Goal: Task Accomplishment & Management: Complete application form

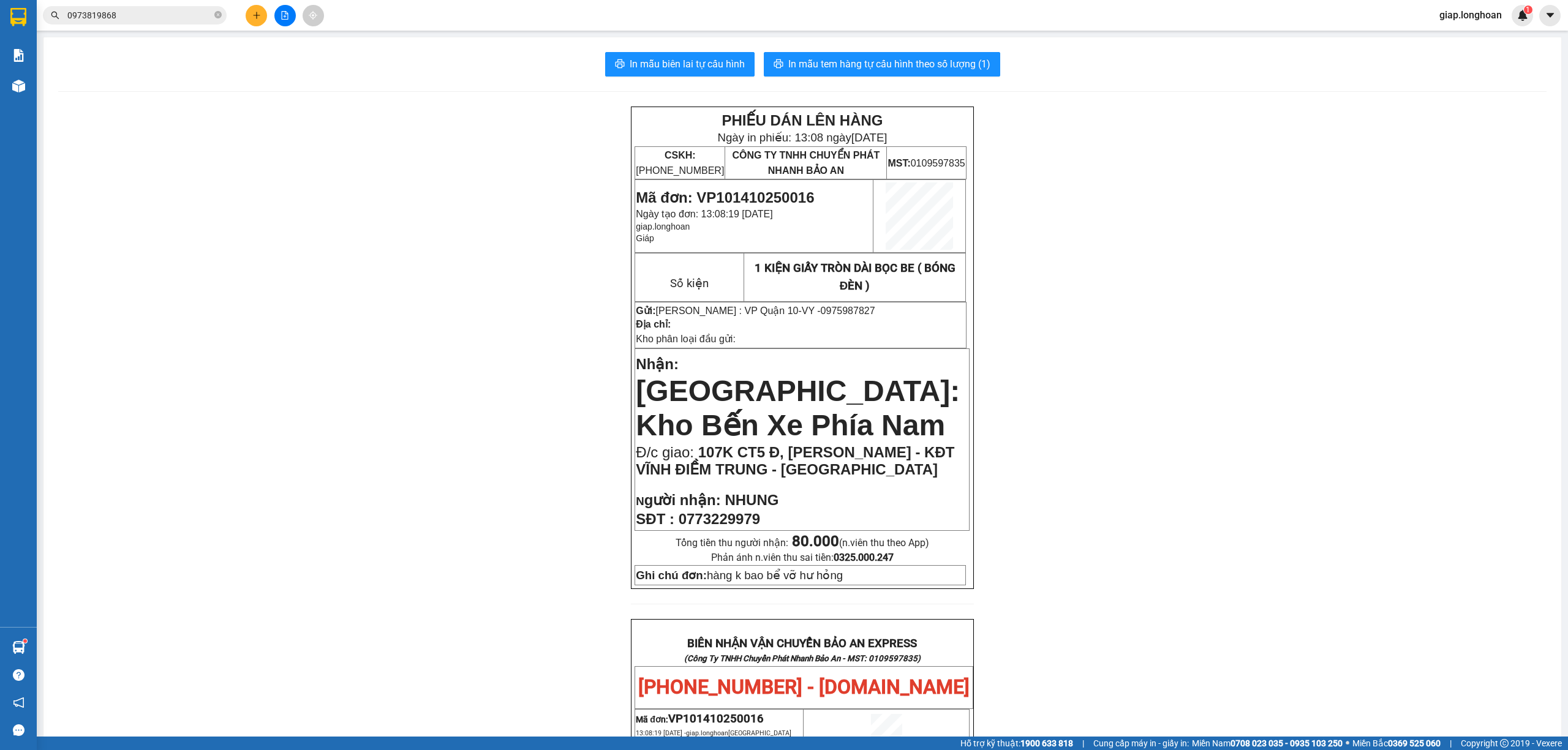
click at [256, 11] on icon "plus" at bounding box center [256, 15] width 9 height 9
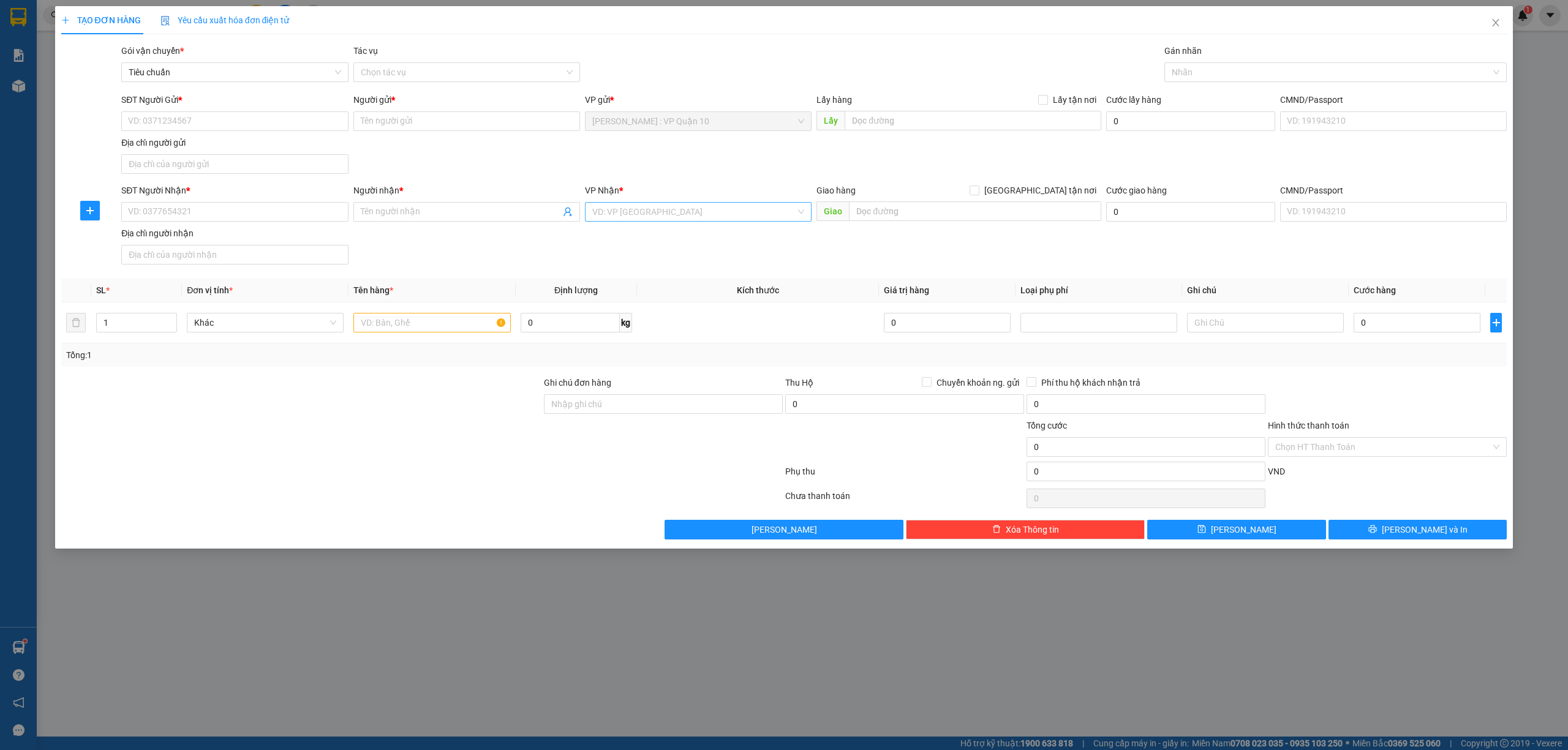
drag, startPoint x: 676, startPoint y: 219, endPoint x: 690, endPoint y: 213, distance: 15.2
click at [680, 217] on input "search" at bounding box center [694, 212] width 203 height 19
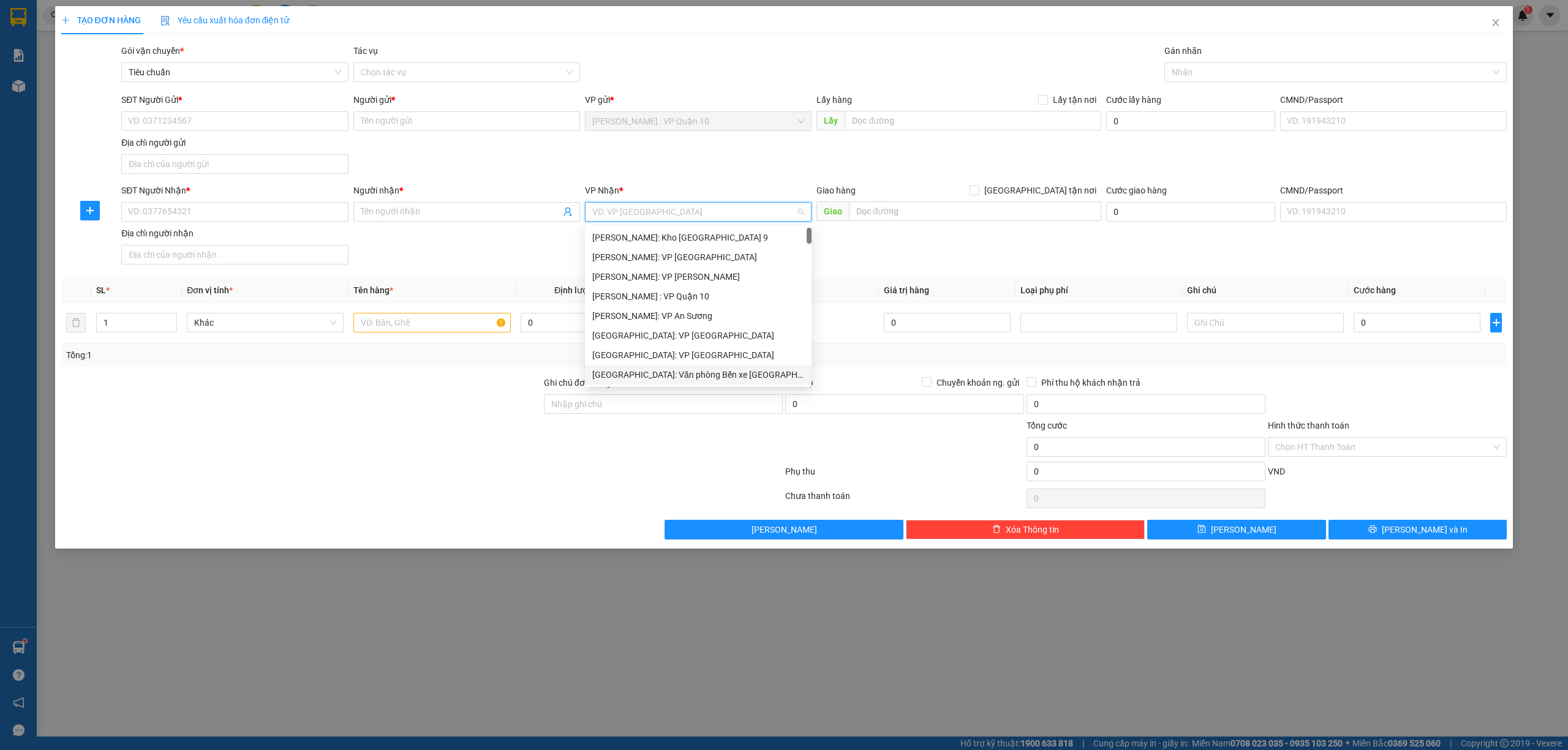
drag, startPoint x: 725, startPoint y: 373, endPoint x: 757, endPoint y: 353, distance: 37.7
click at [726, 373] on div "Hải Phòng: Văn phòng Bến xe Thượng Lý" at bounding box center [698, 374] width 212 height 13
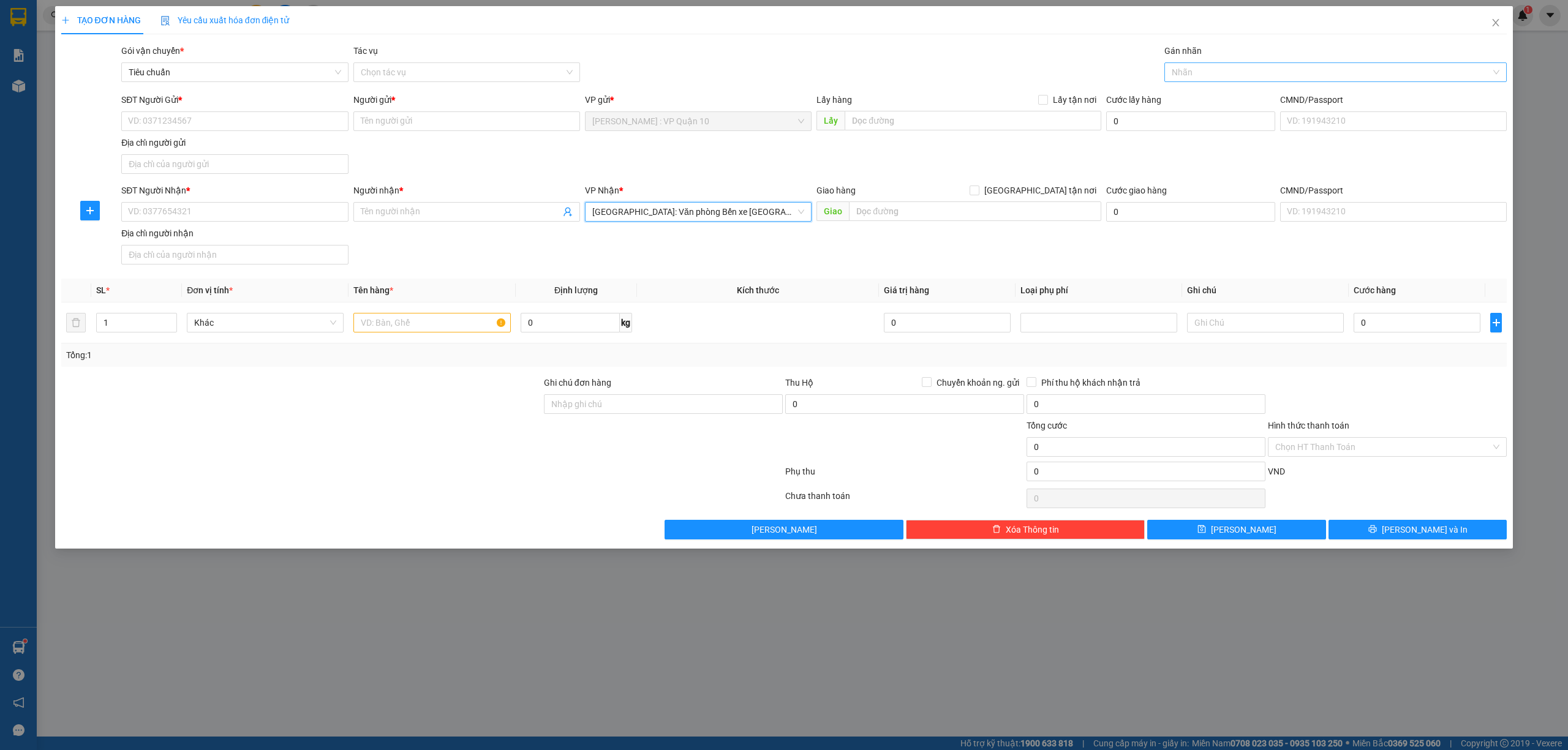
click at [1237, 69] on div at bounding box center [1330, 72] width 325 height 15
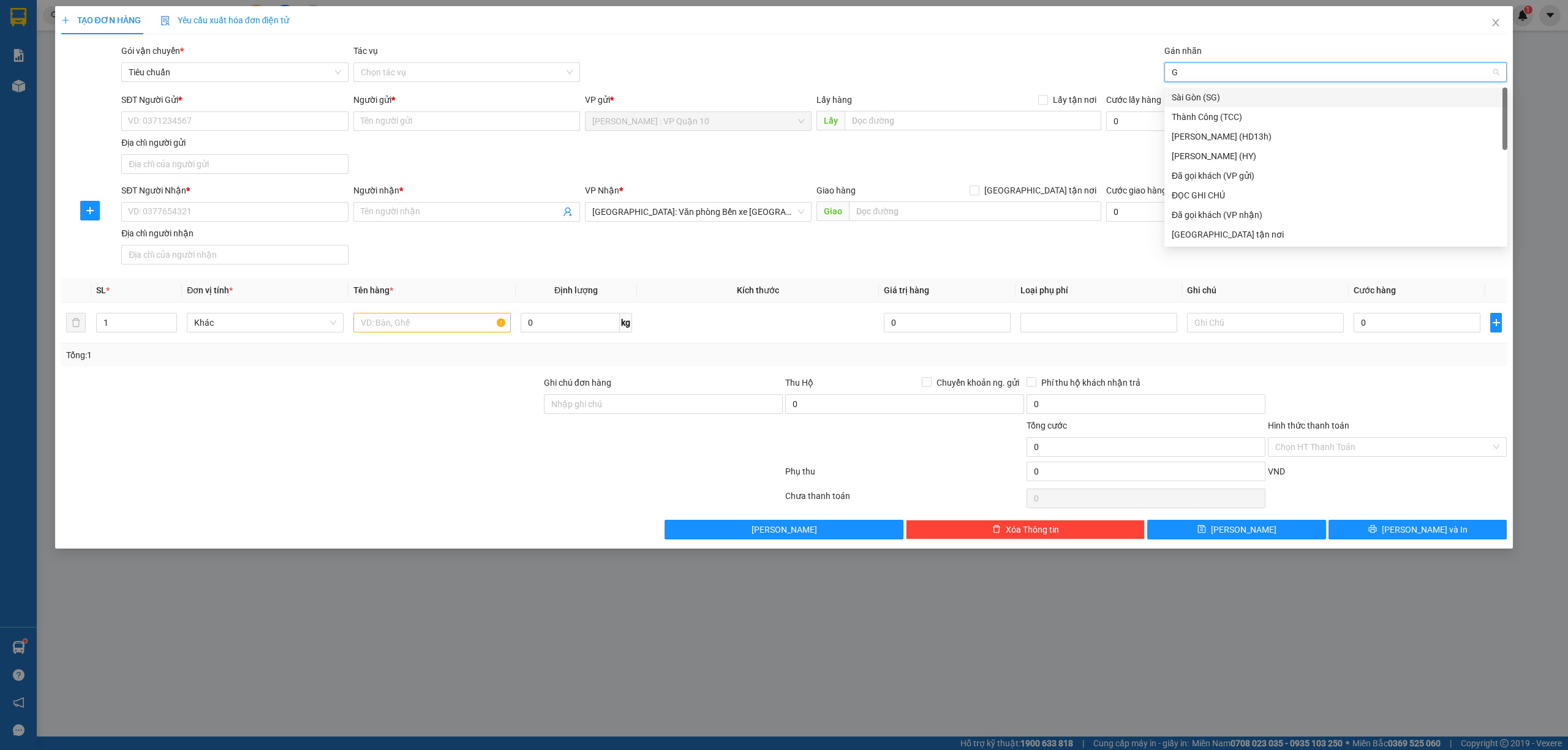
type input "GI"
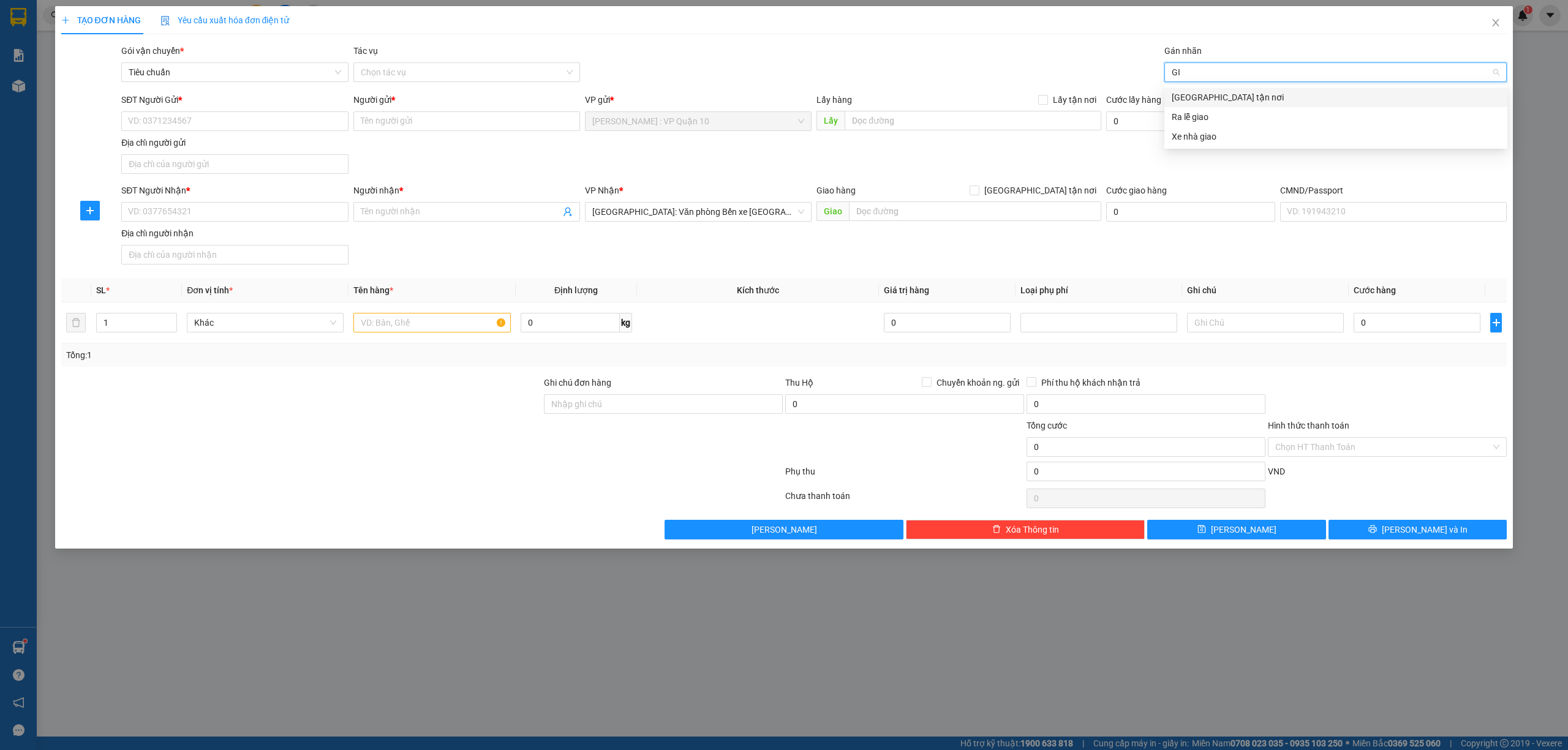
drag, startPoint x: 1203, startPoint y: 94, endPoint x: 1054, endPoint y: 136, distance: 154.8
click at [1202, 92] on div "[GEOGRAPHIC_DATA] tận nơi" at bounding box center [1335, 97] width 328 height 13
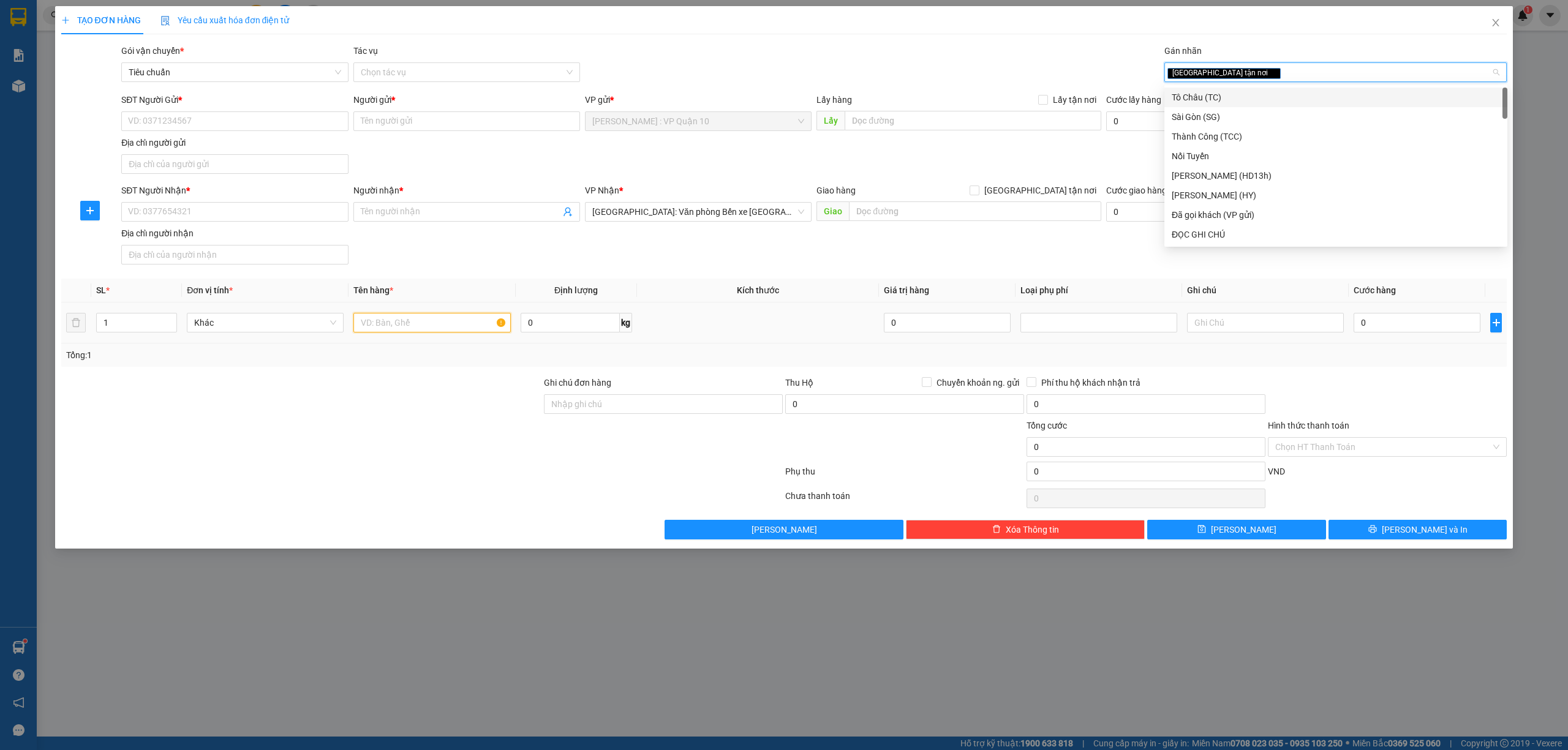
click at [410, 322] on input "text" at bounding box center [431, 322] width 157 height 19
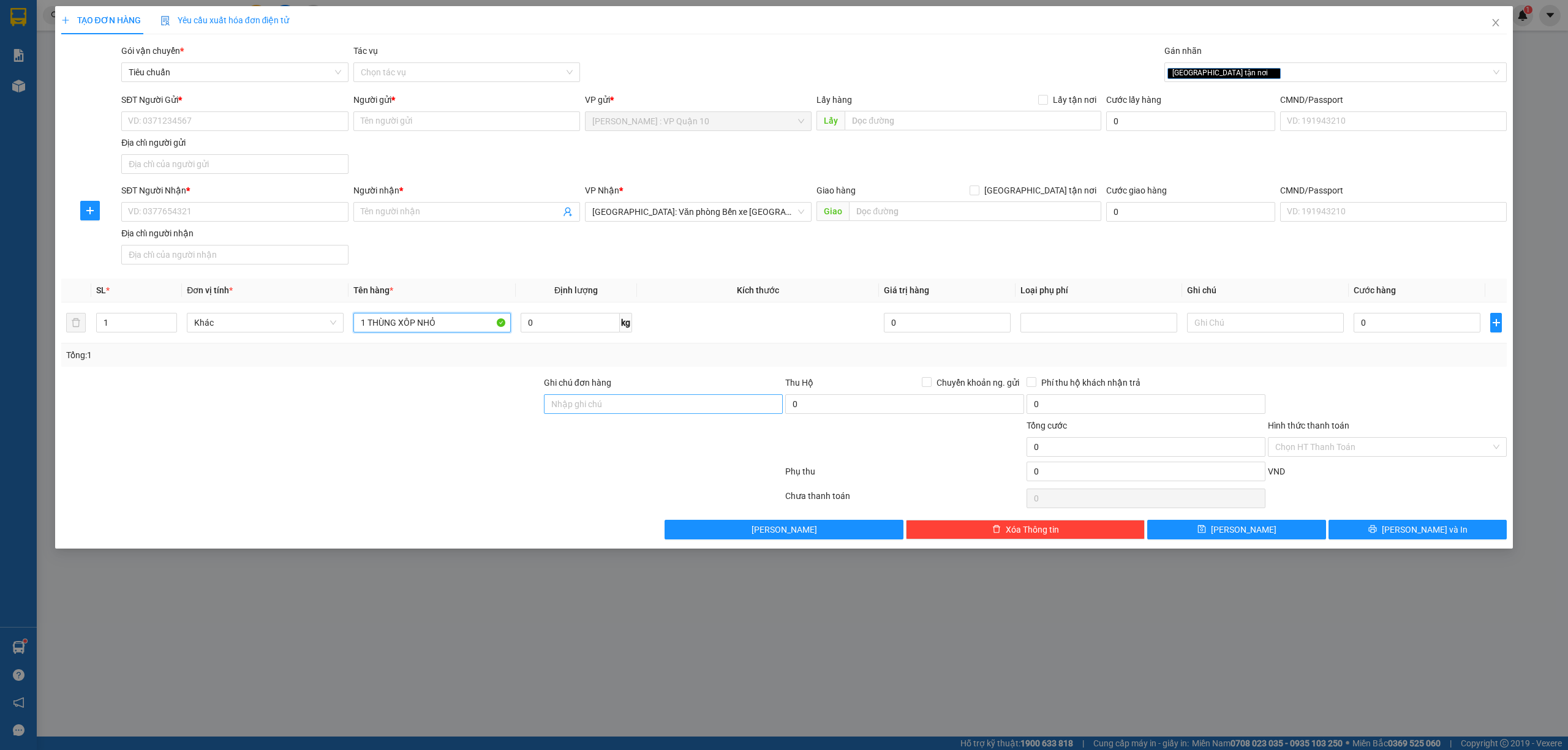
type input "1 THÙNG XÔP NHỎ"
click at [578, 409] on input "Ghi chú đơn hàng" at bounding box center [663, 403] width 238 height 19
type input "hàng k bao bể vỡ hư hỏng"
click at [199, 208] on input "SĐT Người Nhận *" at bounding box center [235, 211] width 227 height 19
type input "0961271842"
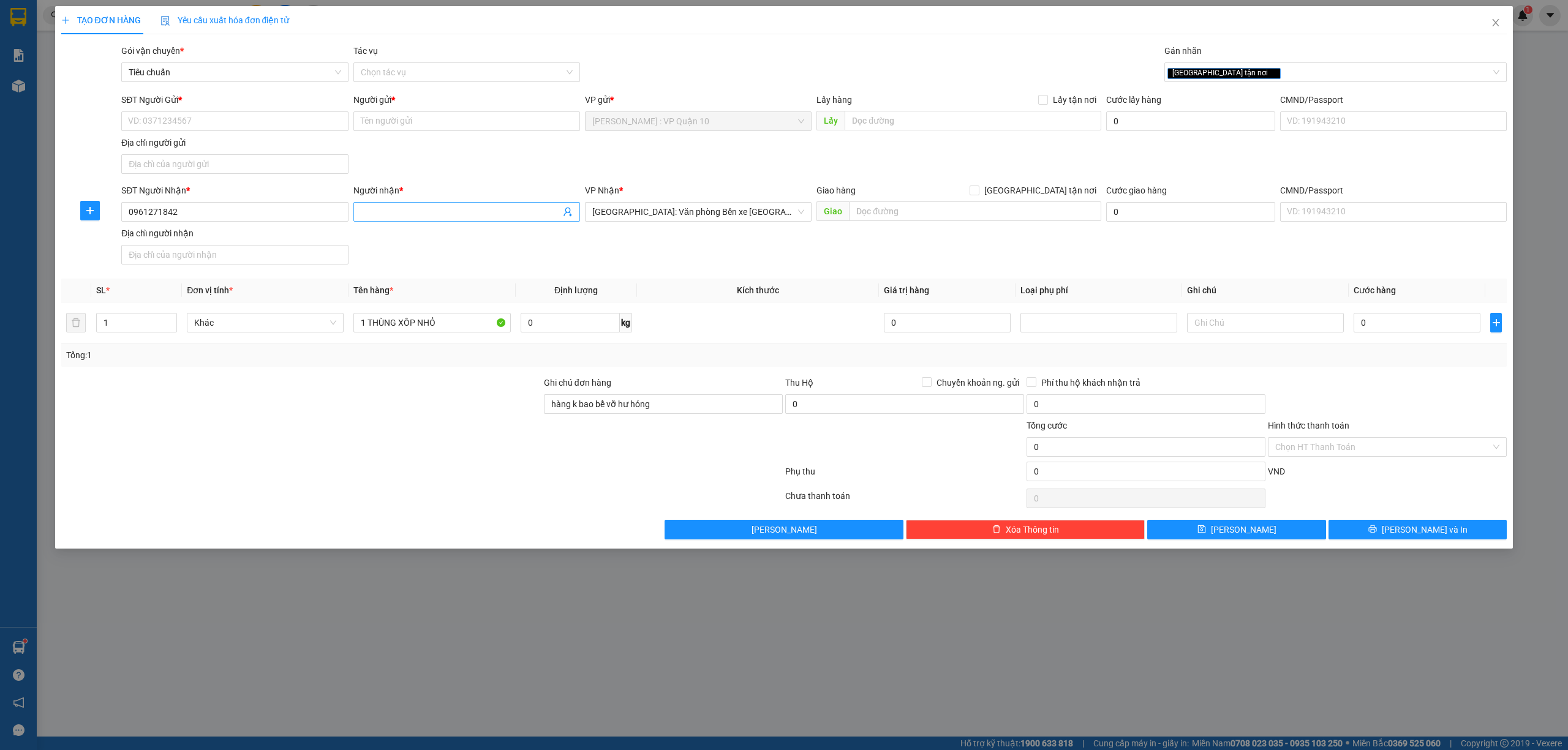
click at [376, 208] on input "Người nhận *" at bounding box center [461, 211] width 200 height 13
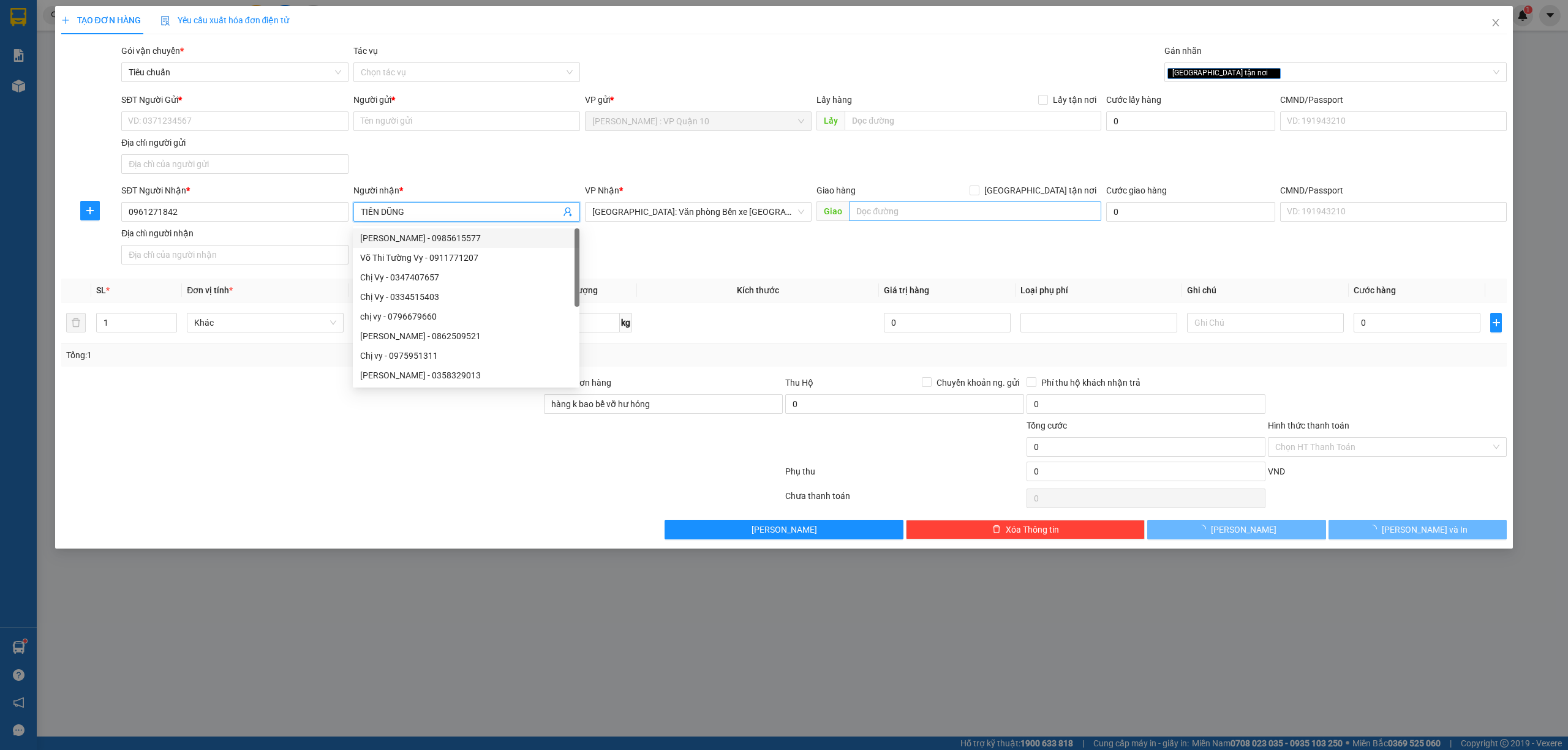
type input "TIẾN DŨNG"
click at [953, 213] on input "text" at bounding box center [975, 211] width 253 height 19
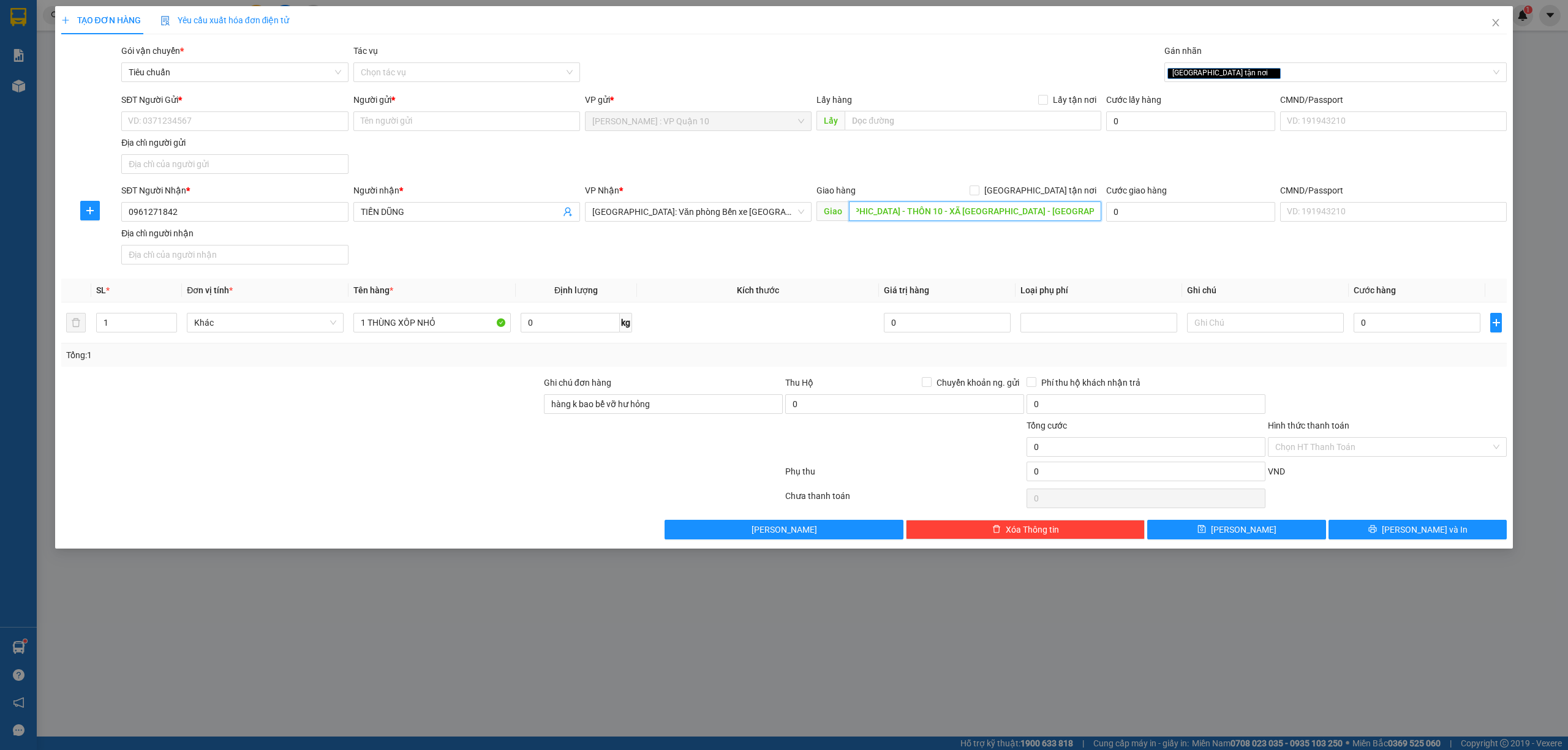
scroll to position [0, 41]
type input "QUẢNG NINH - THÔN 10 - XÃ HẢI ĐĂNG - MÓNG CÁI - QUẢNG NINH"
drag, startPoint x: 1035, startPoint y: 187, endPoint x: 1014, endPoint y: 225, distance: 43.4
click at [978, 189] on input "[GEOGRAPHIC_DATA] tận nơi" at bounding box center [973, 189] width 9 height 9
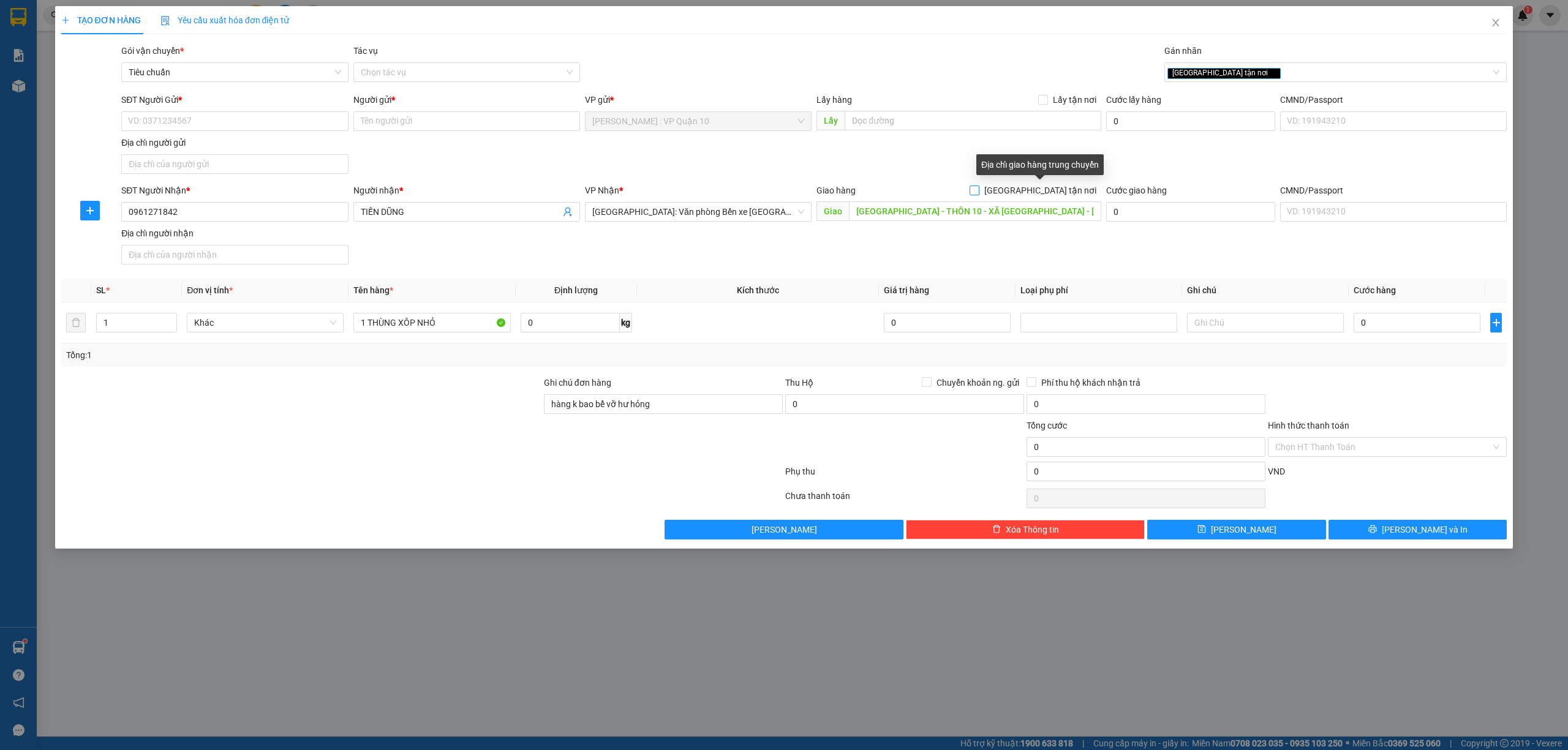
checkbox input "true"
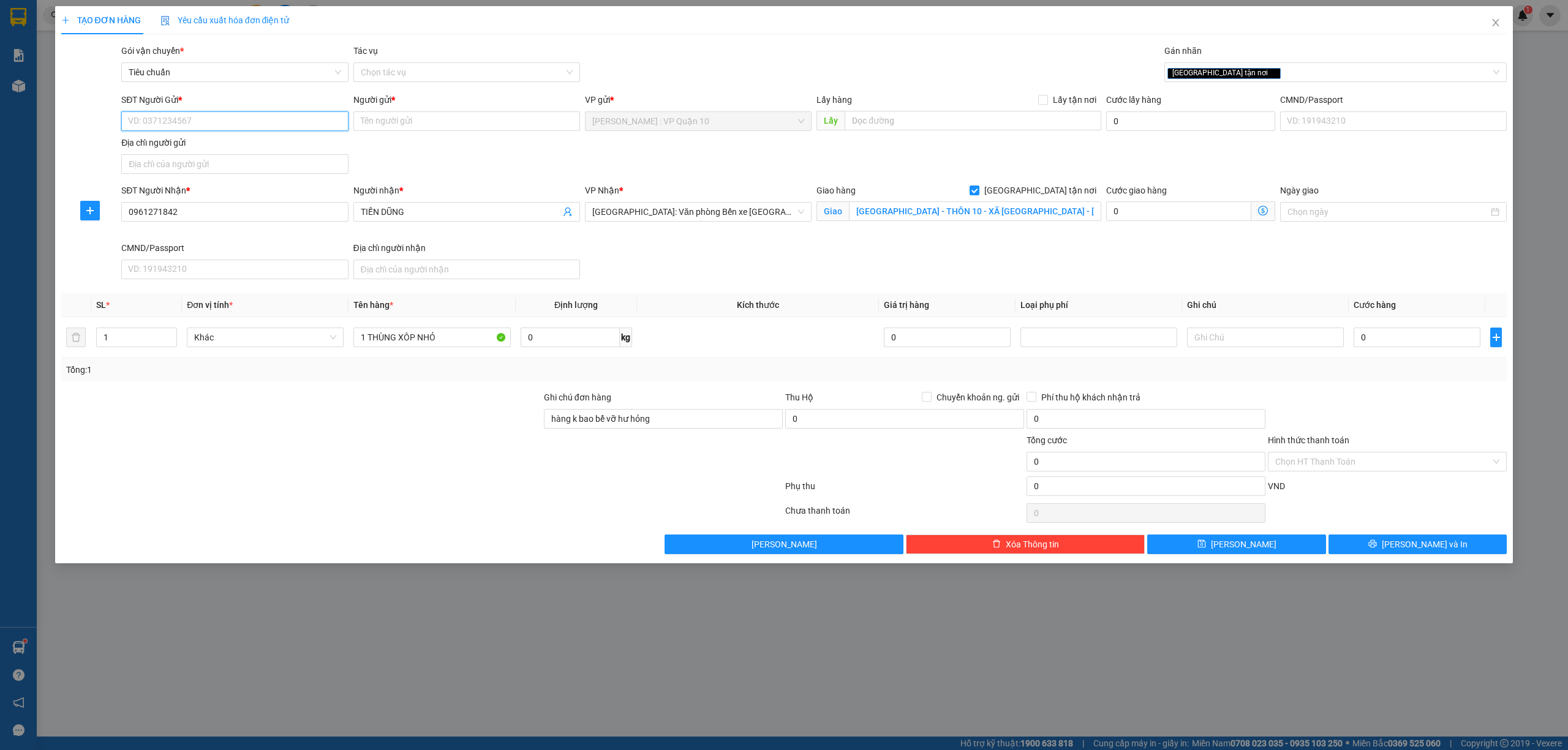
click at [204, 124] on input "SĐT Người Gửi *" at bounding box center [235, 121] width 227 height 19
type input "0909871941"
click at [378, 125] on input "Người gửi *" at bounding box center [466, 121] width 227 height 19
type input "[PERSON_NAME]"
click at [454, 456] on div at bounding box center [301, 454] width 482 height 43
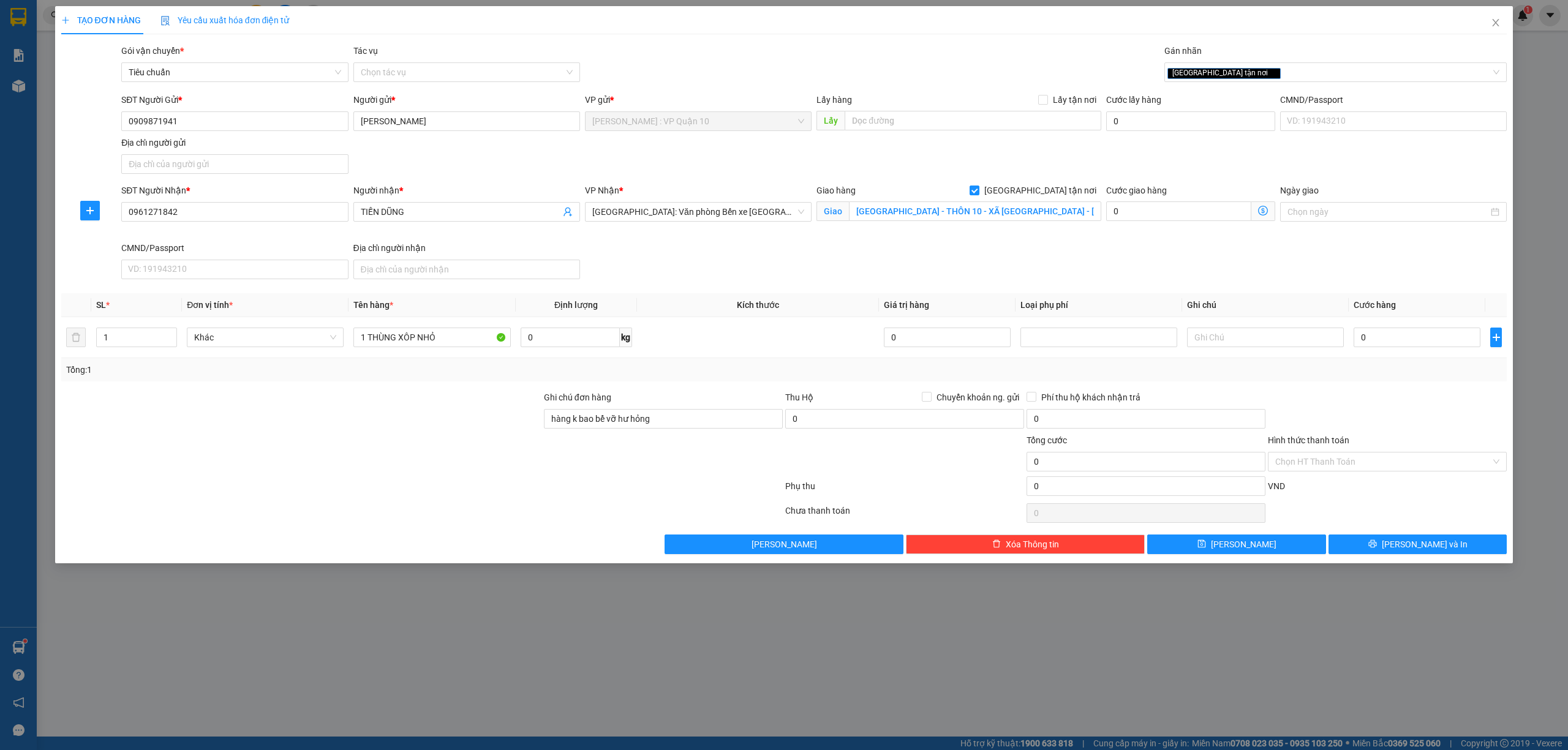
click at [1395, 376] on div "Tổng: 1" at bounding box center [784, 369] width 1436 height 13
click at [1404, 340] on input "0" at bounding box center [1417, 336] width 127 height 19
type input "30"
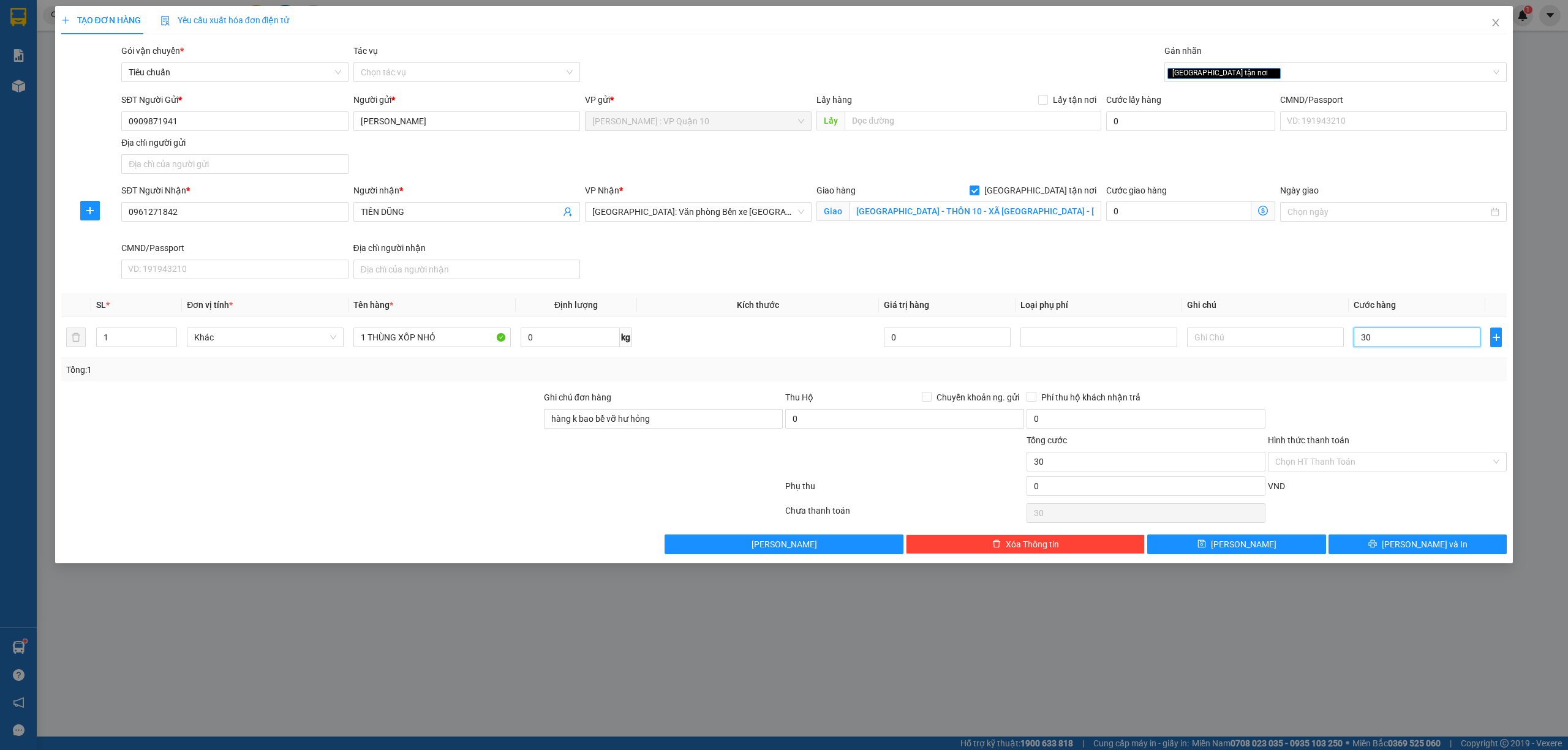
type input "300"
type input "3.000"
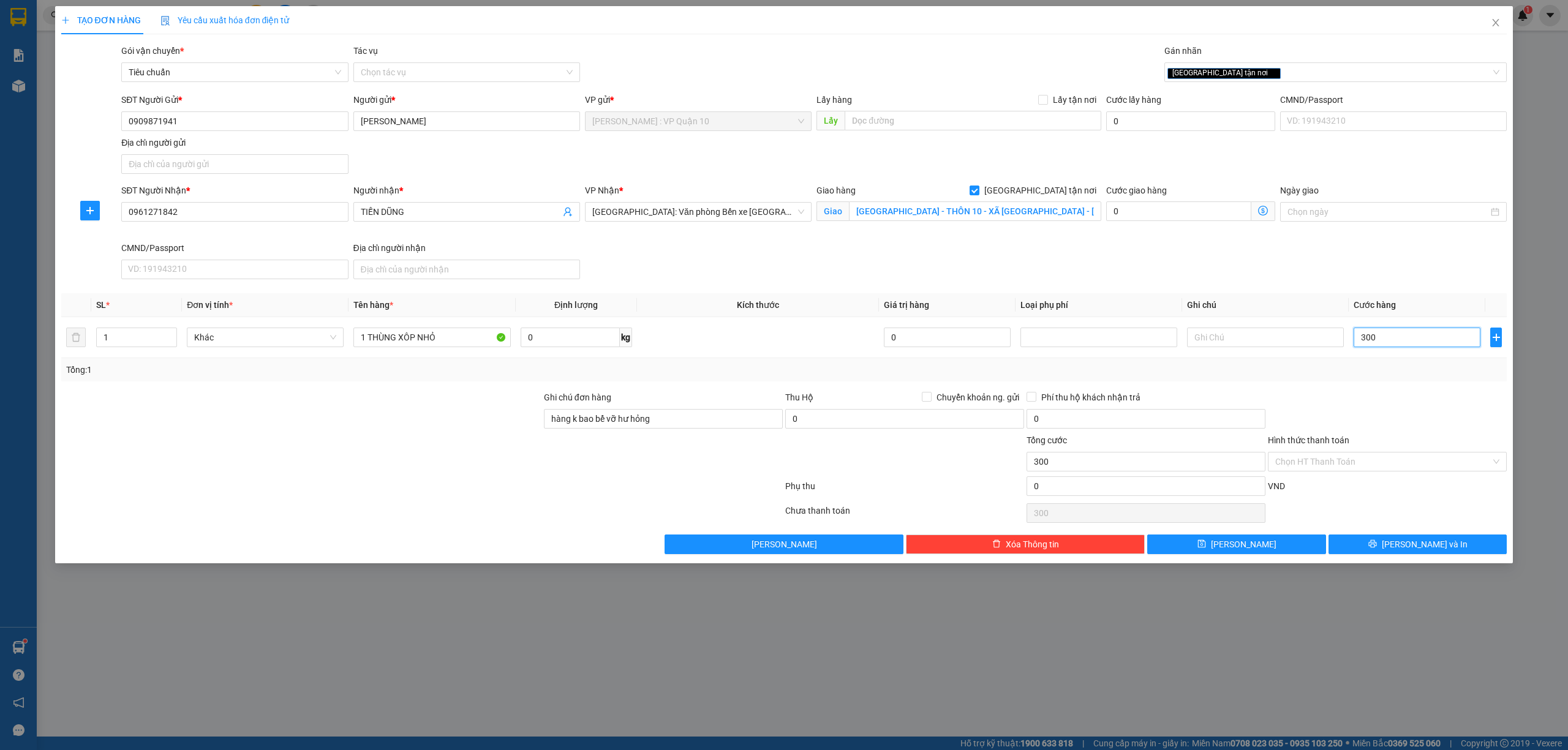
type input "3.000"
type input "30.000"
type input "300.000"
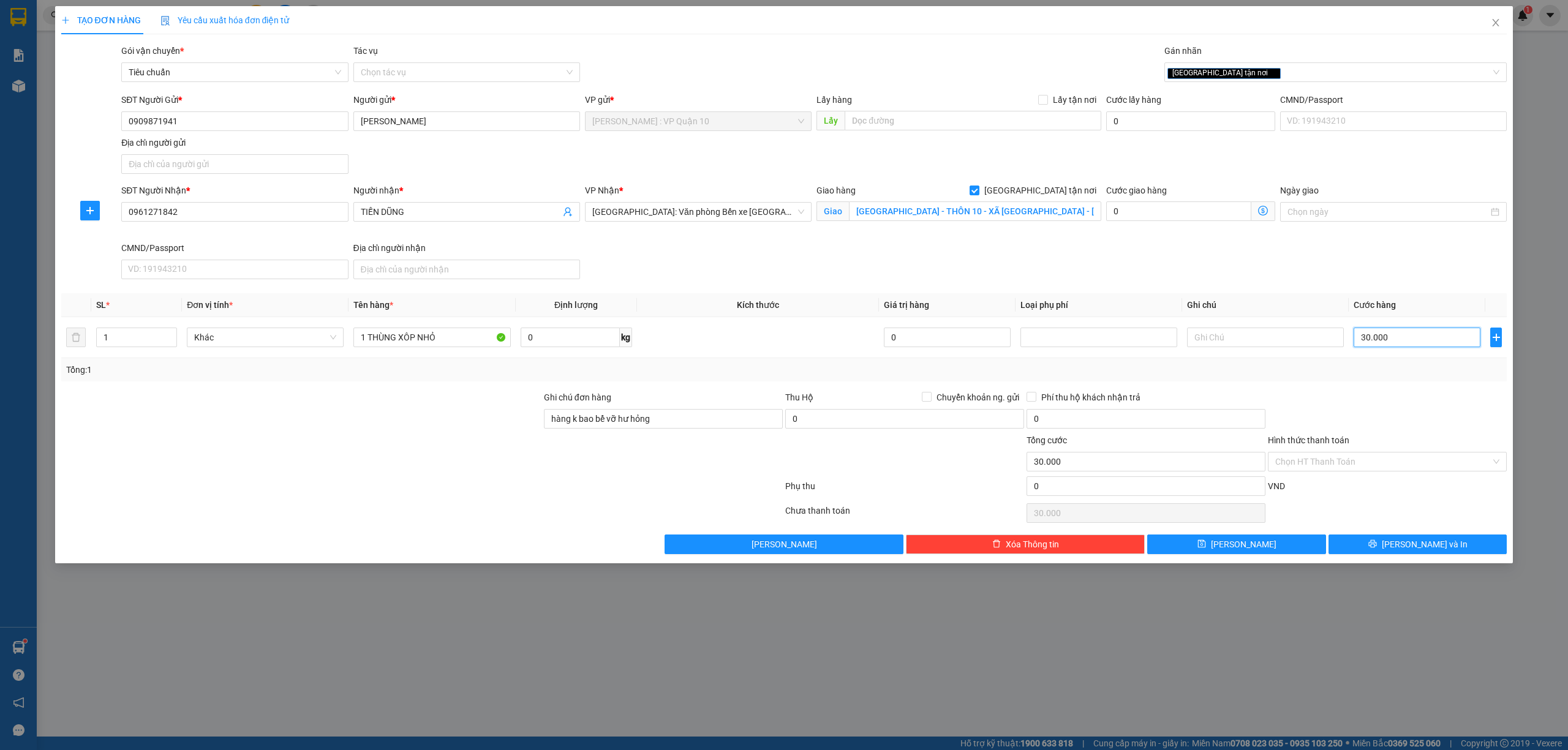
type input "300.000"
click at [1377, 548] on icon "printer" at bounding box center [1372, 543] width 9 height 9
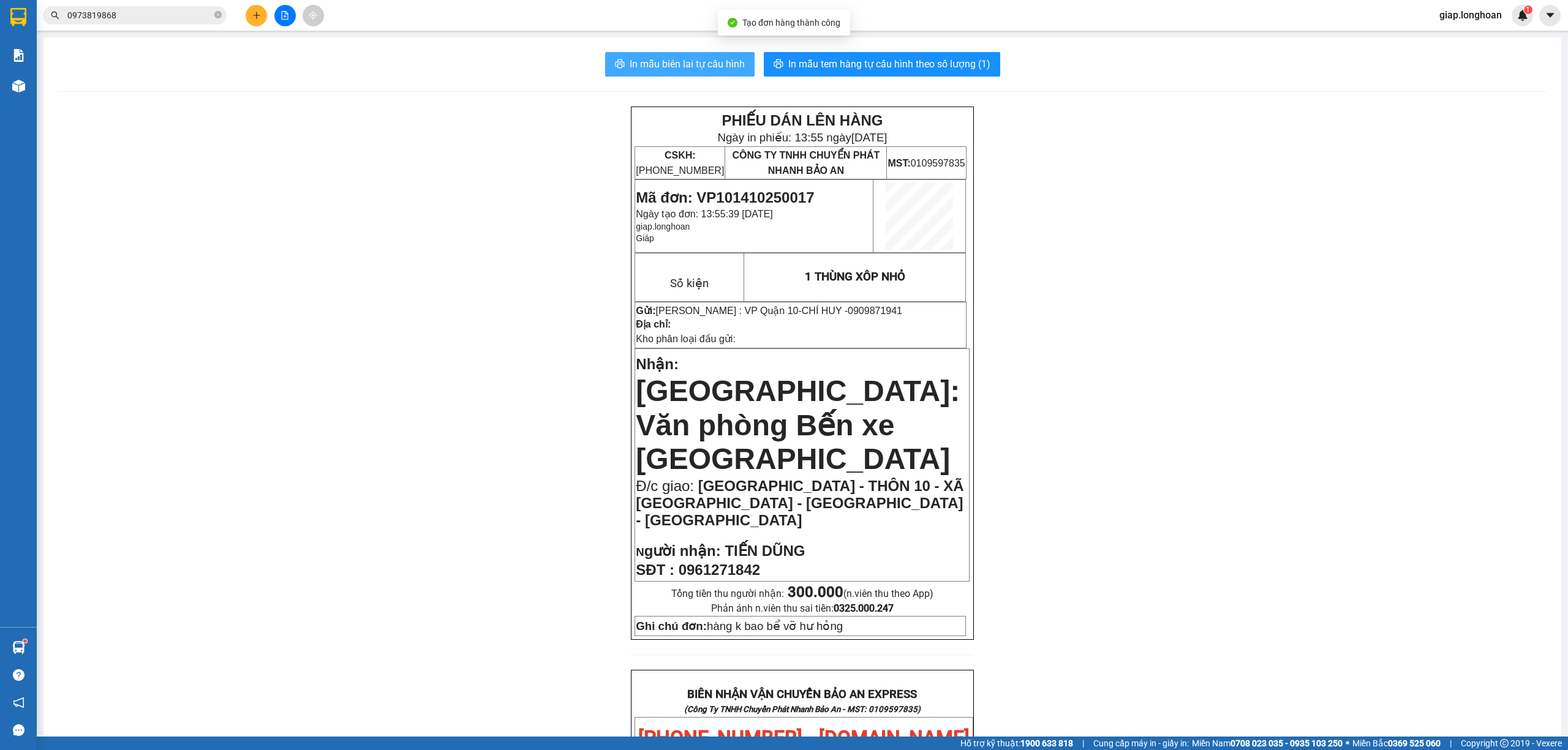
click at [690, 60] on span "In mẫu biên lai tự cấu hình" at bounding box center [687, 64] width 115 height 16
click at [877, 64] on span "In mẫu tem hàng tự cấu hình theo số lượng (1)" at bounding box center [888, 64] width 202 height 16
click at [256, 15] on icon "plus" at bounding box center [256, 15] width 9 height 9
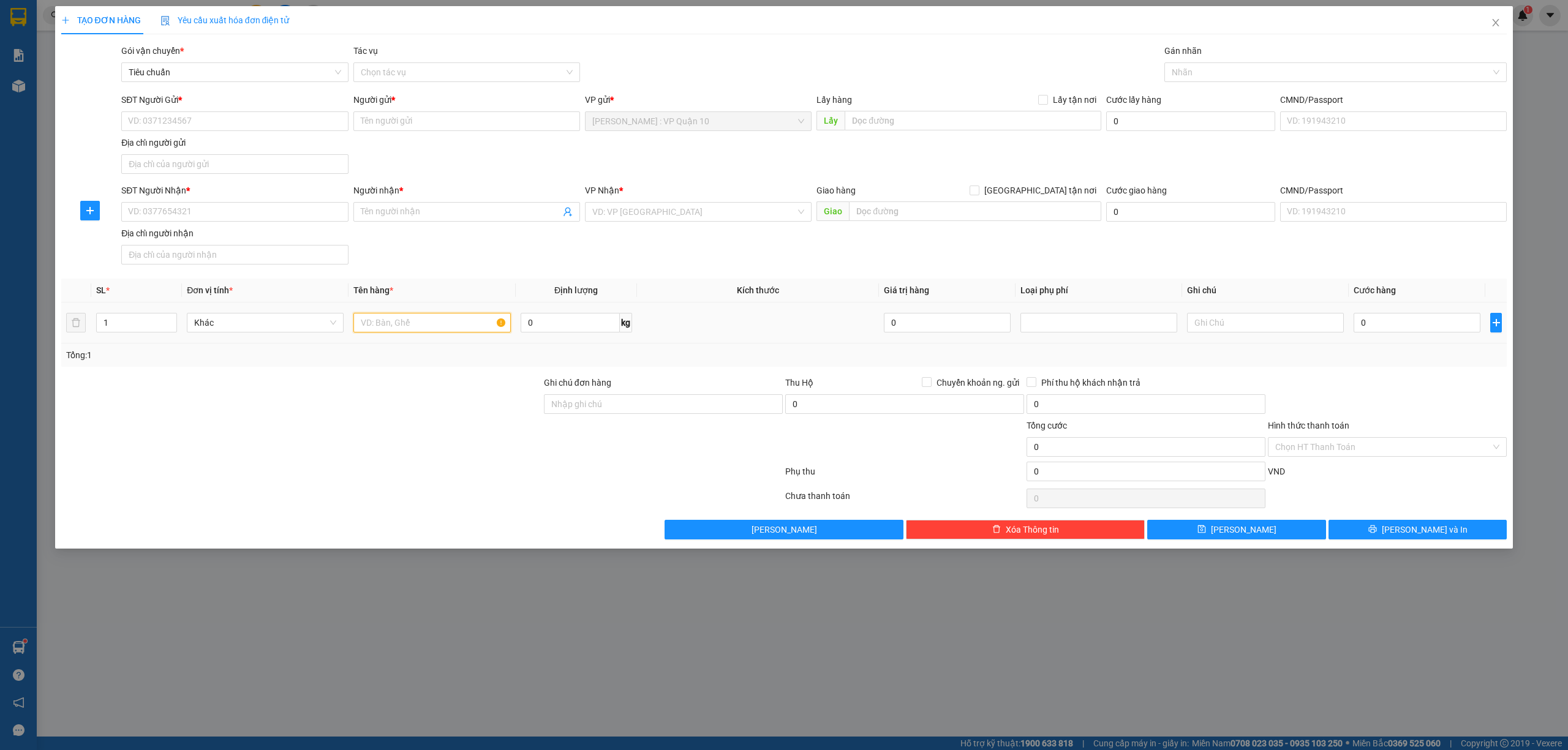
click at [388, 329] on input "text" at bounding box center [431, 322] width 157 height 19
type input "1 KIỆN MÁY"
drag, startPoint x: 585, startPoint y: 402, endPoint x: 618, endPoint y: 415, distance: 35.5
click at [587, 402] on input "Ghi chú đơn hàng" at bounding box center [663, 403] width 238 height 19
type input "hàng k bao bể vỡ hư hỏng"
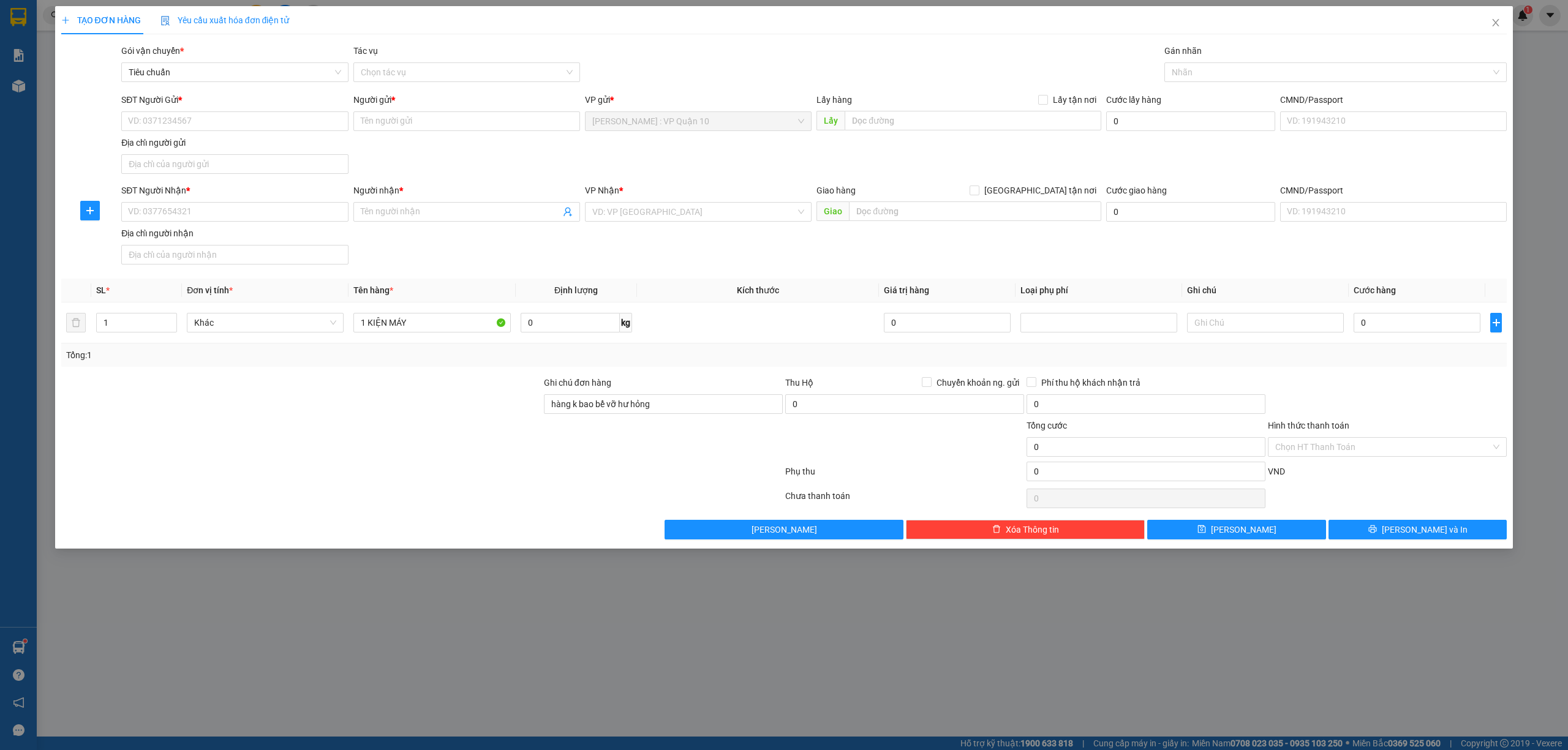
click at [407, 473] on div at bounding box center [422, 474] width 724 height 24
click at [647, 202] on div "VP Nhận *" at bounding box center [698, 193] width 227 height 19
click at [641, 216] on input "search" at bounding box center [694, 212] width 203 height 19
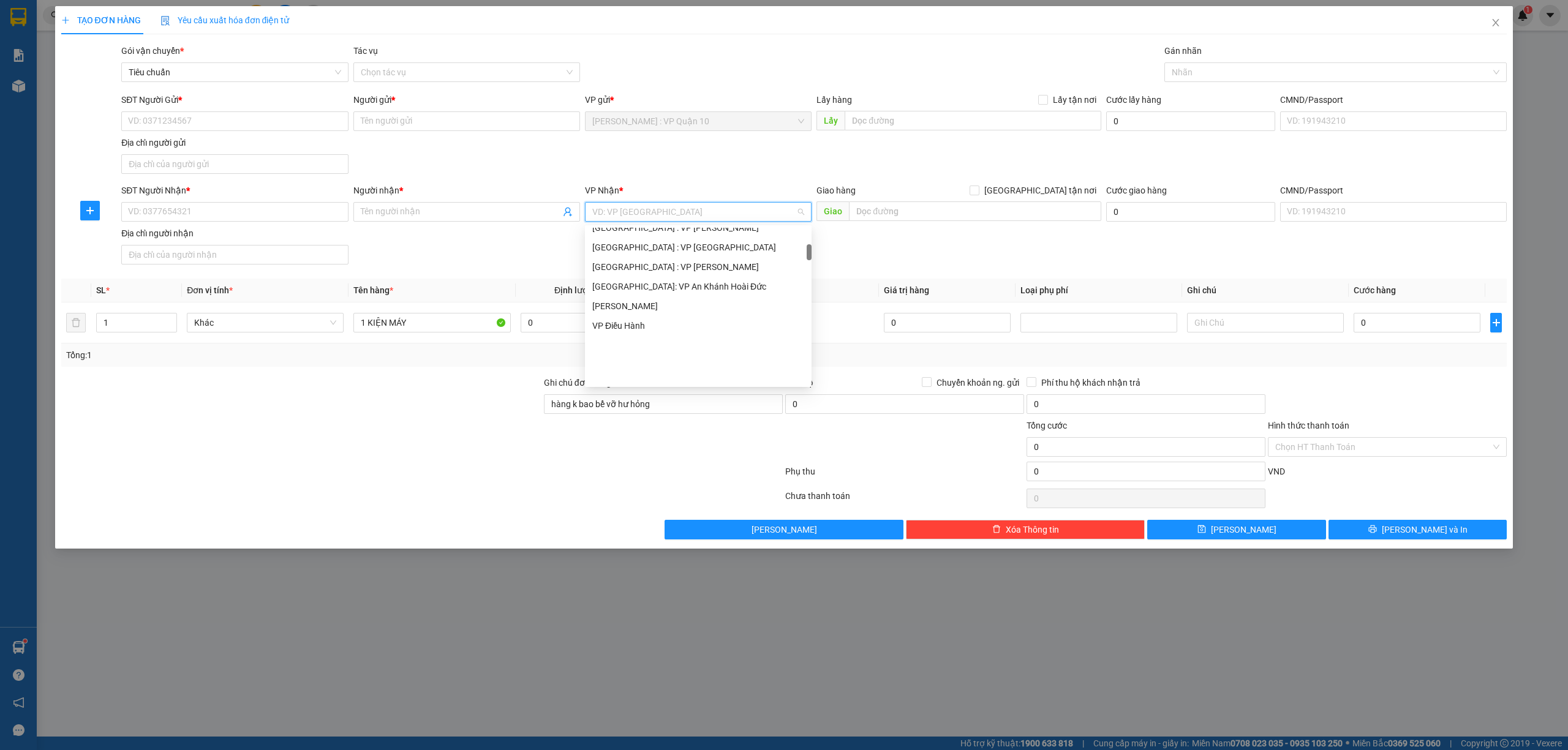
scroll to position [163, 0]
click at [672, 227] on div "[GEOGRAPHIC_DATA] : VP [PERSON_NAME]" at bounding box center [698, 231] width 212 height 13
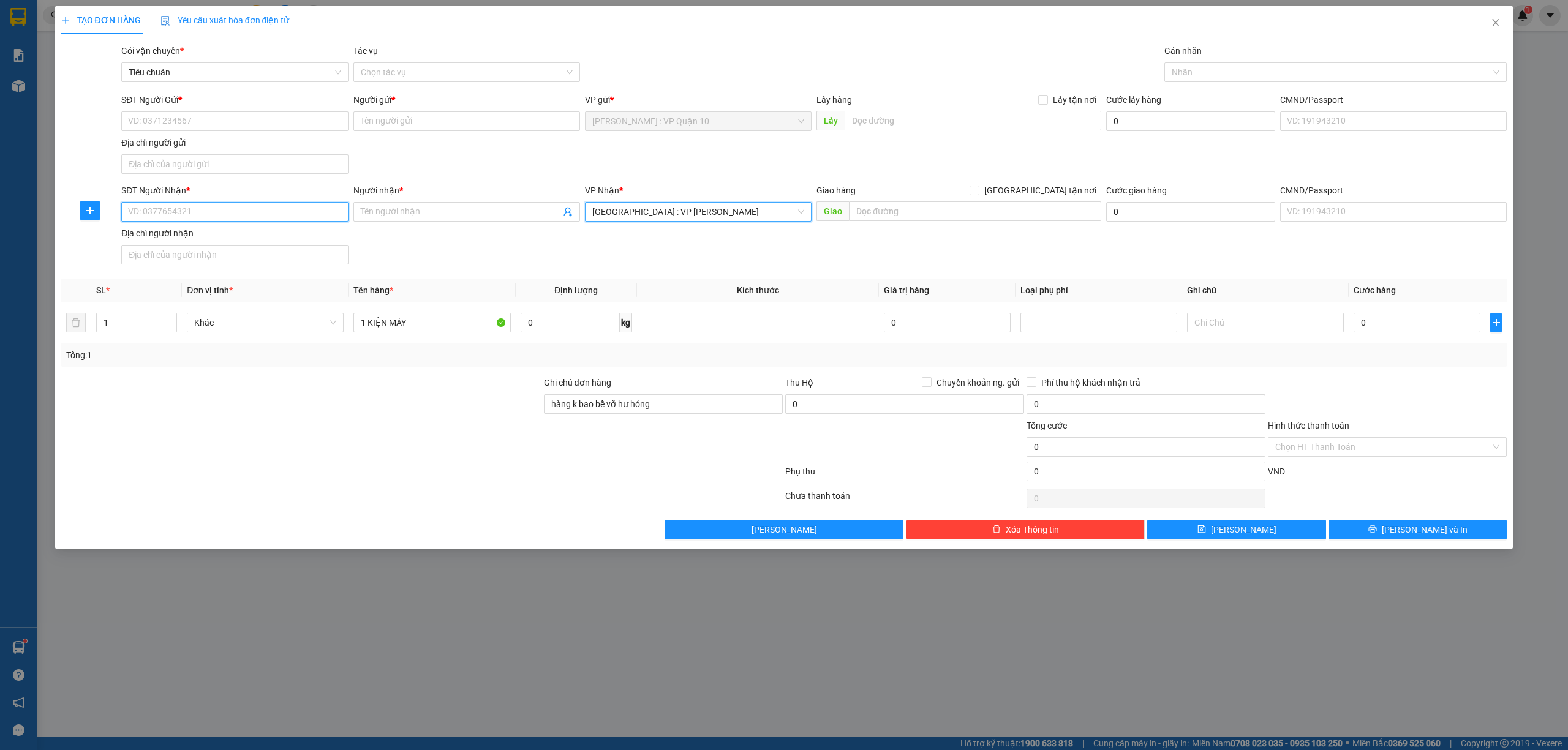
click at [233, 216] on input "SĐT Người Nhận *" at bounding box center [235, 211] width 227 height 19
type input "0935045413"
click at [390, 207] on input "Người nhận *" at bounding box center [461, 211] width 200 height 13
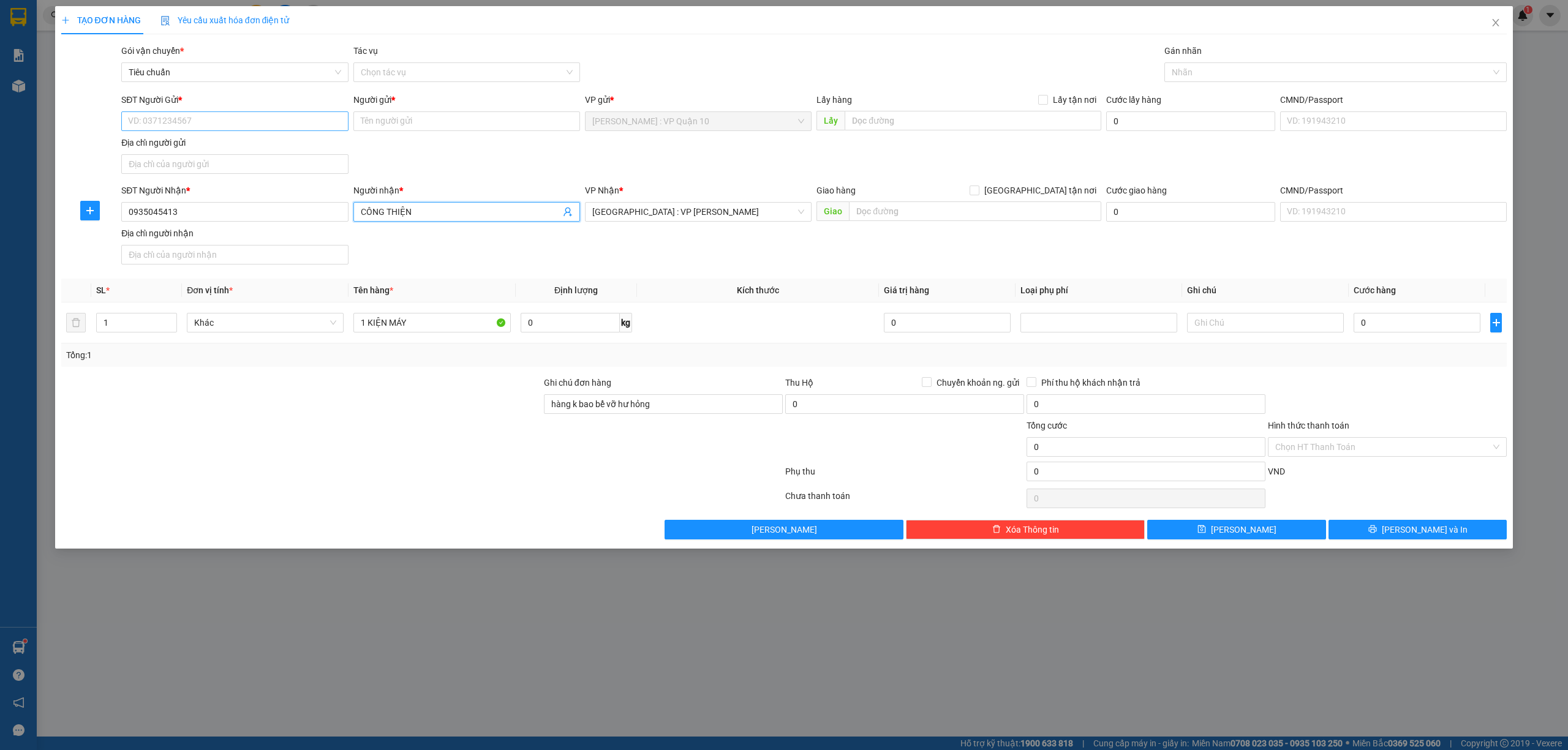
type input "CÔNG THIỆN"
click at [176, 128] on input "SĐT Người Gửi *" at bounding box center [235, 121] width 227 height 19
click at [196, 146] on div "0932001433 - tất chí xương" at bounding box center [235, 146] width 212 height 13
type input "0932001433"
type input "[PERSON_NAME]"
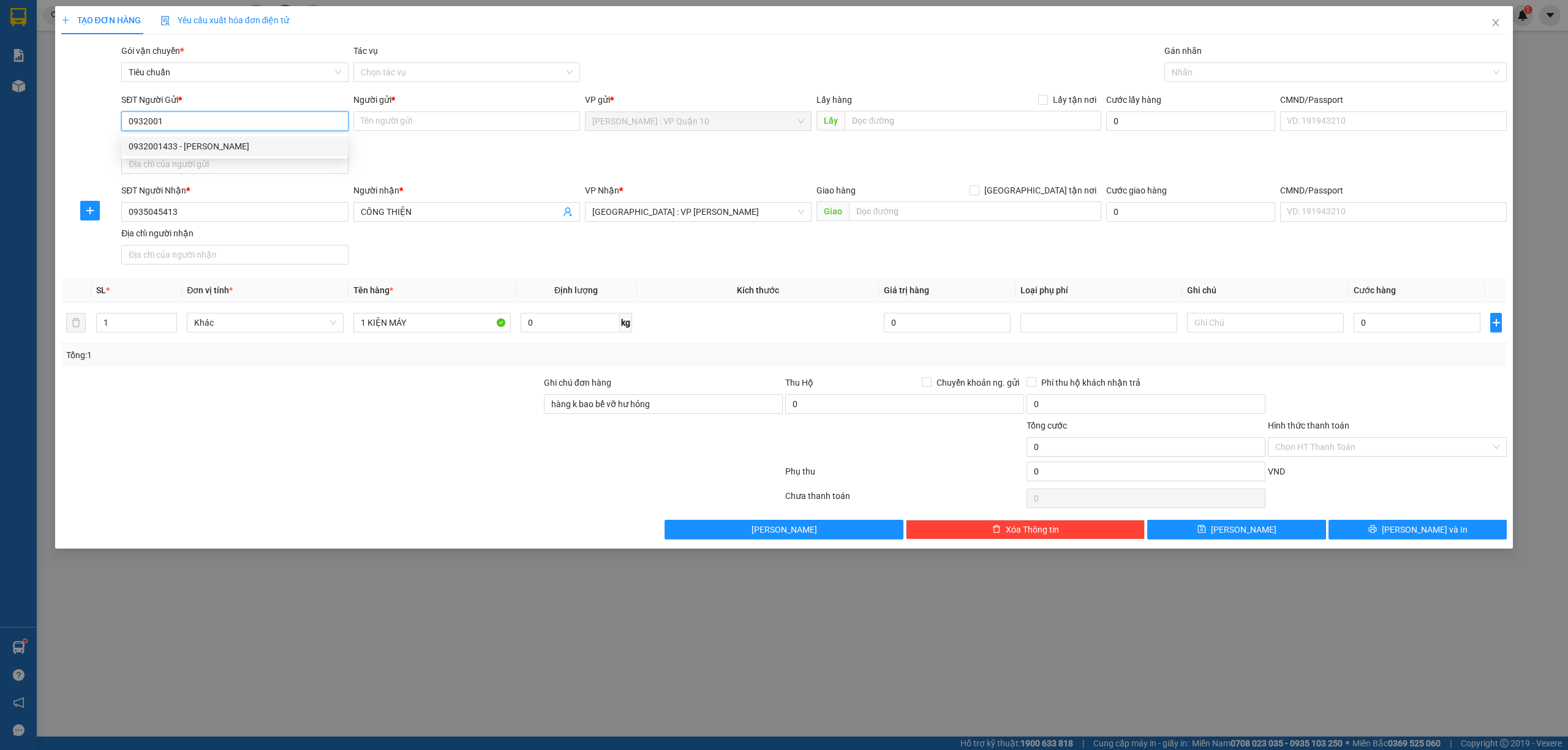
checkbox input "true"
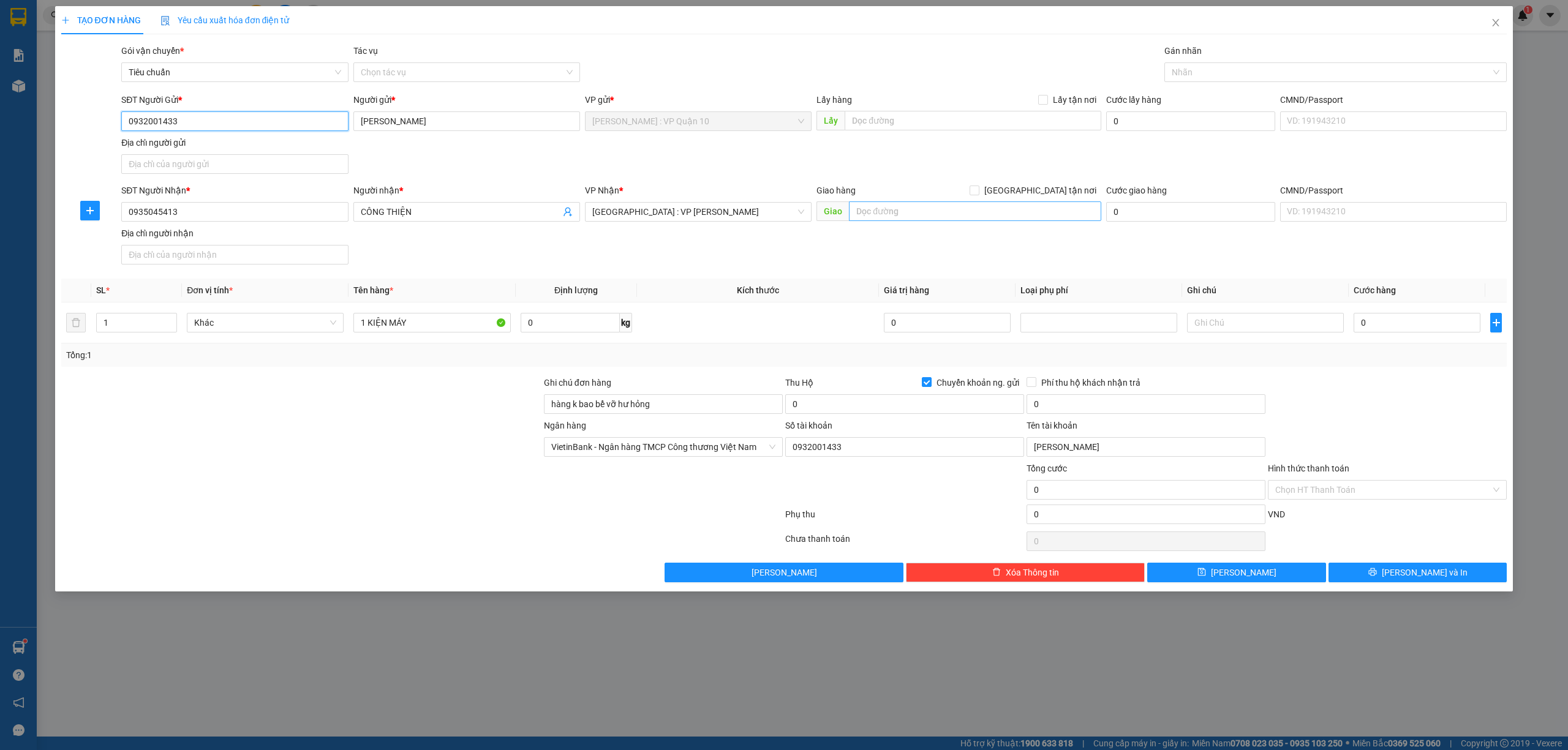
type input "0932001433"
click at [881, 209] on input "text" at bounding box center [975, 211] width 253 height 19
type input "24 AN NHƠN 7 - AN HẢI BẮC - SƠN TRÀ - ĐÀ NẴNG"
drag, startPoint x: 1040, startPoint y: 197, endPoint x: 1042, endPoint y: 190, distance: 7.3
click at [1039, 195] on label "[GEOGRAPHIC_DATA] tận nơi" at bounding box center [1035, 190] width 132 height 13
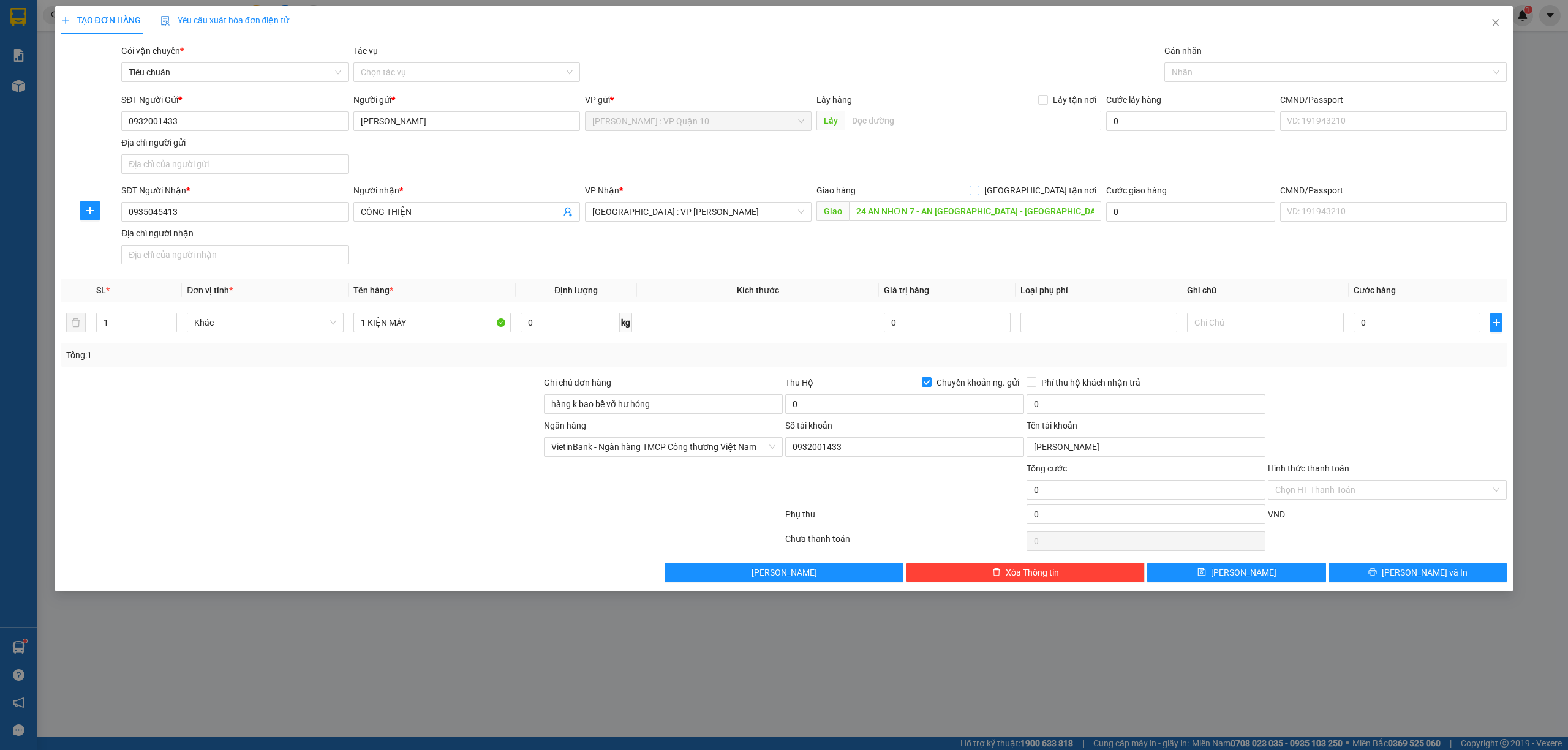
click at [978, 194] on input "[GEOGRAPHIC_DATA] tận nơi" at bounding box center [973, 189] width 9 height 9
checkbox input "true"
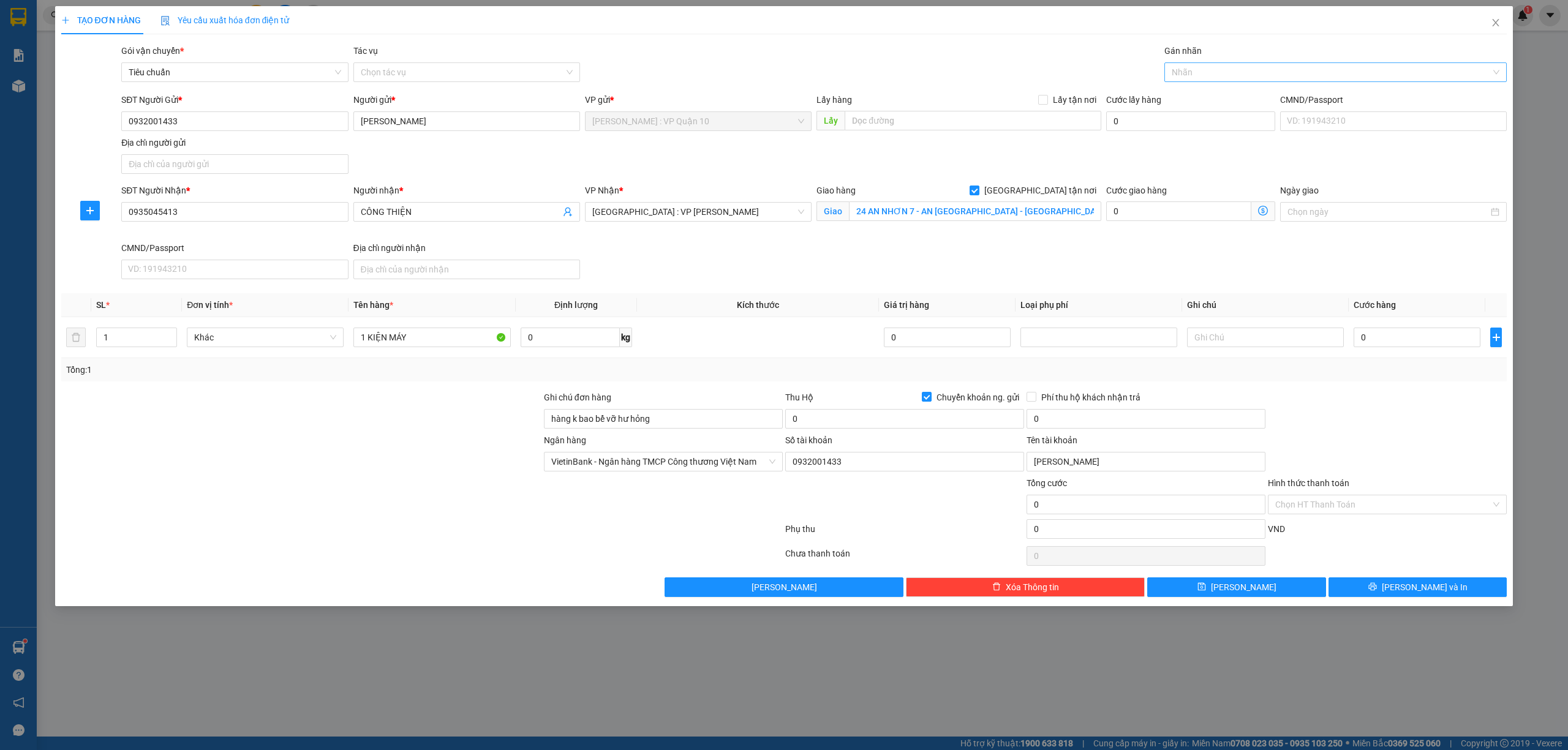
click at [1192, 69] on div at bounding box center [1330, 72] width 325 height 15
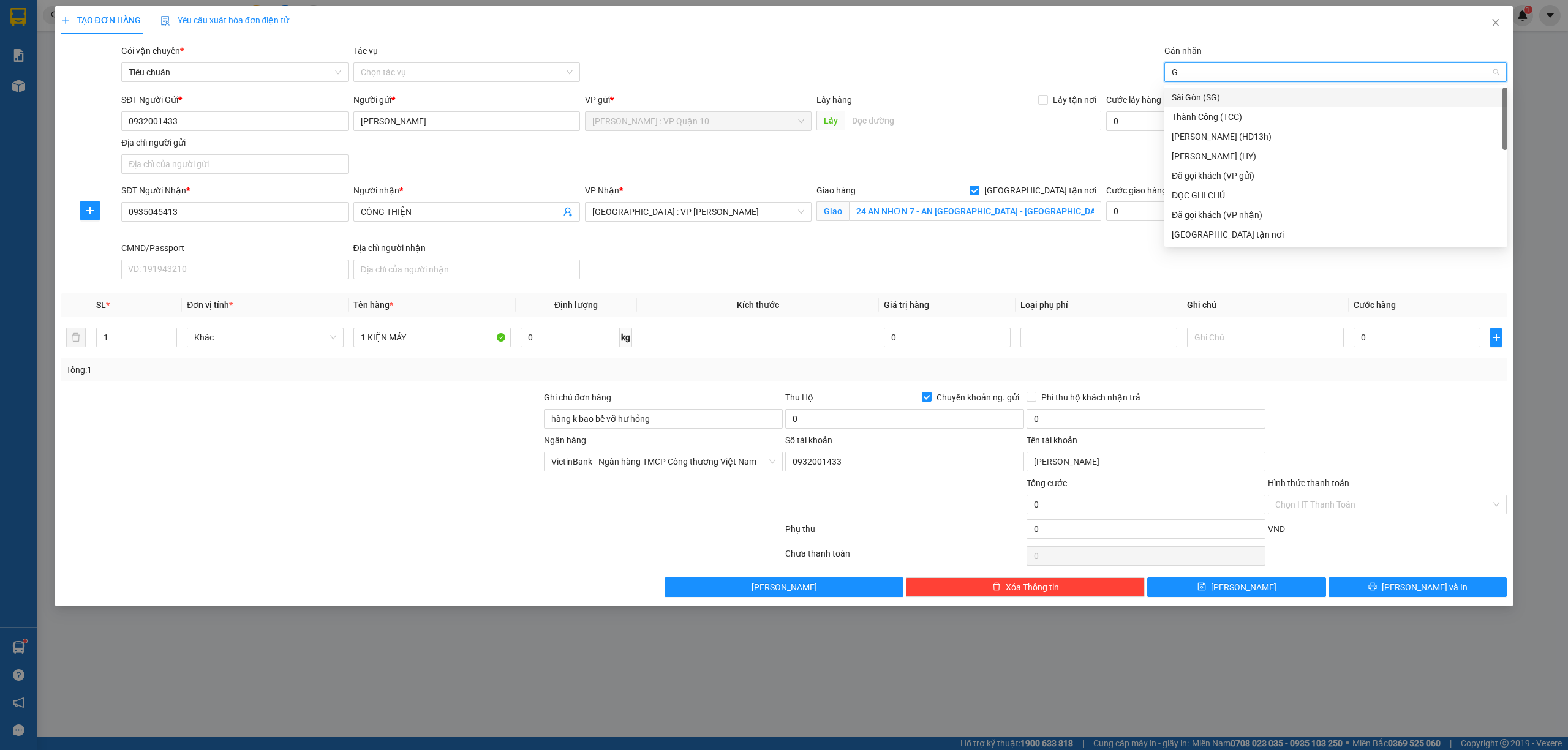
type input "GI"
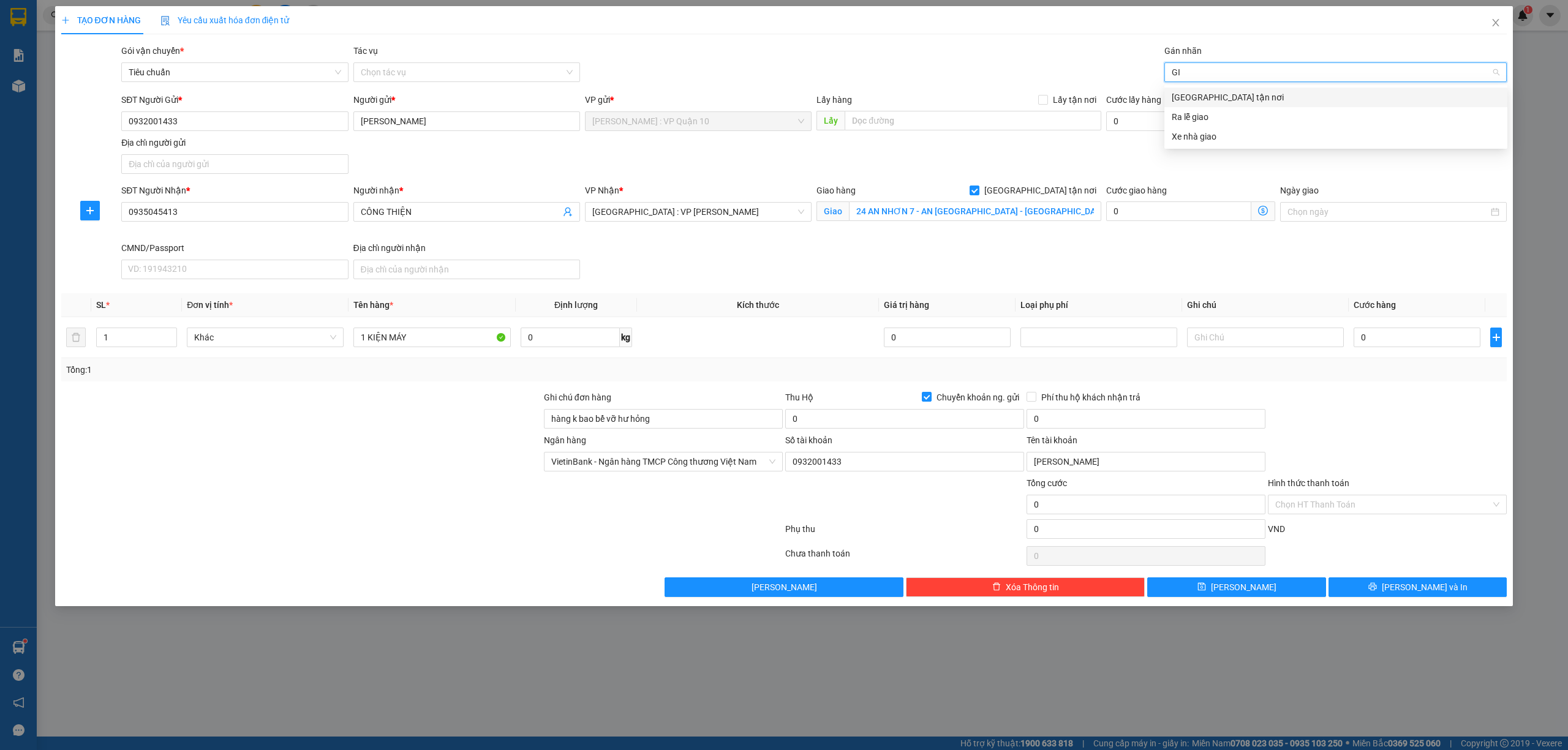
click at [1194, 88] on div "[GEOGRAPHIC_DATA] tận nơi" at bounding box center [1336, 97] width 343 height 19
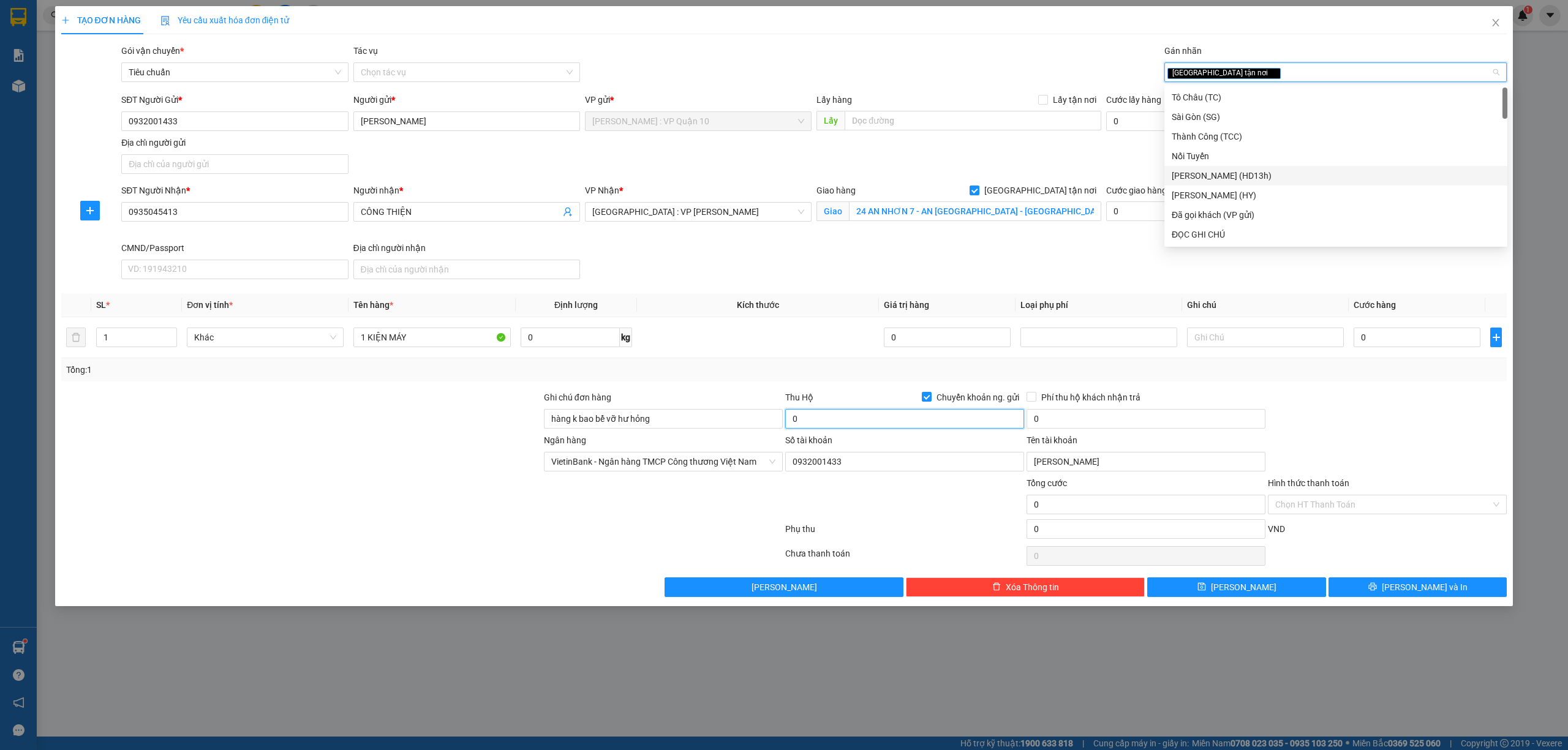
drag, startPoint x: 834, startPoint y: 424, endPoint x: 841, endPoint y: 407, distance: 18.4
click at [834, 422] on input "0" at bounding box center [904, 418] width 238 height 19
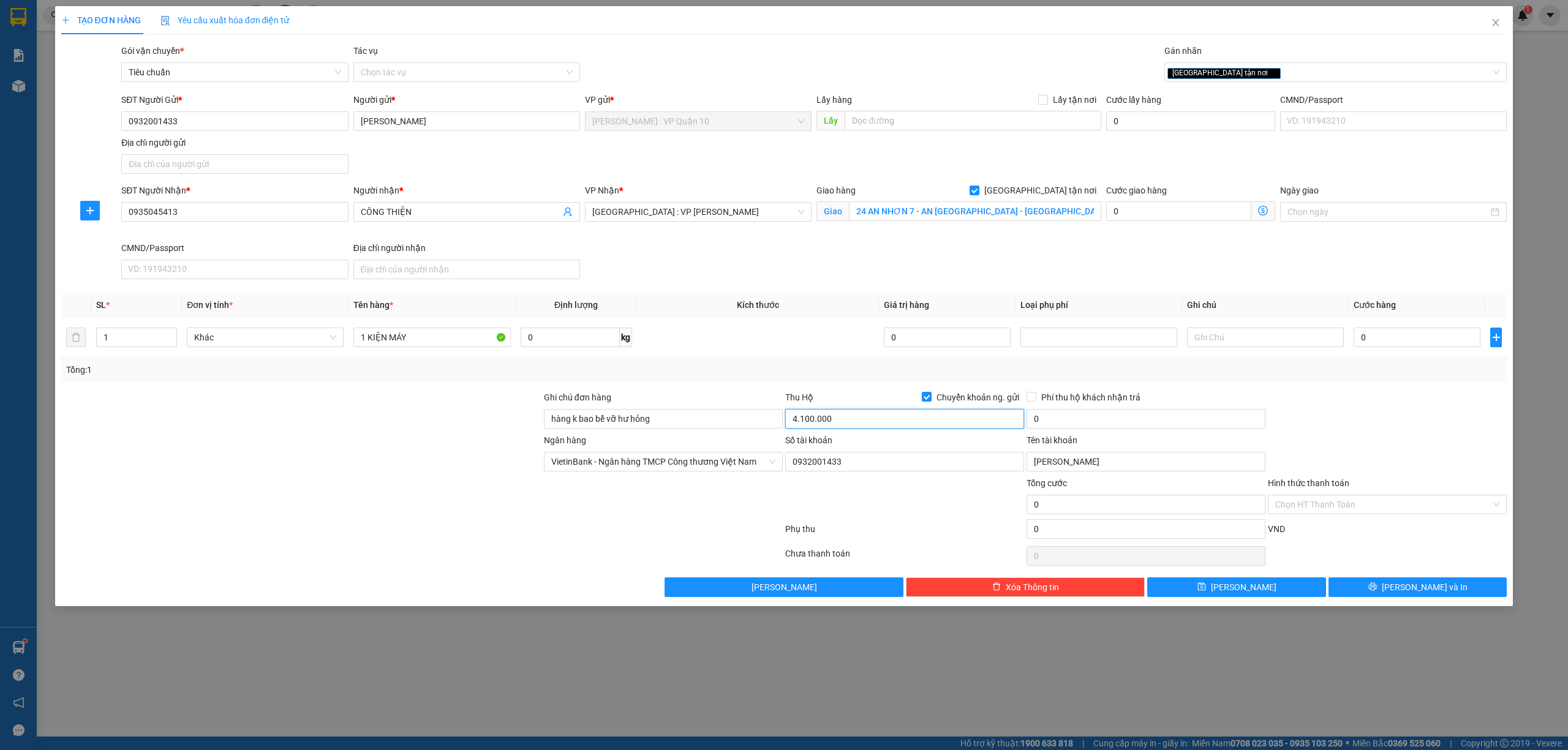
type input "4.100.000"
click at [1346, 403] on div at bounding box center [1387, 411] width 242 height 43
click at [1079, 426] on input "0" at bounding box center [1146, 418] width 238 height 19
type input "25.000"
click at [1401, 410] on div at bounding box center [1387, 411] width 242 height 43
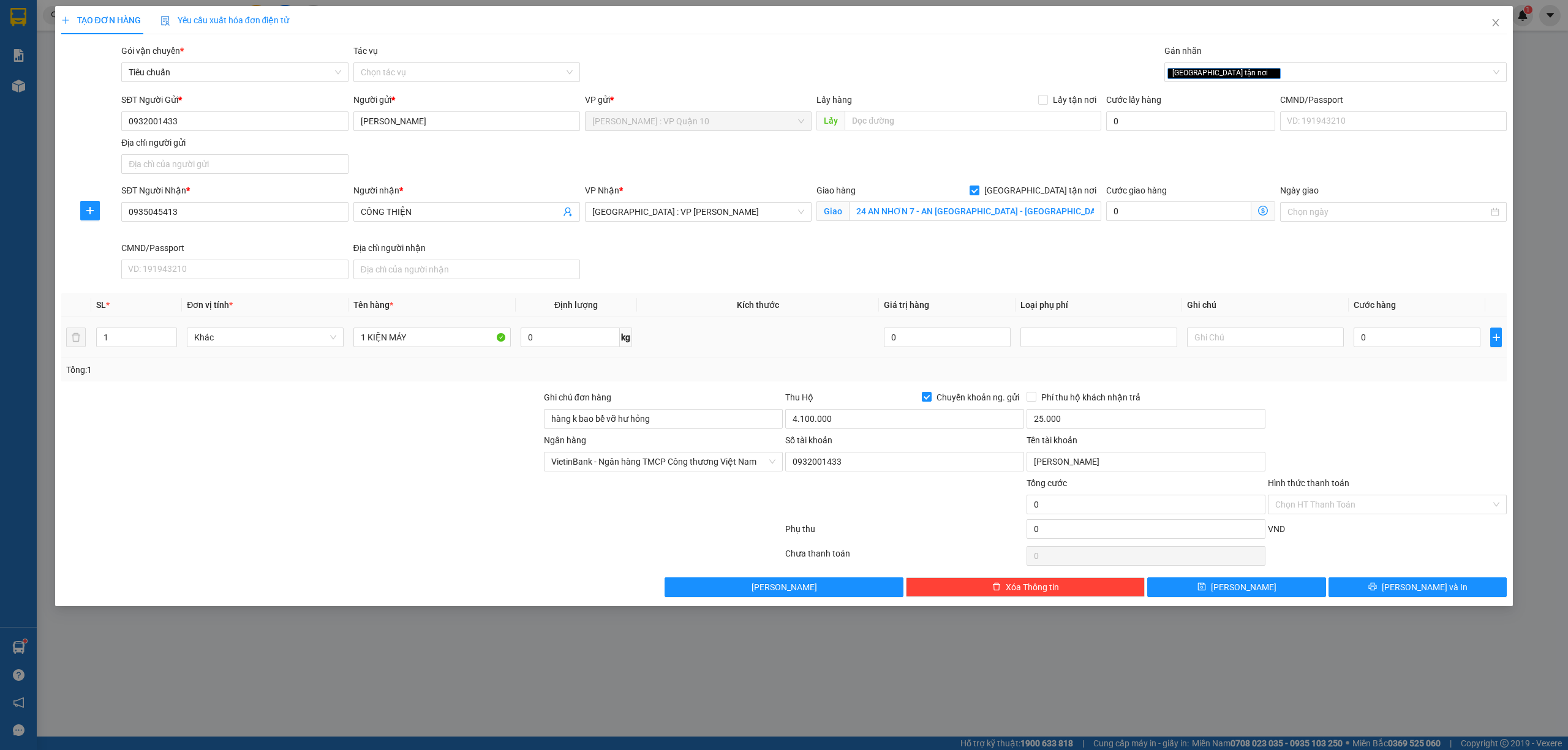
click at [426, 350] on td "1 KIỆN MÁY" at bounding box center [432, 337] width 167 height 41
click at [426, 347] on input "1 KIỆN MÁY" at bounding box center [431, 336] width 157 height 19
type input "1 KIỆN MÁY BỌC BE"
click at [1434, 339] on input "0" at bounding box center [1417, 336] width 127 height 19
type input "20"
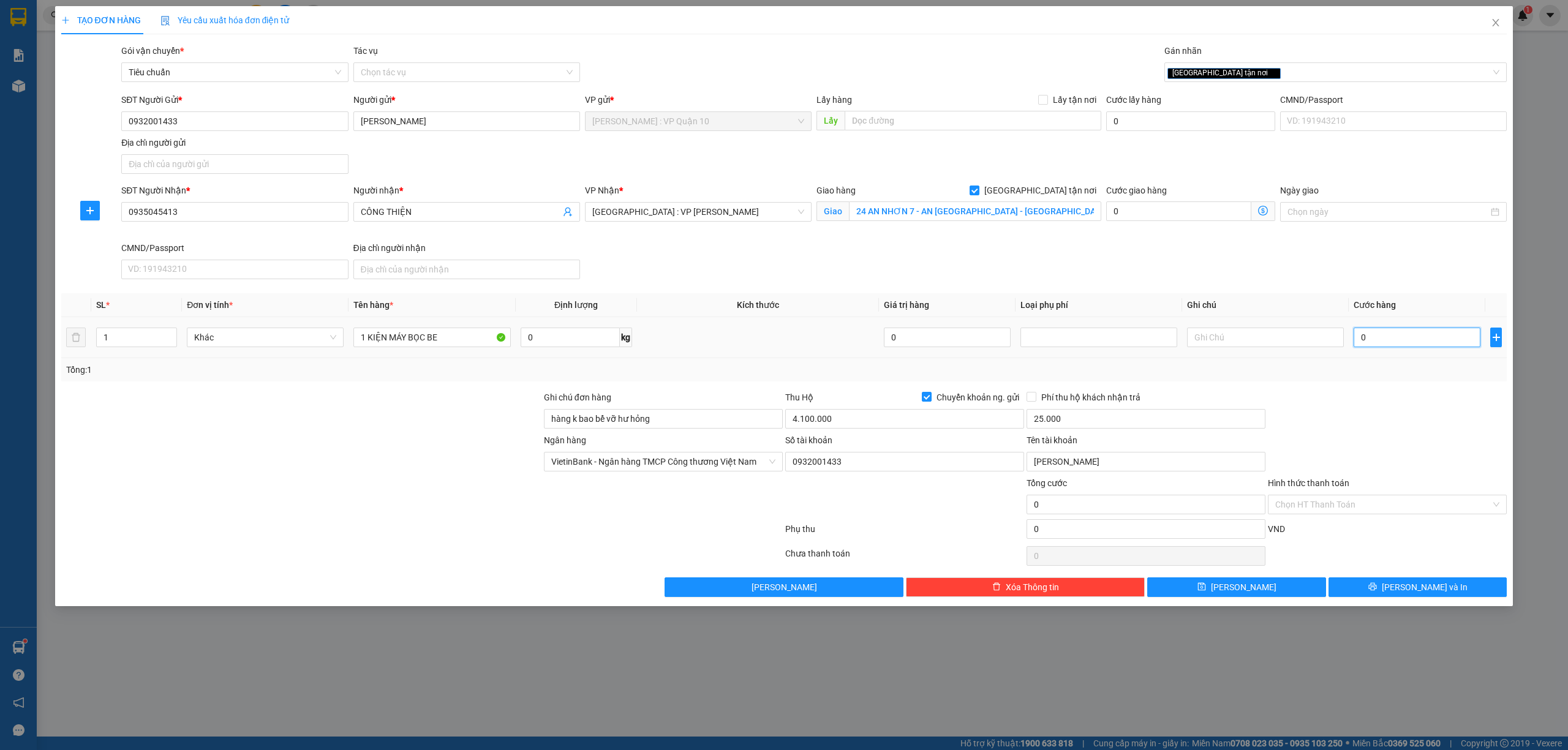
type input "20"
type input "200"
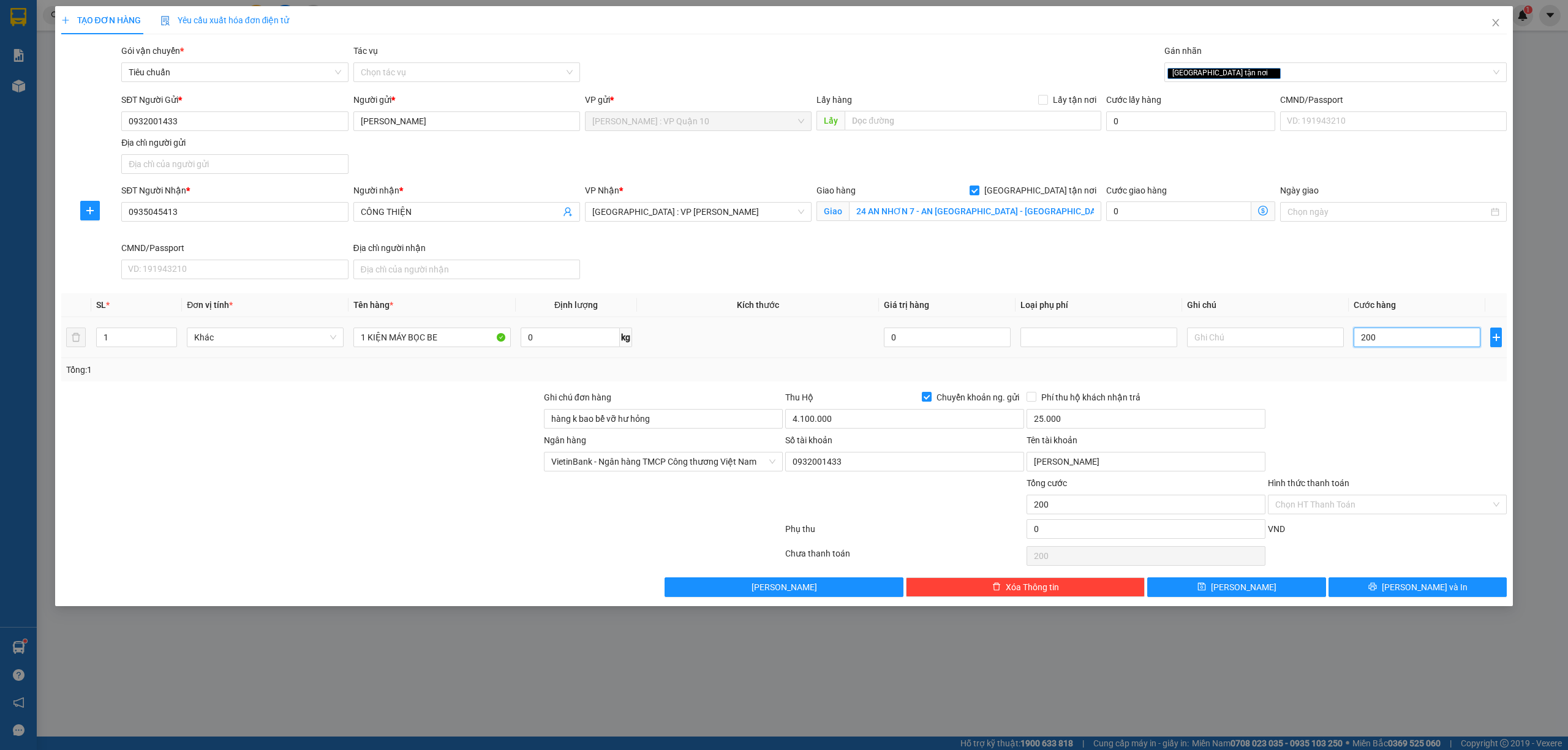
type input "2.000"
type input "20.000"
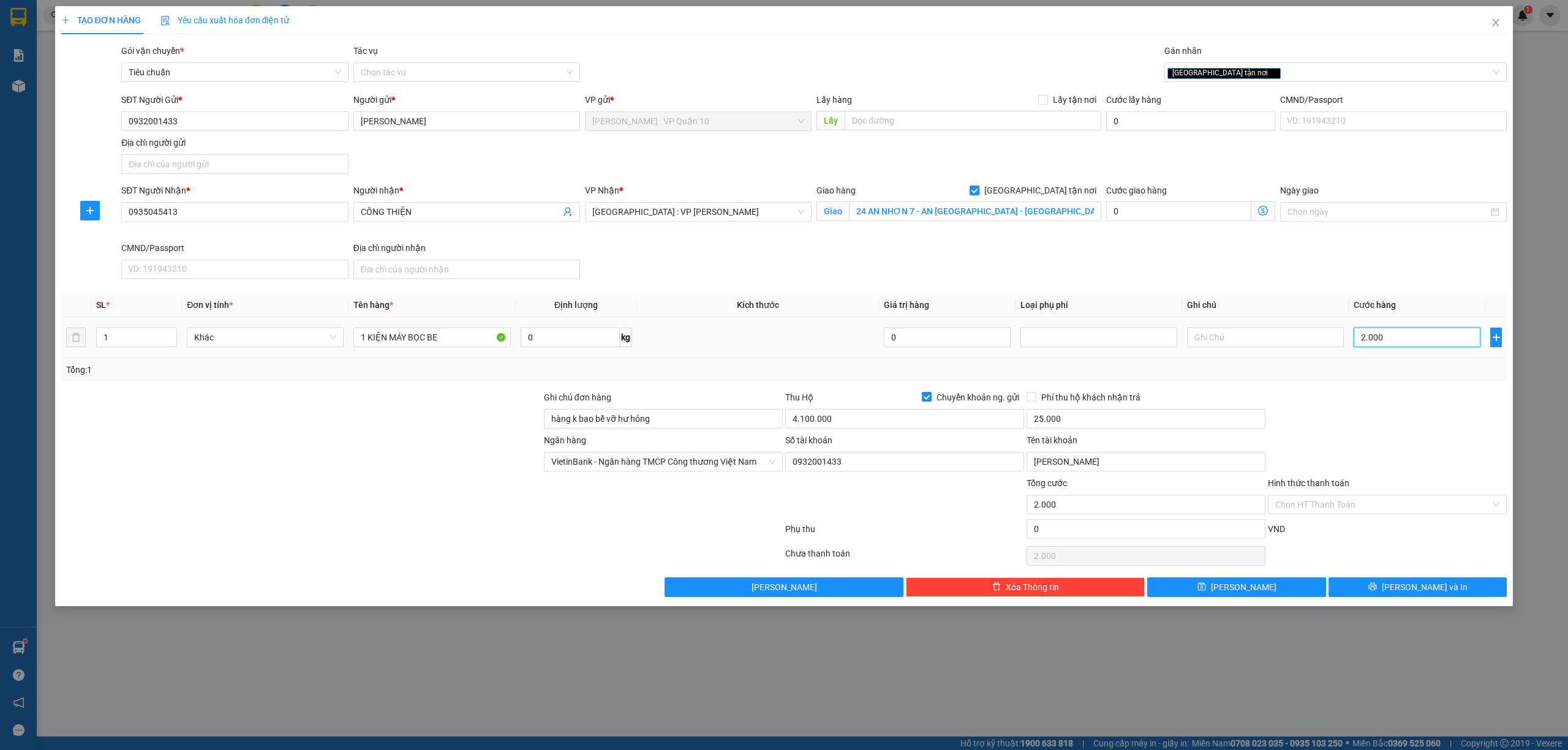
type input "20.000"
type input "200.000"
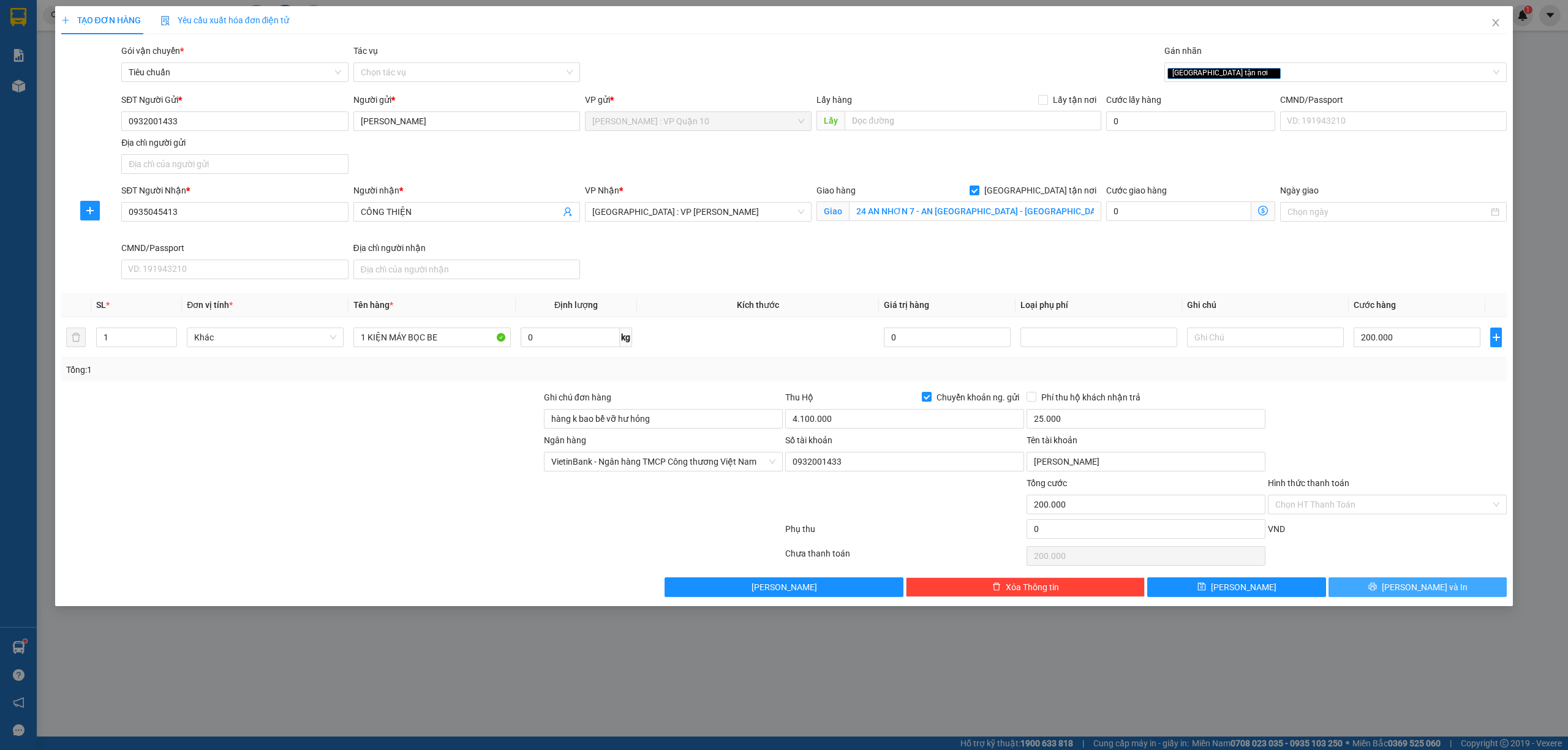
click at [1382, 583] on button "[PERSON_NAME] và In" at bounding box center [1418, 586] width 178 height 19
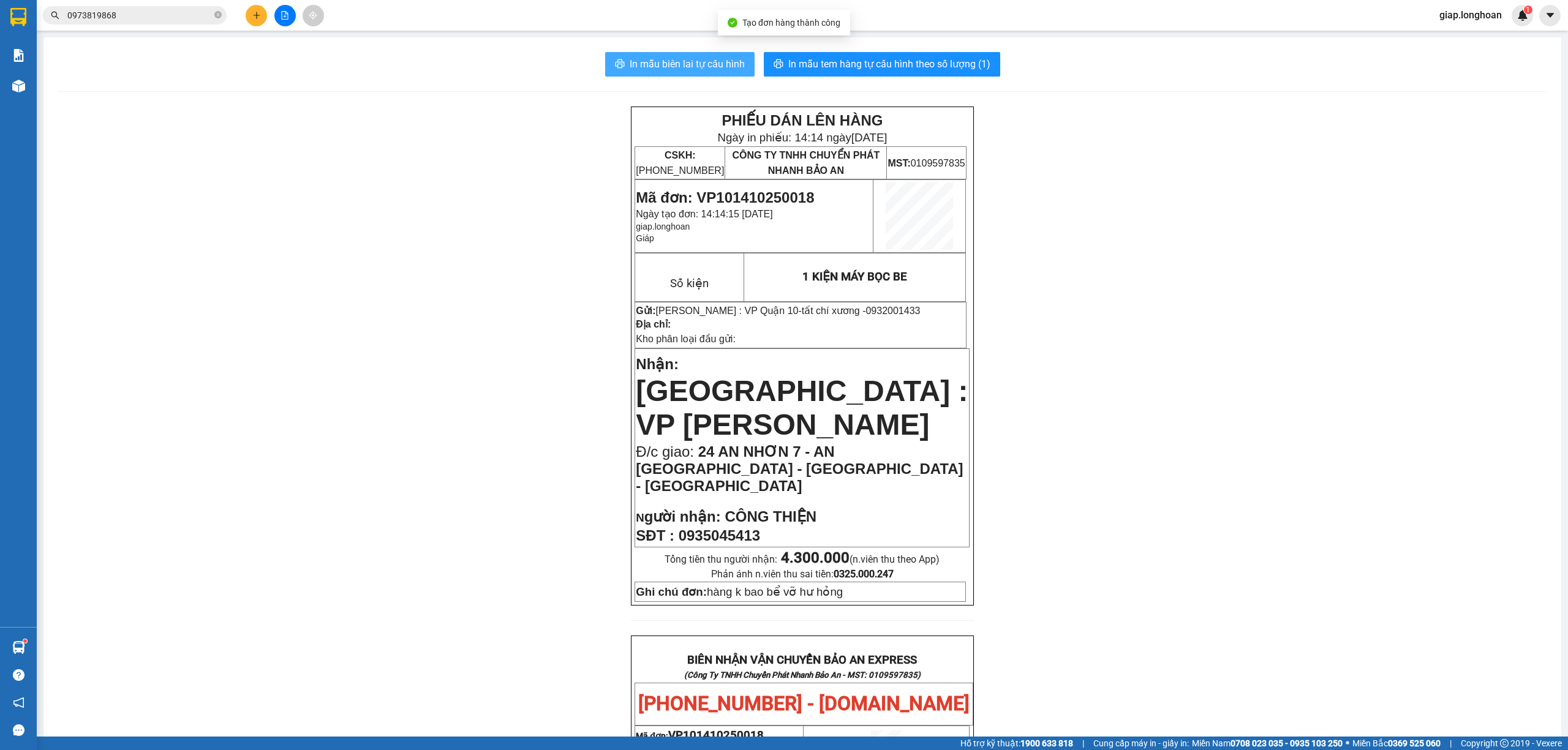
drag, startPoint x: 669, startPoint y: 56, endPoint x: 669, endPoint y: 69, distance: 13.0
click at [669, 65] on span "In mẫu biên lai tự cấu hình" at bounding box center [687, 64] width 115 height 16
click at [899, 65] on span "In mẫu tem hàng tự cấu hình theo số lượng (1)" at bounding box center [888, 64] width 202 height 16
click at [218, 13] on span at bounding box center [217, 16] width 7 height 12
paste input "VP100910250035"
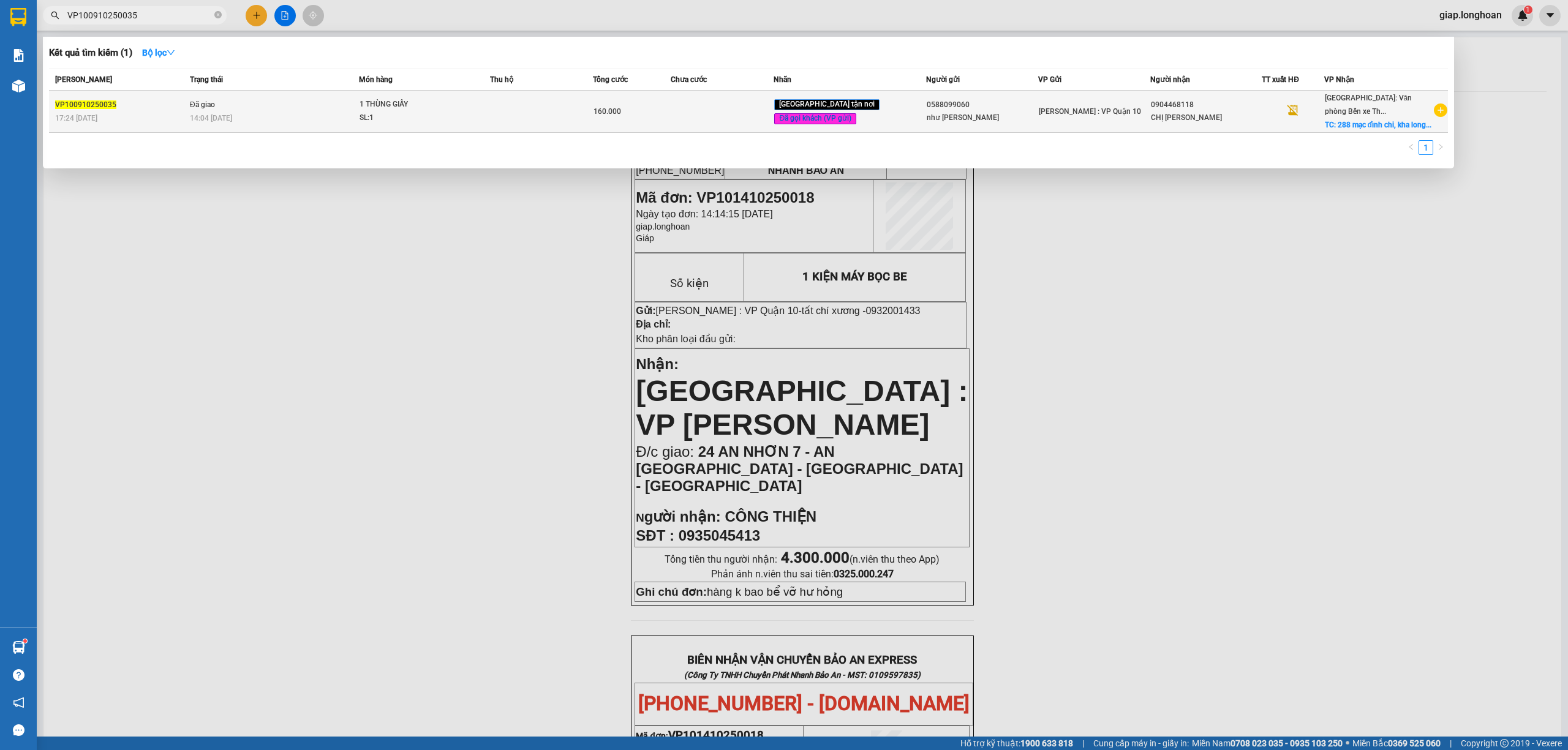
type input "VP100910250035"
click at [522, 118] on td at bounding box center [542, 111] width 104 height 42
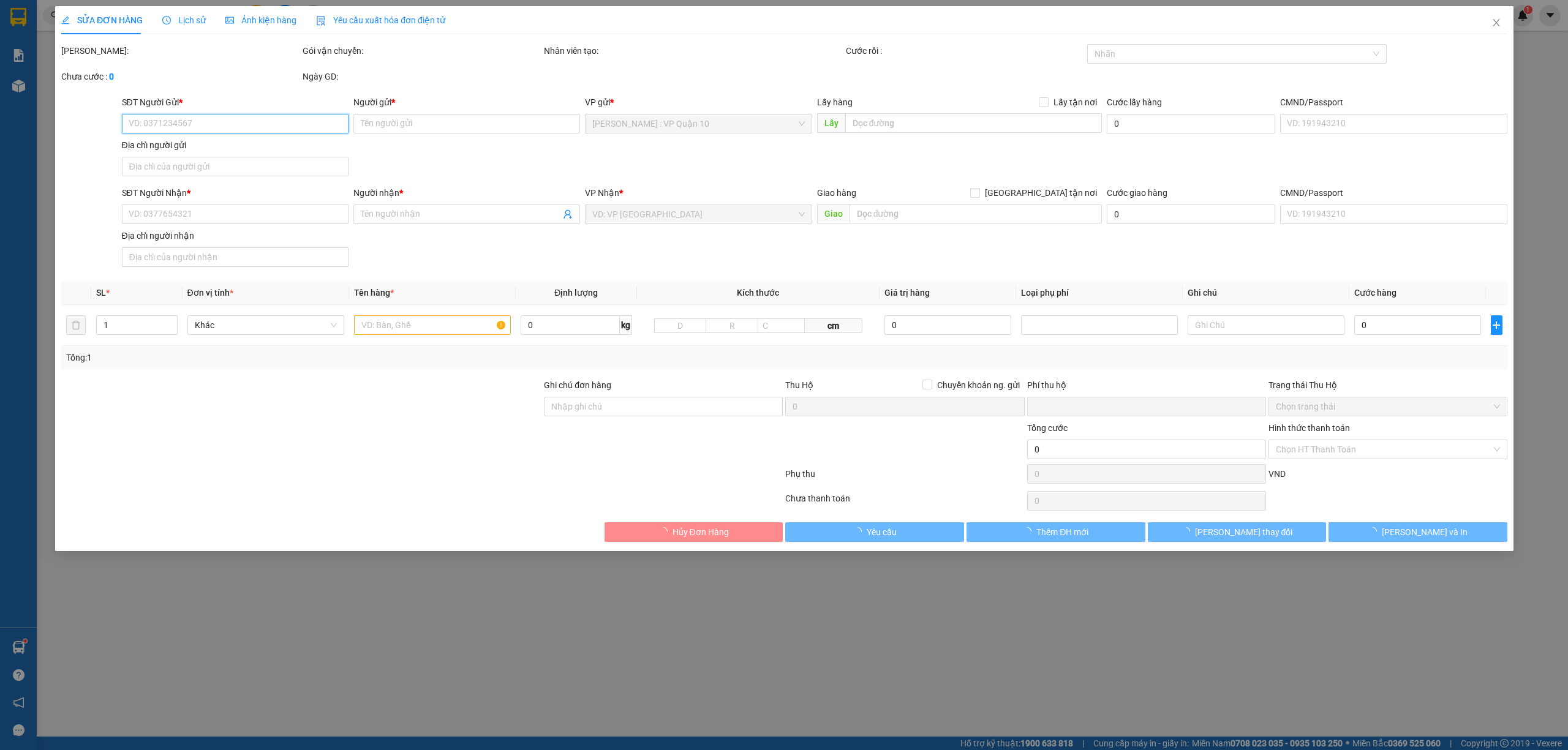
type input "0588099060"
type input "như quỳnh"
type input "0904468118"
type input "CHỊ TRANG"
checkbox input "true"
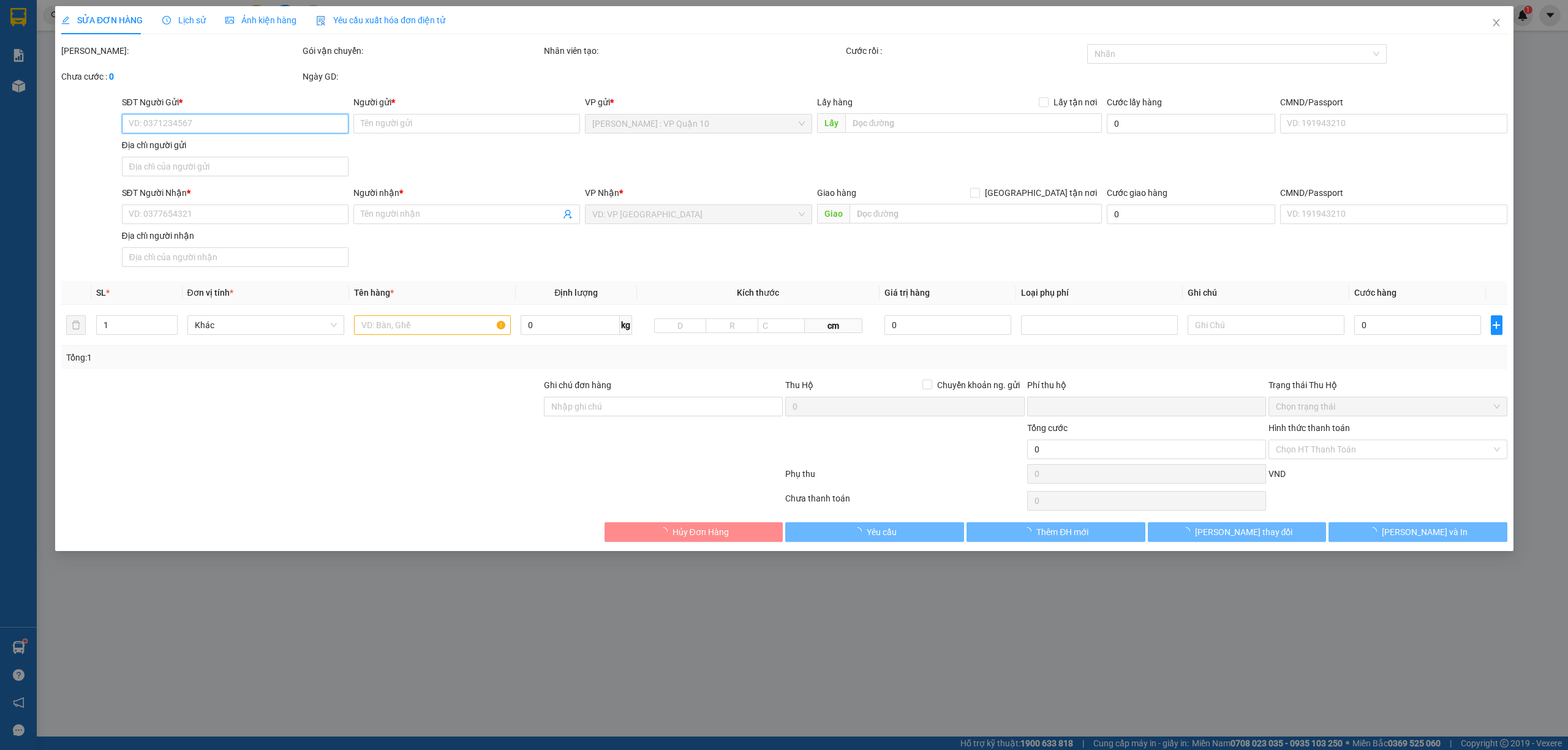
type input "288 mạc đỉnh chi, kha long, tp.móng cái , quảng ninh"
type input "hàng k bao bể vỡ hư hỏng"
type input "0"
type input "160.000"
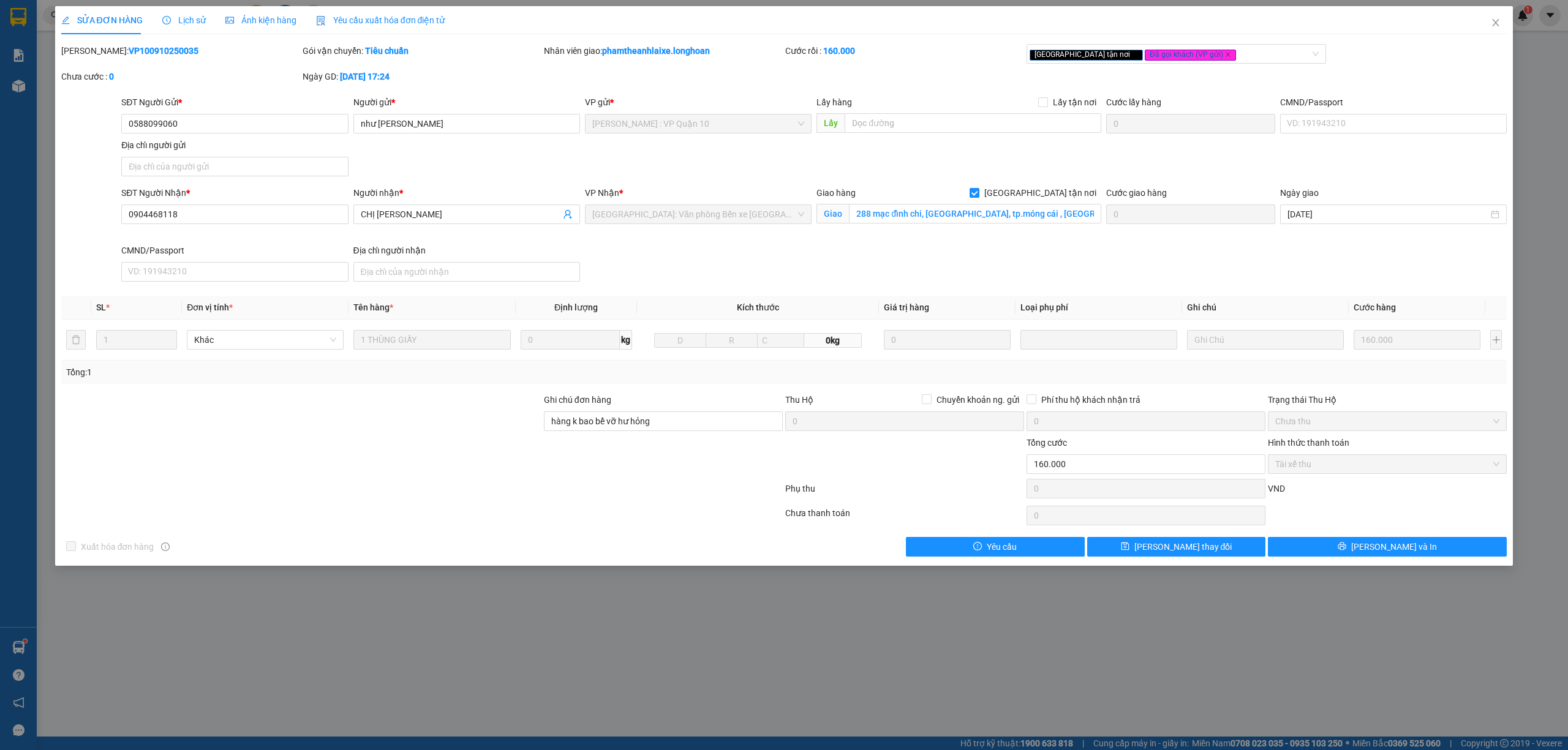
click at [187, 23] on span "Lịch sử" at bounding box center [184, 20] width 44 height 10
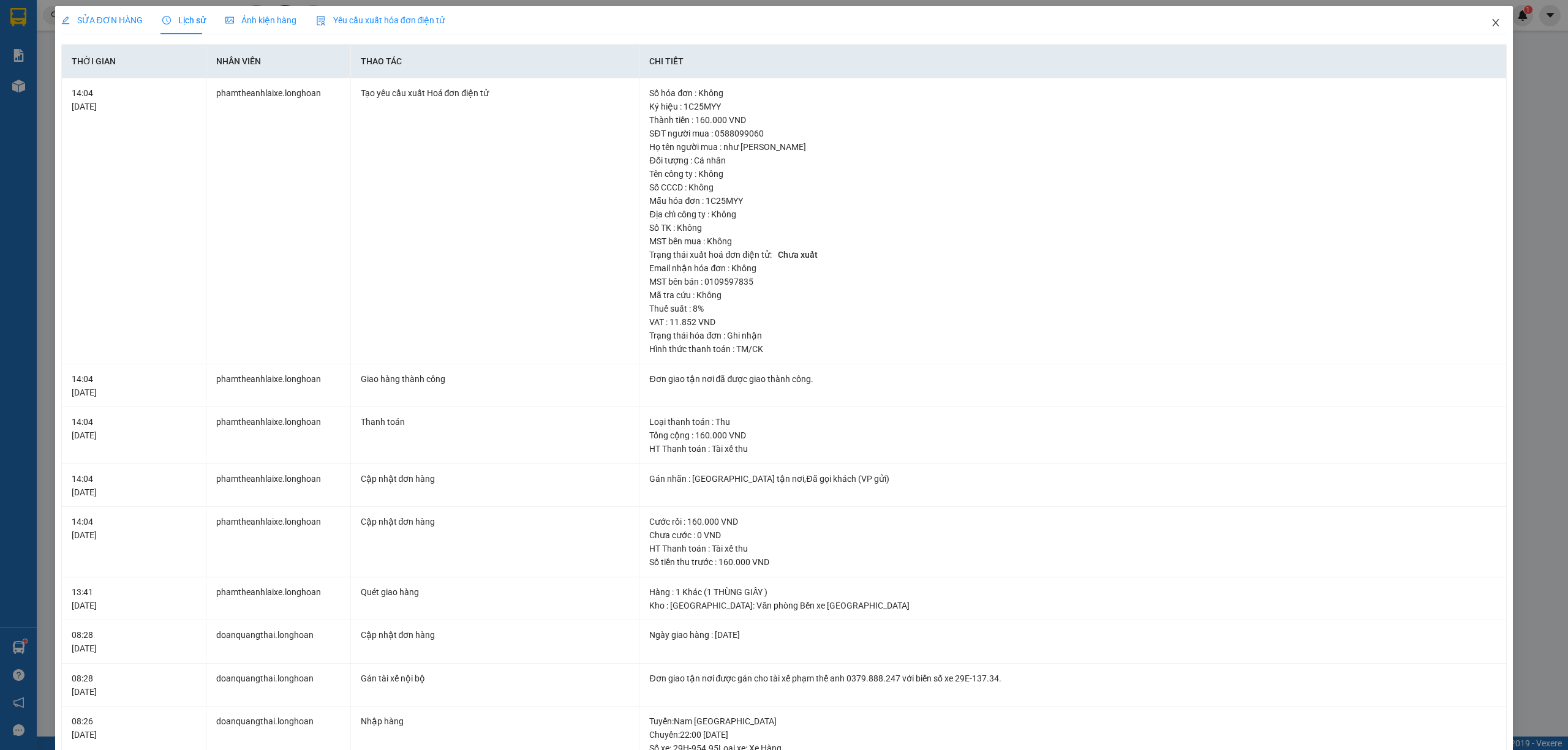
drag, startPoint x: 1481, startPoint y: 21, endPoint x: 1452, endPoint y: 34, distance: 31.8
click at [1491, 27] on icon "close" at bounding box center [1496, 23] width 10 height 10
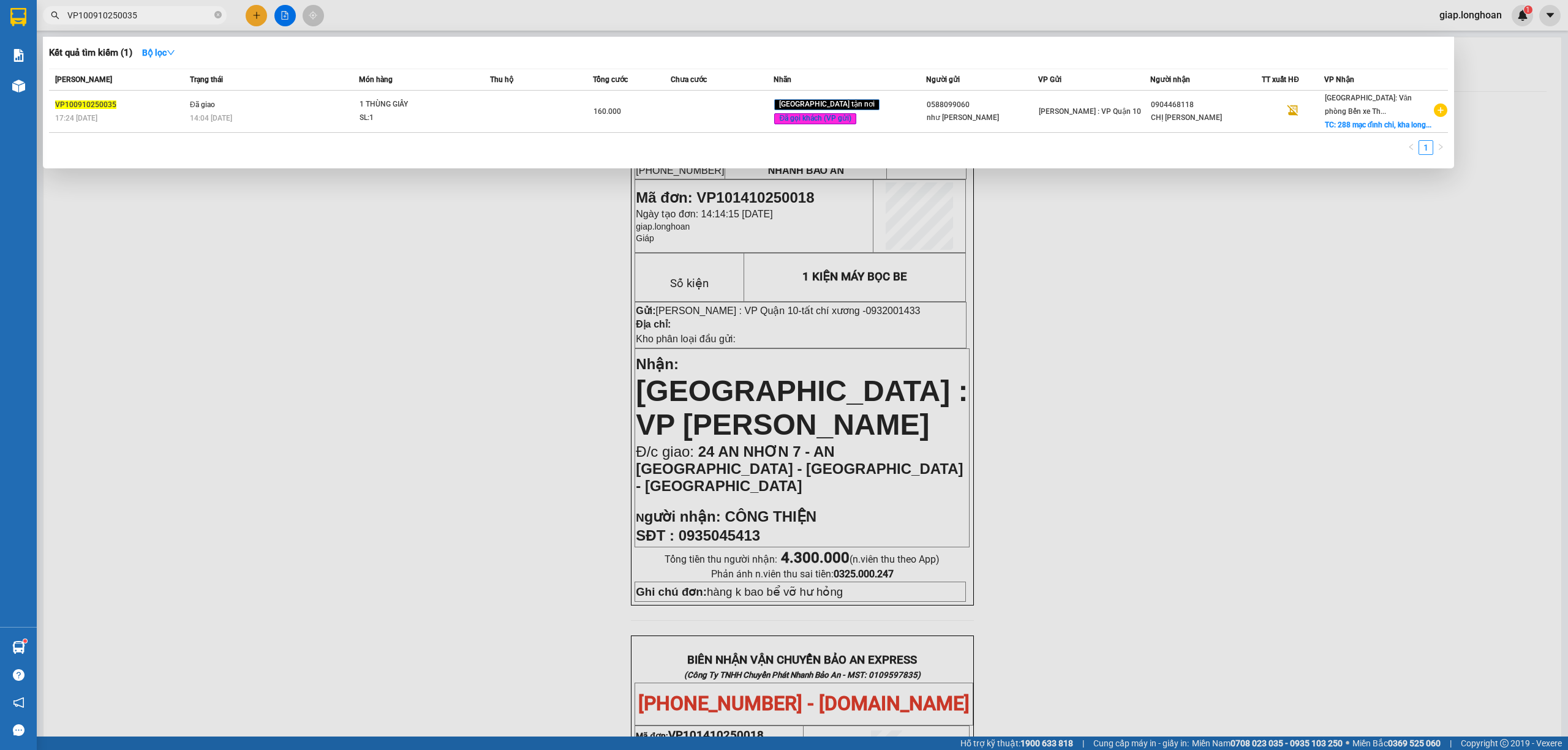
click at [161, 13] on input "VP100910250035" at bounding box center [139, 15] width 144 height 13
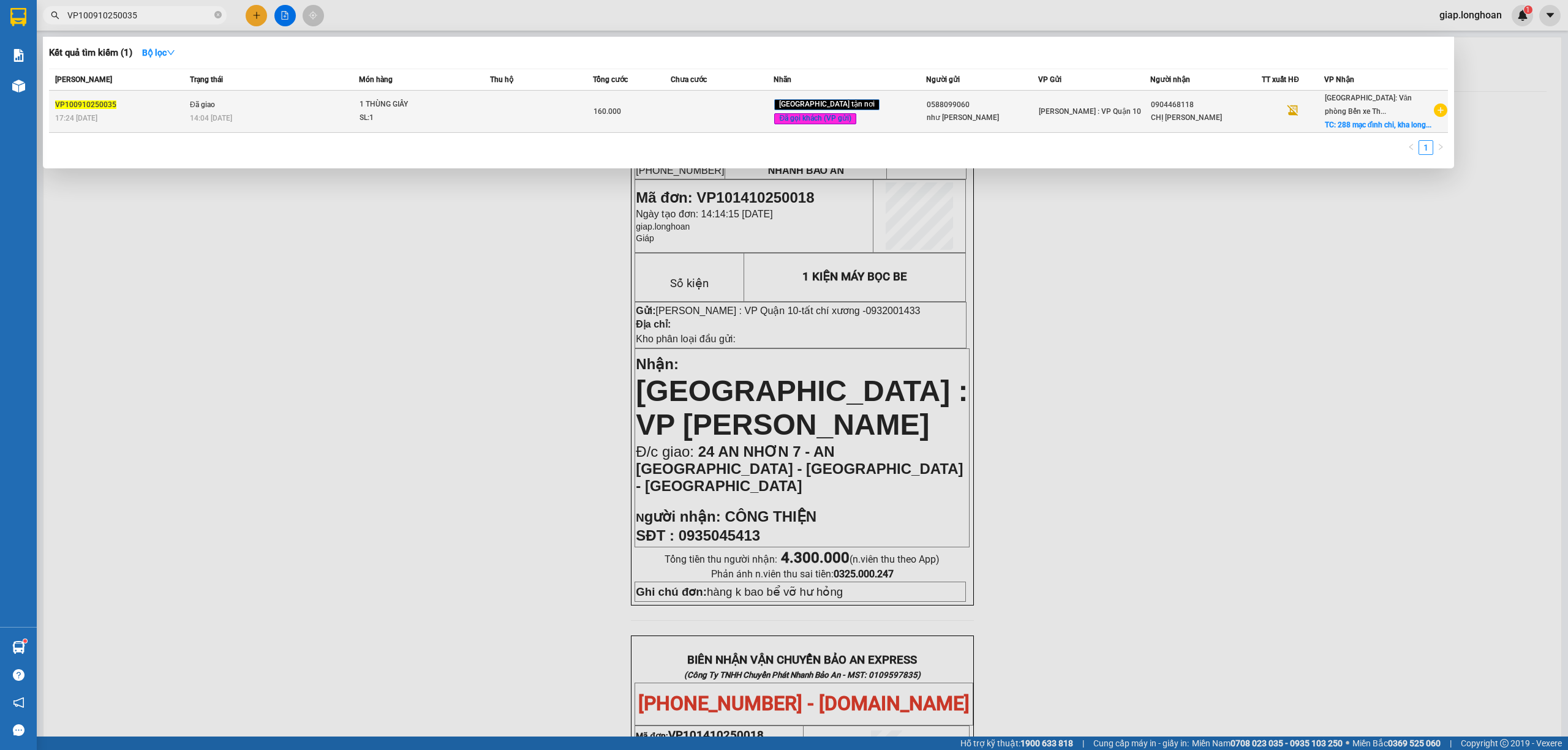
click at [530, 116] on td at bounding box center [542, 111] width 104 height 42
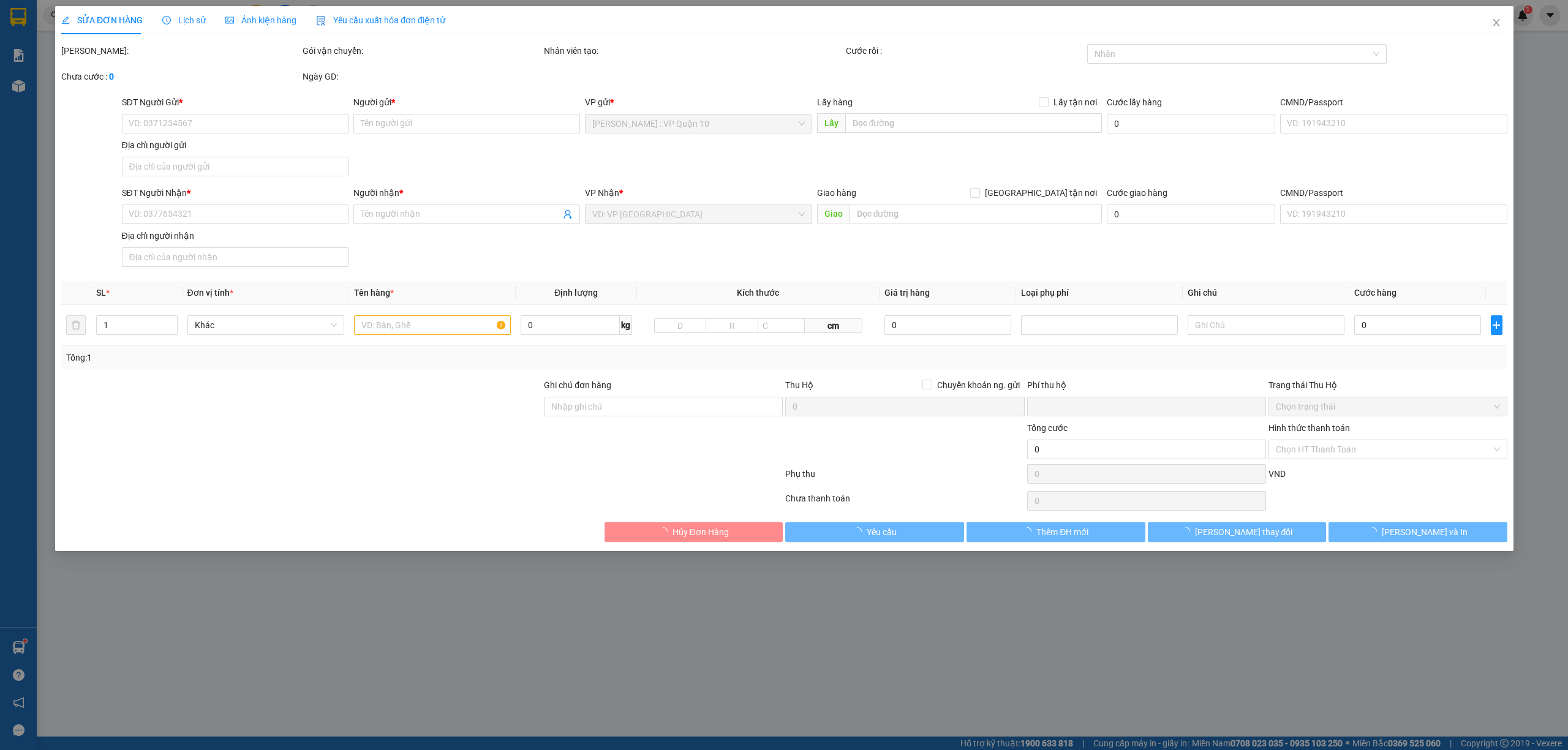
type input "0588099060"
type input "như quỳnh"
type input "0904468118"
type input "CHỊ TRANG"
checkbox input "true"
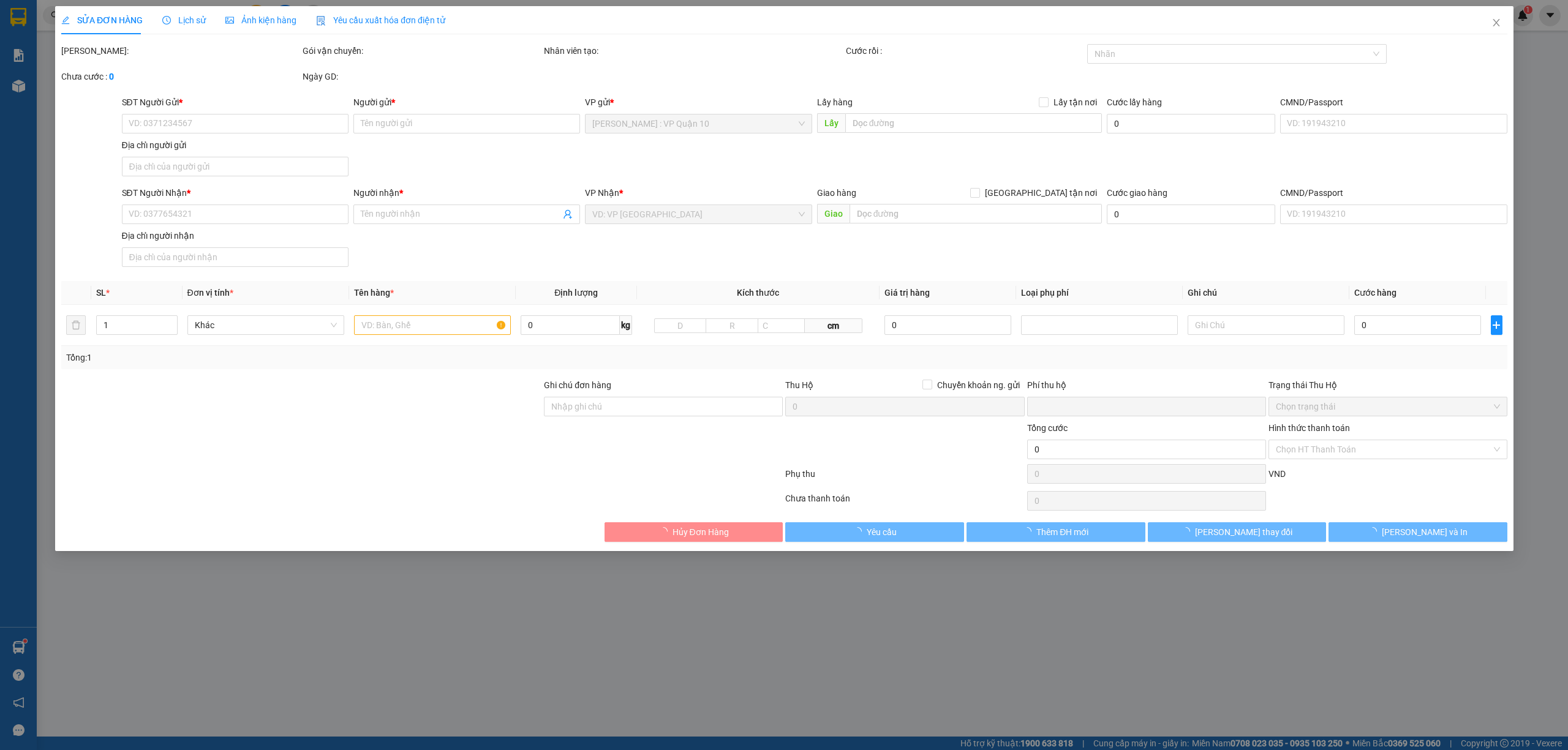
type input "288 mạc đỉnh chi, kha long, tp.móng cái , quảng ninh"
type input "hàng k bao bể vỡ hư hỏng"
type input "0"
type input "160.000"
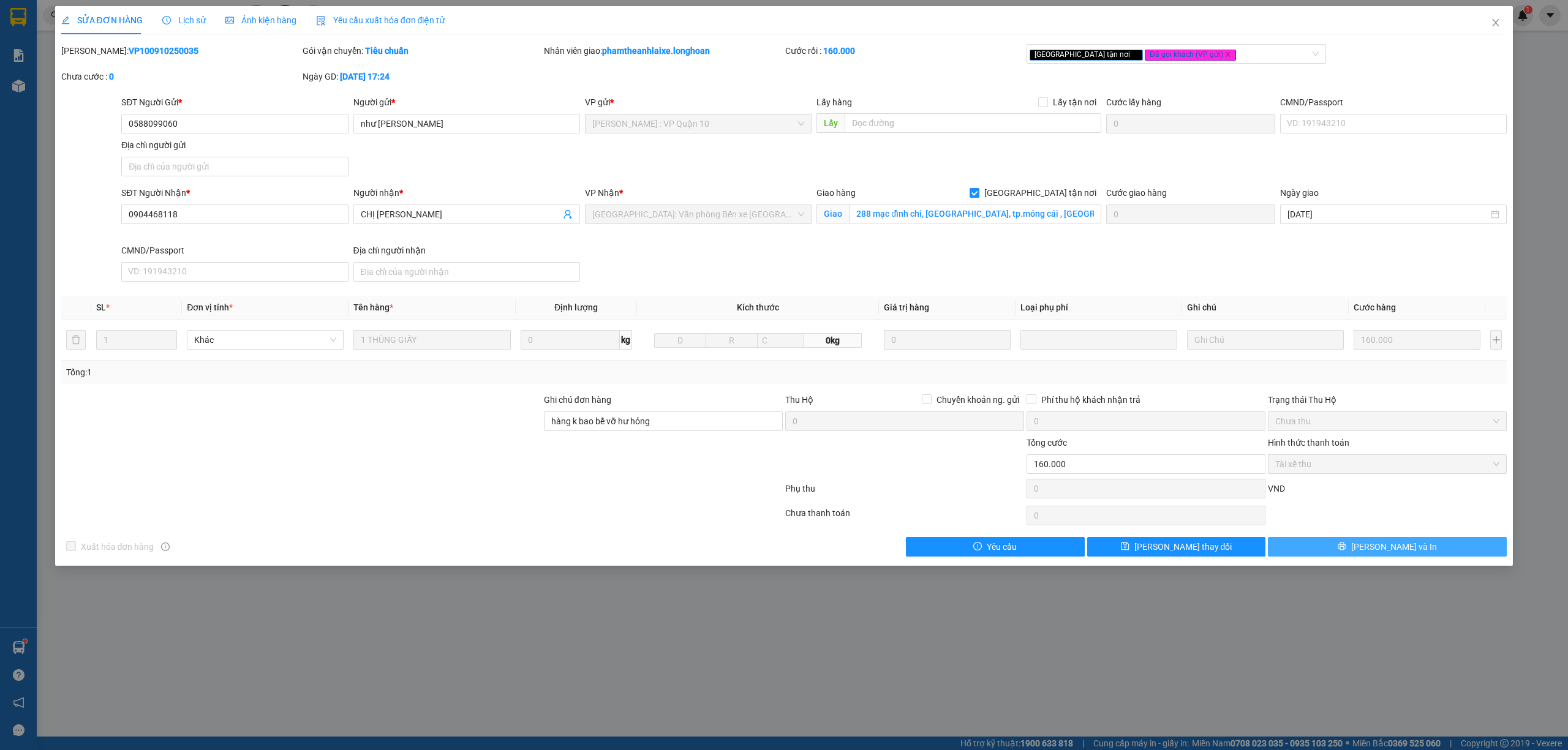
click at [1346, 547] on icon "printer" at bounding box center [1341, 545] width 9 height 9
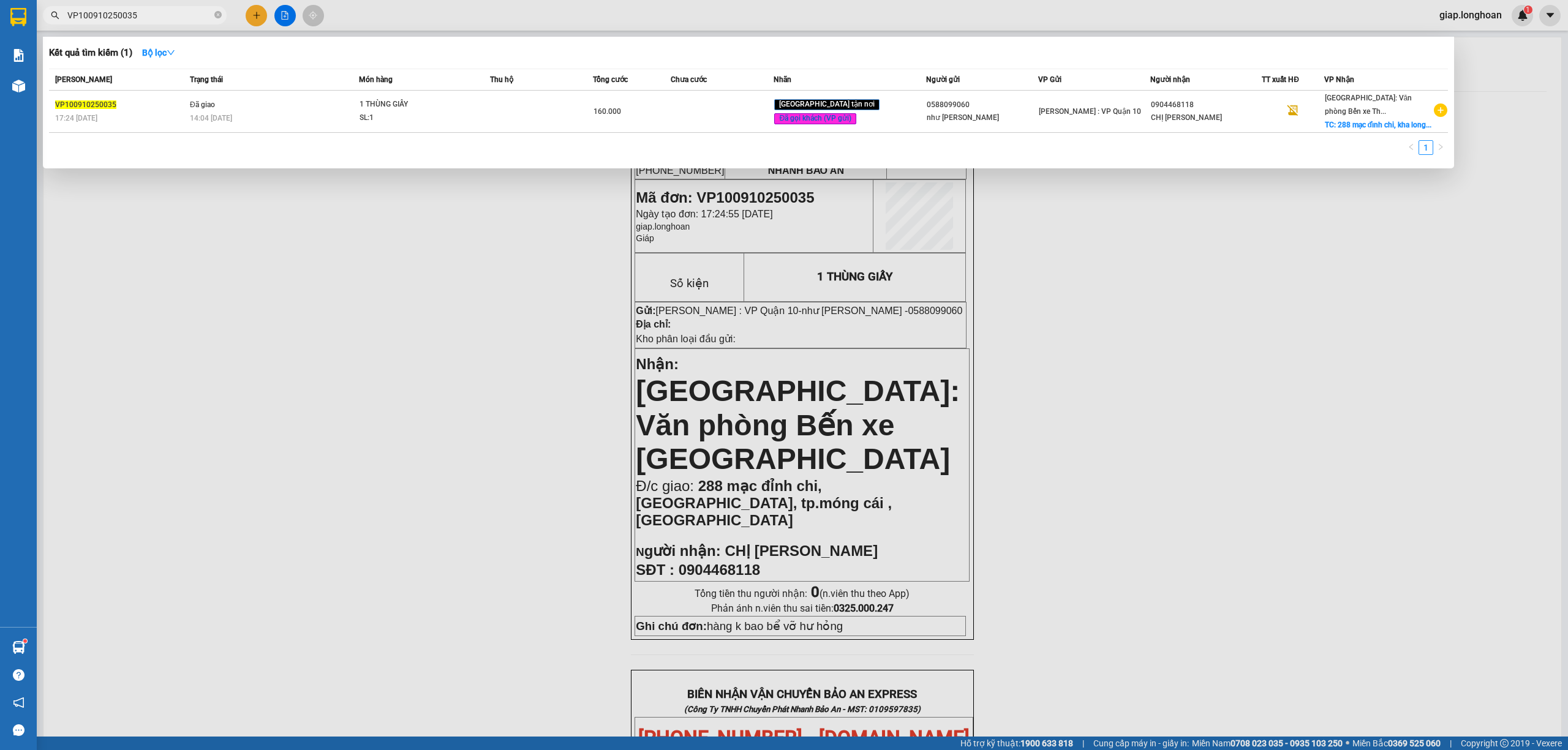
click at [154, 11] on input "VP100910250035" at bounding box center [139, 15] width 144 height 13
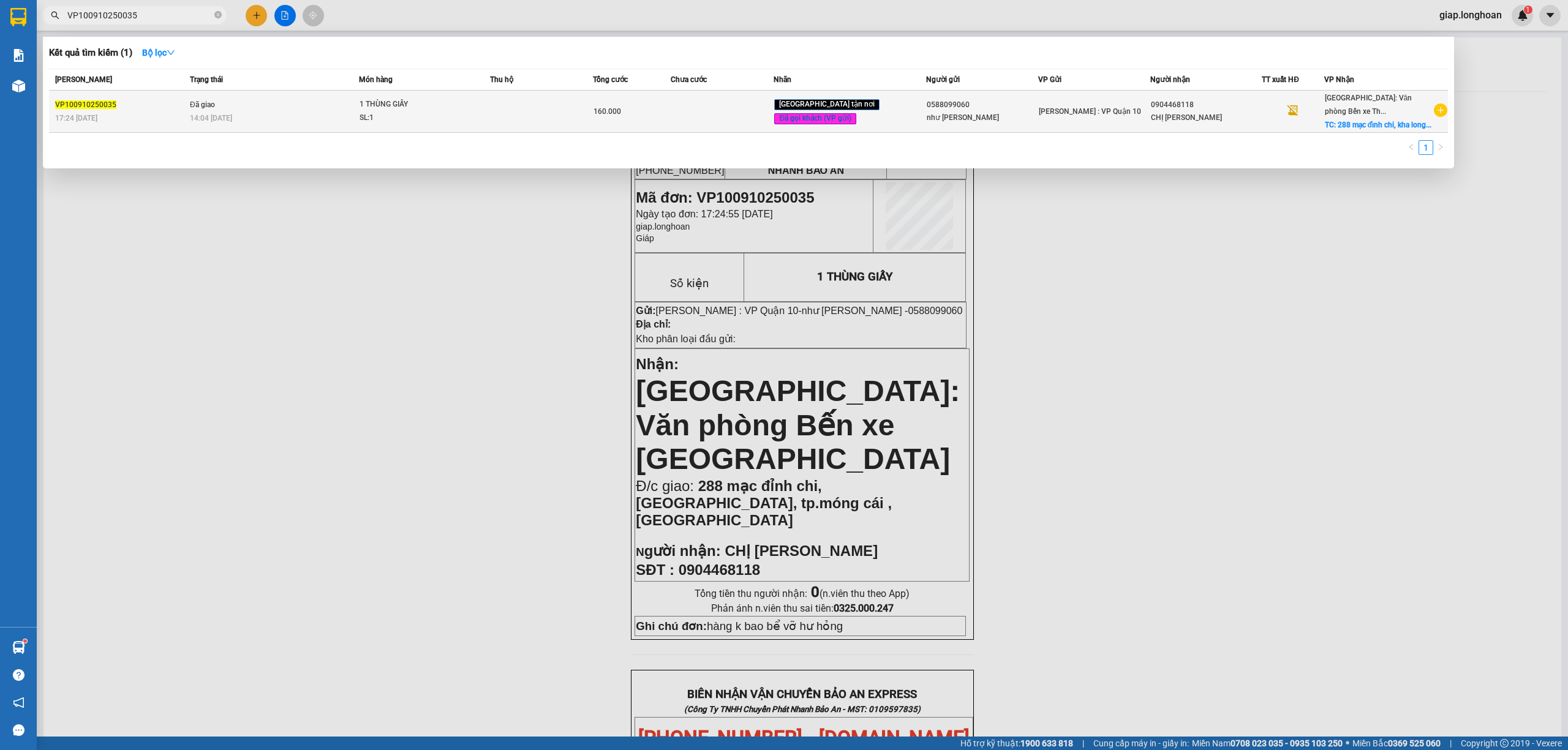
click at [517, 131] on td at bounding box center [542, 111] width 104 height 42
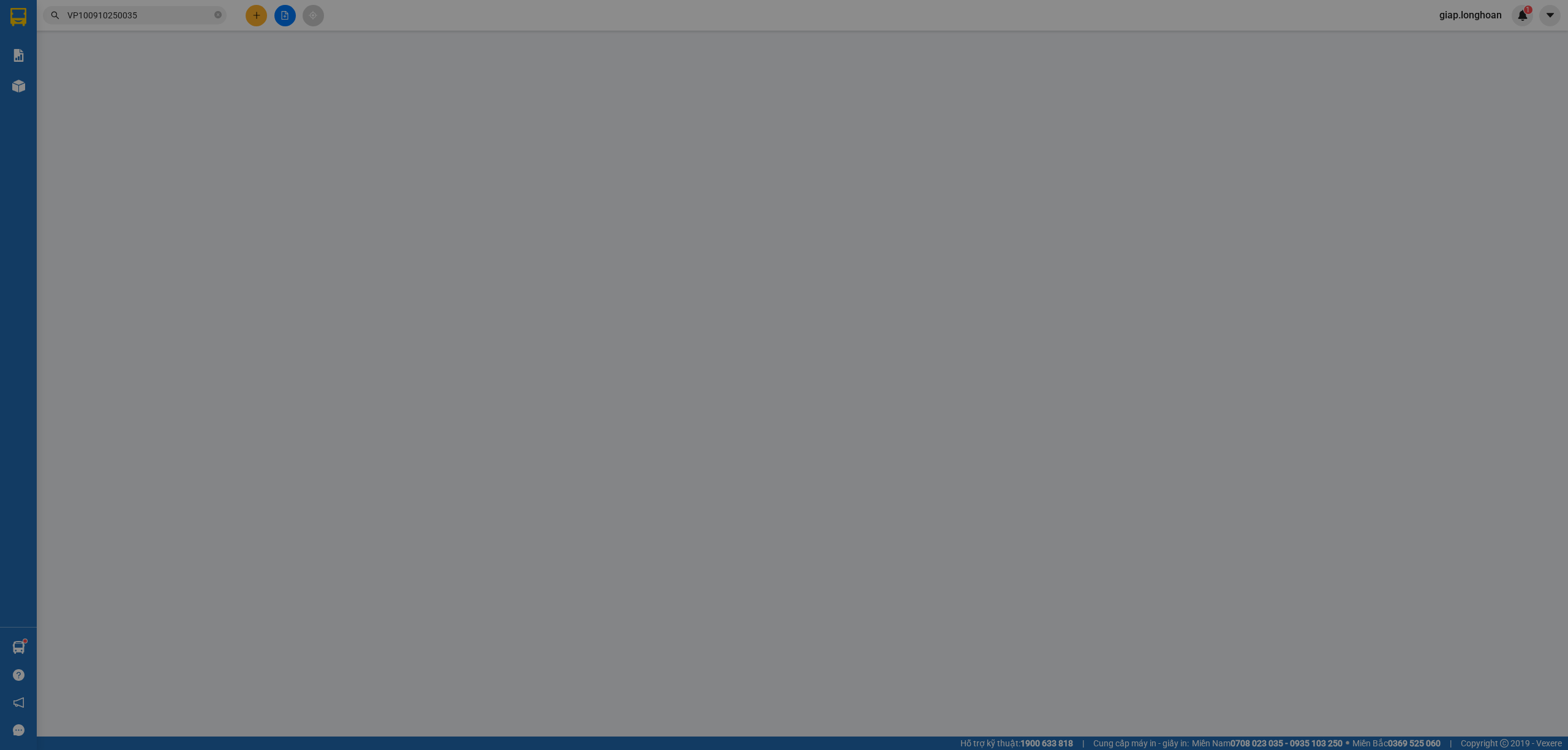
type input "0588099060"
type input "như quỳnh"
type input "0904468118"
type input "CHỊ TRANG"
checkbox input "true"
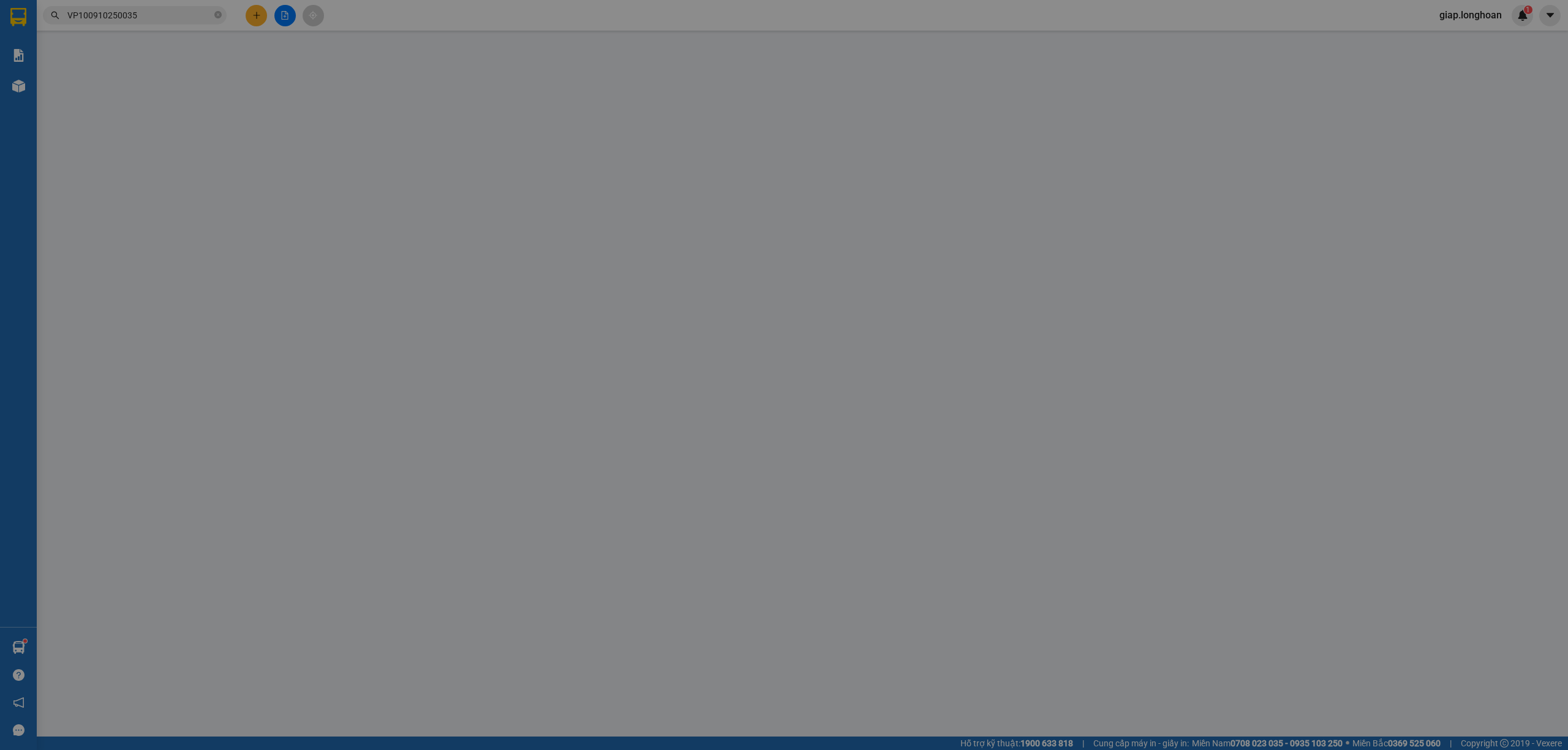
type input "288 mạc đỉnh chi, kha long, tp.móng cái , quảng ninh"
type input "hàng k bao bể vỡ hư hỏng"
type input "0"
type input "160.000"
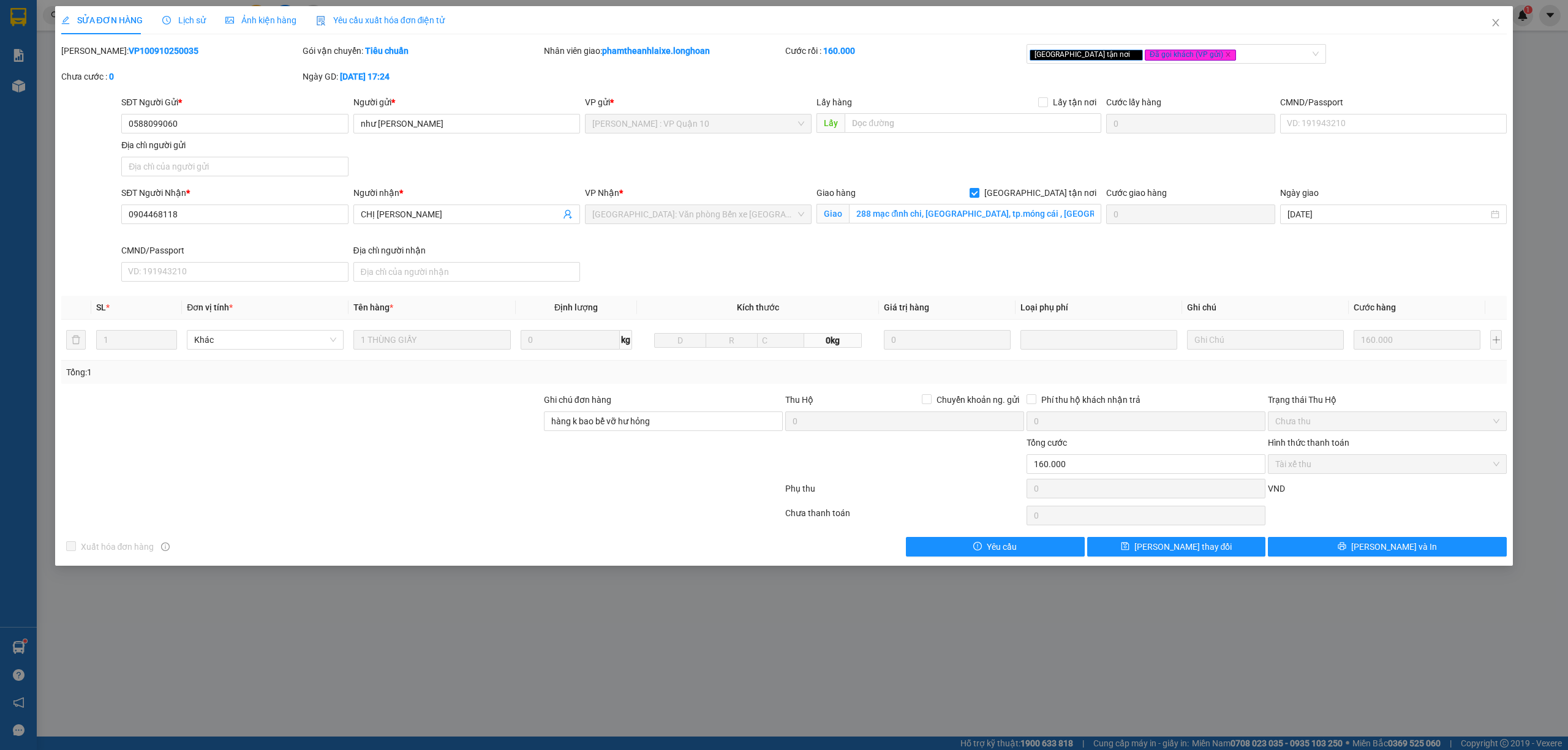
click at [193, 19] on span "Lịch sử" at bounding box center [184, 20] width 44 height 10
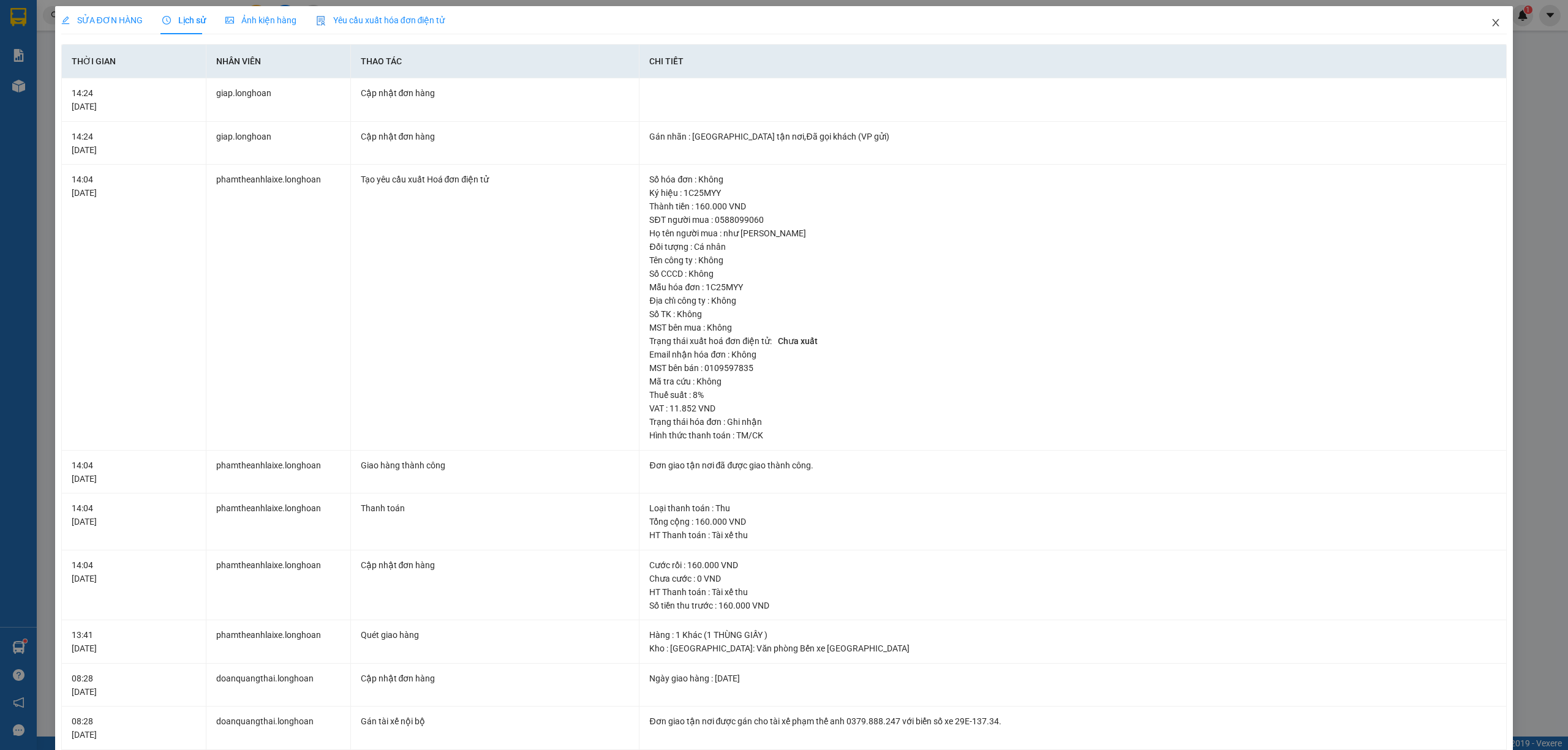
drag, startPoint x: 1482, startPoint y: 21, endPoint x: 1461, endPoint y: 33, distance: 24.2
click at [1491, 23] on icon "close" at bounding box center [1496, 23] width 10 height 10
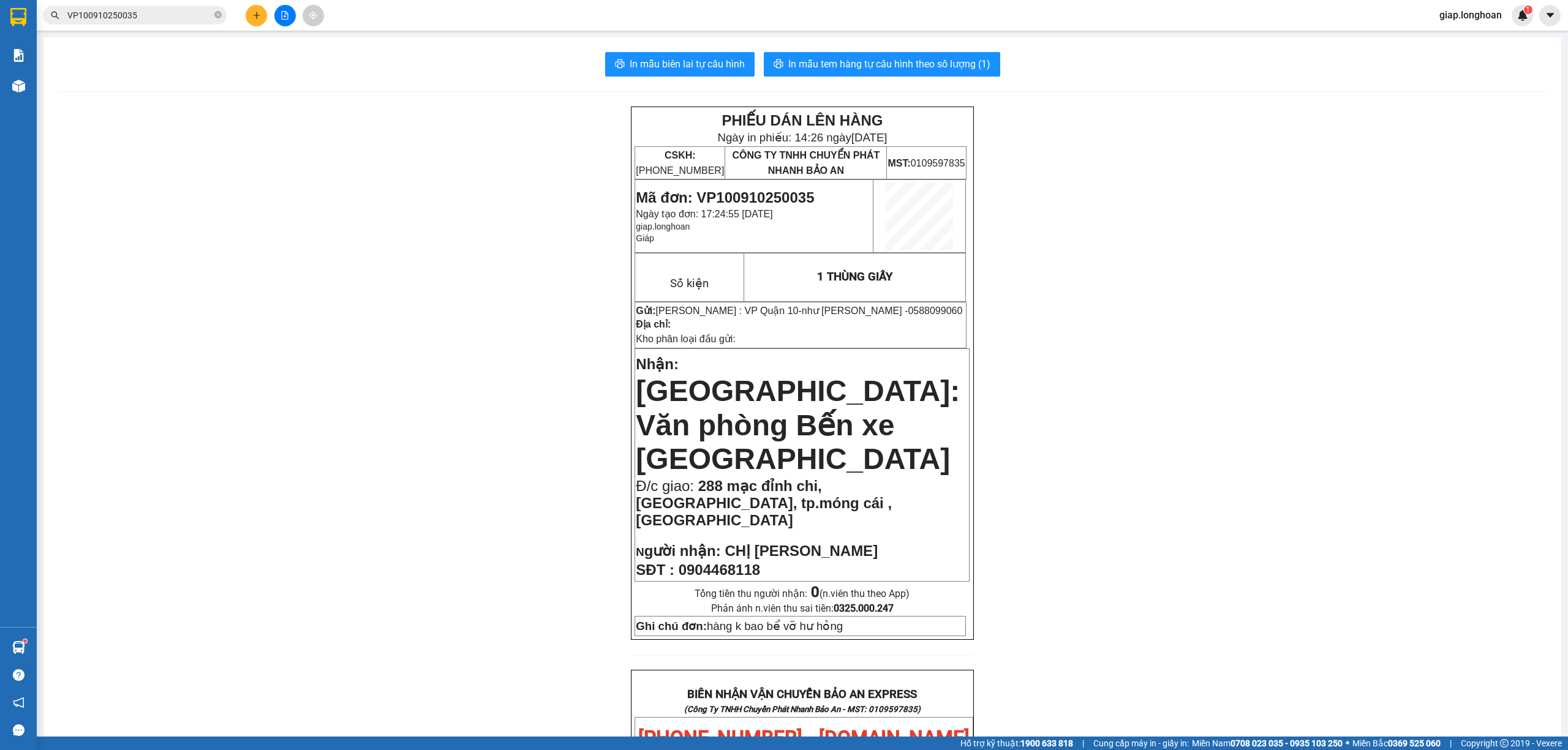
drag, startPoint x: 419, startPoint y: 434, endPoint x: 563, endPoint y: 125, distance: 340.9
click at [425, 415] on div "PHIẾU DÁN LÊN HÀNG Ngày in phiếu: 14:26 ngày 14-10-2025 CSKH: 1900.06.88.33 CÔN…" at bounding box center [803, 739] width 1489 height 1265
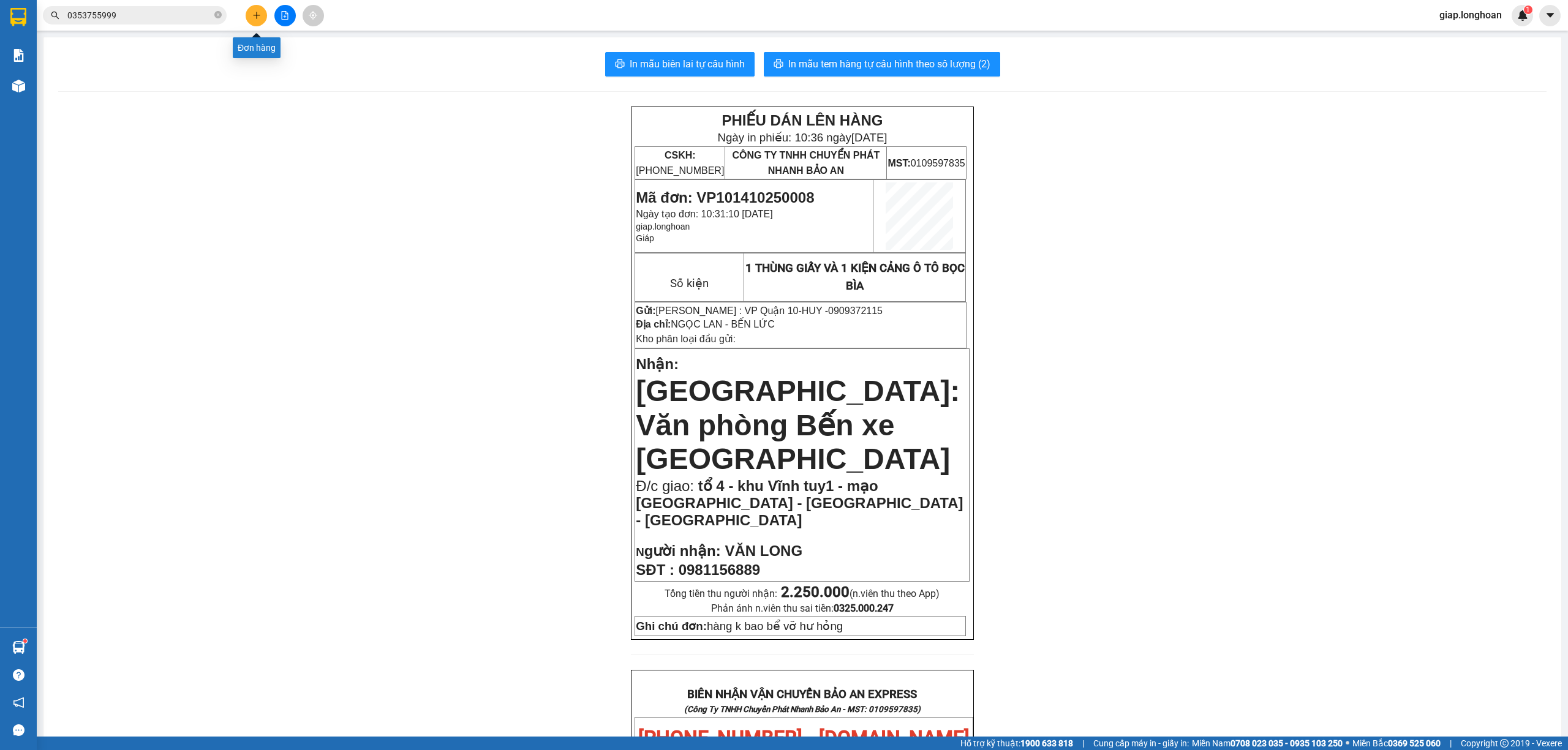
click at [257, 17] on icon "plus" at bounding box center [256, 15] width 9 height 9
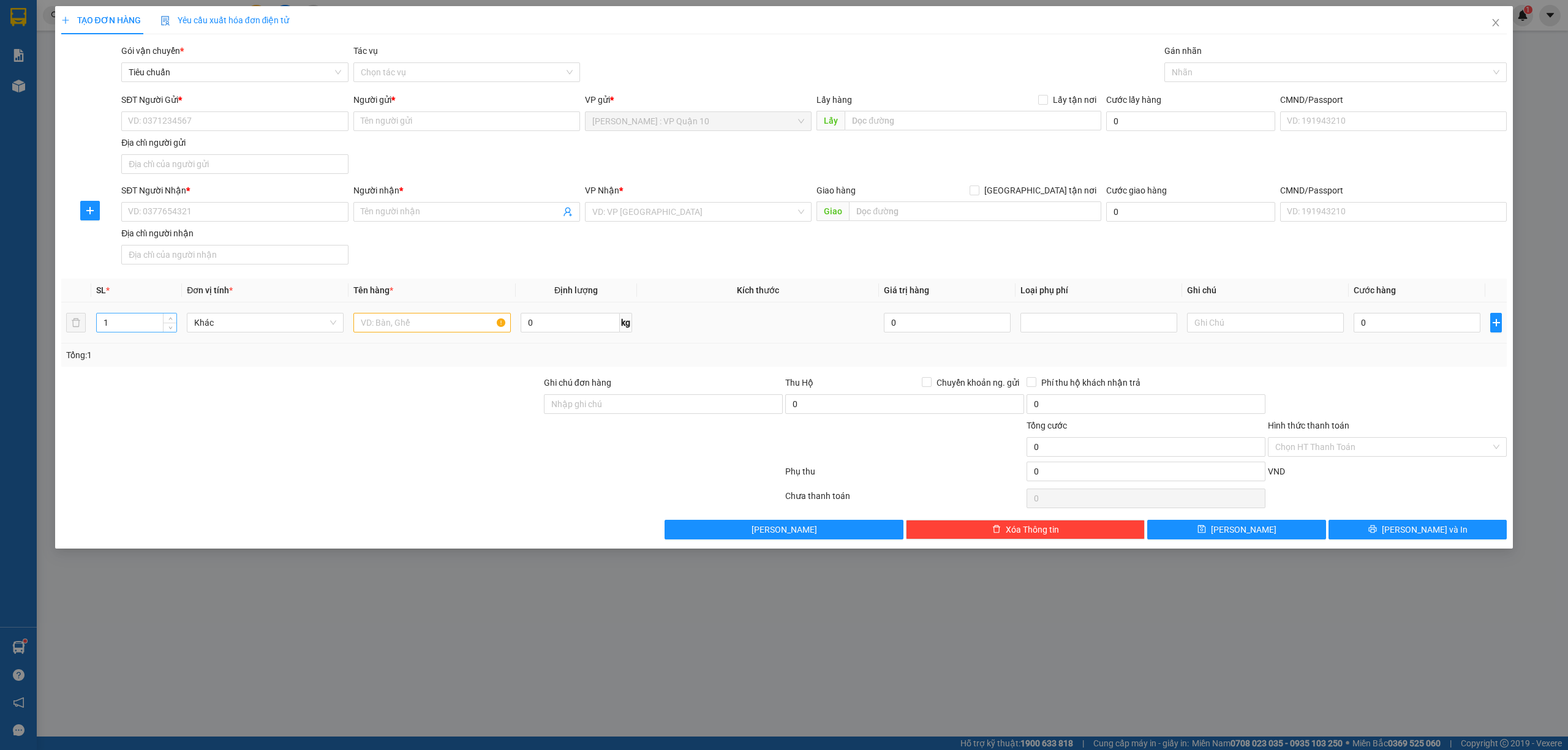
click at [114, 332] on input "1" at bounding box center [136, 322] width 79 height 19
type input "3"
drag, startPoint x: 404, startPoint y: 325, endPoint x: 439, endPoint y: 307, distance: 39.4
click at [404, 325] on input "text" at bounding box center [431, 322] width 157 height 19
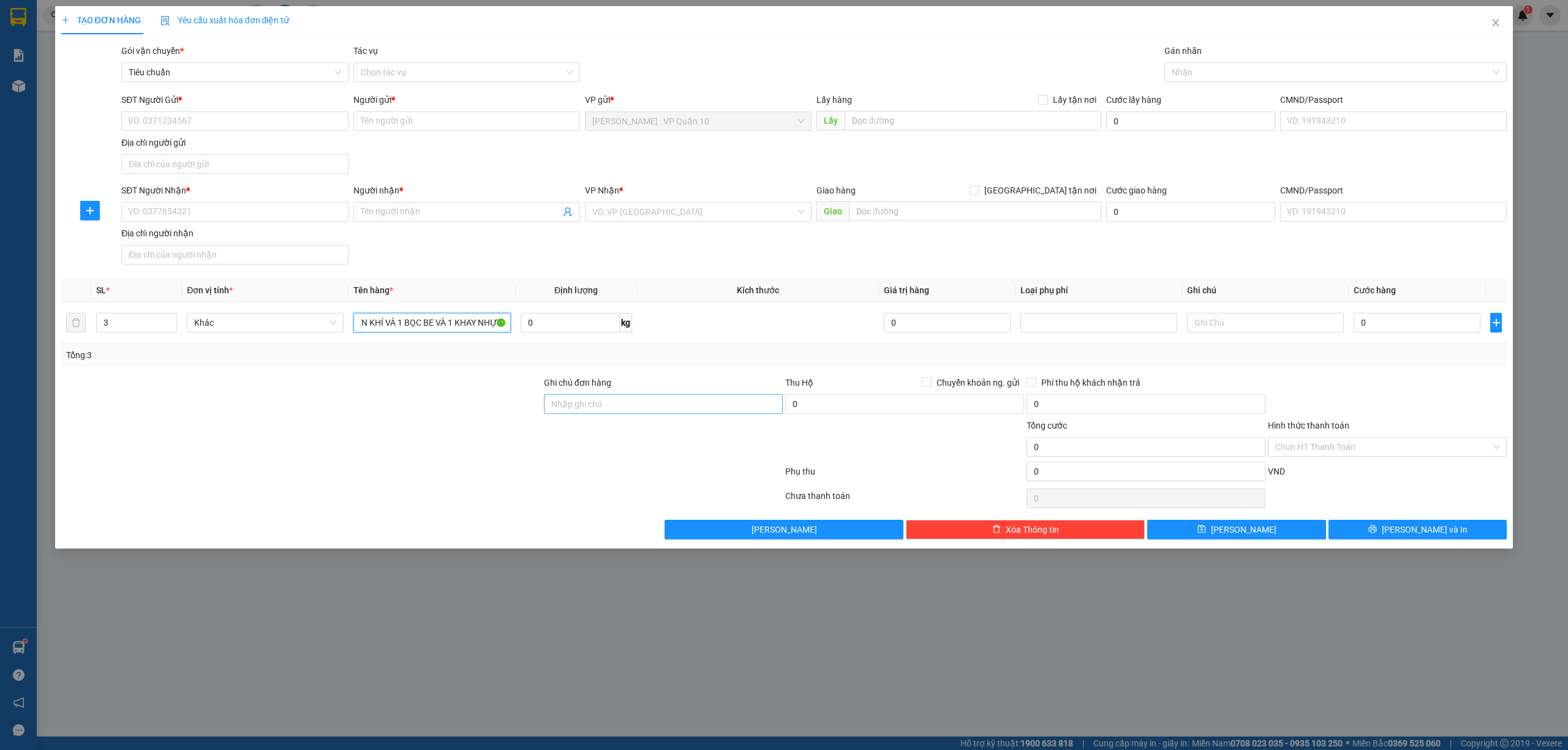
type input "1 KIỆN MÁY NÉN KHÍ VÀ 1 BỌC BE VÀ 1 KHAY NHỰA"
drag, startPoint x: 579, startPoint y: 404, endPoint x: 627, endPoint y: 417, distance: 49.7
click at [581, 404] on input "Ghi chú đơn hàng" at bounding box center [663, 403] width 238 height 19
type input "hàng k bao bể vỡ hư hỏng"
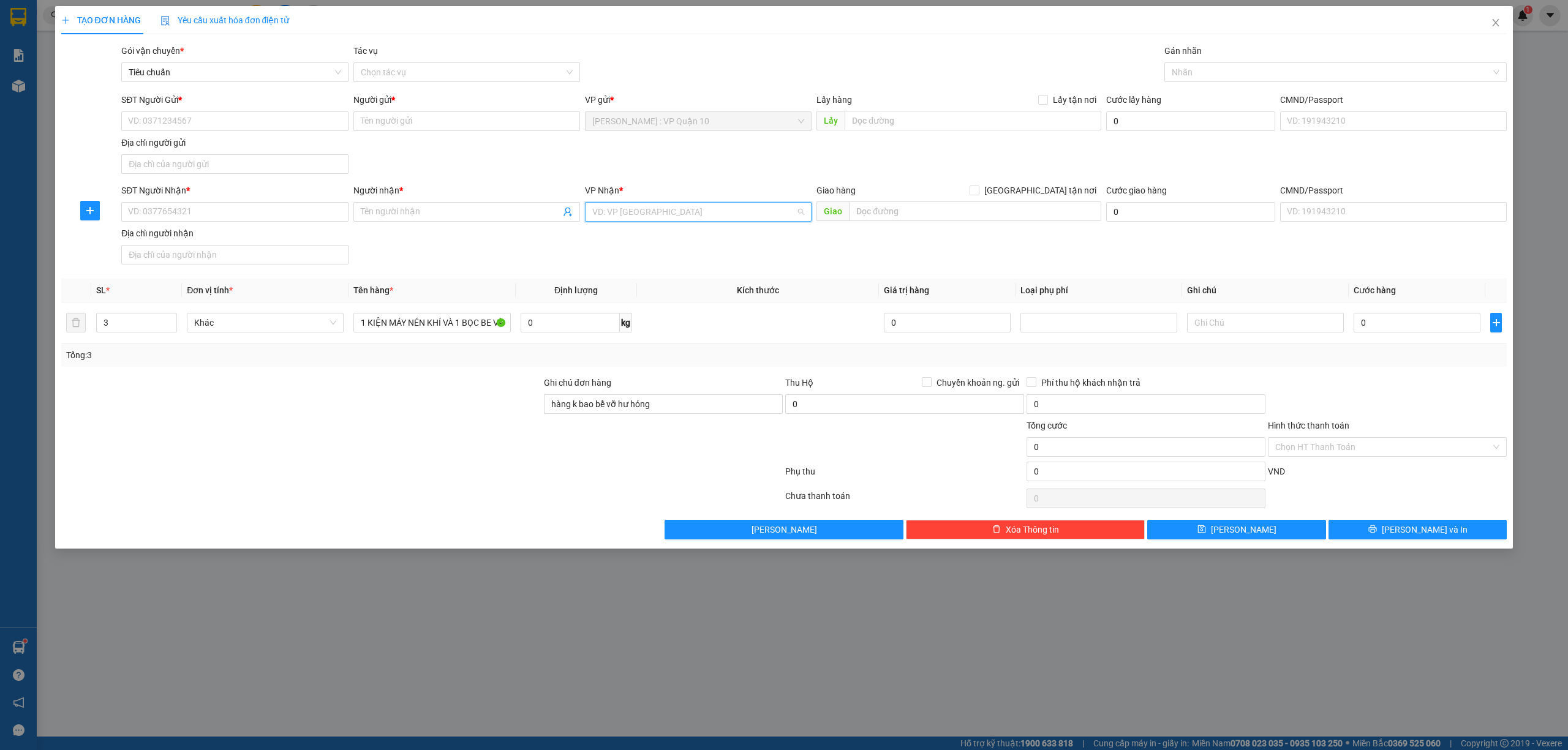
click at [694, 214] on input "search" at bounding box center [694, 212] width 203 height 19
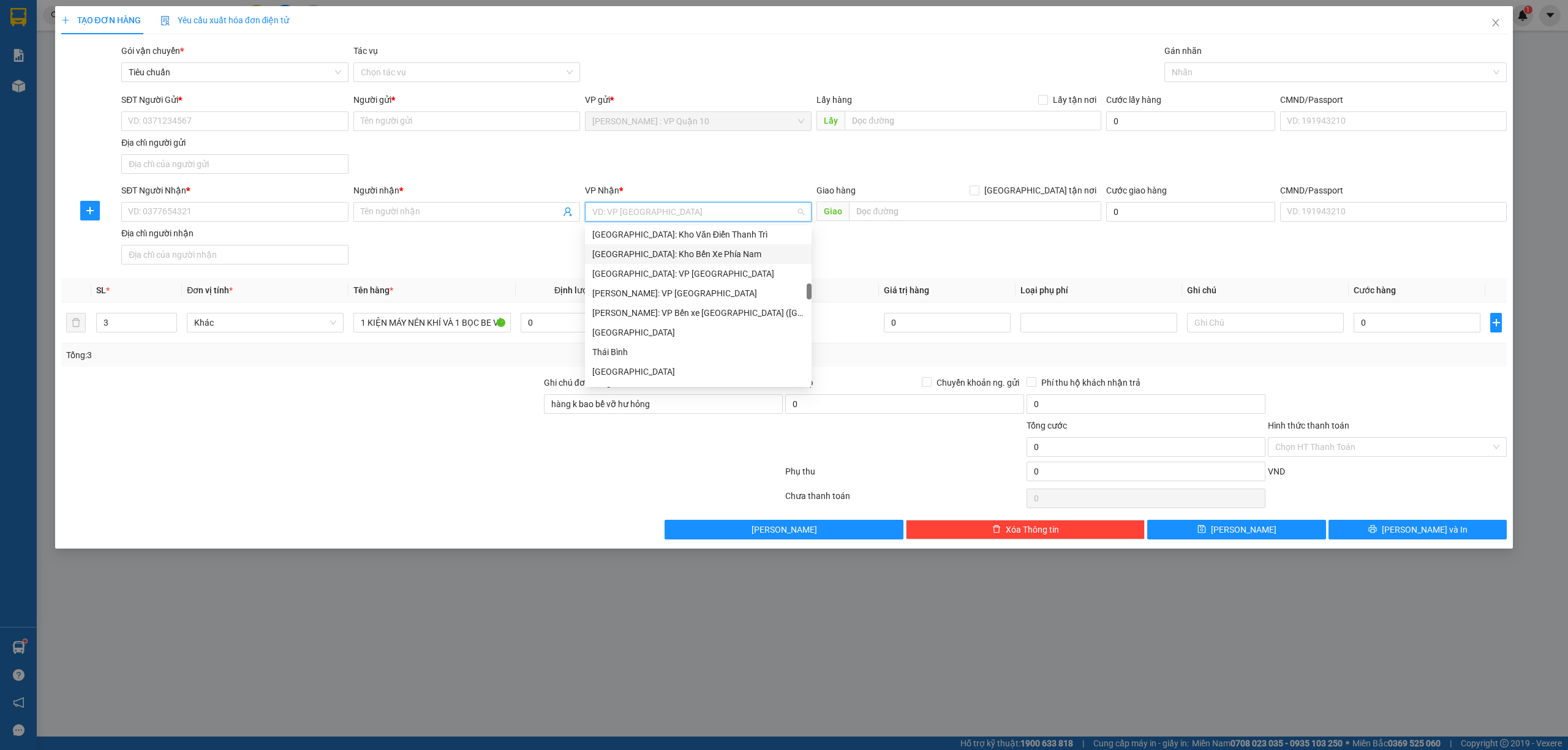
scroll to position [490, 0]
click at [676, 314] on div "[GEOGRAPHIC_DATA]: Kho Văn Điển Thanh Trì" at bounding box center [698, 315] width 212 height 13
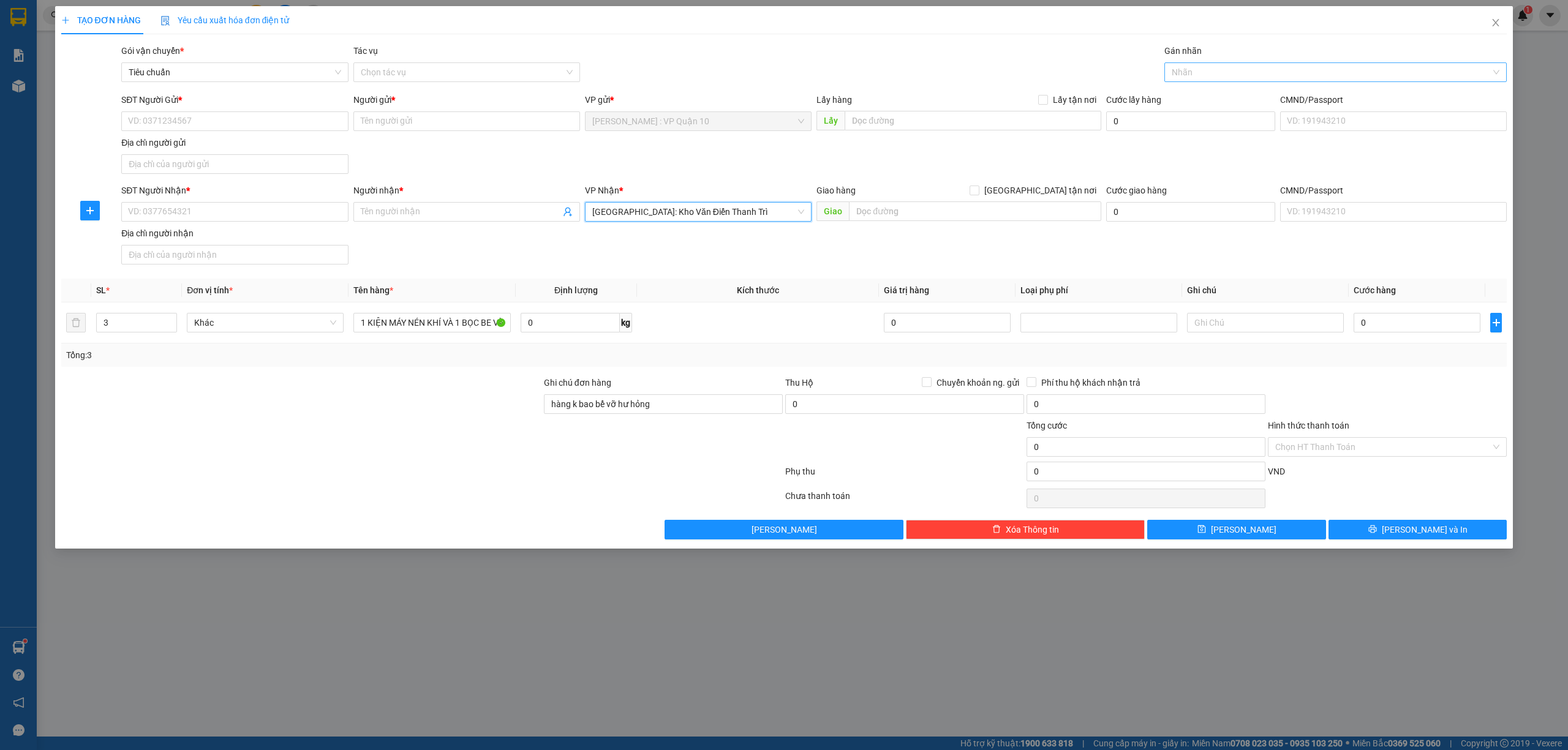
drag, startPoint x: 1224, startPoint y: 66, endPoint x: 1200, endPoint y: 73, distance: 25.0
click at [1209, 73] on div at bounding box center [1330, 72] width 325 height 15
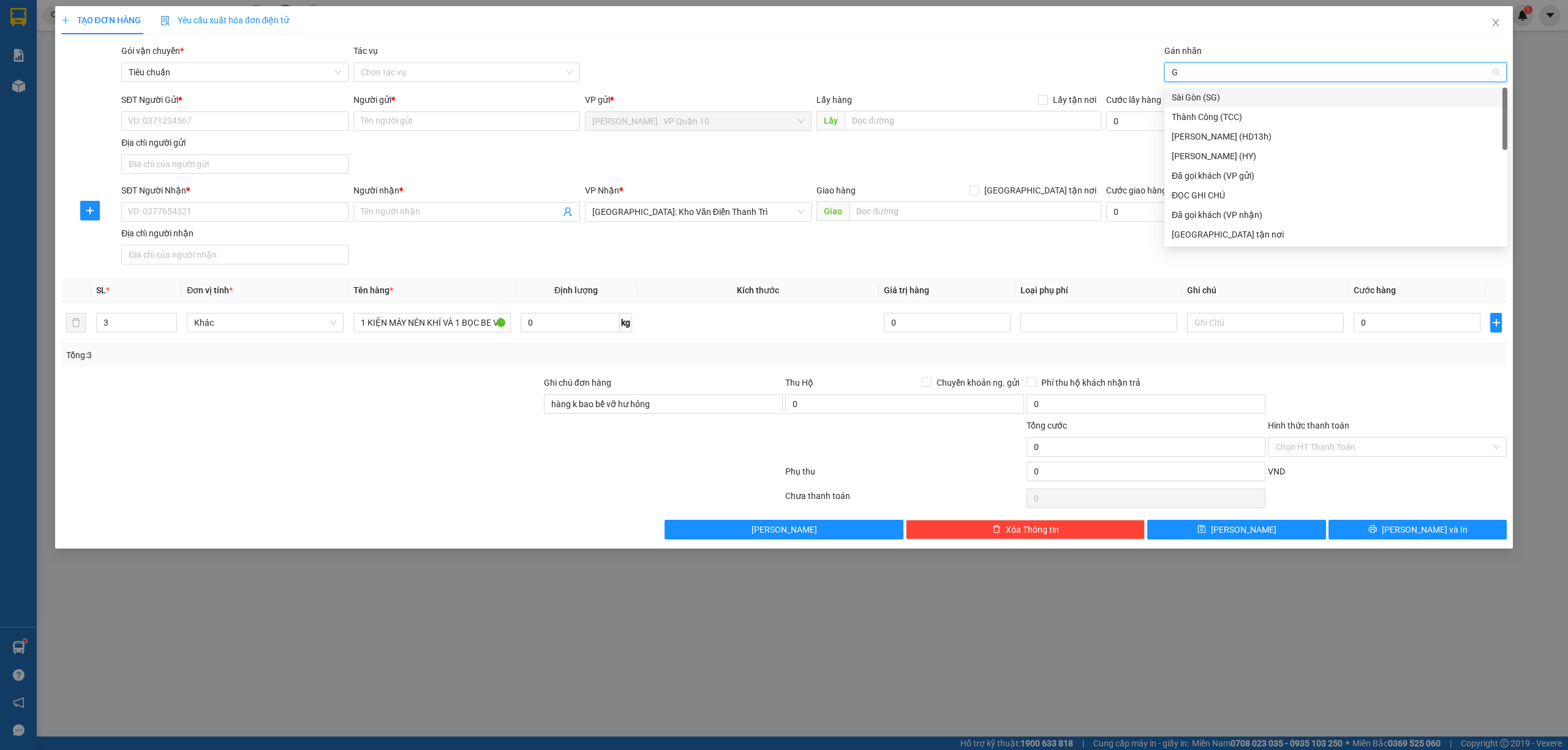
type input "GI"
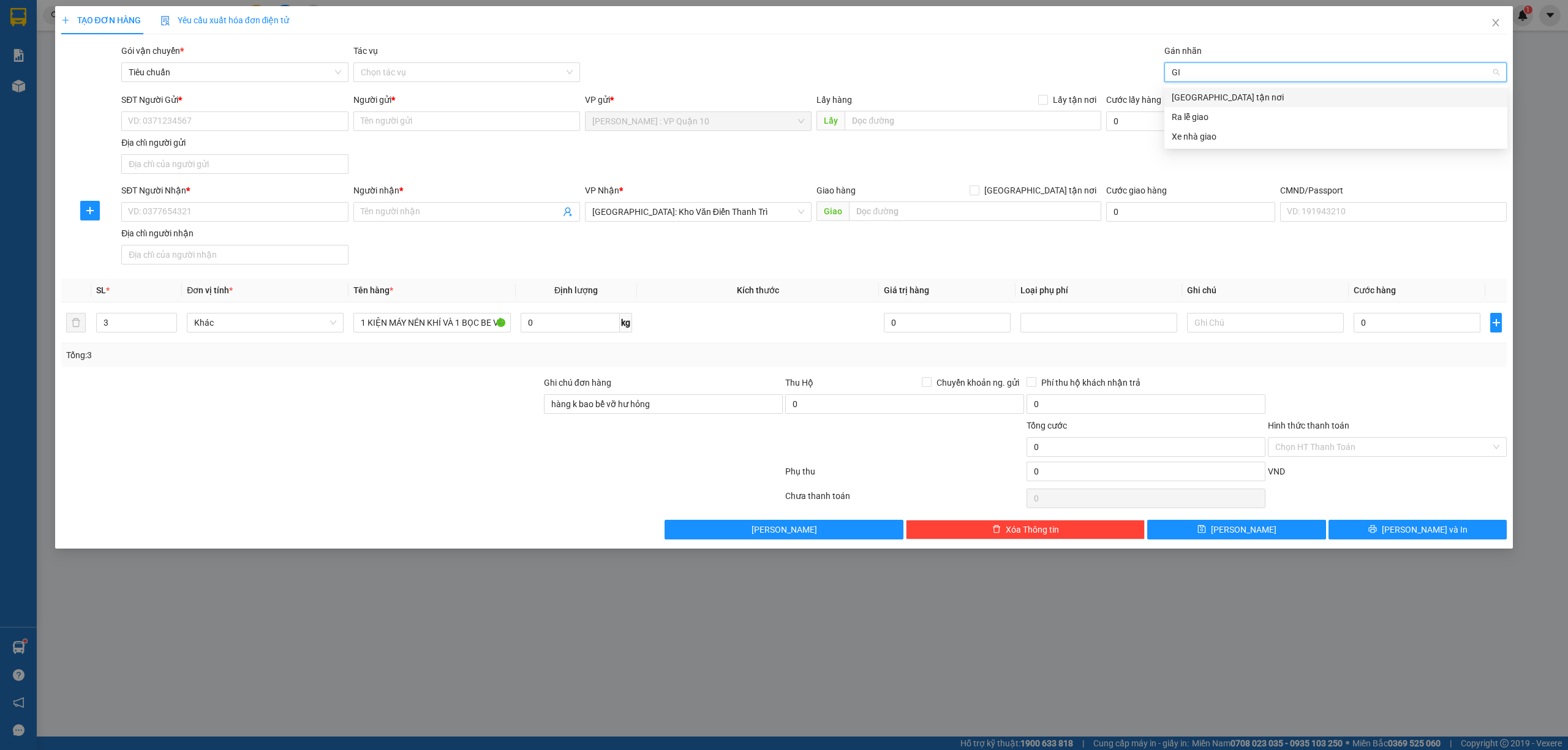
click at [1188, 94] on div "[GEOGRAPHIC_DATA] tận nơi" at bounding box center [1335, 97] width 328 height 13
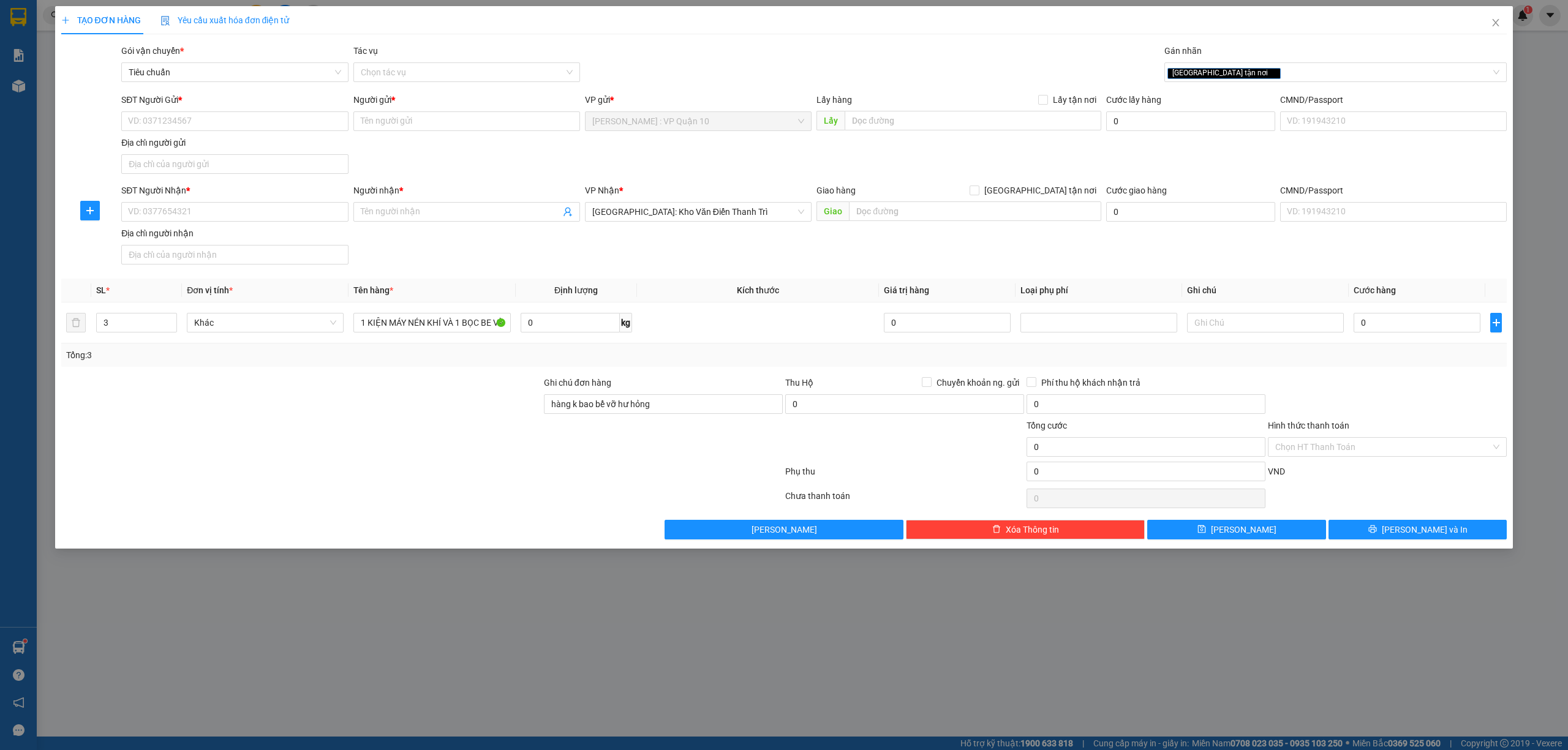
drag, startPoint x: 478, startPoint y: 464, endPoint x: 650, endPoint y: 37, distance: 460.3
click at [478, 463] on form "Ghi chú đơn hàng hàng k bao bể vỡ hư hỏng Thu Hộ Chuyển khoản ng. gửi 0 Phí thu…" at bounding box center [784, 431] width 1446 height 110
click at [428, 430] on div at bounding box center [301, 440] width 482 height 43
click at [155, 120] on input "SĐT Người Gửi *" at bounding box center [235, 121] width 227 height 19
type input "0936899468"
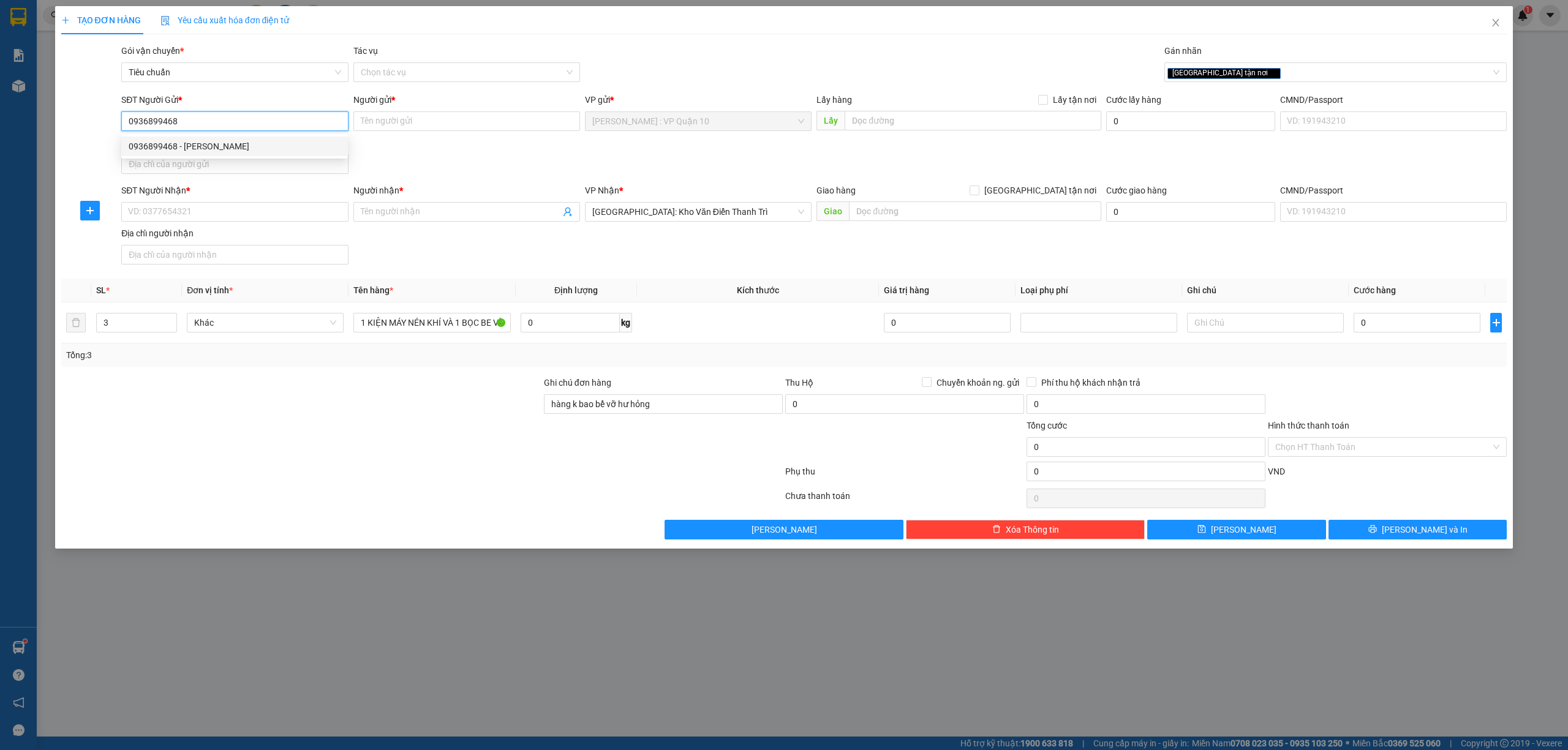
click at [171, 141] on div "0936899468 - văn nam" at bounding box center [235, 146] width 212 height 13
type input "văn nam"
type input "0936899468"
click at [196, 214] on input "SĐT Người Nhận *" at bounding box center [235, 211] width 227 height 19
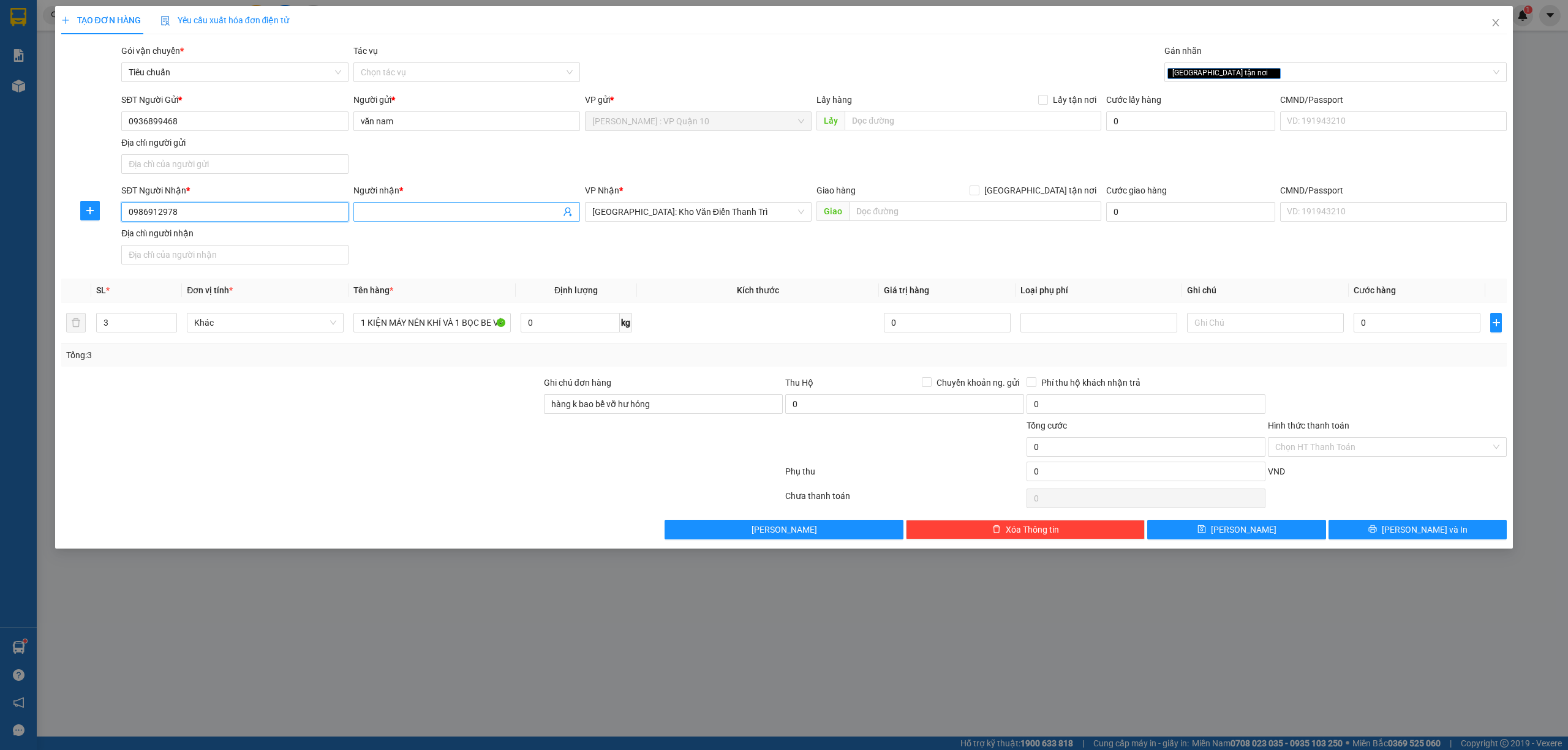
type input "0986912978"
click at [390, 212] on input "Người nhận *" at bounding box center [461, 211] width 200 height 13
type input "TÂM 0966013643"
click at [1446, 333] on input "0" at bounding box center [1417, 322] width 127 height 19
type input "70"
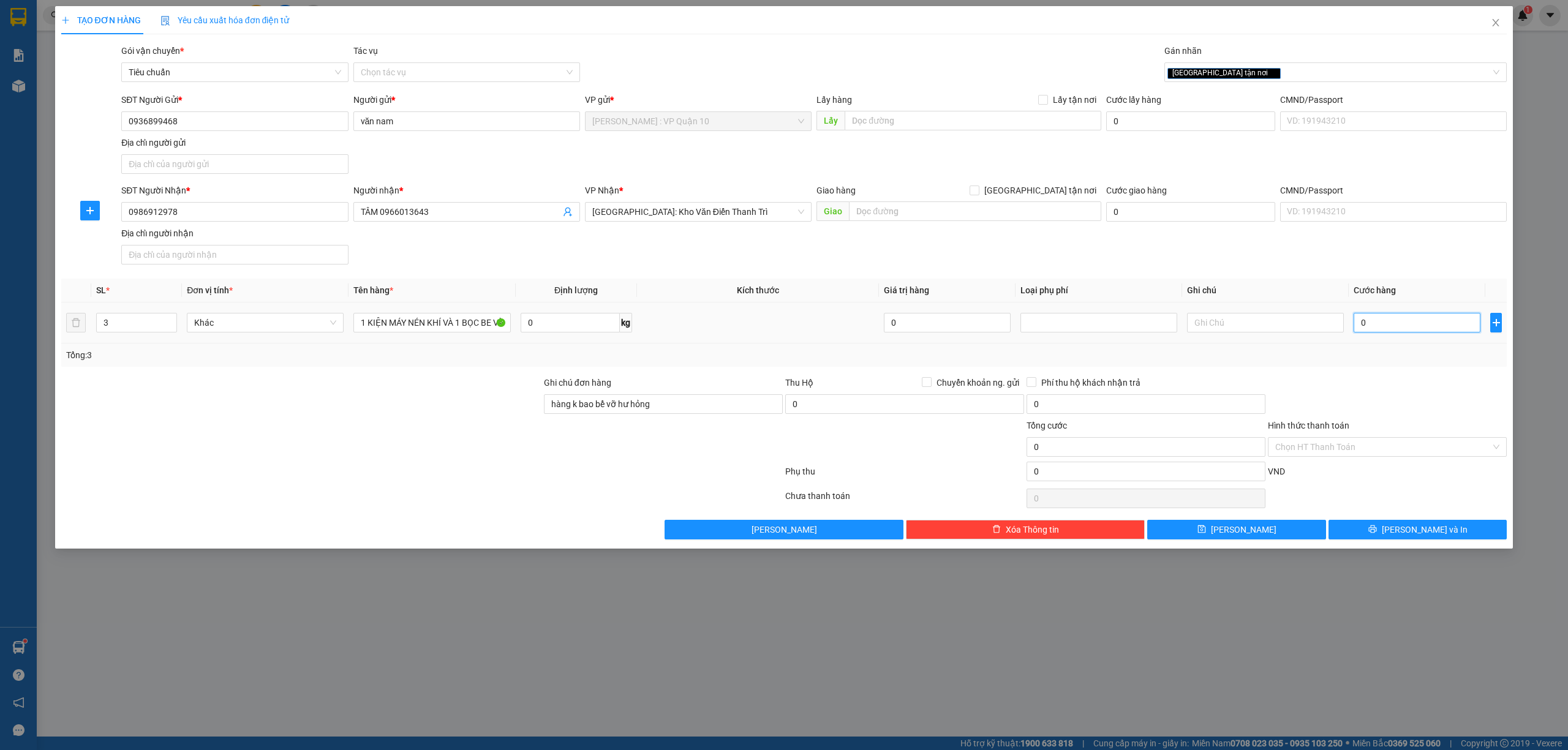
type input "70"
type input "730"
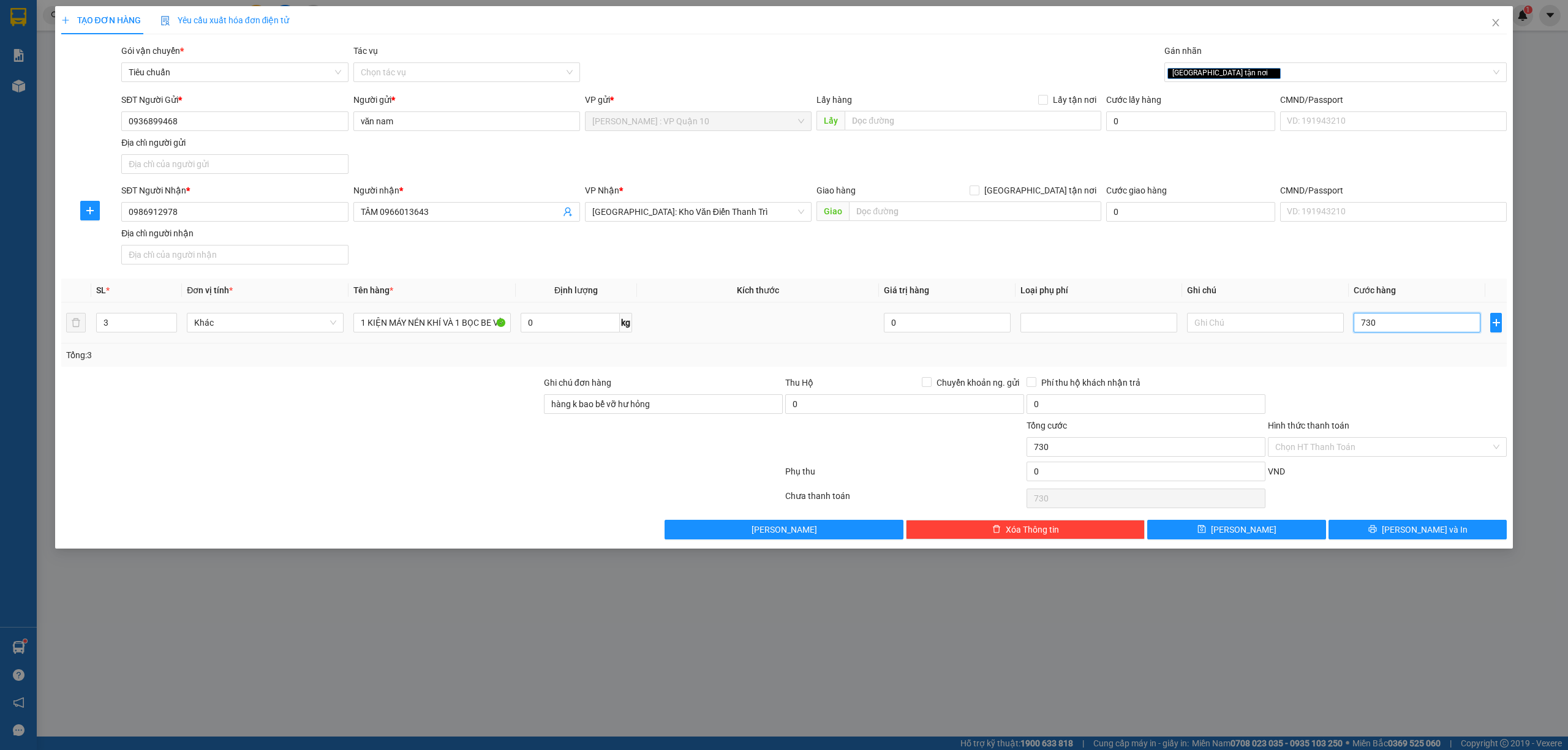
type input "7.300"
type input "73.000"
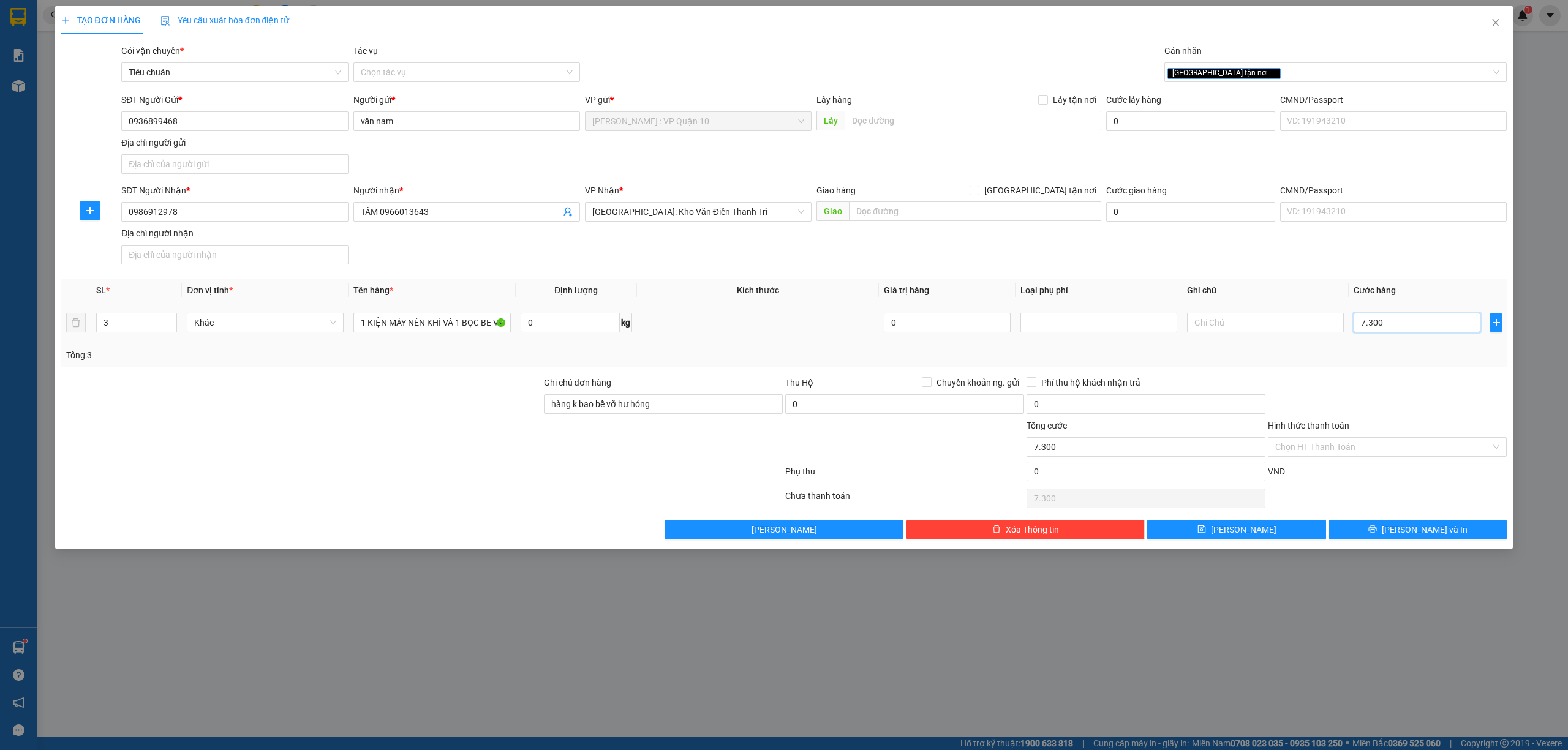
type input "73.000"
type input "730.000"
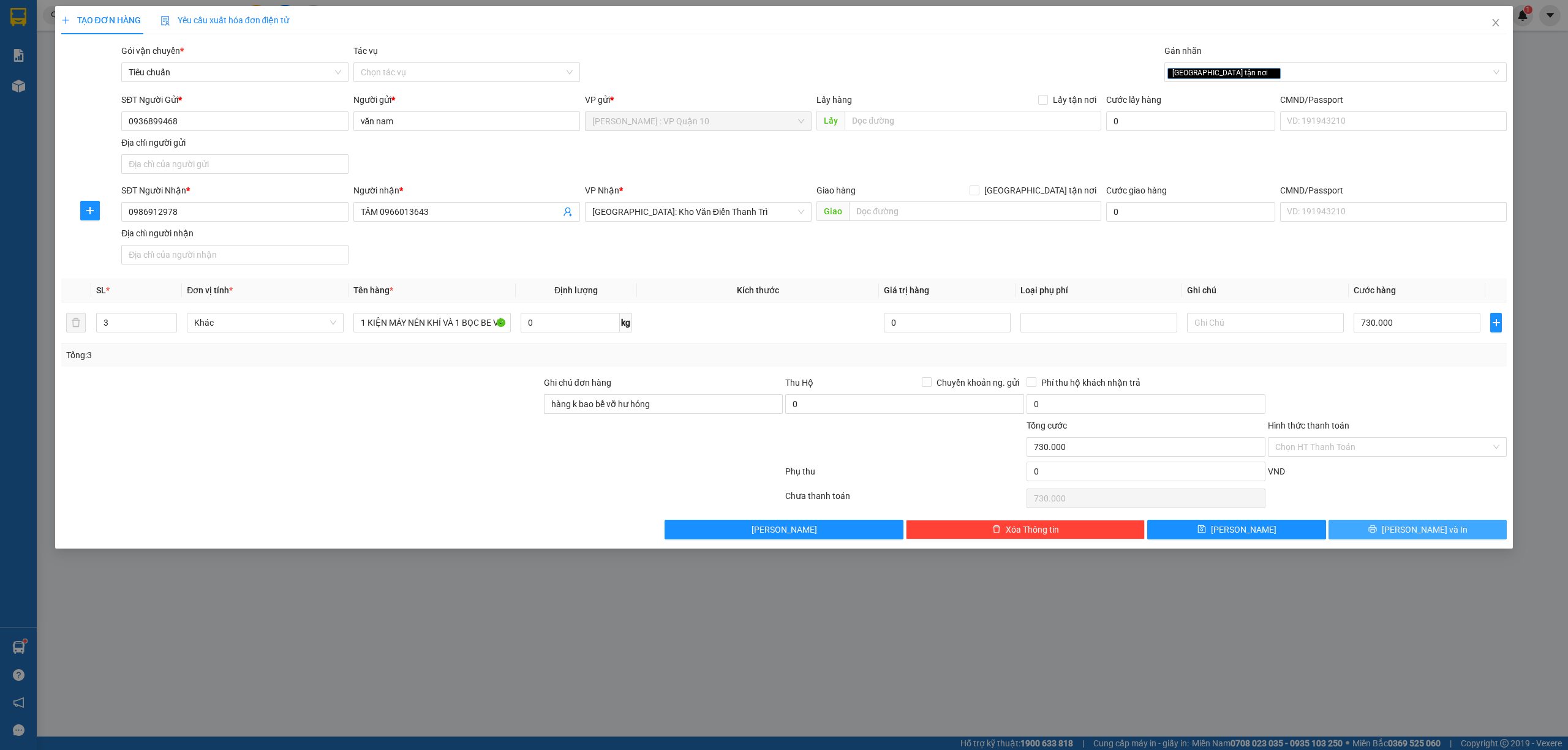
click at [1376, 530] on icon "printer" at bounding box center [1372, 529] width 8 height 8
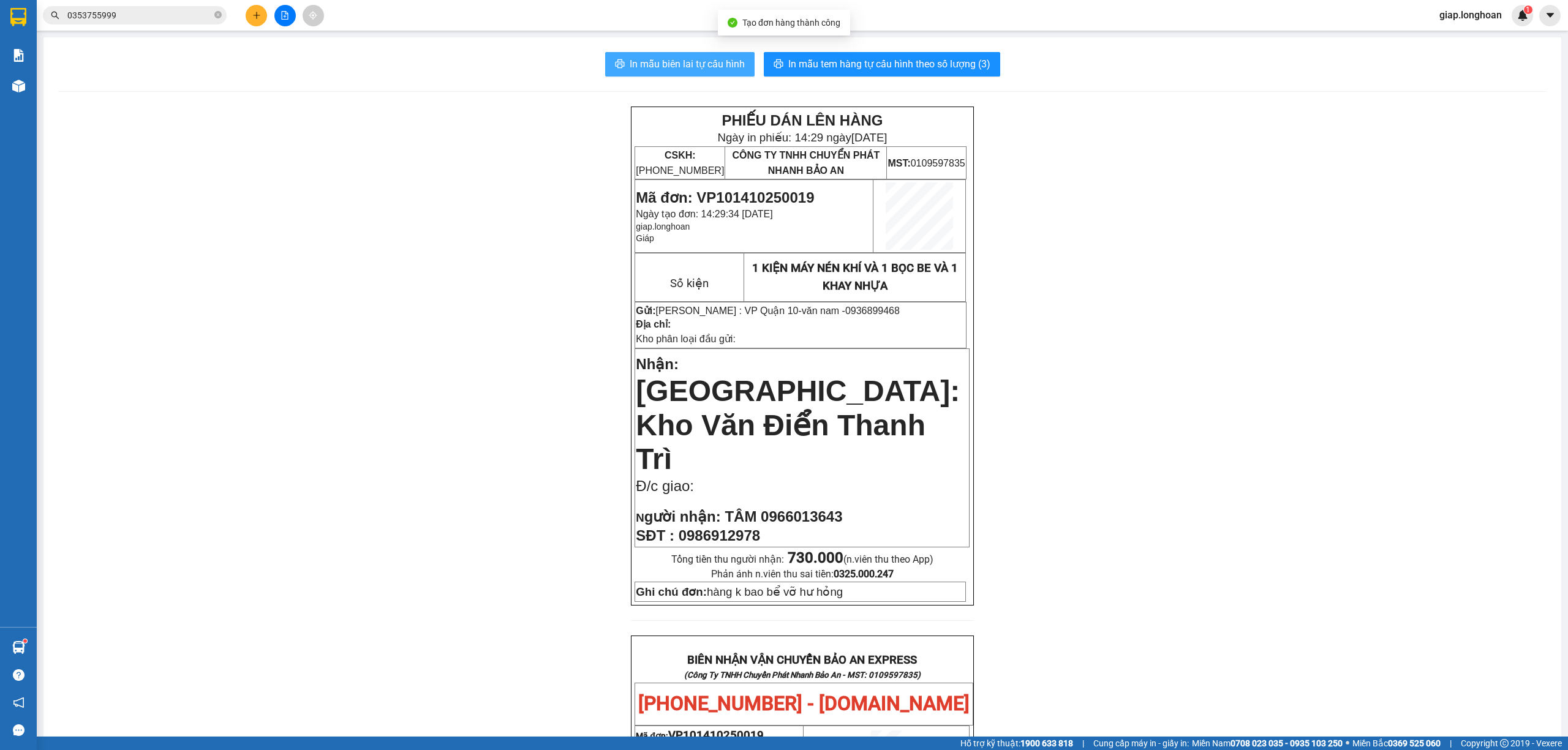
click at [672, 57] on span "In mẫu biên lai tự cấu hình" at bounding box center [687, 64] width 115 height 16
click at [853, 62] on span "In mẫu tem hàng tự cấu hình theo số lượng (3)" at bounding box center [888, 64] width 202 height 16
click at [1308, 248] on div "PHIẾU DÁN LÊN HÀNG Ngày in phiếu: 14:29 ngày 14-10-2025 CSKH: 1900.06.88.33 CÔN…" at bounding box center [803, 702] width 1489 height 1190
click at [255, 13] on icon "plus" at bounding box center [256, 15] width 9 height 9
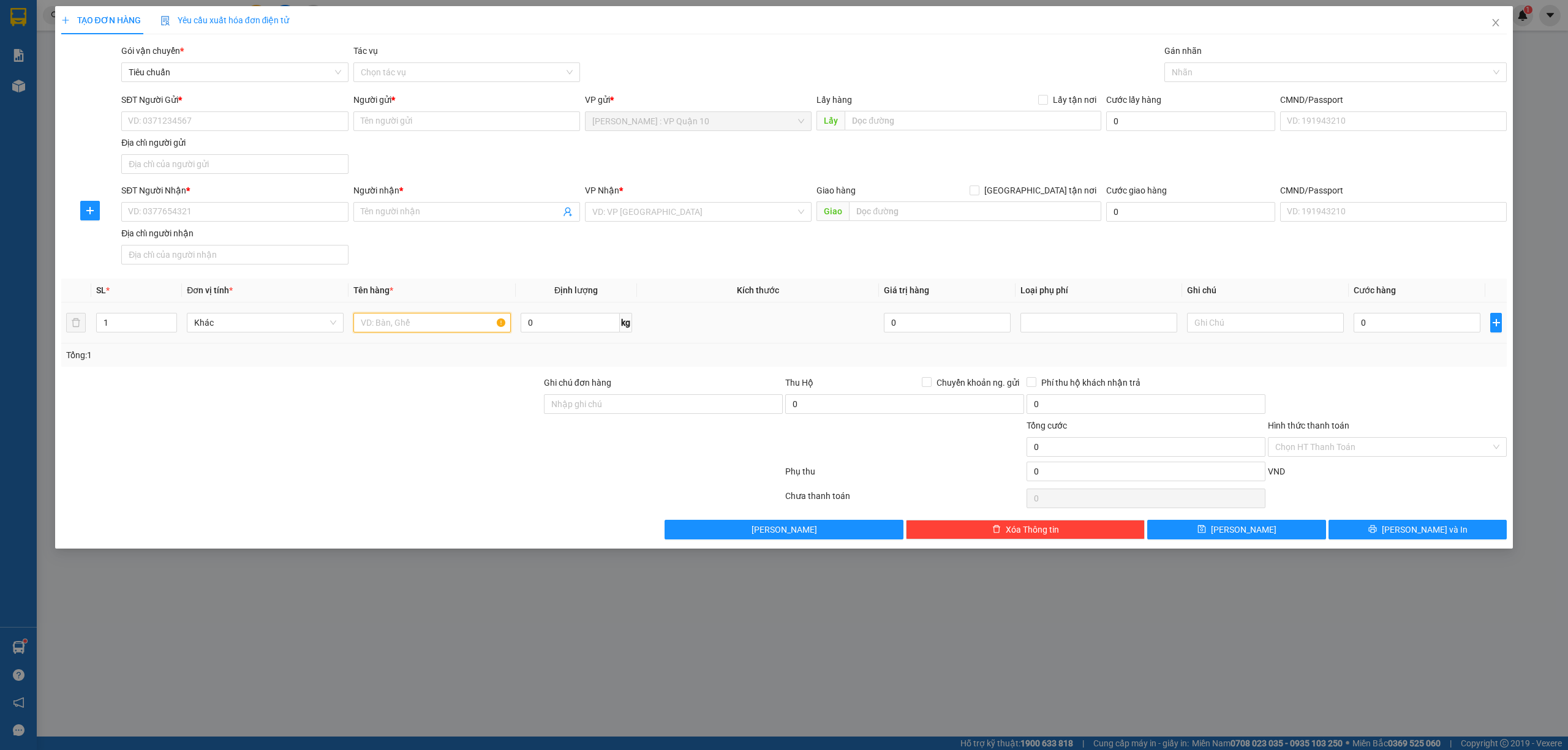
drag, startPoint x: 401, startPoint y: 322, endPoint x: 390, endPoint y: 325, distance: 11.4
click at [397, 326] on input "text" at bounding box center [431, 322] width 157 height 19
type input "1 THU"
click at [182, 207] on input "SĐT Người Nhận *" at bounding box center [235, 211] width 227 height 19
type input "0825173389"
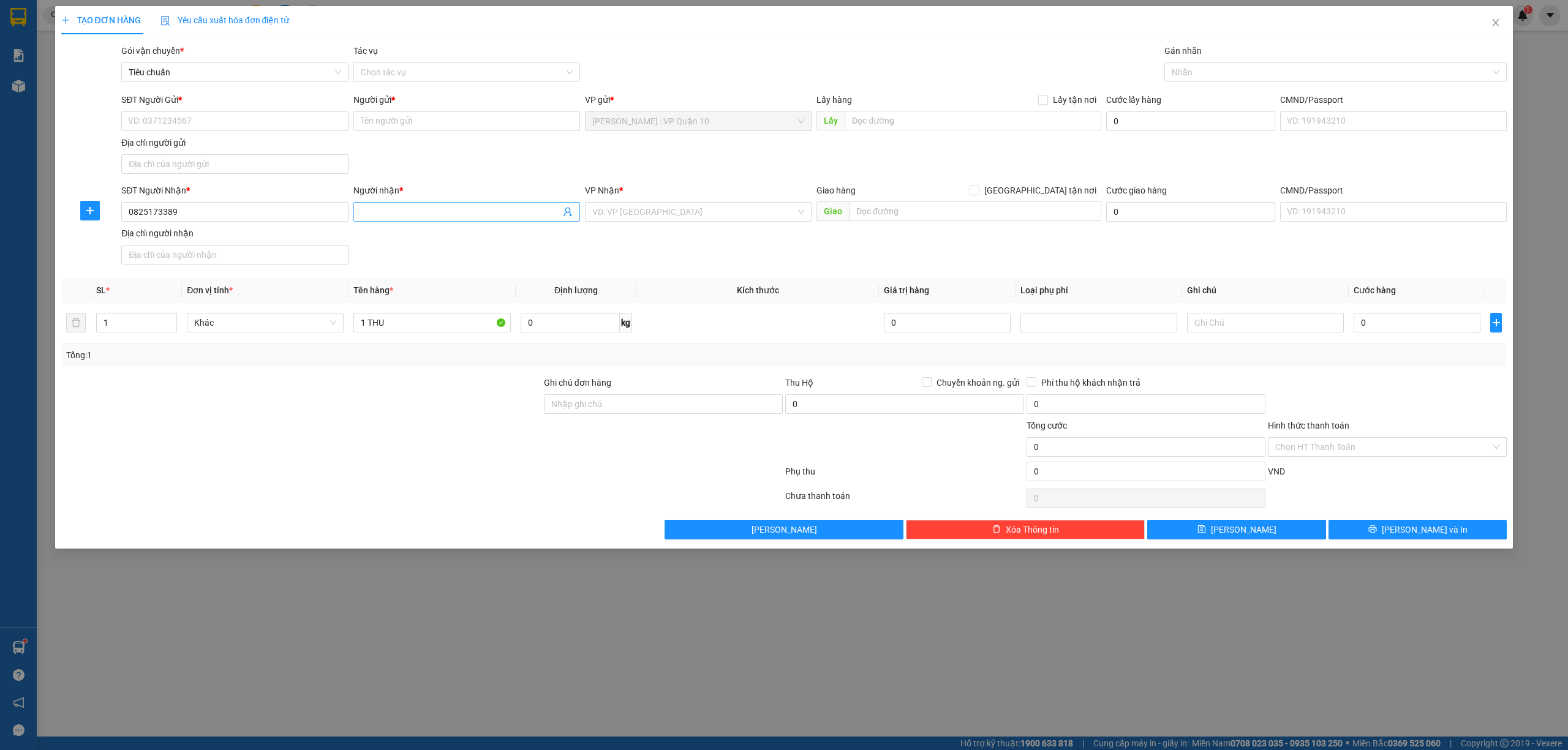
click at [393, 214] on input "Người nhận *" at bounding box center [461, 211] width 200 height 13
type input "[PERSON_NAME]"
click at [213, 122] on input "SĐT Người Gửi *" at bounding box center [235, 121] width 227 height 19
type input "0906998362"
click at [397, 127] on input "Người gửi *" at bounding box center [466, 121] width 227 height 19
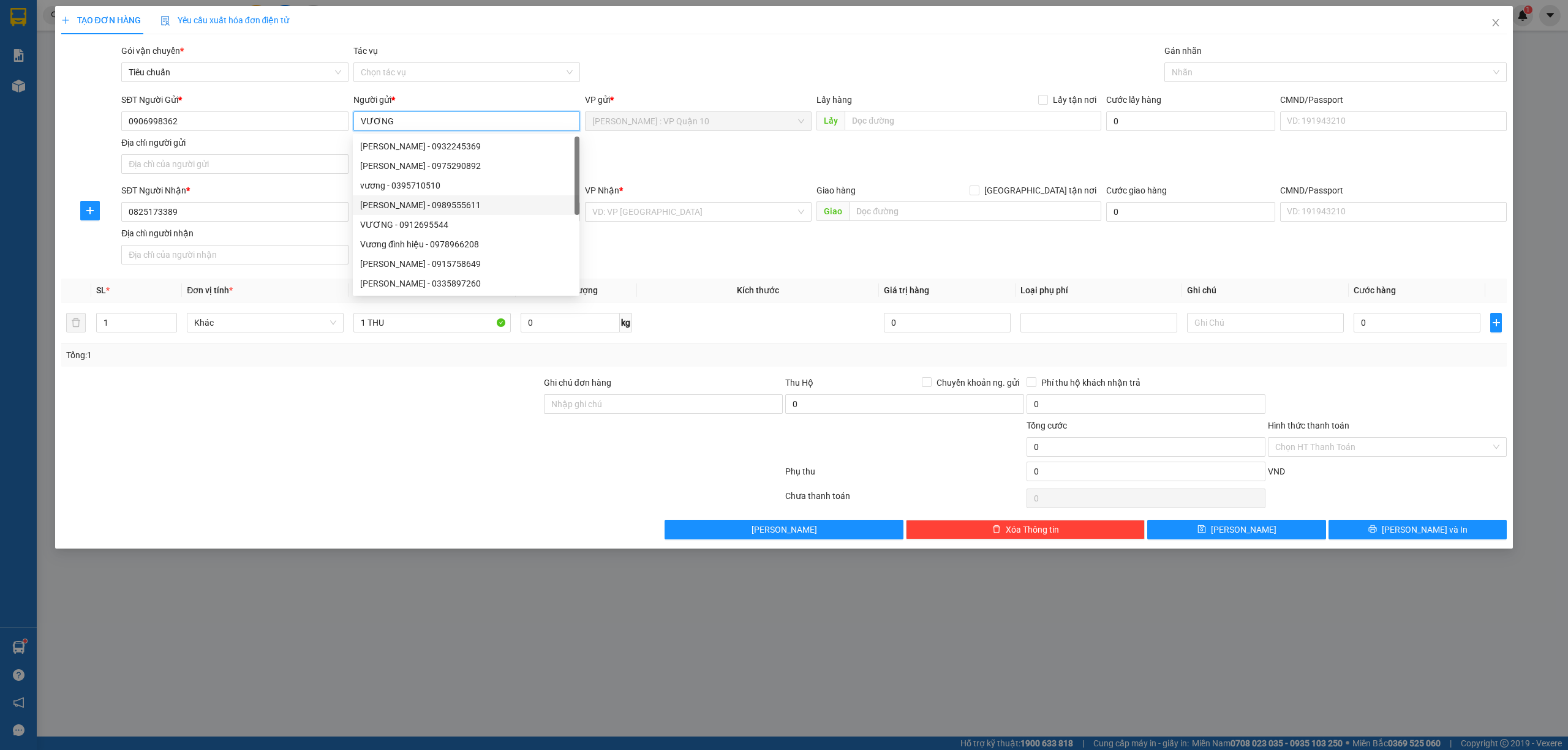
type input "VƯƠNG"
click at [639, 224] on div "VP Nhận * VD: VP Sài Gòn" at bounding box center [698, 205] width 227 height 43
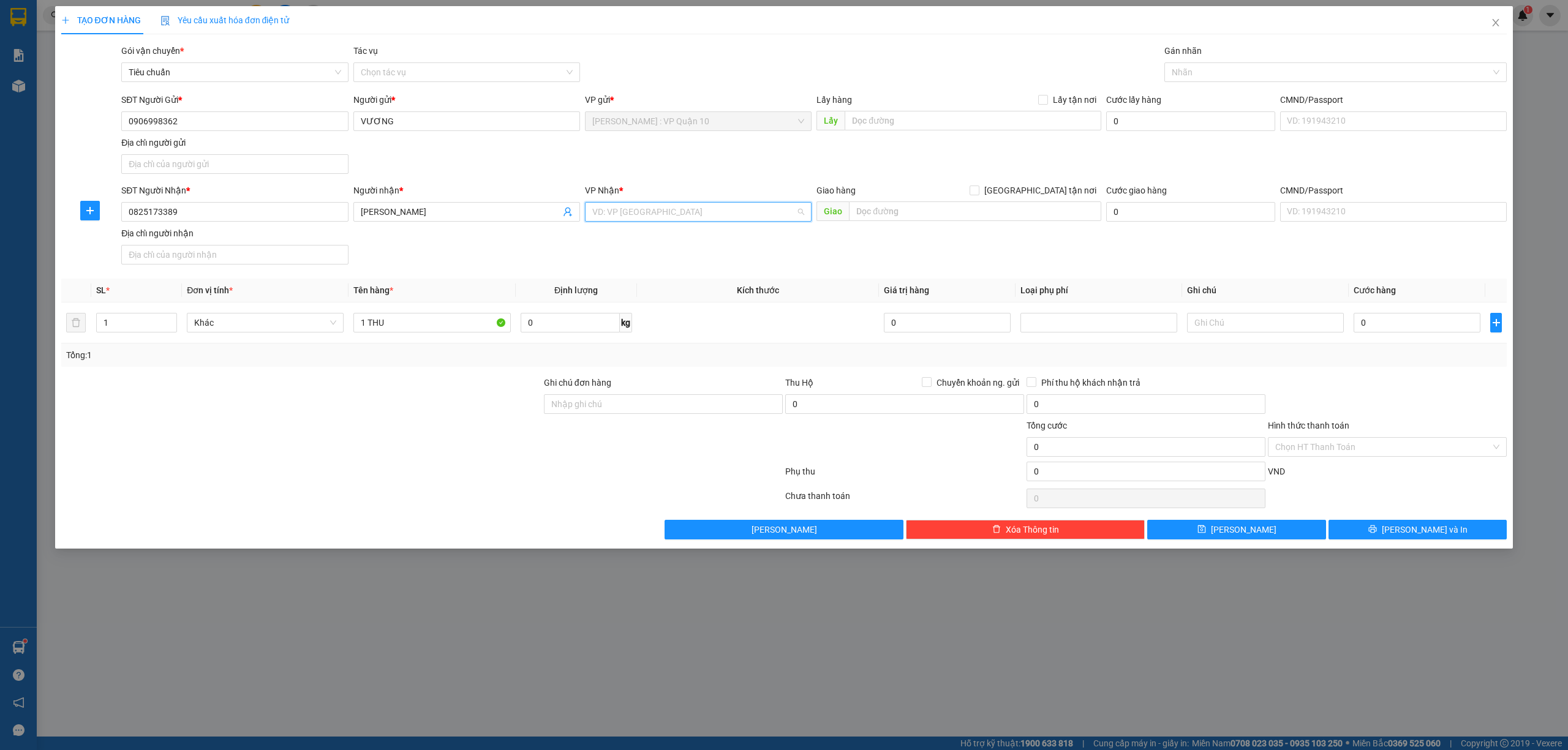
click at [645, 219] on input "search" at bounding box center [694, 212] width 203 height 19
type input "QUẢNG BÌNH"
drag, startPoint x: 606, startPoint y: 245, endPoint x: 604, endPoint y: 236, distance: 9.2
click at [606, 245] on div "[GEOGRAPHIC_DATA]" at bounding box center [698, 237] width 227 height 19
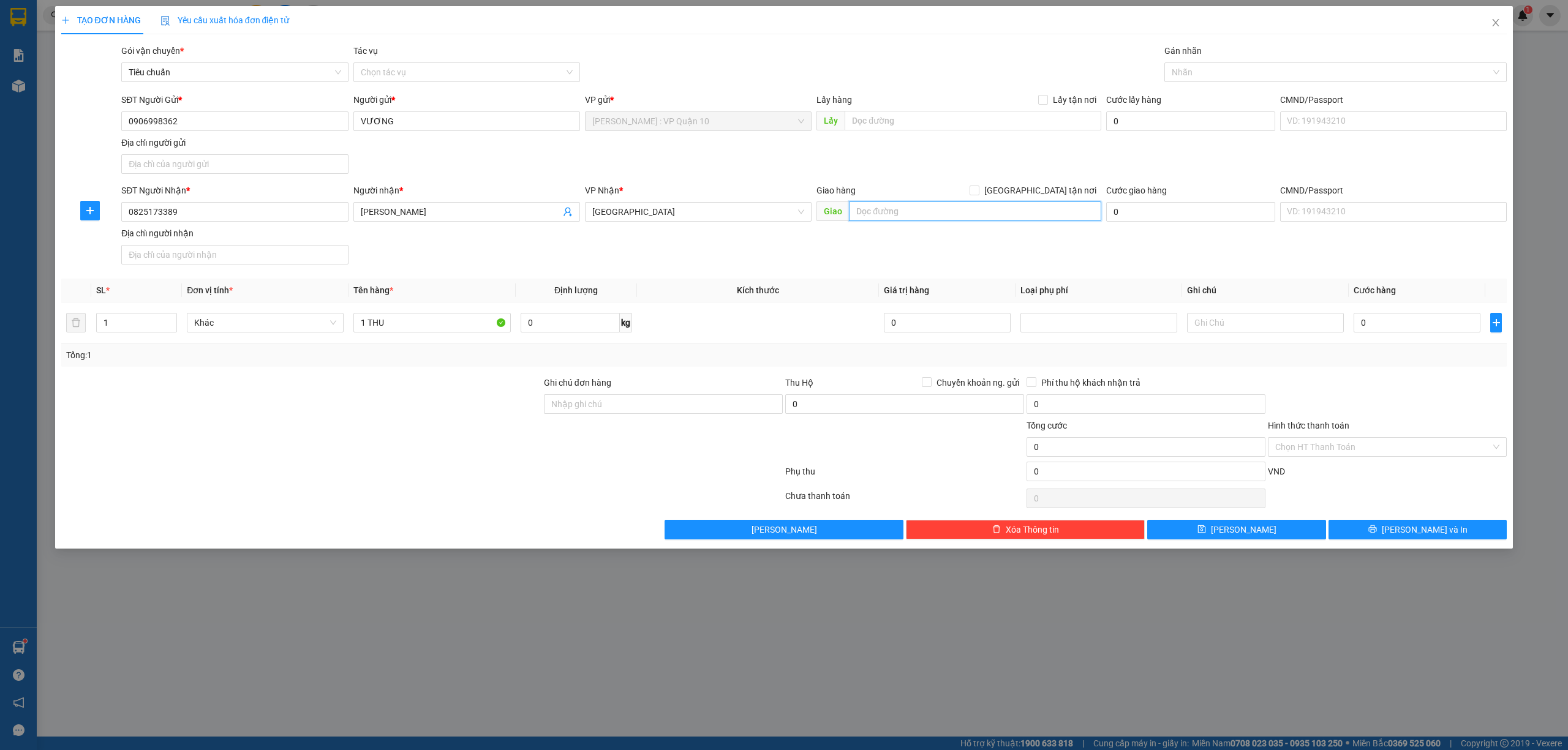
click at [877, 211] on input "text" at bounding box center [975, 211] width 253 height 19
paste input "Hoàn Lão giao trên QL 1A"
type input "QUẢNG BÌNH - Hoàn Lão giao trên QL 1A"
click at [422, 327] on input "1 THU" at bounding box center [431, 322] width 157 height 19
type input "1 THÙNG GIẤY"
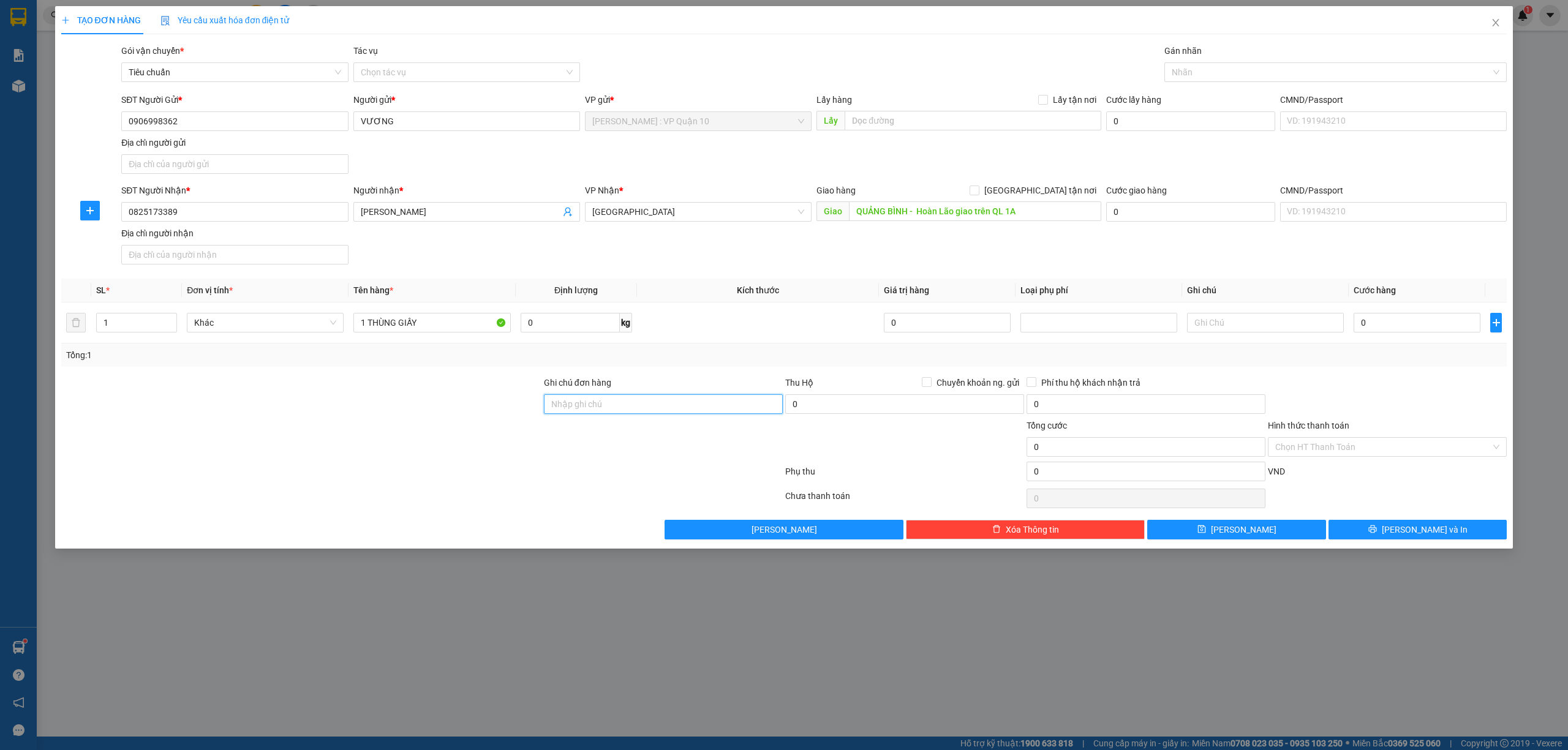
drag, startPoint x: 564, startPoint y: 409, endPoint x: 603, endPoint y: 414, distance: 39.3
click at [564, 409] on input "Ghi chú đơn hàng" at bounding box center [663, 403] width 238 height 19
type input "hàng k bao bể vỡ hư hỏng"
click at [351, 467] on div at bounding box center [422, 474] width 724 height 24
click at [1426, 331] on input "0" at bounding box center [1417, 322] width 127 height 19
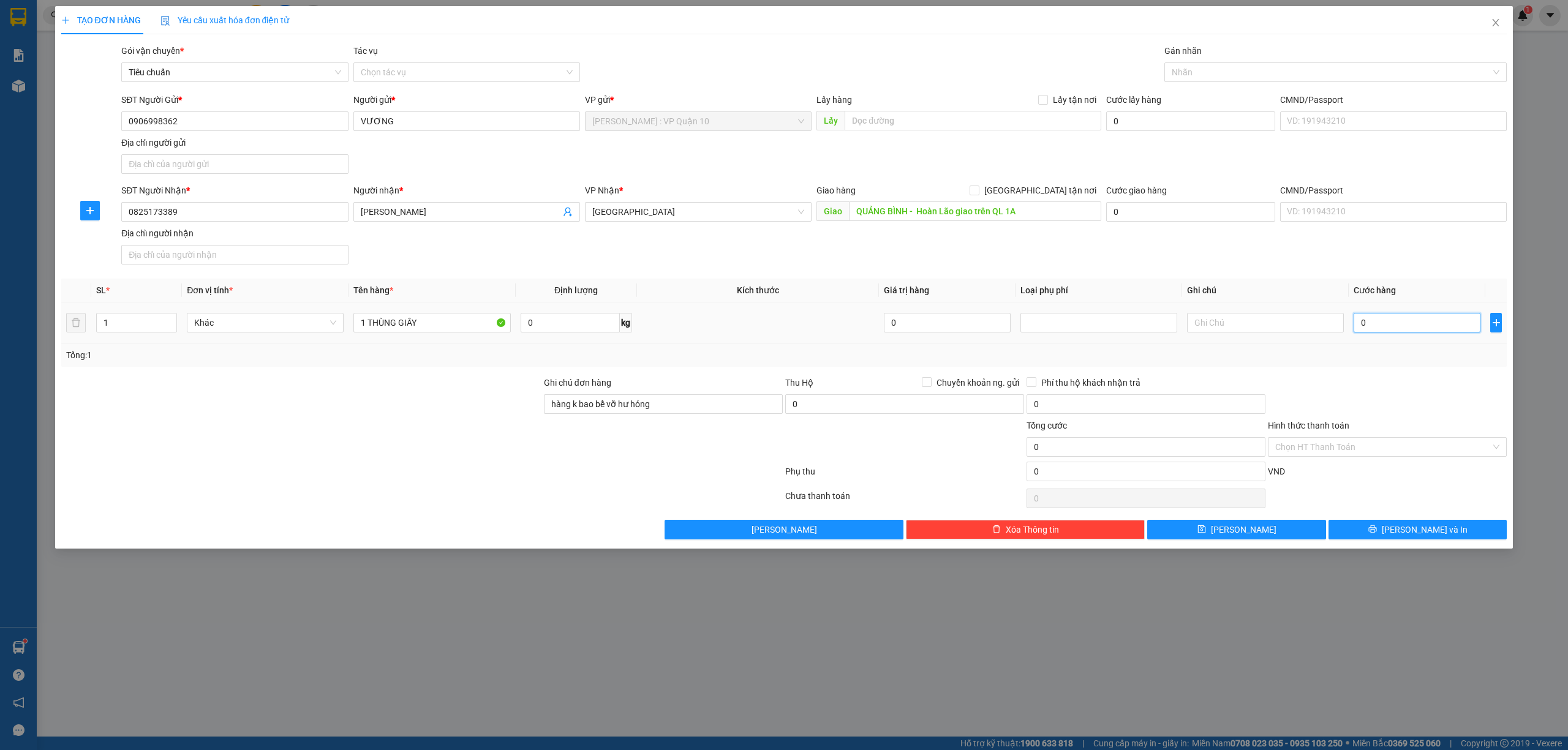
type input "20"
type input "240"
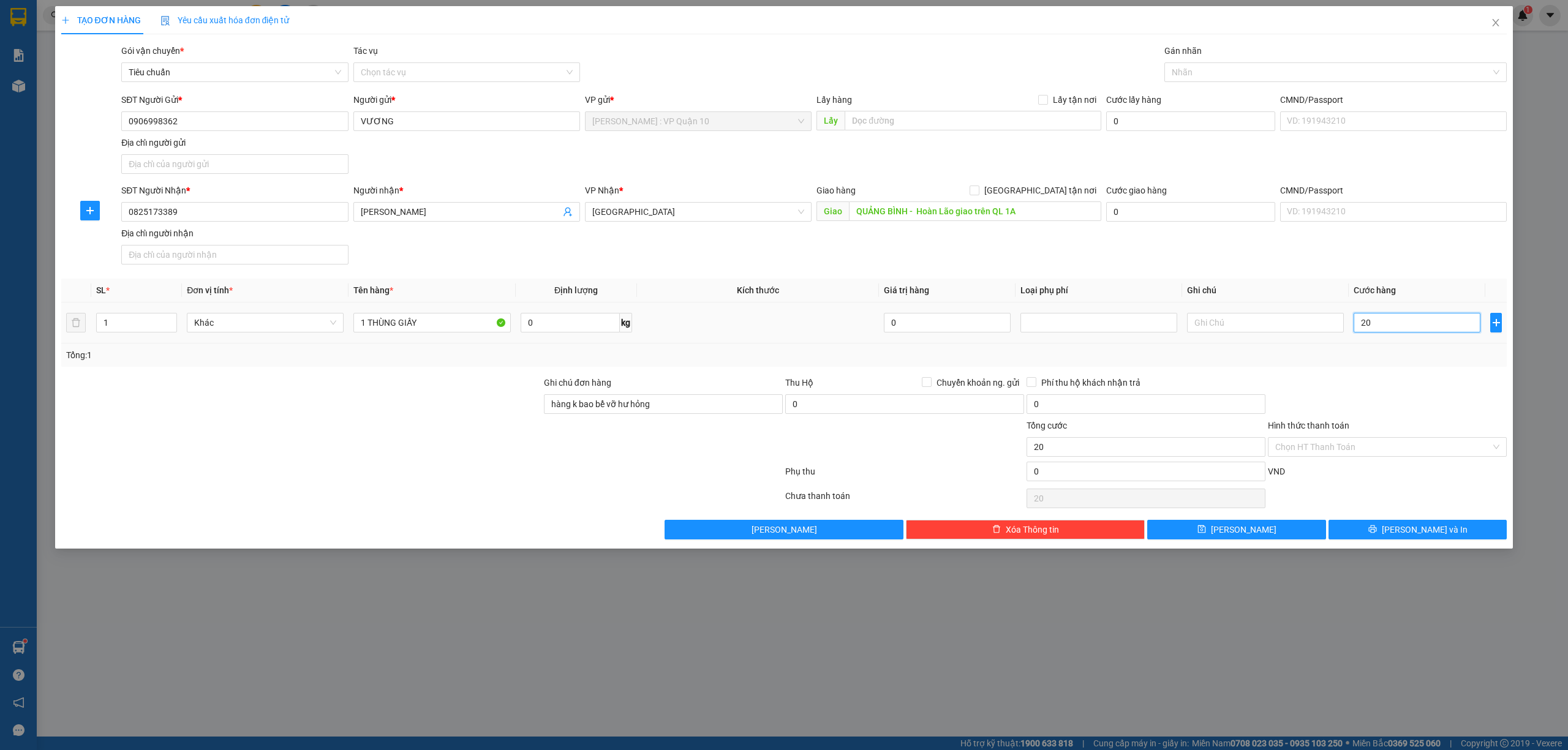
type input "240"
type input "2.400"
type input "240"
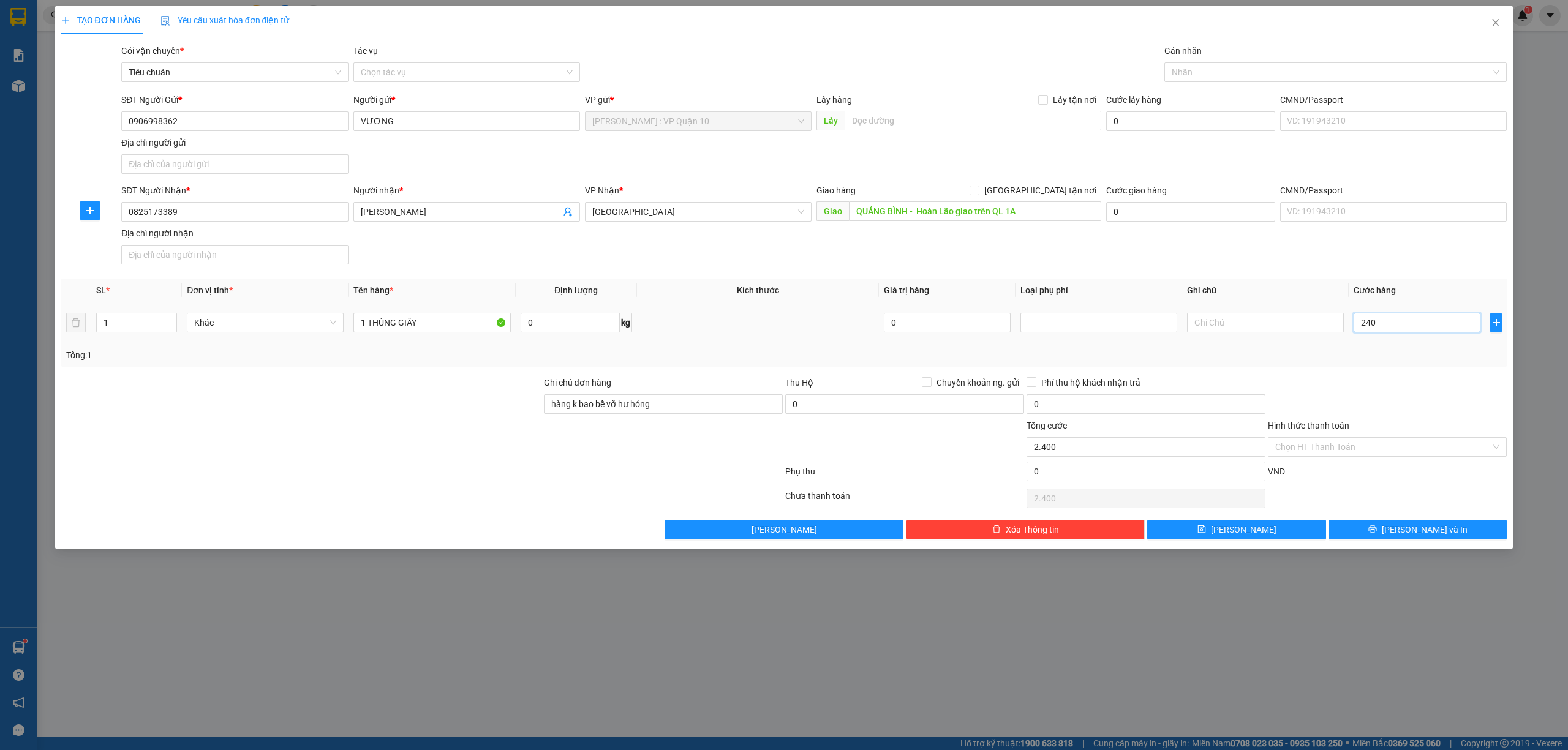
type input "240"
type input "24"
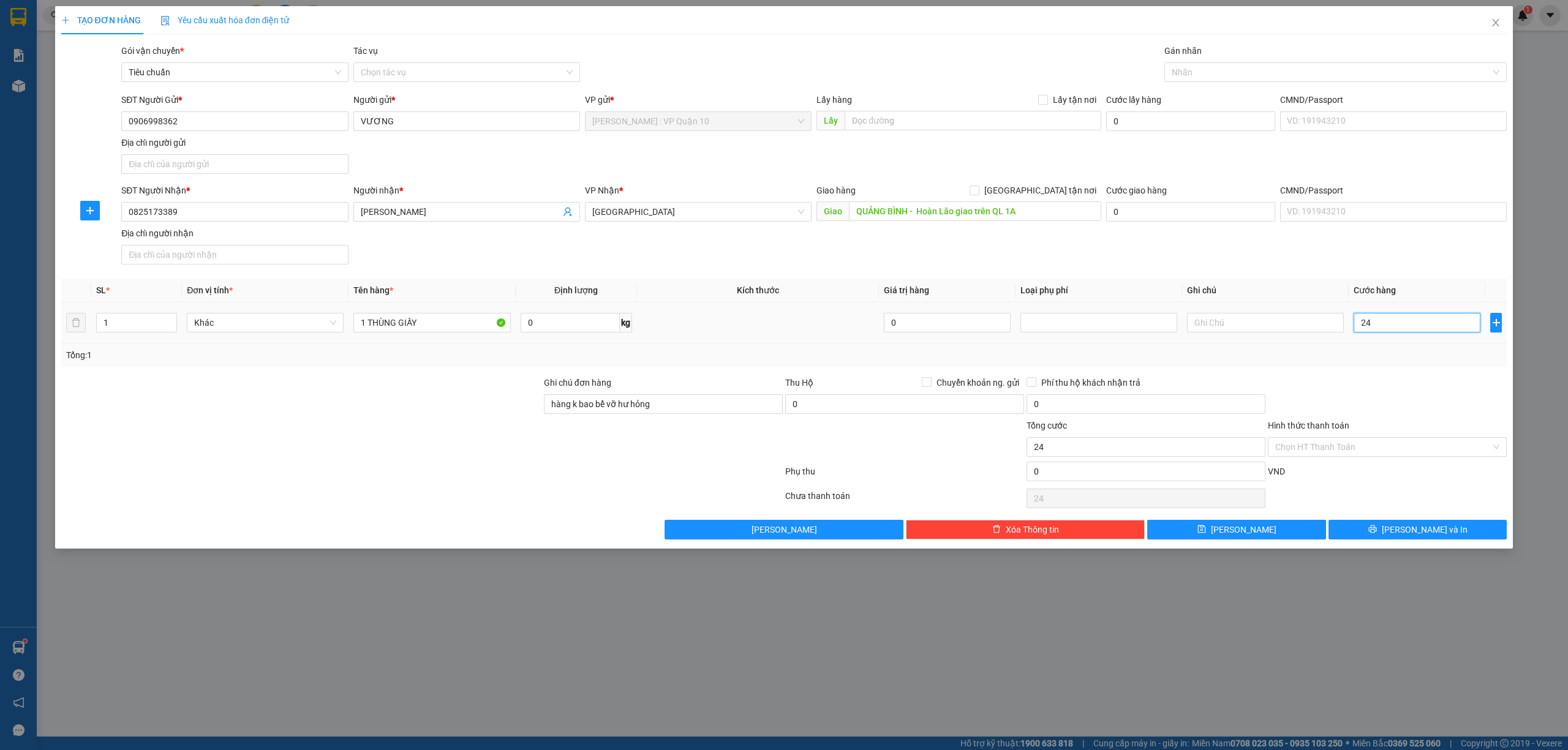
type input "2"
type input "25"
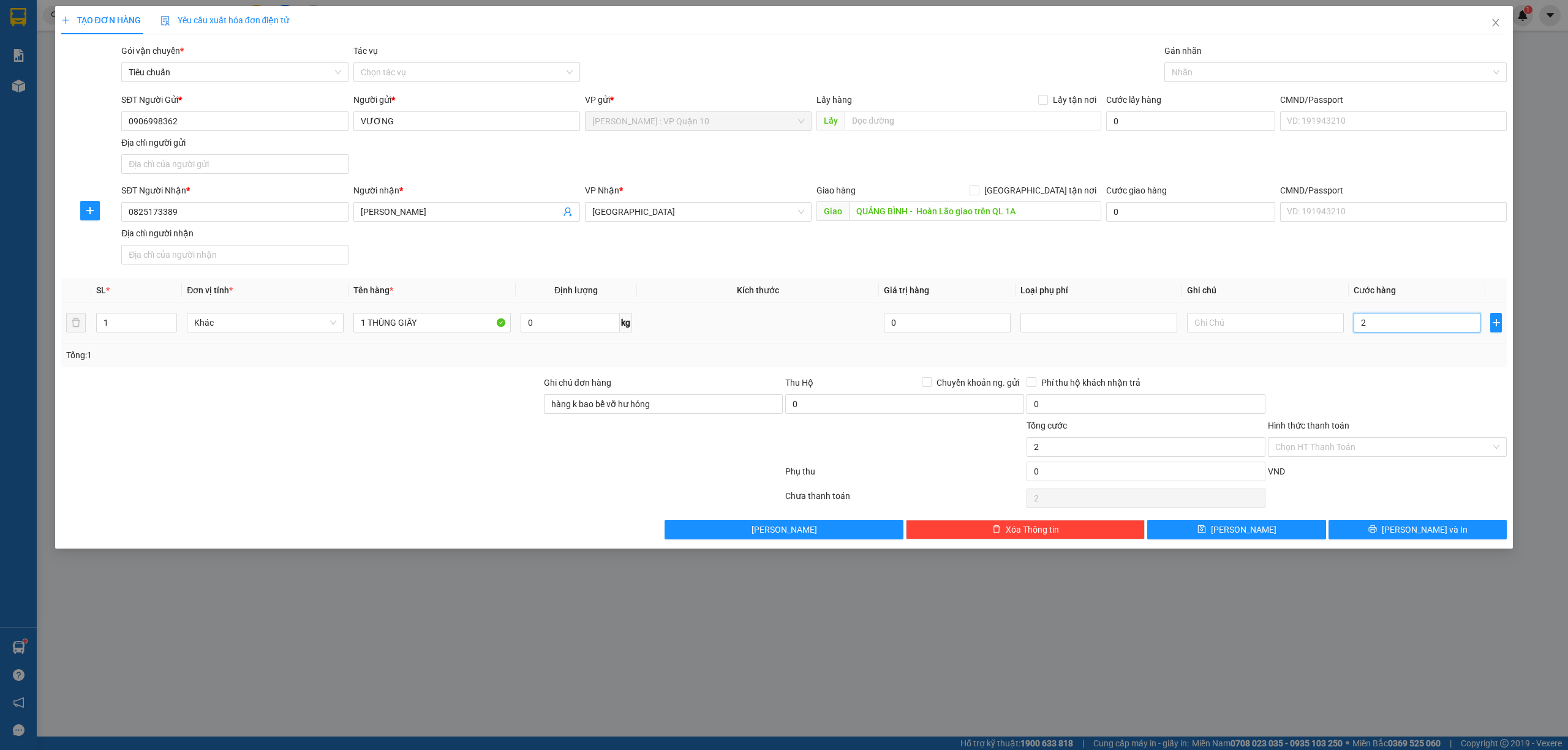
type input "25"
type input "250"
type input "2.500"
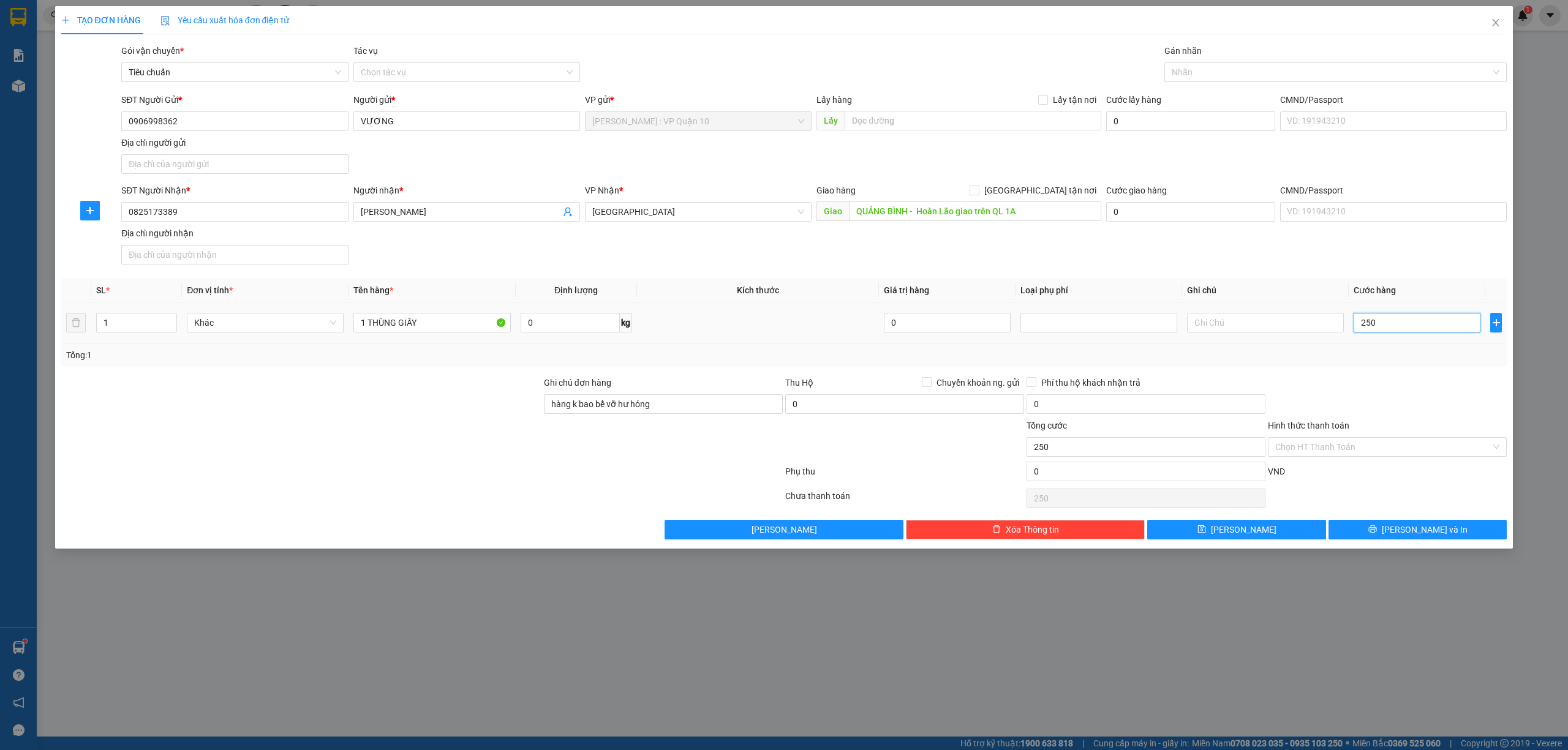
type input "2.500"
type input "25.000"
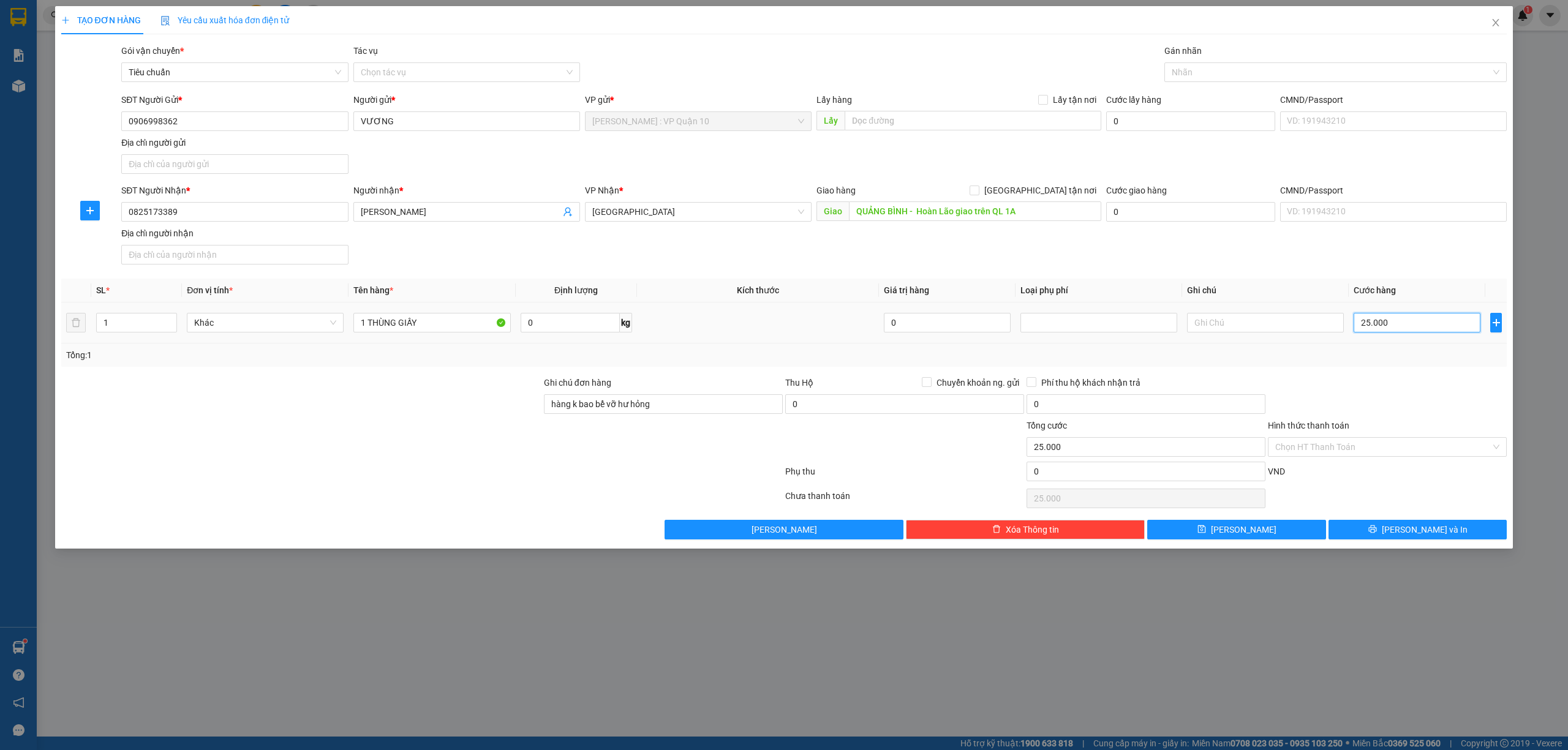
type input "250.000"
click at [1431, 527] on span "[PERSON_NAME] và In" at bounding box center [1425, 529] width 86 height 13
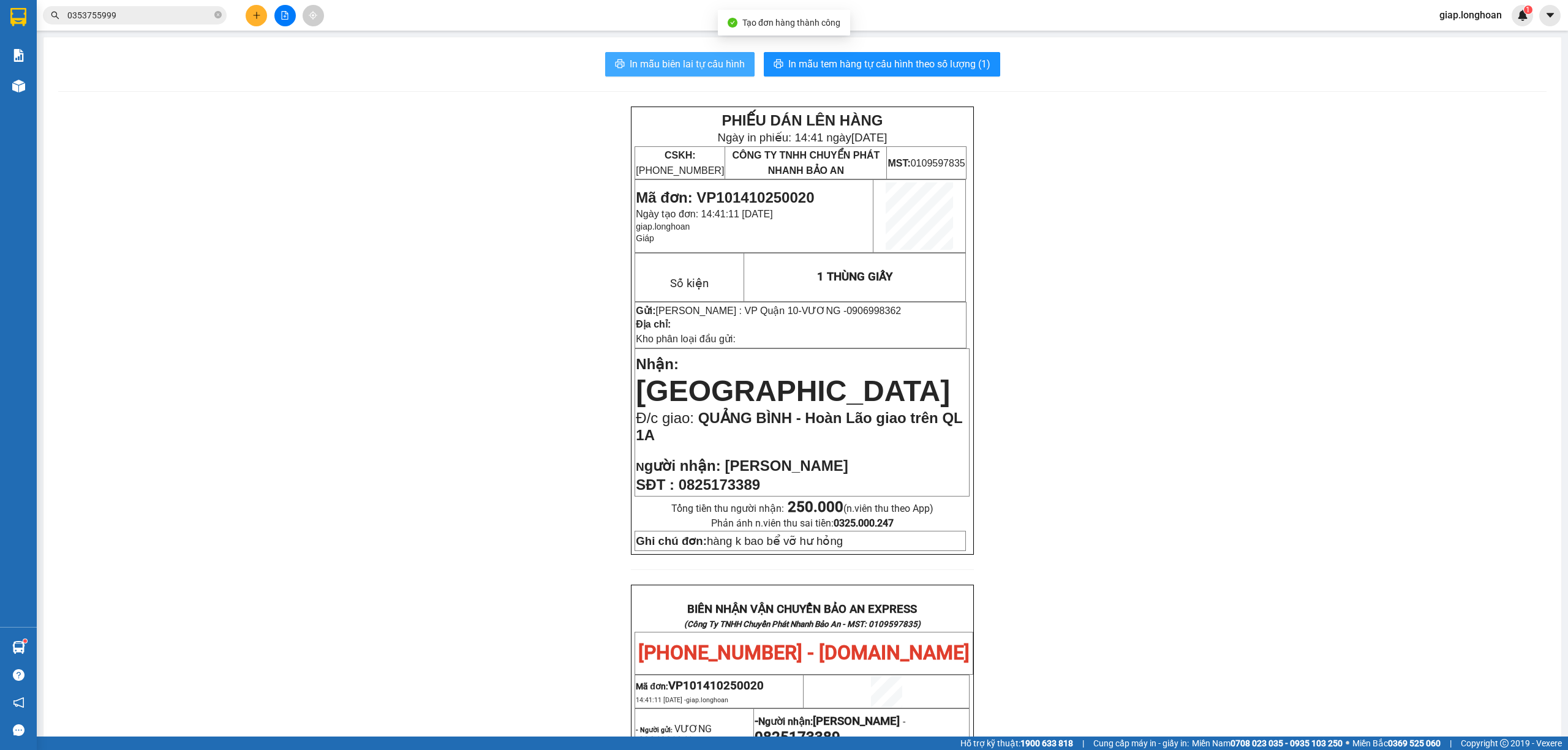
click at [694, 59] on span "In mẫu biên lai tự cấu hình" at bounding box center [687, 64] width 115 height 16
click at [873, 60] on span "In mẫu tem hàng tự cấu hình theo số lượng (1)" at bounding box center [888, 64] width 202 height 16
click at [231, 255] on div "PHIẾU DÁN LÊN HÀNG Ngày in phiếu: 14:41 ngày 14-10-2025 CSKH: 1900.06.88.33 CÔN…" at bounding box center [803, 672] width 1489 height 1132
click at [255, 16] on icon "plus" at bounding box center [256, 15] width 9 height 9
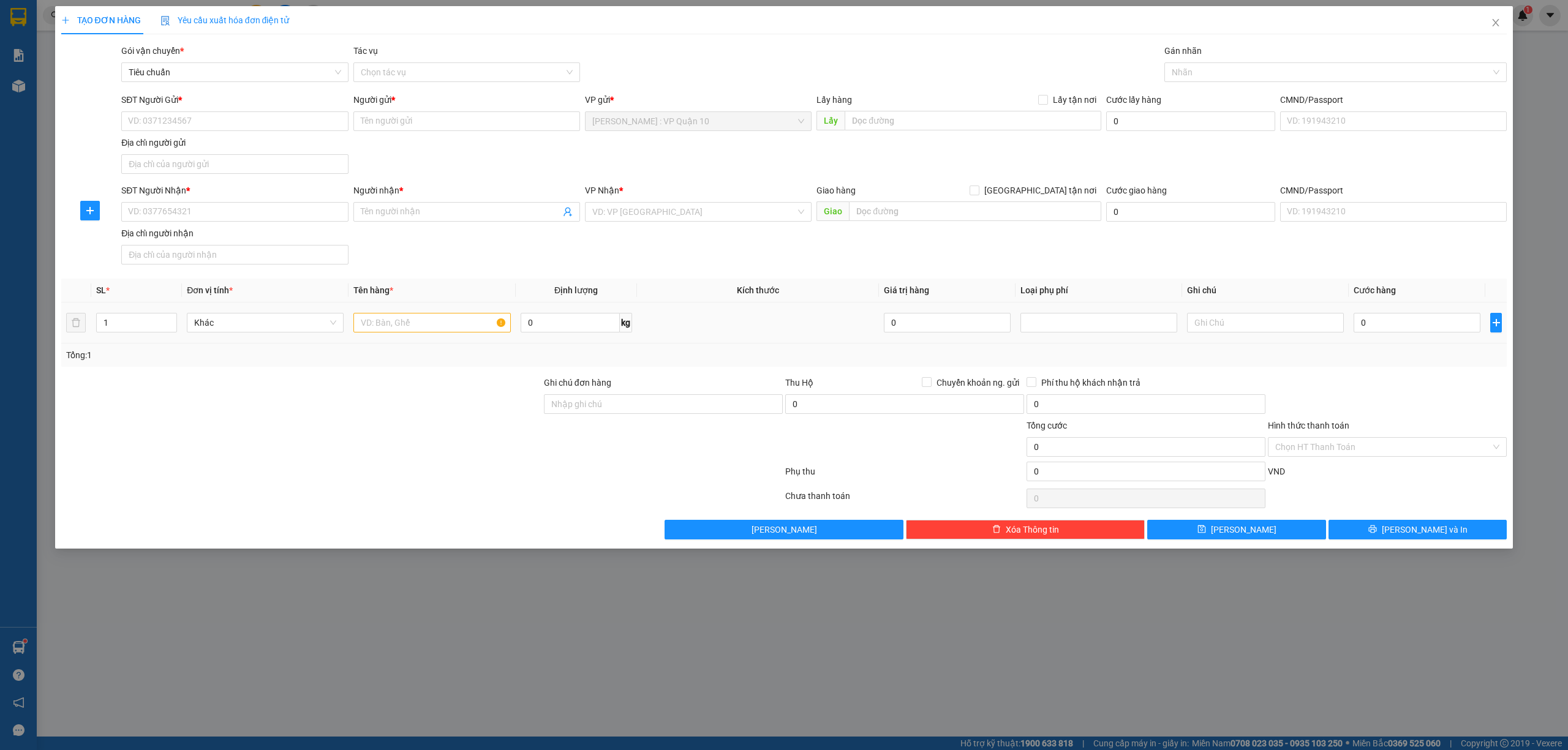
click at [378, 335] on div at bounding box center [431, 322] width 157 height 24
click at [380, 332] on input "text" at bounding box center [431, 322] width 157 height 19
type input "1 THÙNG GIẤY"
drag, startPoint x: 608, startPoint y: 395, endPoint x: 616, endPoint y: 402, distance: 10.6
click at [608, 397] on div "Ghi chú đơn hàng" at bounding box center [663, 397] width 238 height 43
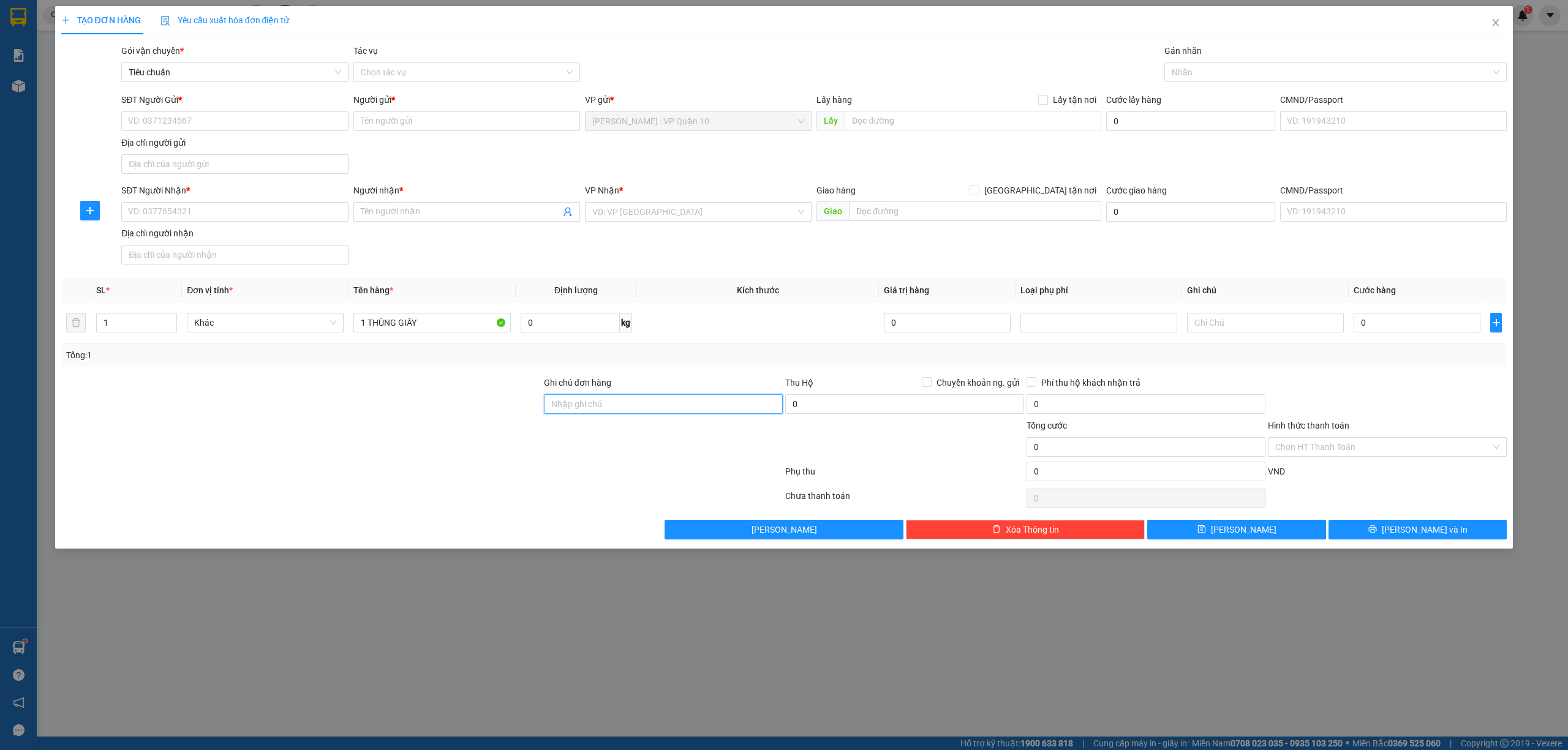
drag, startPoint x: 616, startPoint y: 402, endPoint x: 623, endPoint y: 405, distance: 7.6
click at [616, 403] on input "Ghi chú đơn hàng" at bounding box center [663, 403] width 238 height 19
type input "hàng k bao bể vỡ hư hỏng"
click at [196, 210] on input "SĐT Người Nhận *" at bounding box center [235, 211] width 227 height 19
type input "0912744404"
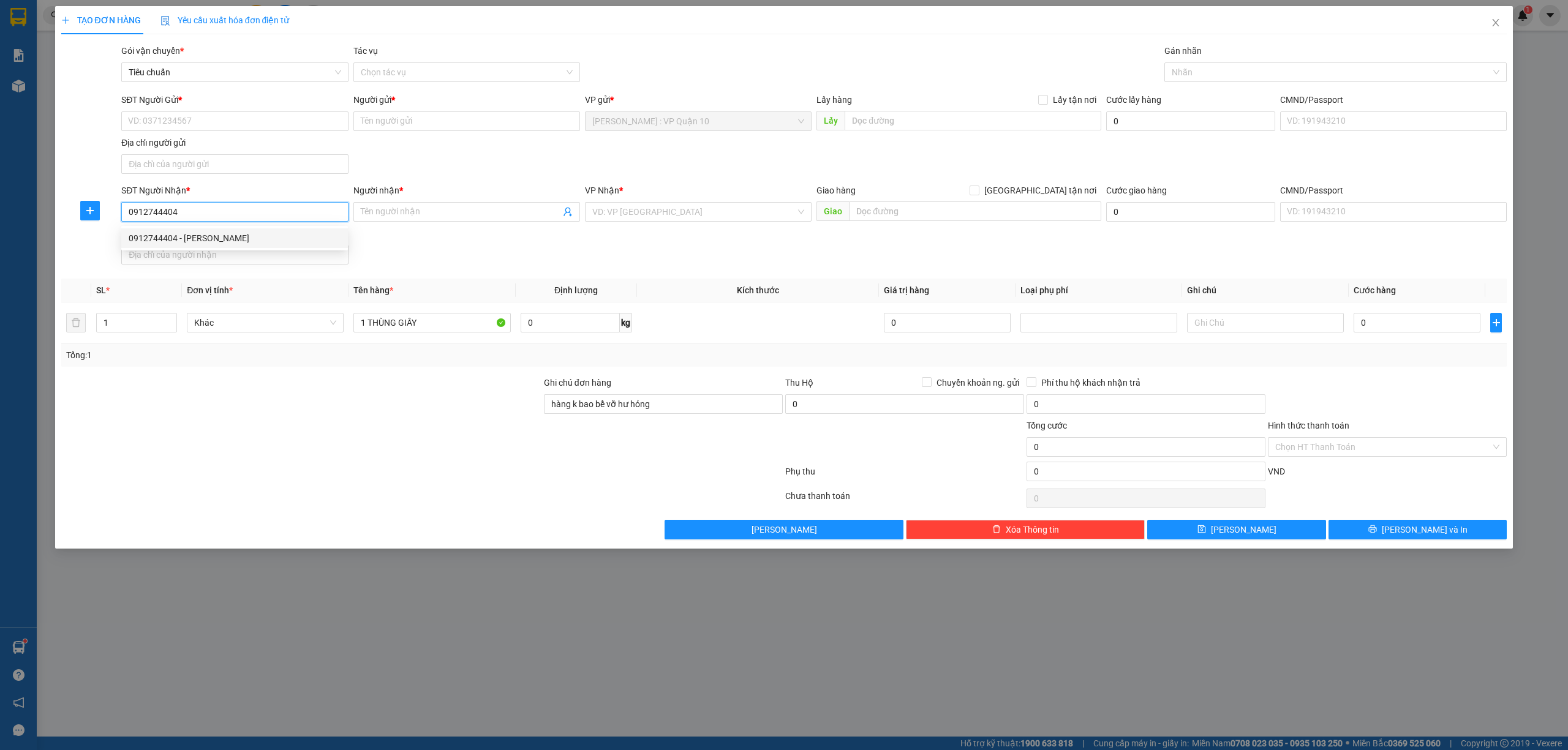
click at [202, 236] on div "0912744404 - ANH TÙNG" at bounding box center [235, 238] width 212 height 13
type input "ANH TÙNG"
type input "0912744404"
click at [250, 121] on input "SĐT Người Gửi *" at bounding box center [235, 121] width 227 height 19
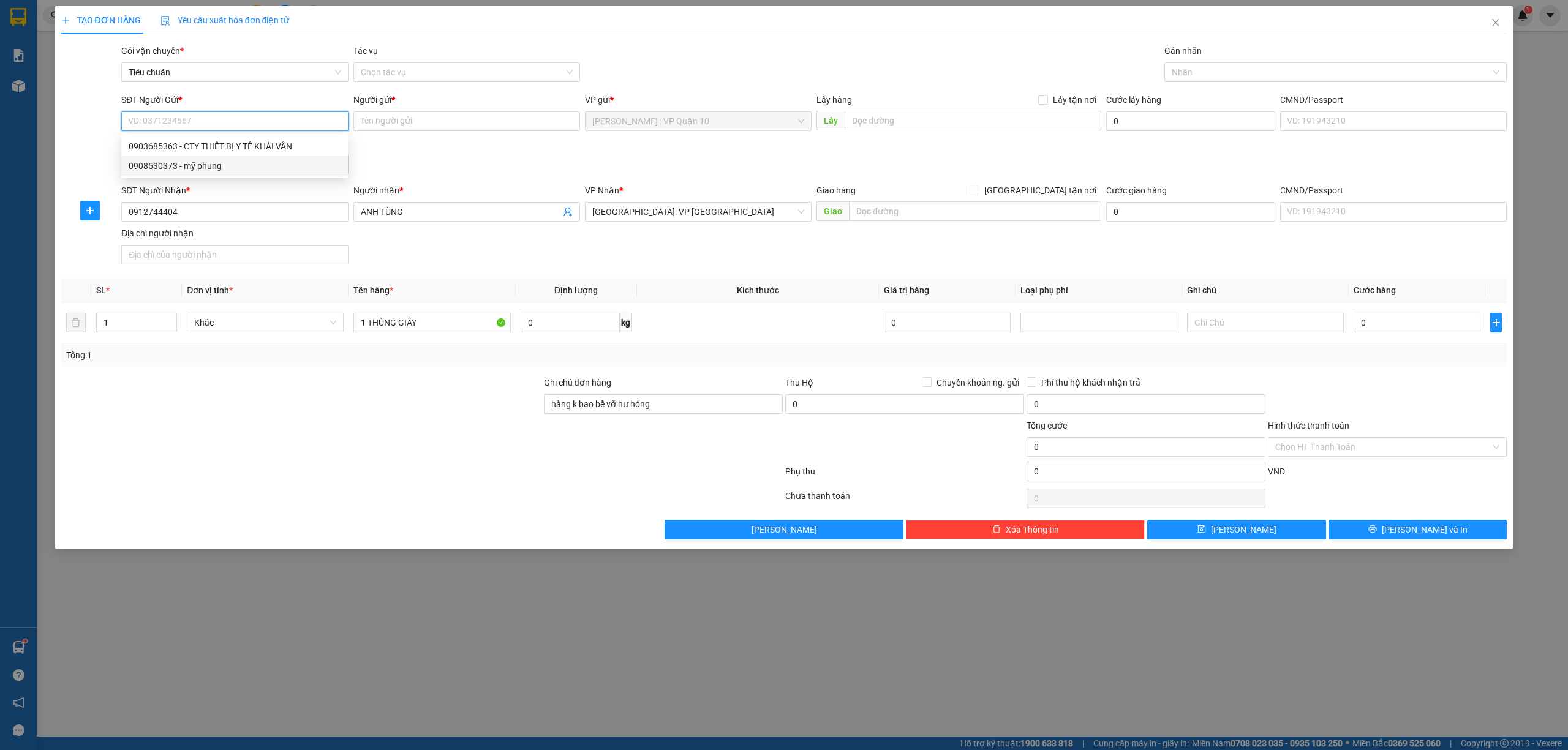
click at [195, 157] on div "0908530373 - mỹ phụng" at bounding box center [235, 165] width 227 height 19
type input "0908530373"
type input "mỹ phụng"
drag, startPoint x: 1210, startPoint y: 67, endPoint x: 1221, endPoint y: 84, distance: 20.2
click at [1213, 69] on div at bounding box center [1330, 72] width 325 height 15
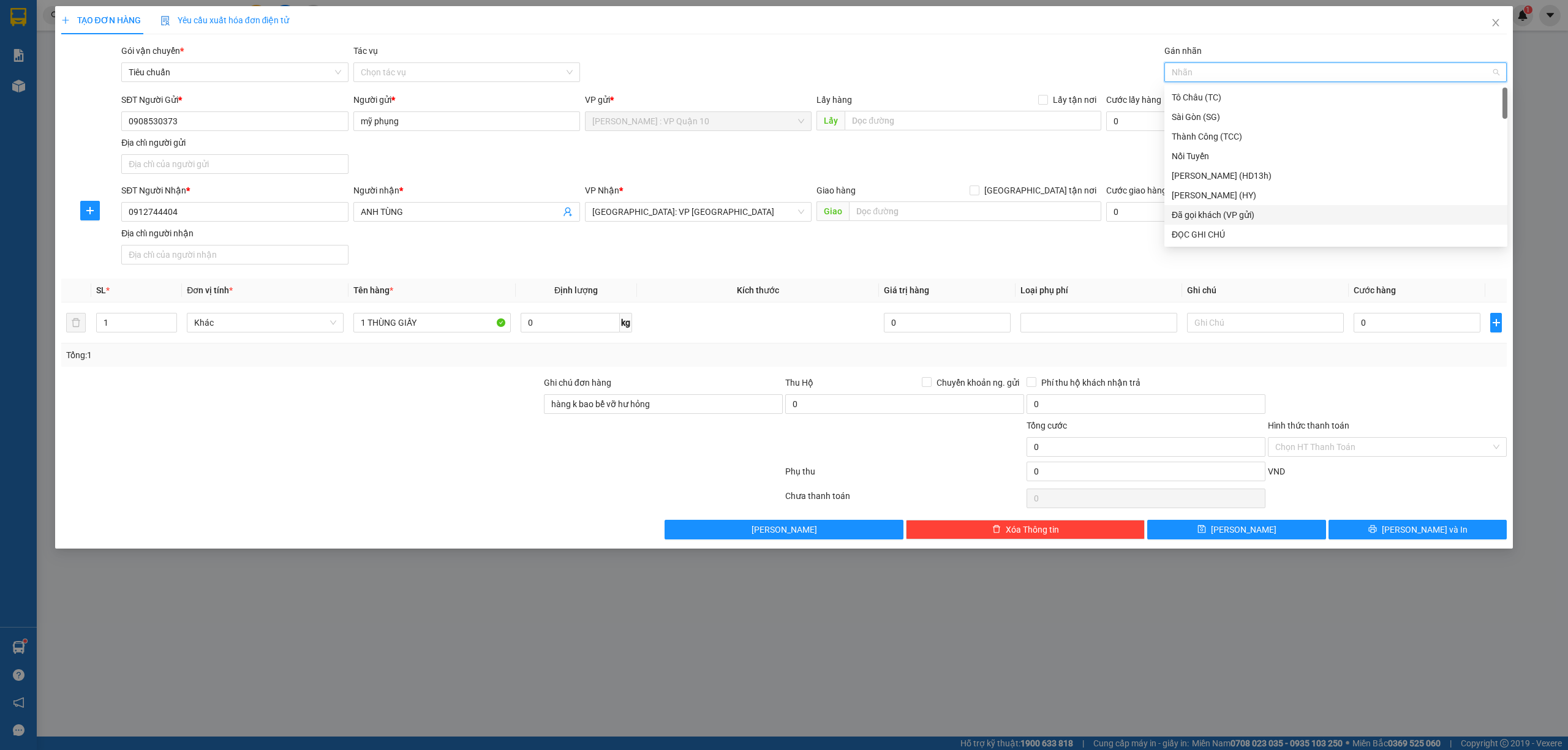
click at [1223, 212] on div "Đã gọi khách (VP gửi)" at bounding box center [1335, 214] width 328 height 13
drag, startPoint x: 998, startPoint y: 150, endPoint x: 1135, endPoint y: 204, distance: 147.3
click at [998, 153] on div "SĐT Người Gửi * 0908530373 Người gửi * mỹ phụng VP gửi * Hồ Chí Minh : VP Quận …" at bounding box center [814, 136] width 1390 height 86
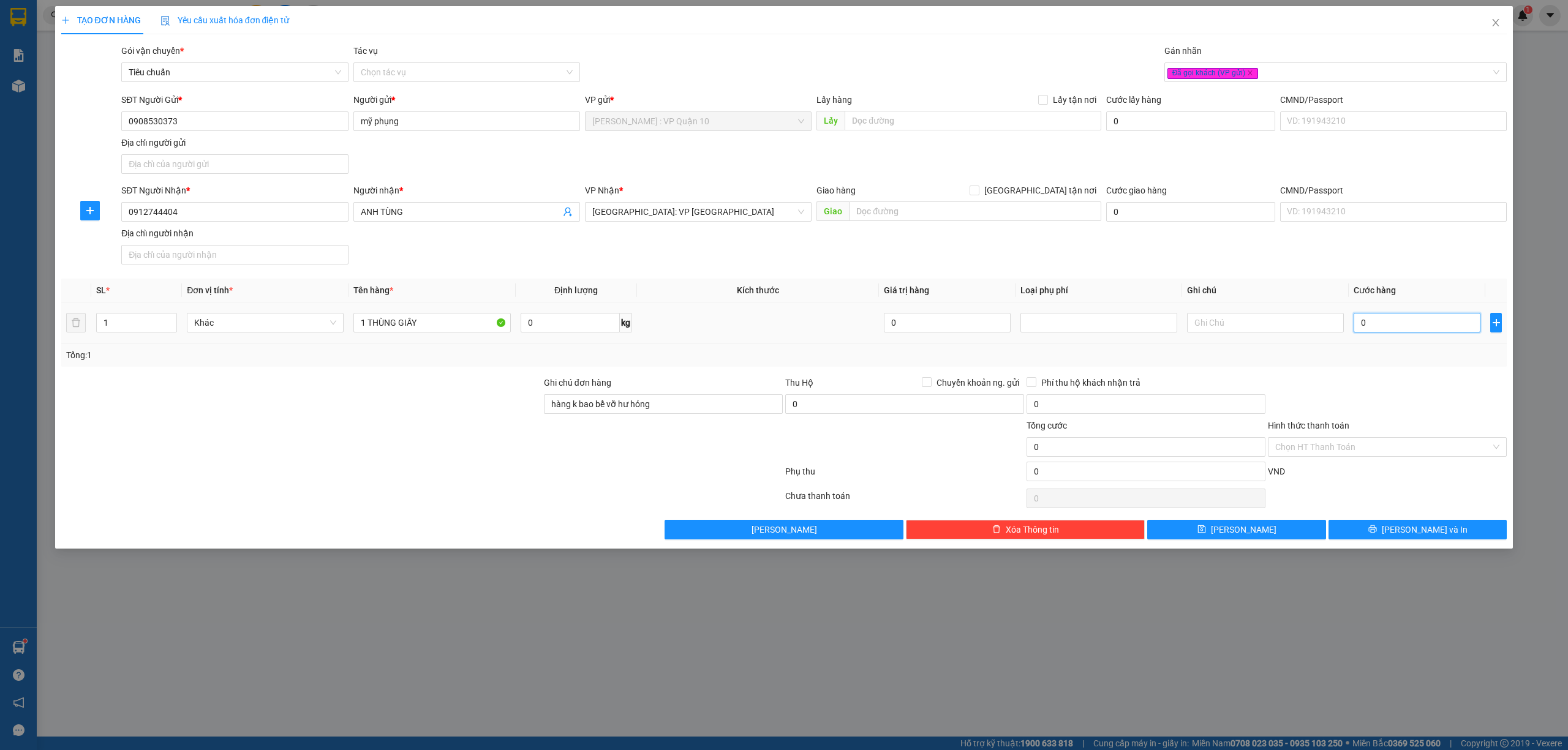
type input "90"
type input "900"
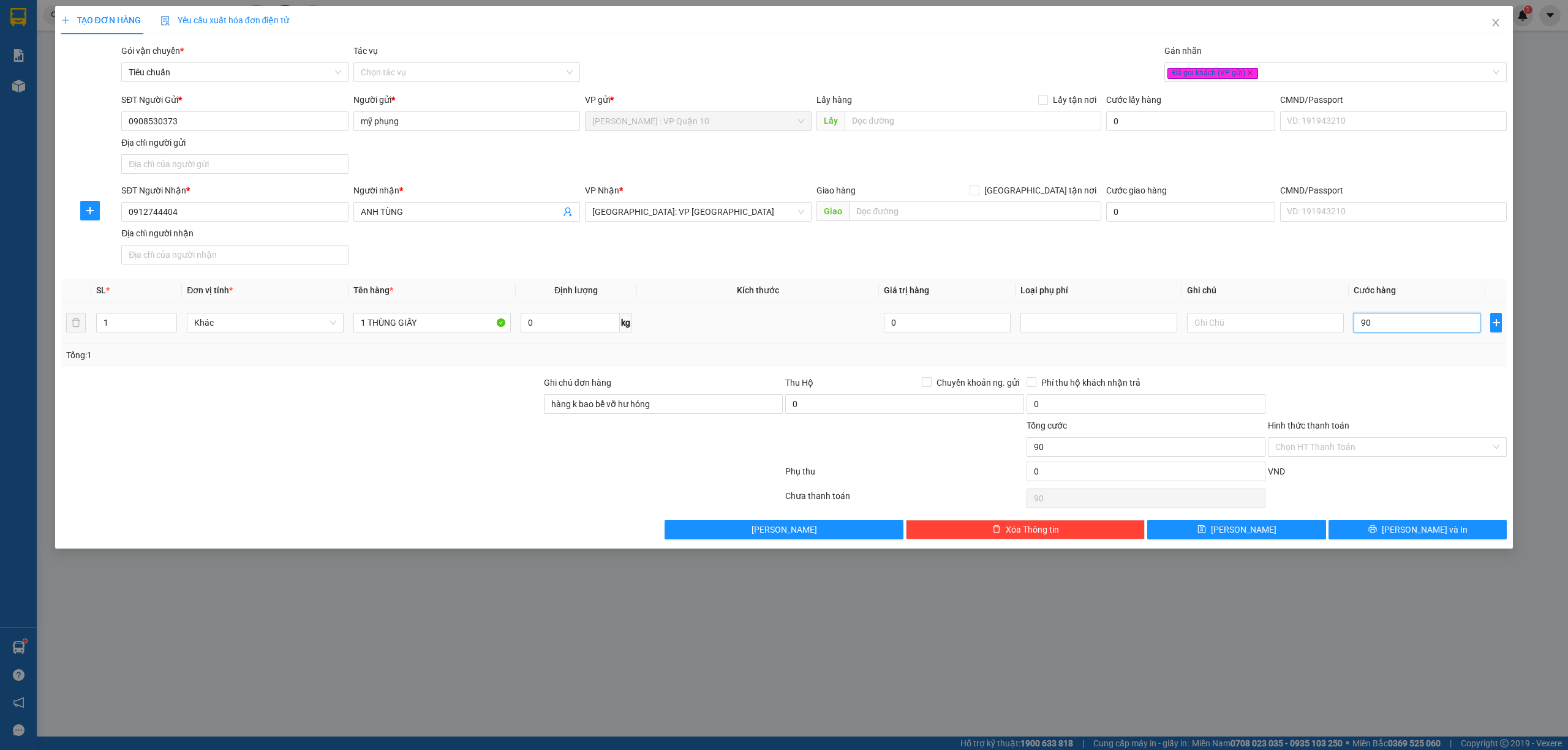
type input "900"
type input "9.000"
type input "90.000"
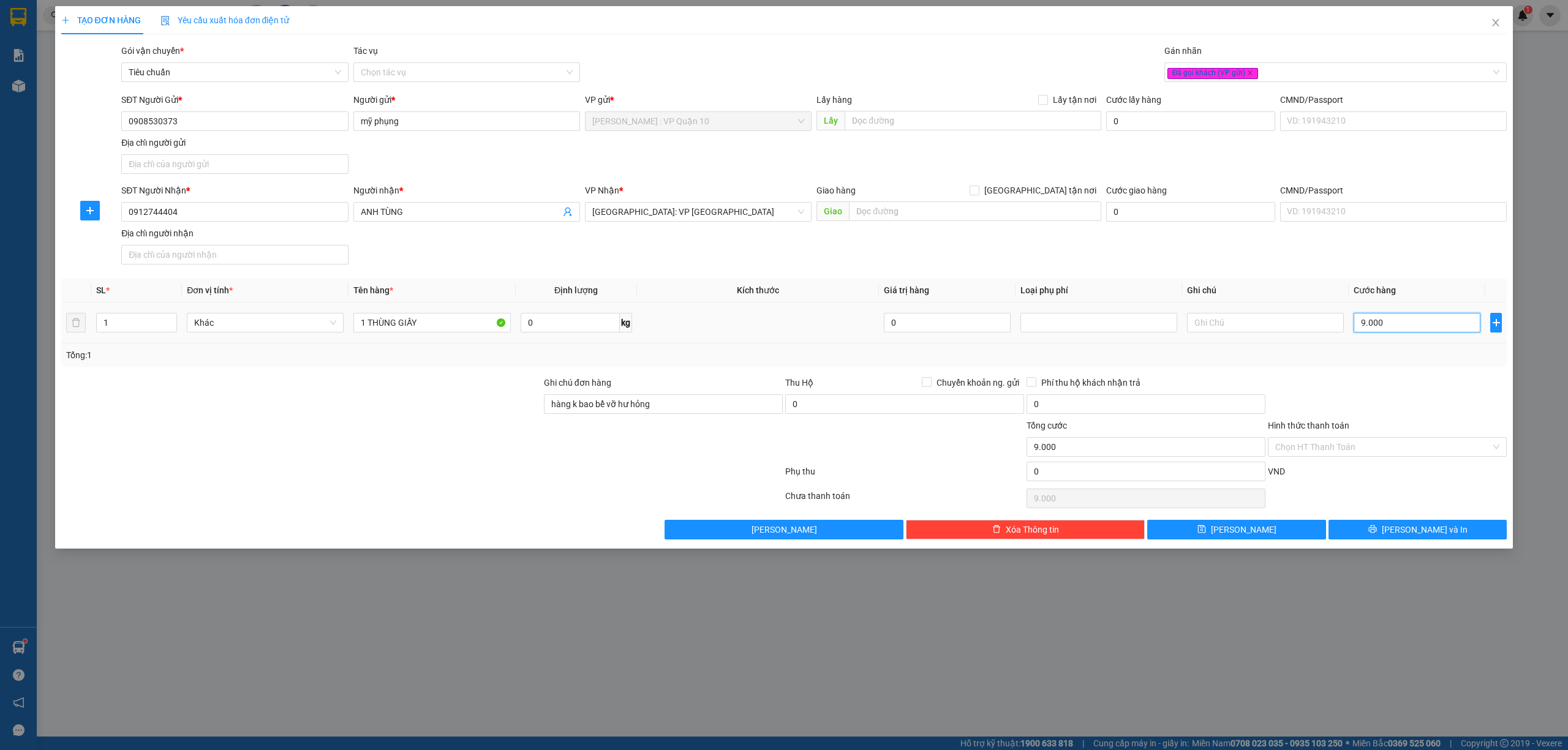
type input "90.000"
click at [1375, 533] on button "[PERSON_NAME] và In" at bounding box center [1418, 529] width 178 height 19
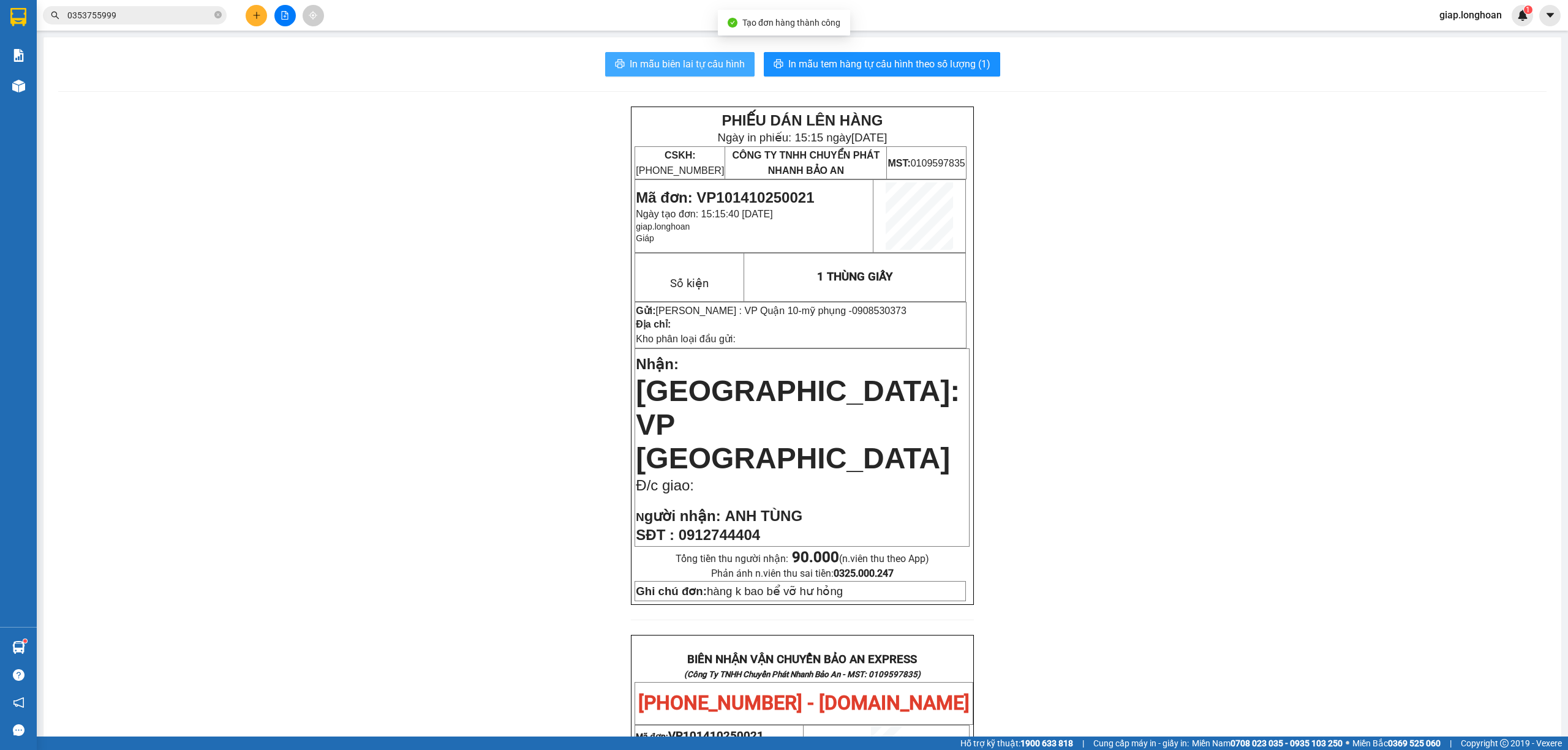
click at [665, 60] on span "In mẫu biên lai tự cấu hình" at bounding box center [687, 64] width 115 height 16
click at [882, 60] on span "In mẫu tem hàng tự cấu hình theo số lượng (1)" at bounding box center [888, 64] width 202 height 16
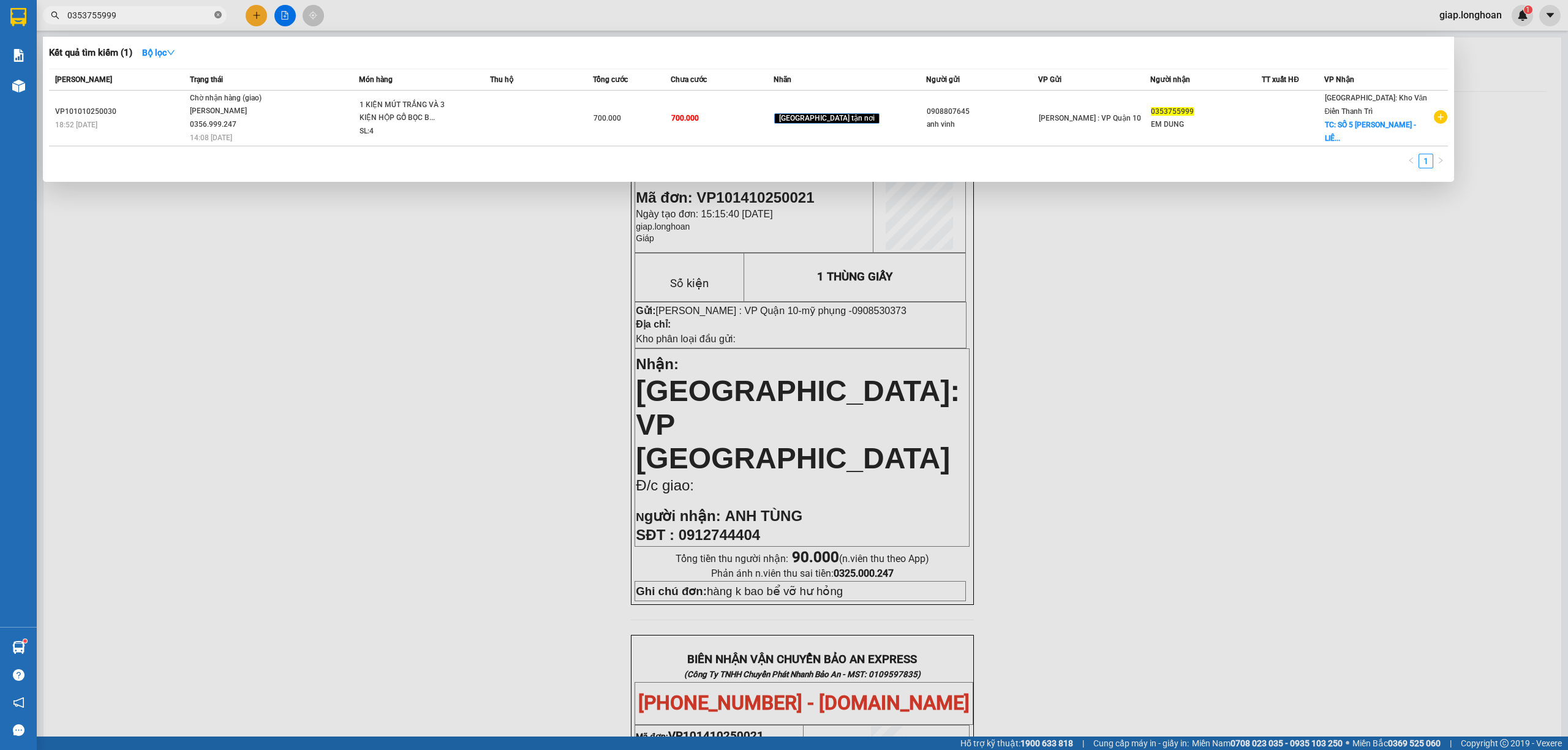
click at [221, 17] on icon "close-circle" at bounding box center [217, 14] width 7 height 7
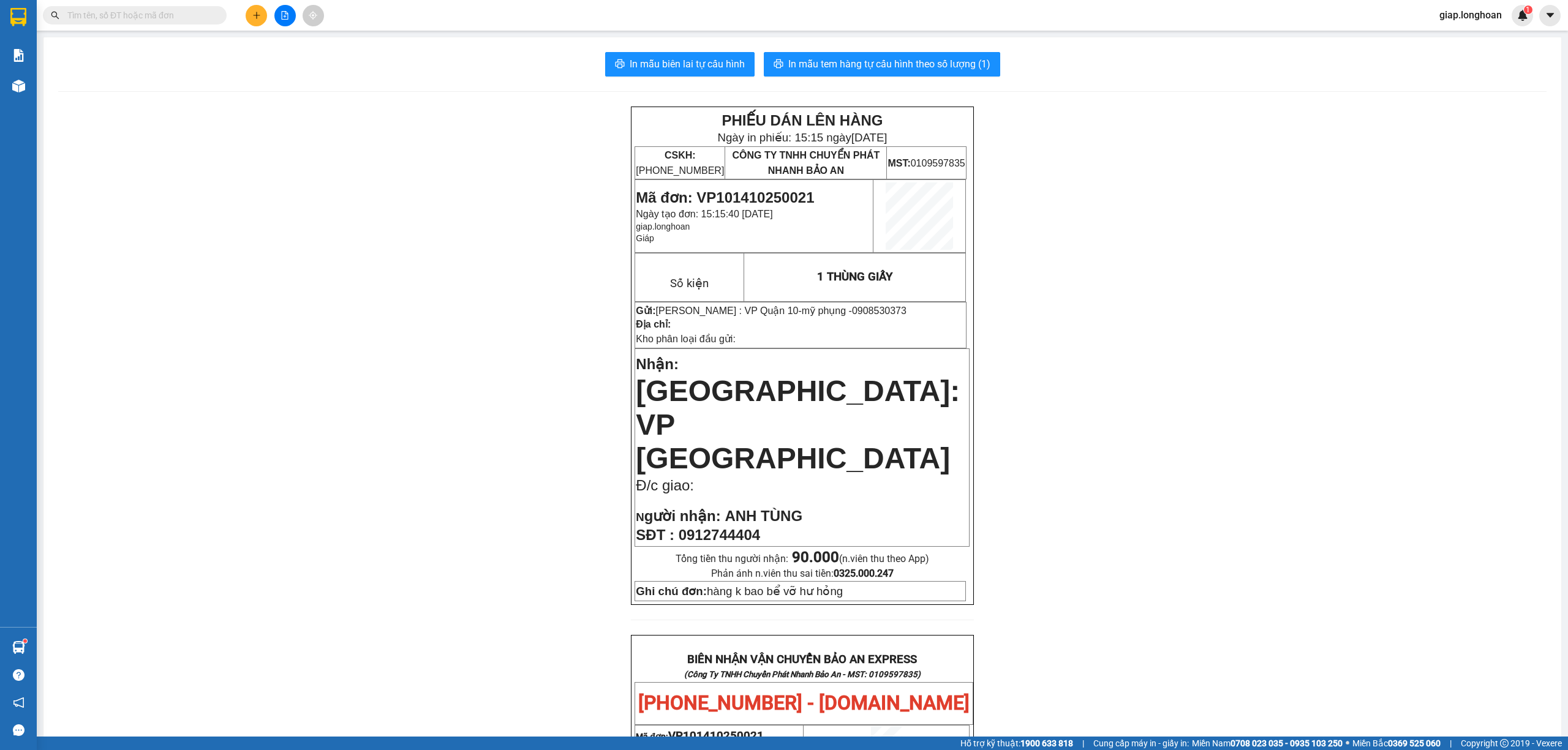
paste input "VP100910250035"
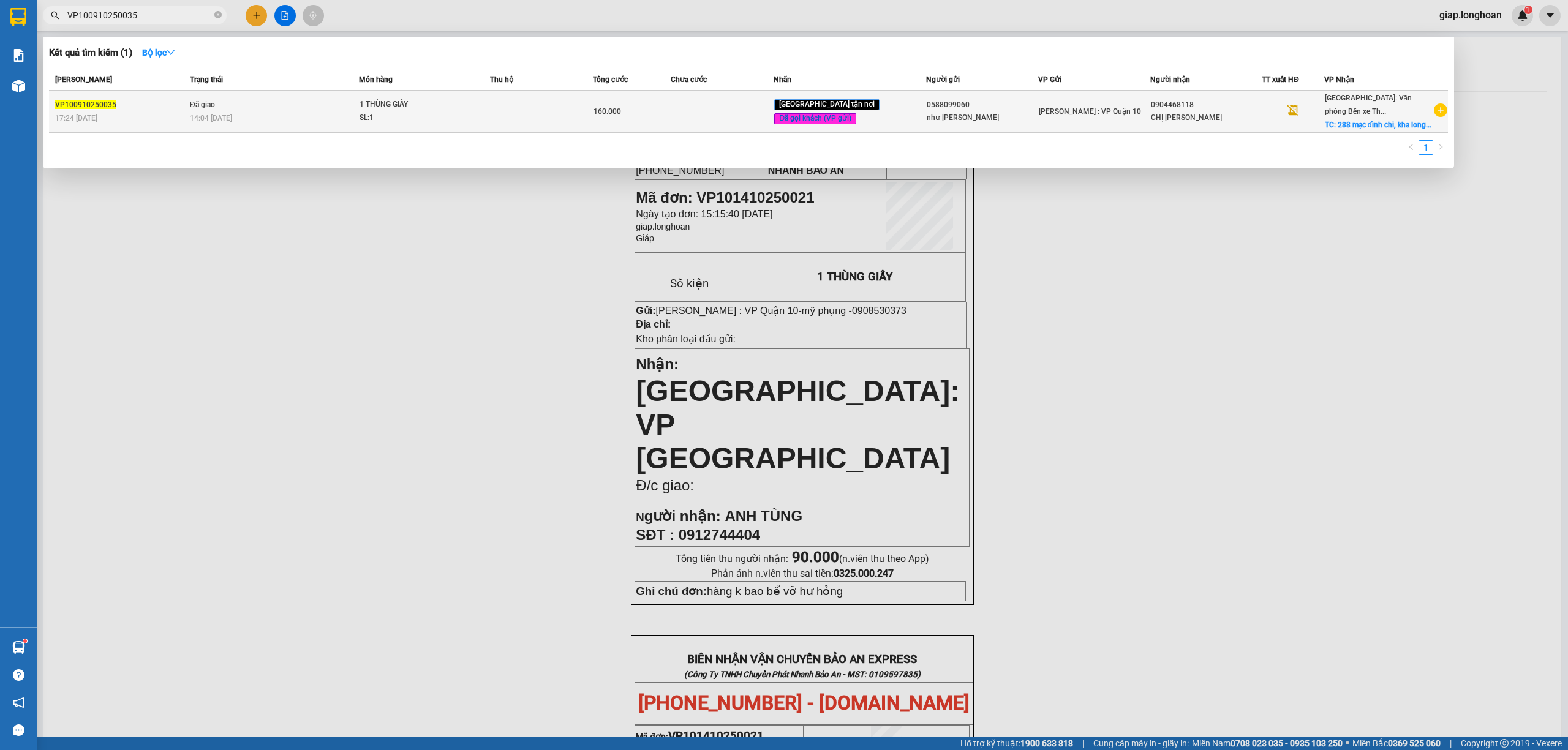
type input "VP100910250035"
click at [545, 123] on td at bounding box center [542, 111] width 104 height 42
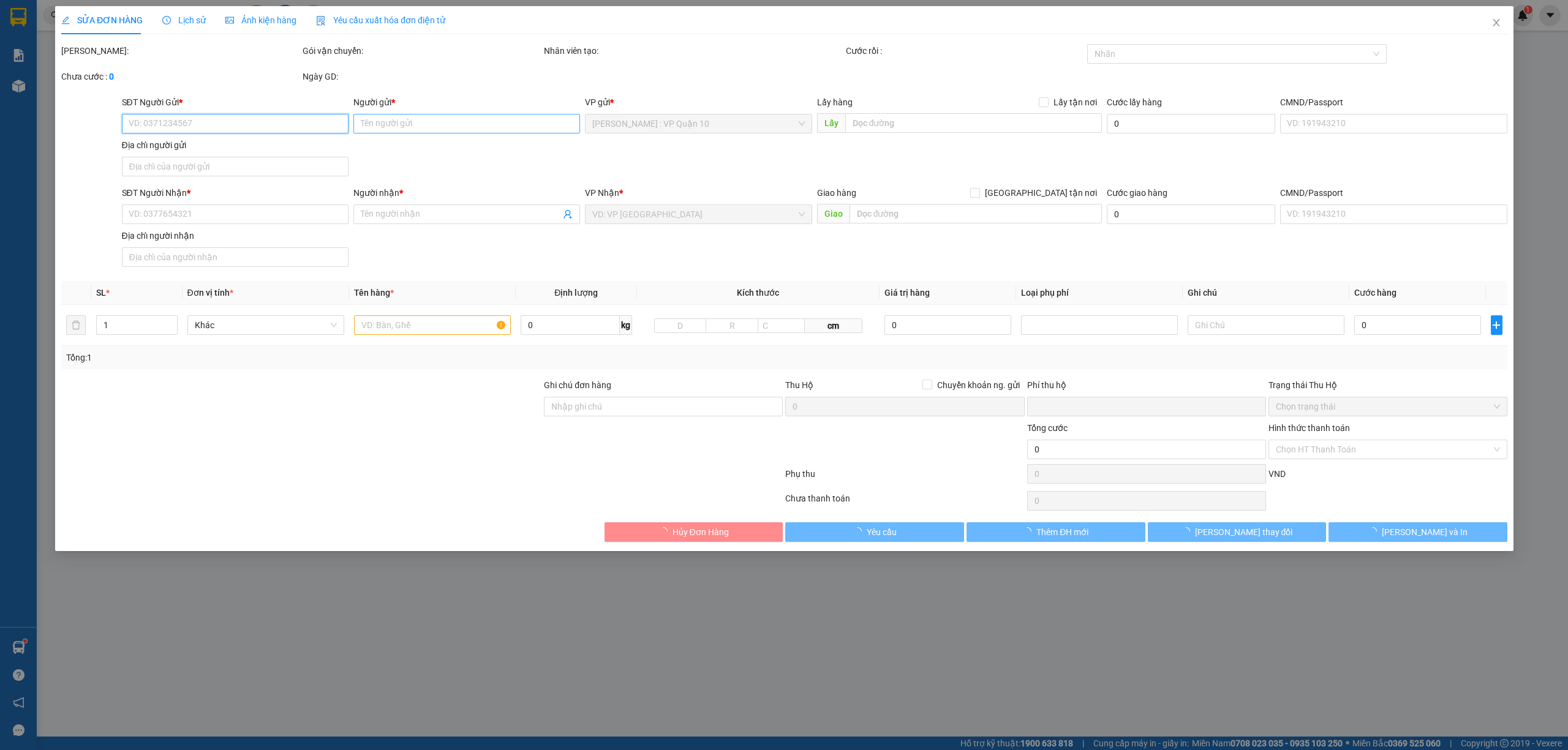
type input "0588099060"
type input "như quỳnh"
type input "0904468118"
type input "CHỊ TRANG"
checkbox input "true"
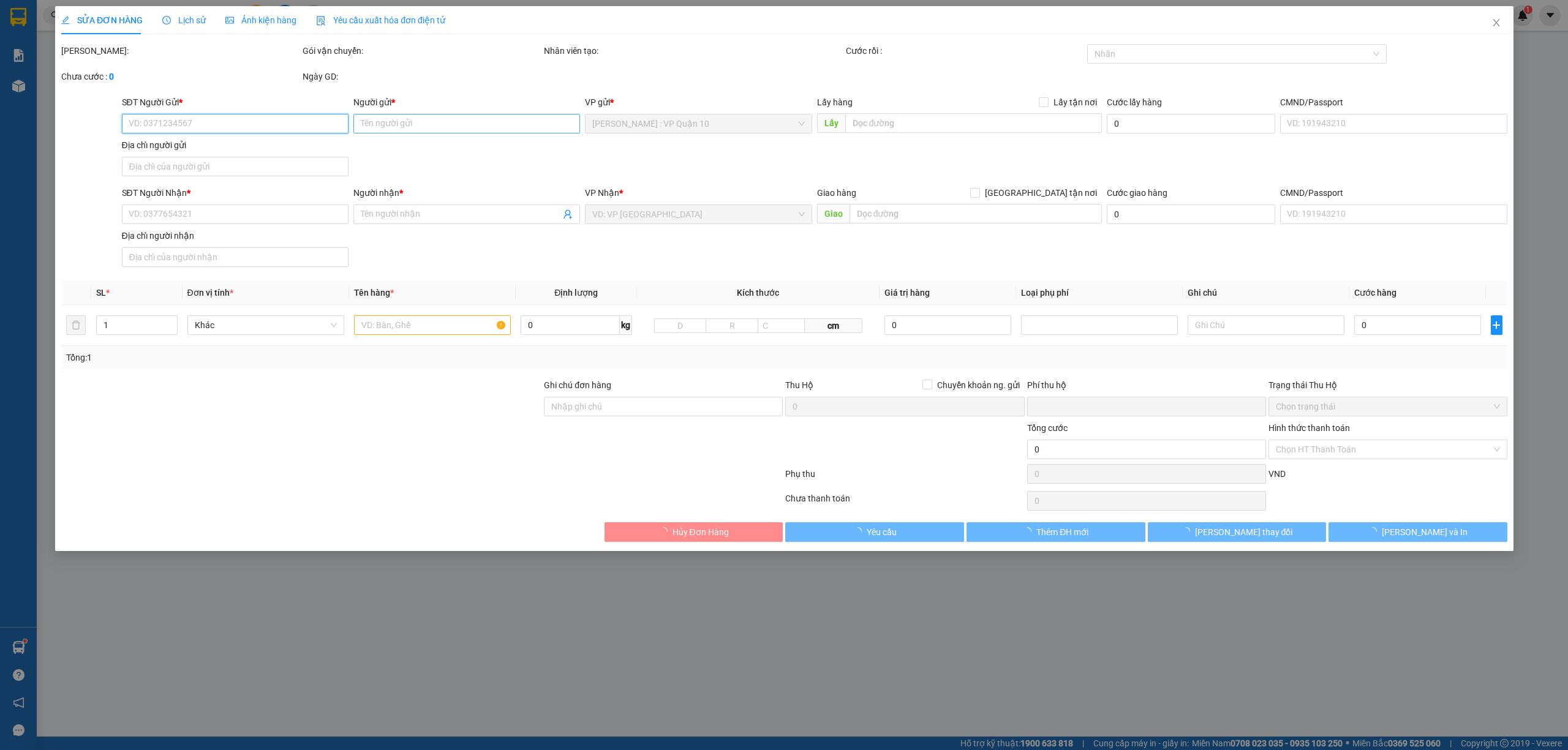
type input "288 mạc đỉnh chi, kha long, tp.móng cái , quảng ninh"
type input "hàng k bao bể vỡ hư hỏng"
type input "0"
type input "160.000"
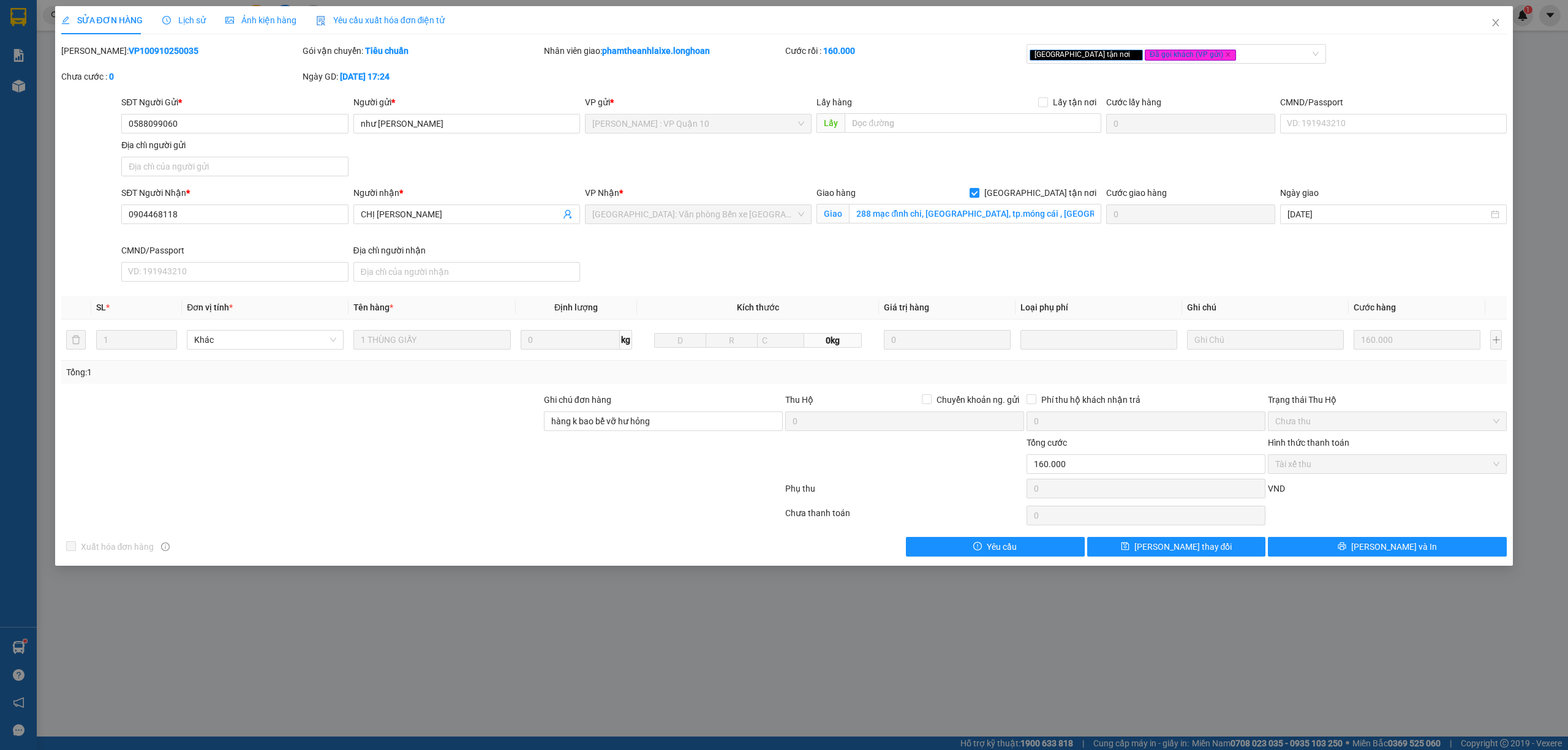
click at [191, 16] on span "Lịch sử" at bounding box center [184, 20] width 44 height 10
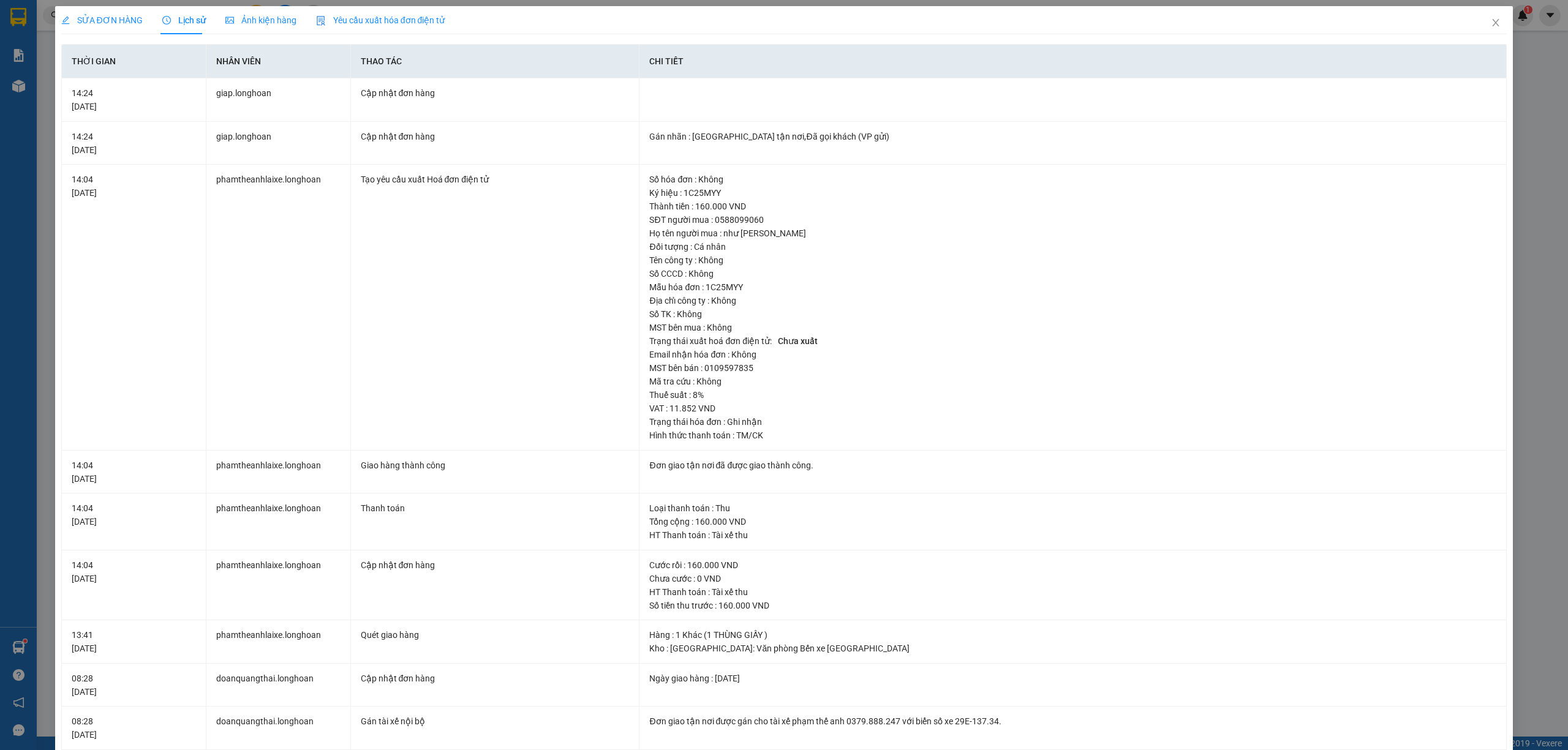
click at [103, 11] on div "SỬA ĐƠN HÀNG" at bounding box center [102, 20] width 82 height 28
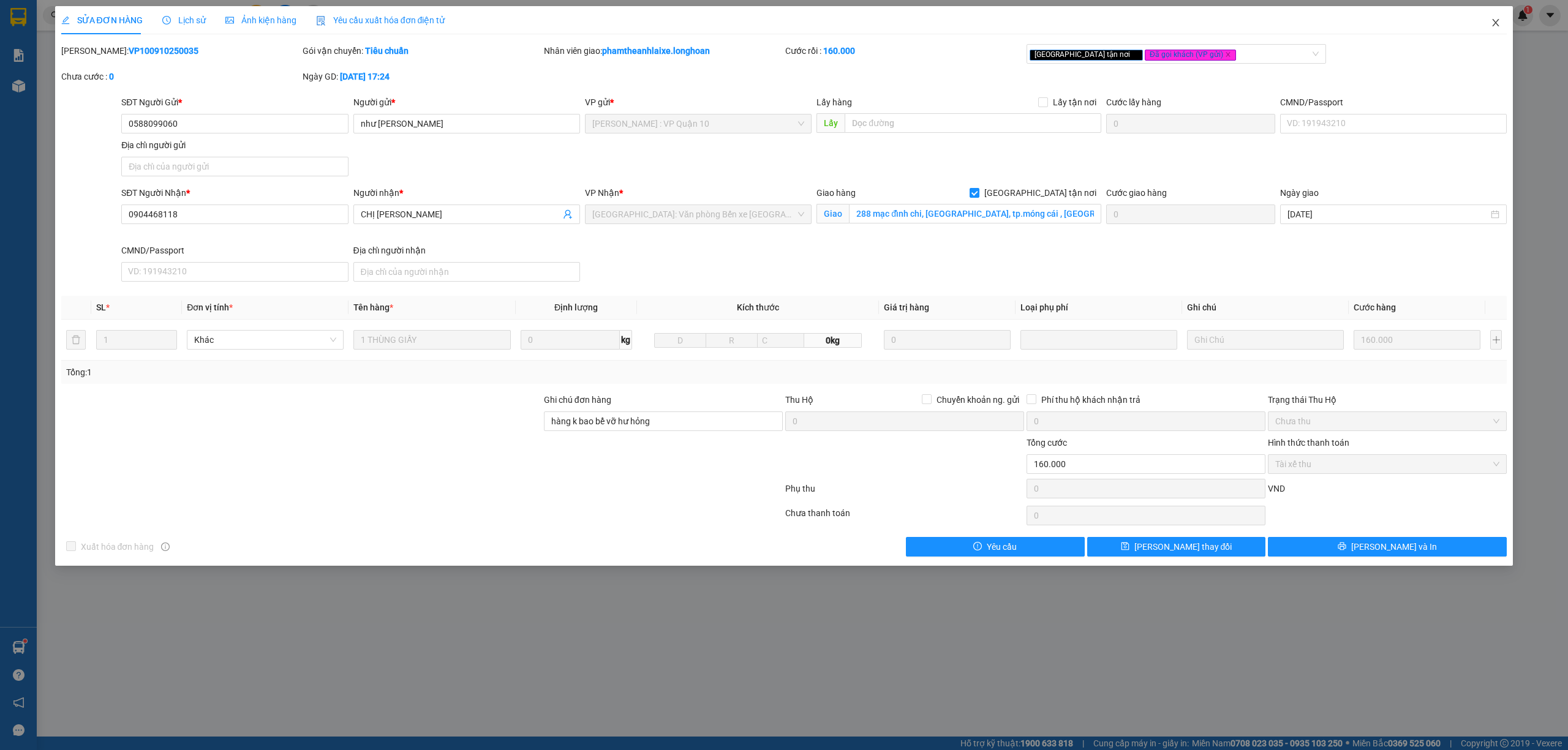
click at [1495, 24] on icon "close" at bounding box center [1496, 22] width 7 height 7
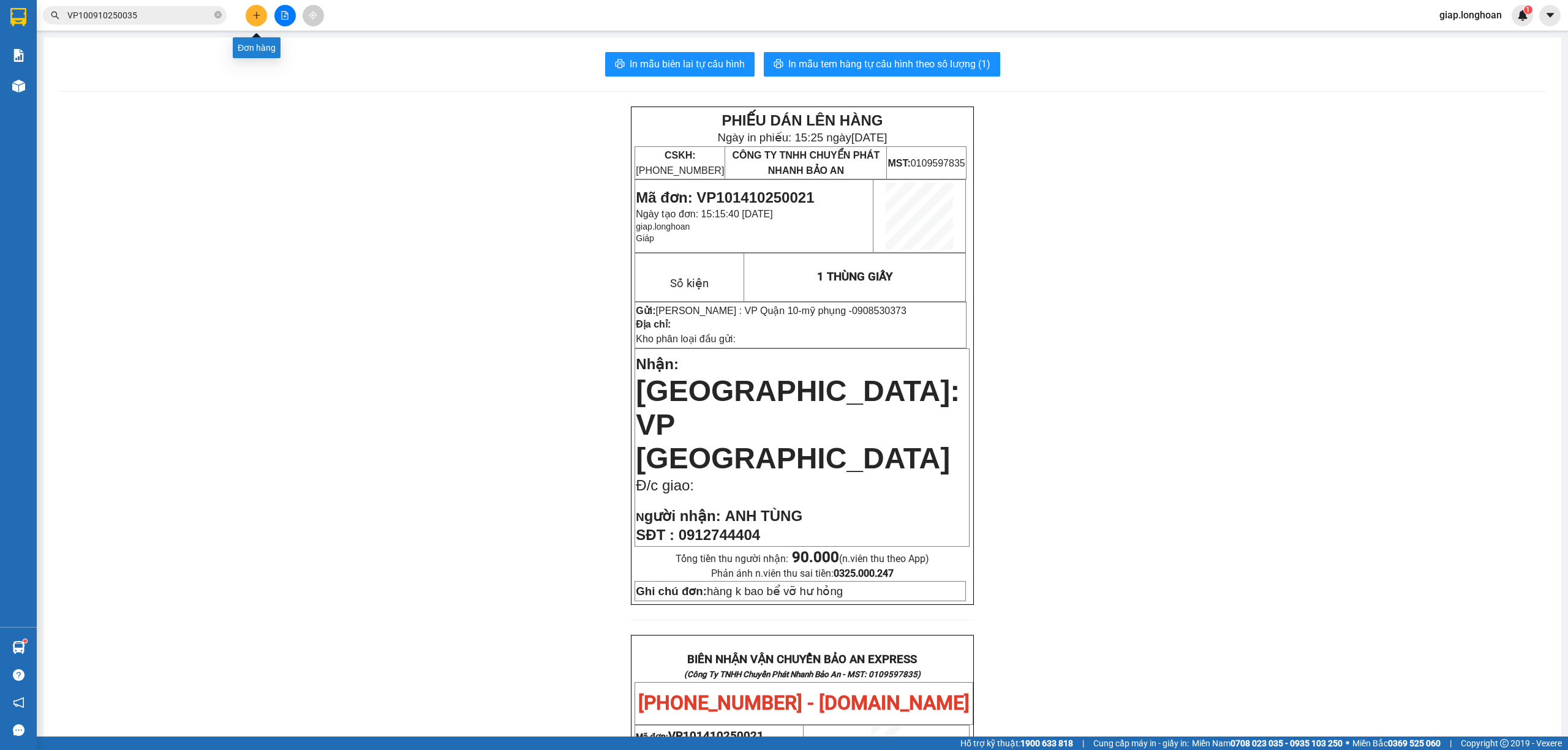
click at [255, 13] on icon "plus" at bounding box center [256, 15] width 9 height 9
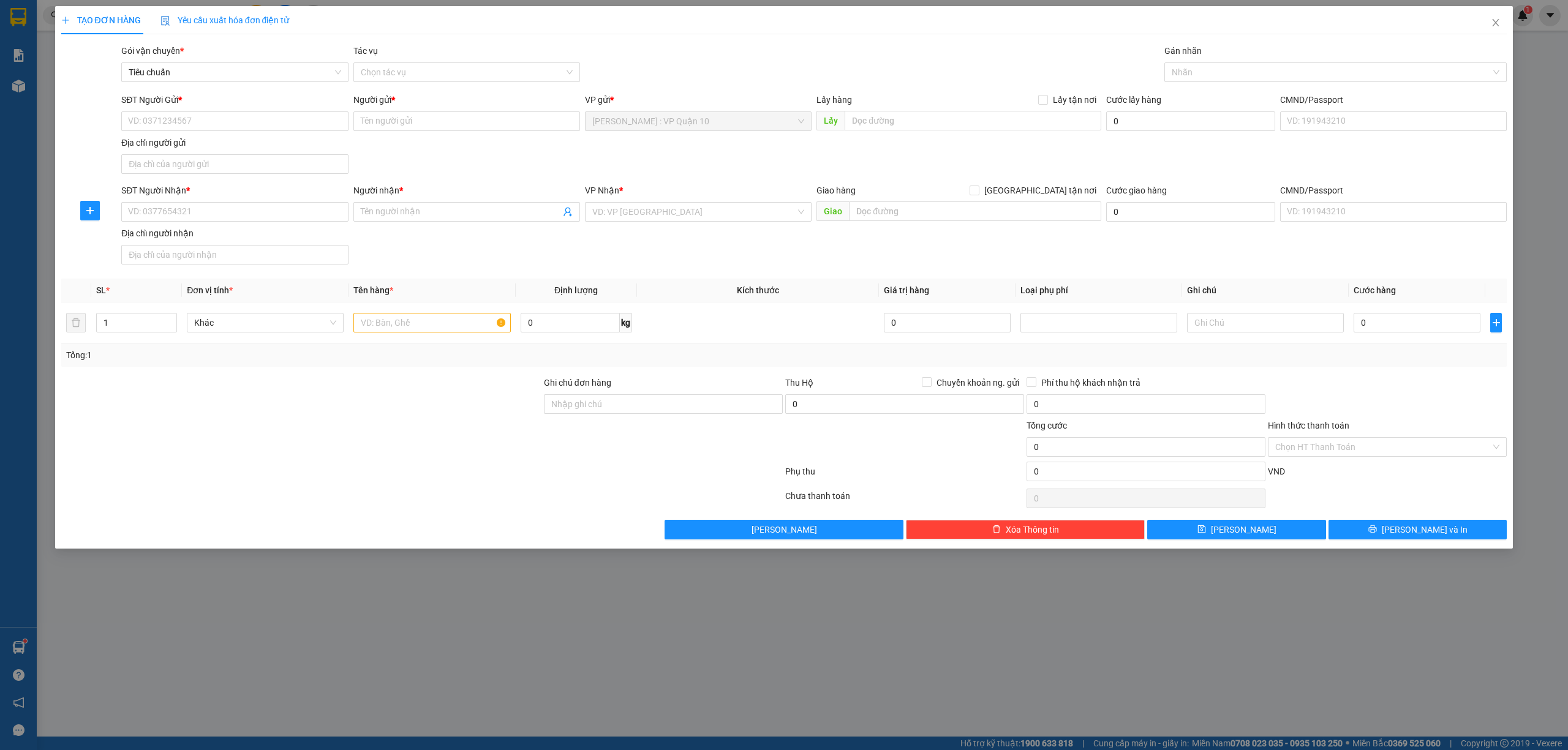
click at [422, 428] on div at bounding box center [301, 440] width 482 height 43
click at [398, 323] on input "text" at bounding box center [431, 322] width 157 height 19
type input "1 CUỘN THẢM TRÒN"
click at [219, 206] on input "SĐT Người Nhận *" at bounding box center [235, 211] width 227 height 19
click at [172, 236] on div "0334200738 - hoàng vũ" at bounding box center [235, 238] width 212 height 13
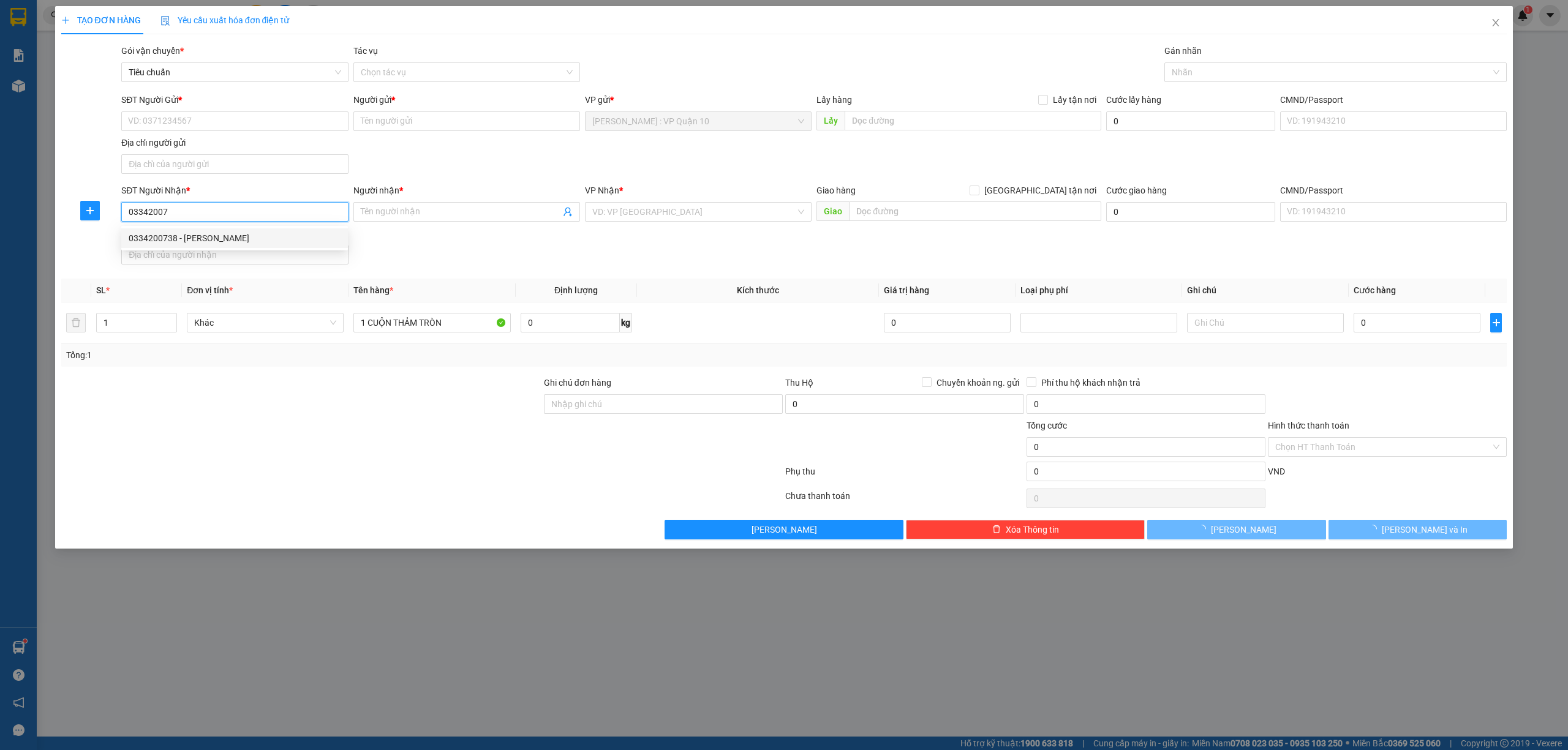
type input "0334200738"
type input "hoàng vũ"
type input "Thái Bình (NN) - (HD13h)- TT Huyện Hưng Hà (giao tại bưu điện Hưng Hà)"
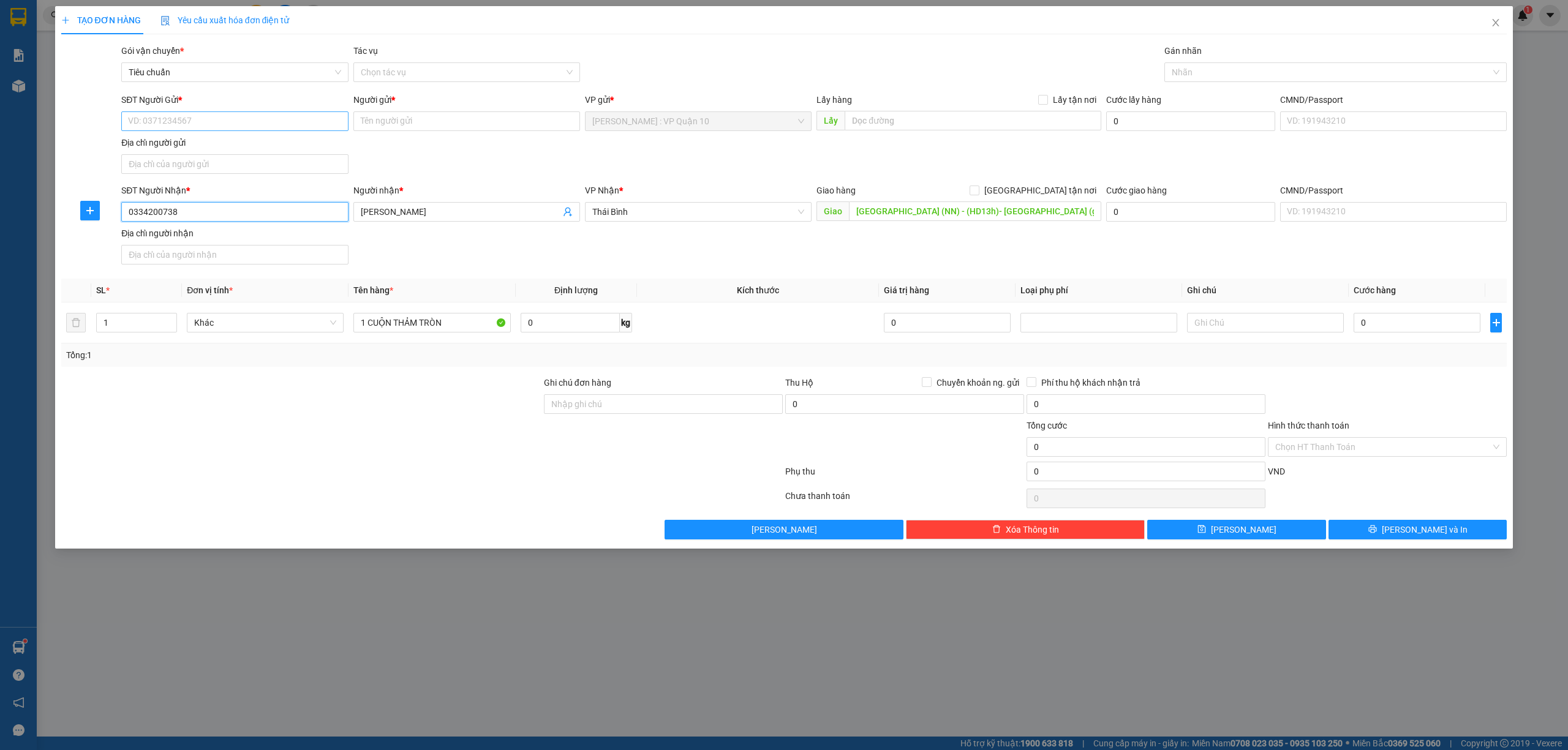
type input "0334200738"
click at [229, 116] on input "SĐT Người Gửi *" at bounding box center [235, 121] width 227 height 19
click at [180, 141] on div "0913122596 - hưng" at bounding box center [235, 146] width 212 height 13
type input "0913122596"
type input "hưng"
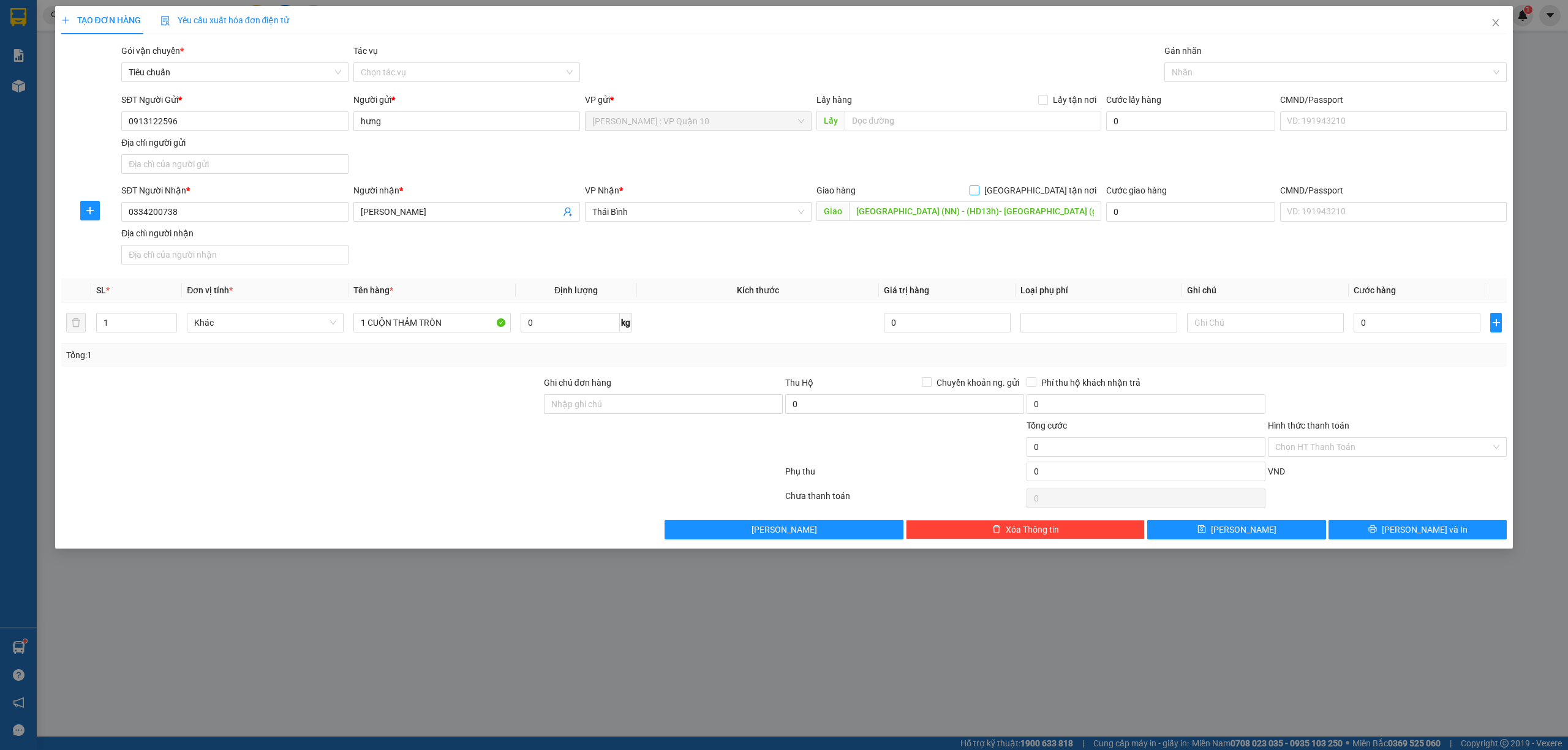
click at [978, 193] on input "[GEOGRAPHIC_DATA] tận nơi" at bounding box center [973, 189] width 9 height 9
checkbox input "true"
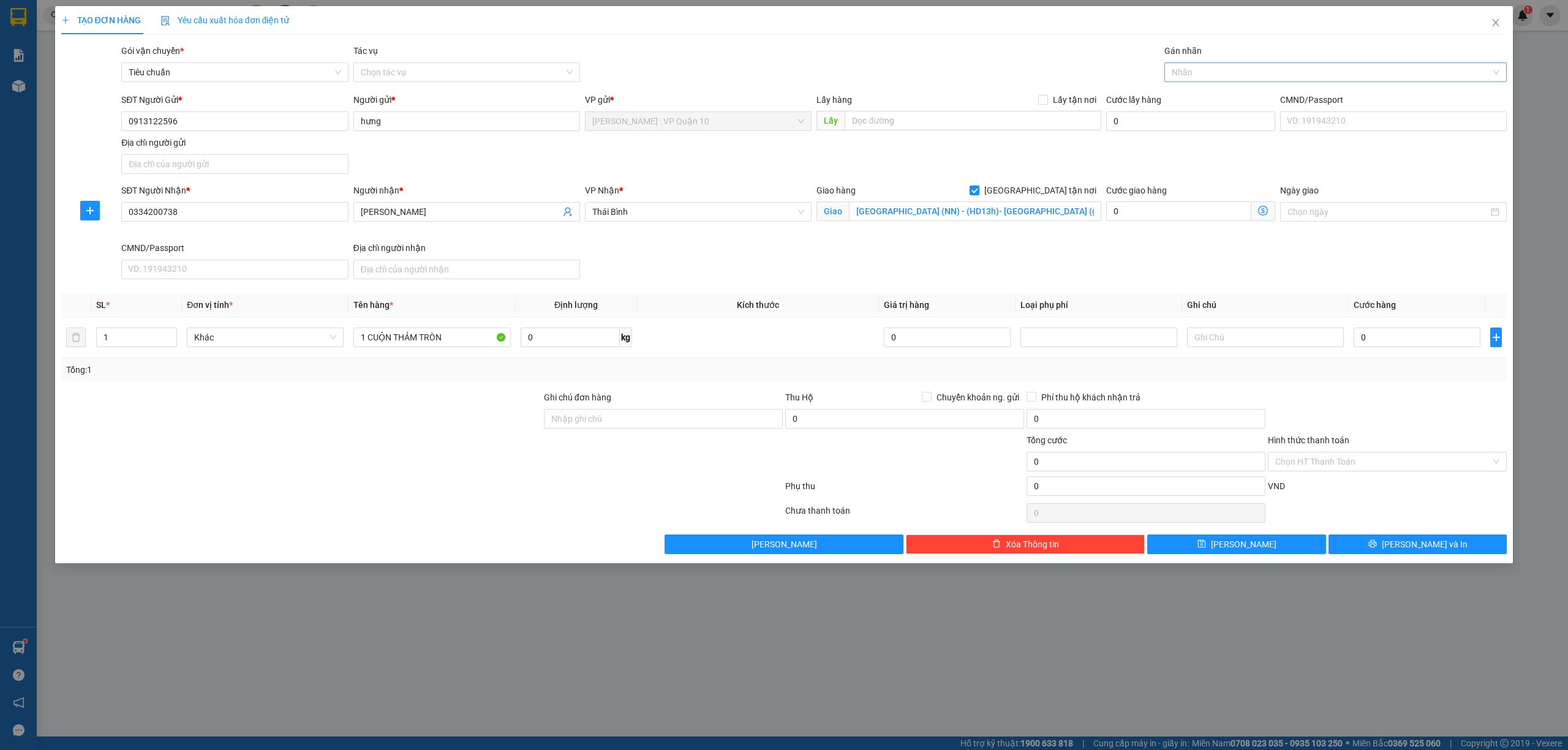
click at [1192, 70] on div at bounding box center [1330, 72] width 325 height 15
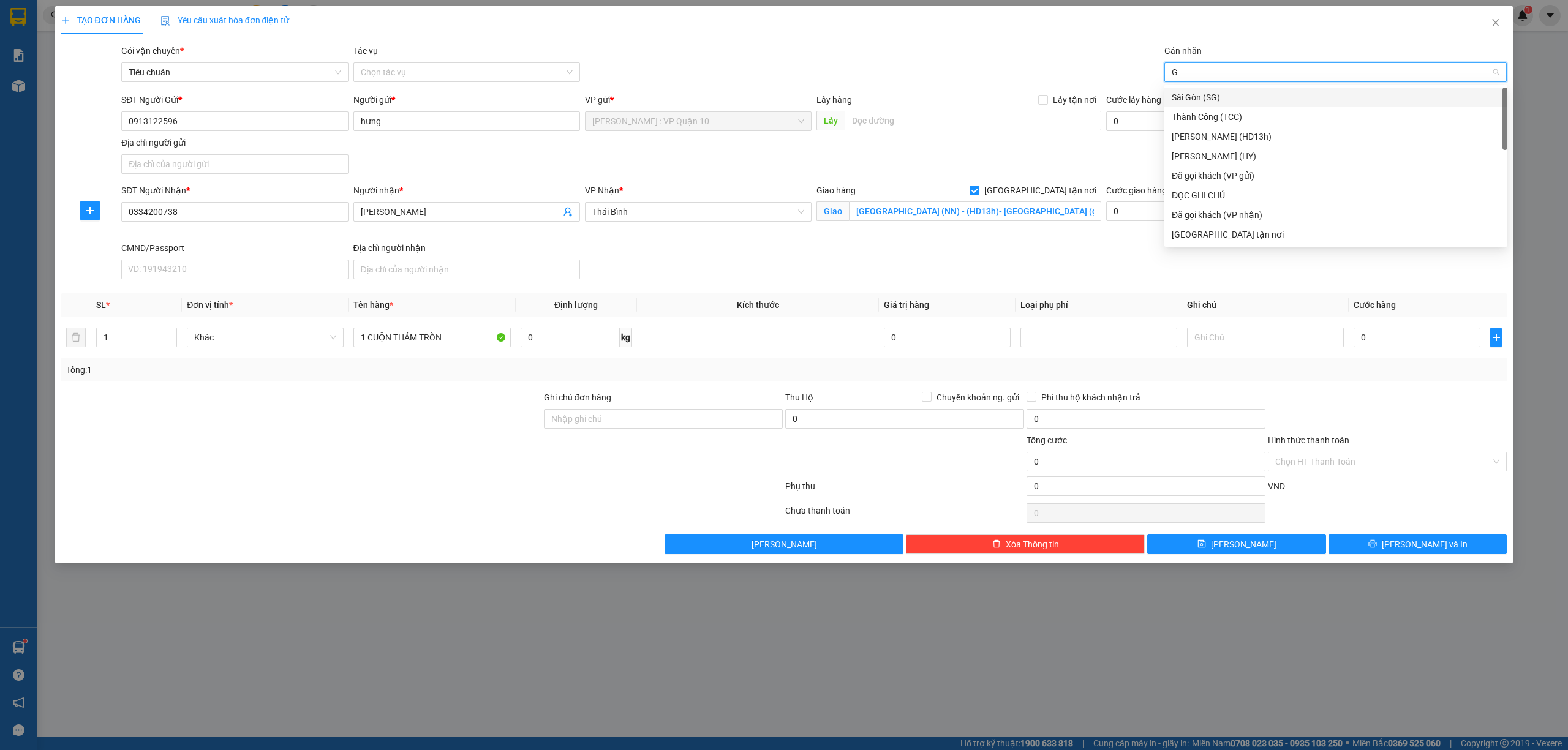
type input "GI"
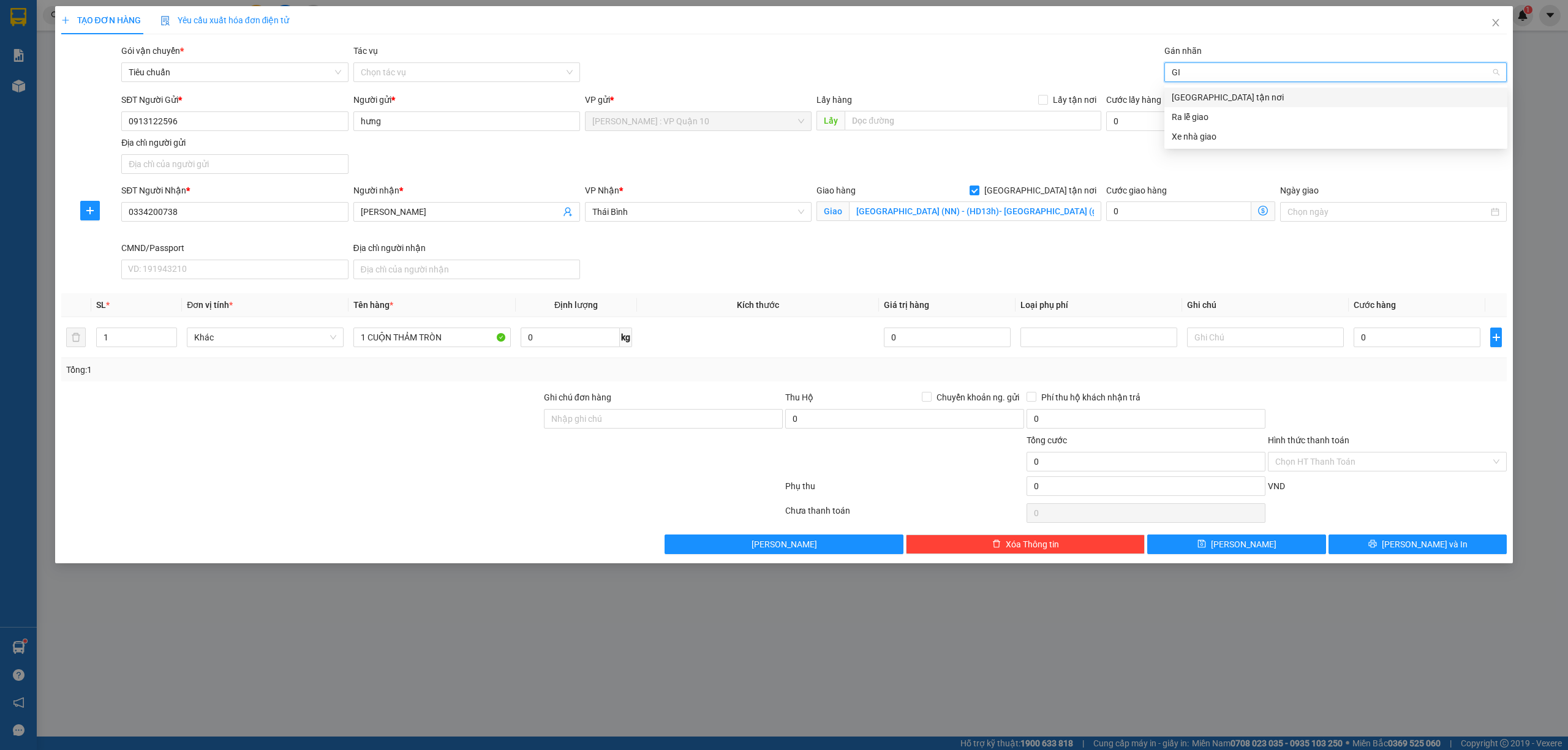
click at [1209, 98] on div "[GEOGRAPHIC_DATA] tận nơi" at bounding box center [1335, 97] width 328 height 13
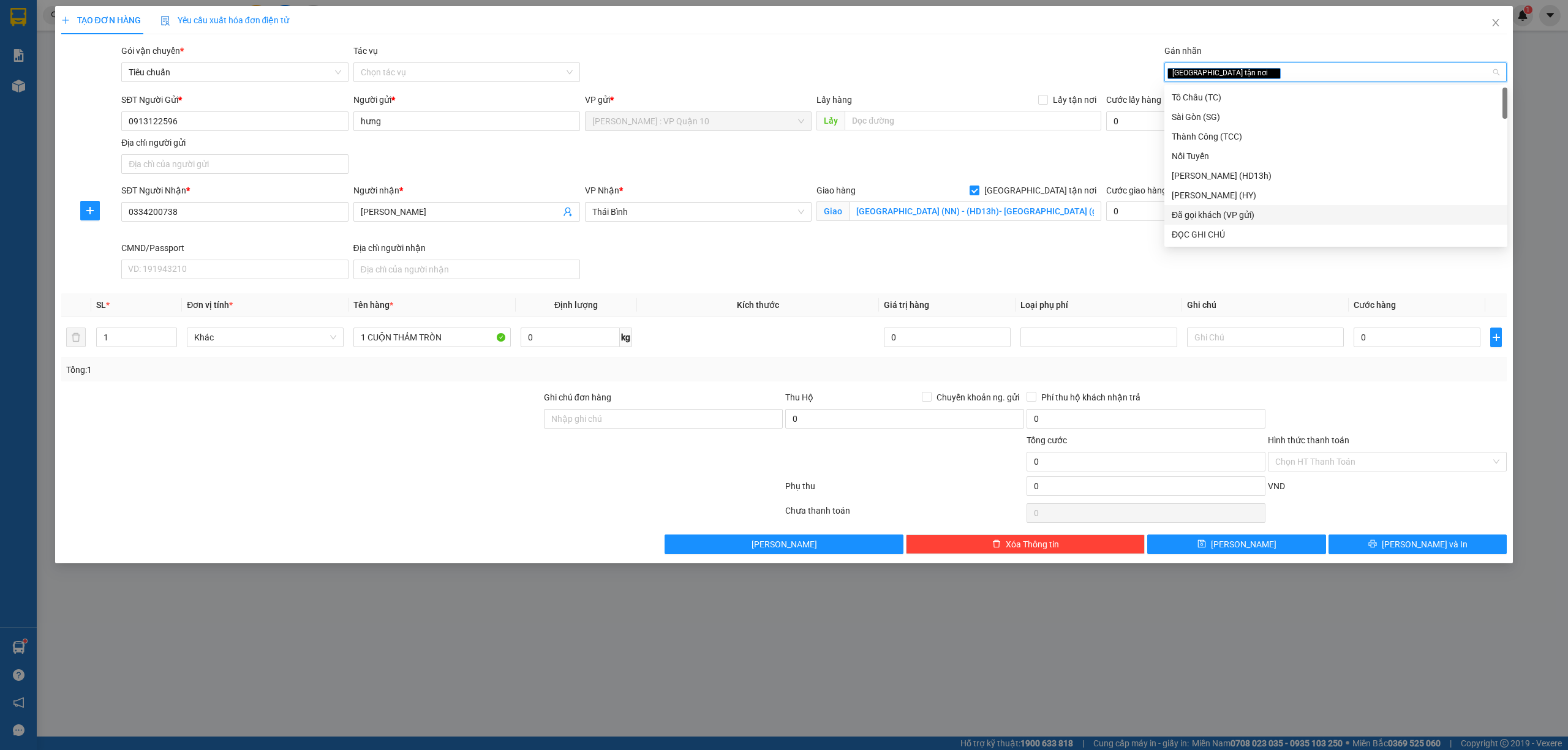
click at [1217, 212] on div "Đã gọi khách (VP gửi)" at bounding box center [1335, 214] width 328 height 13
click at [641, 216] on span "Thái Bình" at bounding box center [698, 212] width 212 height 19
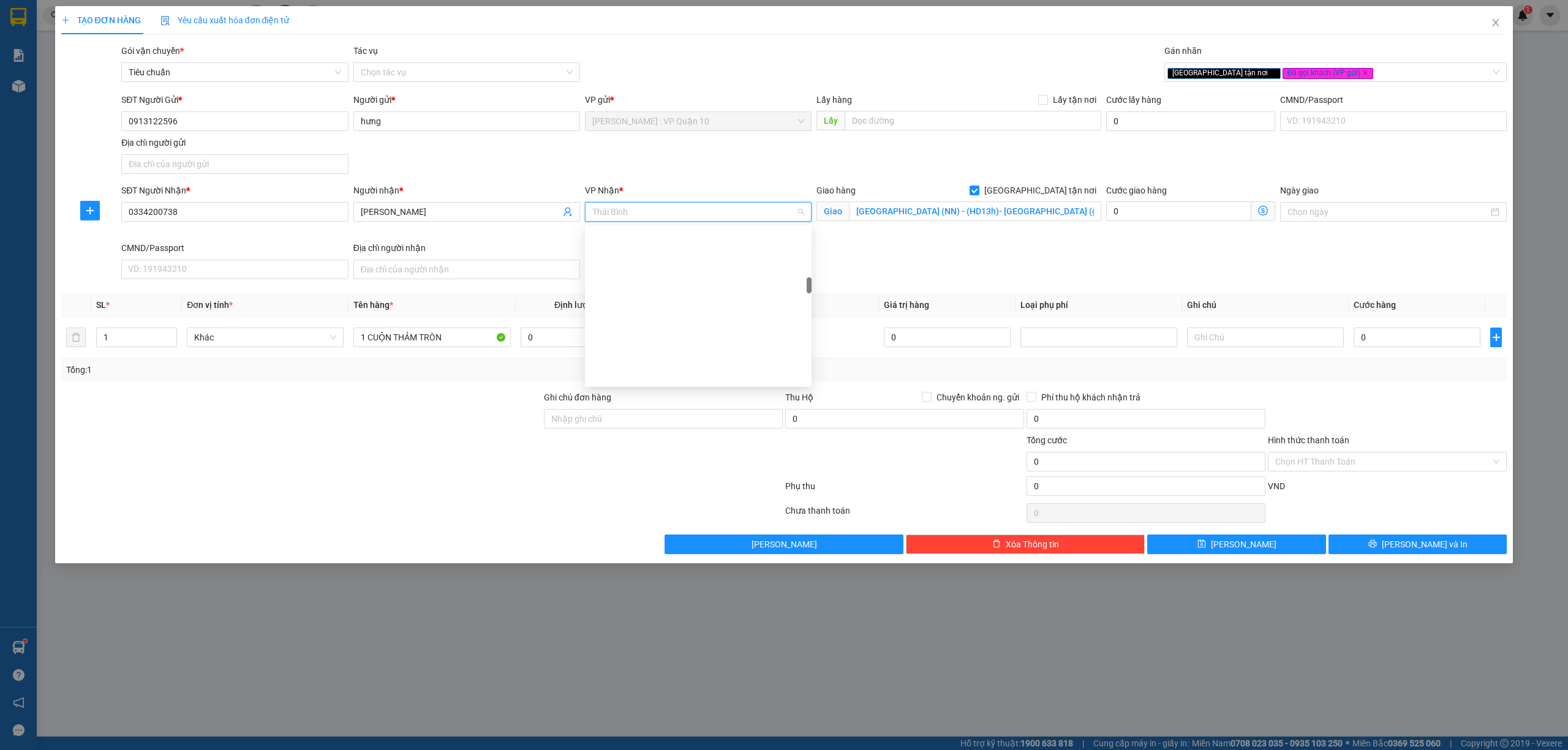
click at [669, 735] on div "[GEOGRAPHIC_DATA]: Kho Văn Điển Thanh Trì" at bounding box center [698, 741] width 212 height 13
click at [579, 420] on input "Ghi chú đơn hàng" at bounding box center [663, 418] width 238 height 19
type input "hàng k bao bể vỡ hư hỏng"
drag, startPoint x: 446, startPoint y: 490, endPoint x: 469, endPoint y: 484, distance: 23.8
click at [447, 490] on div at bounding box center [422, 488] width 724 height 24
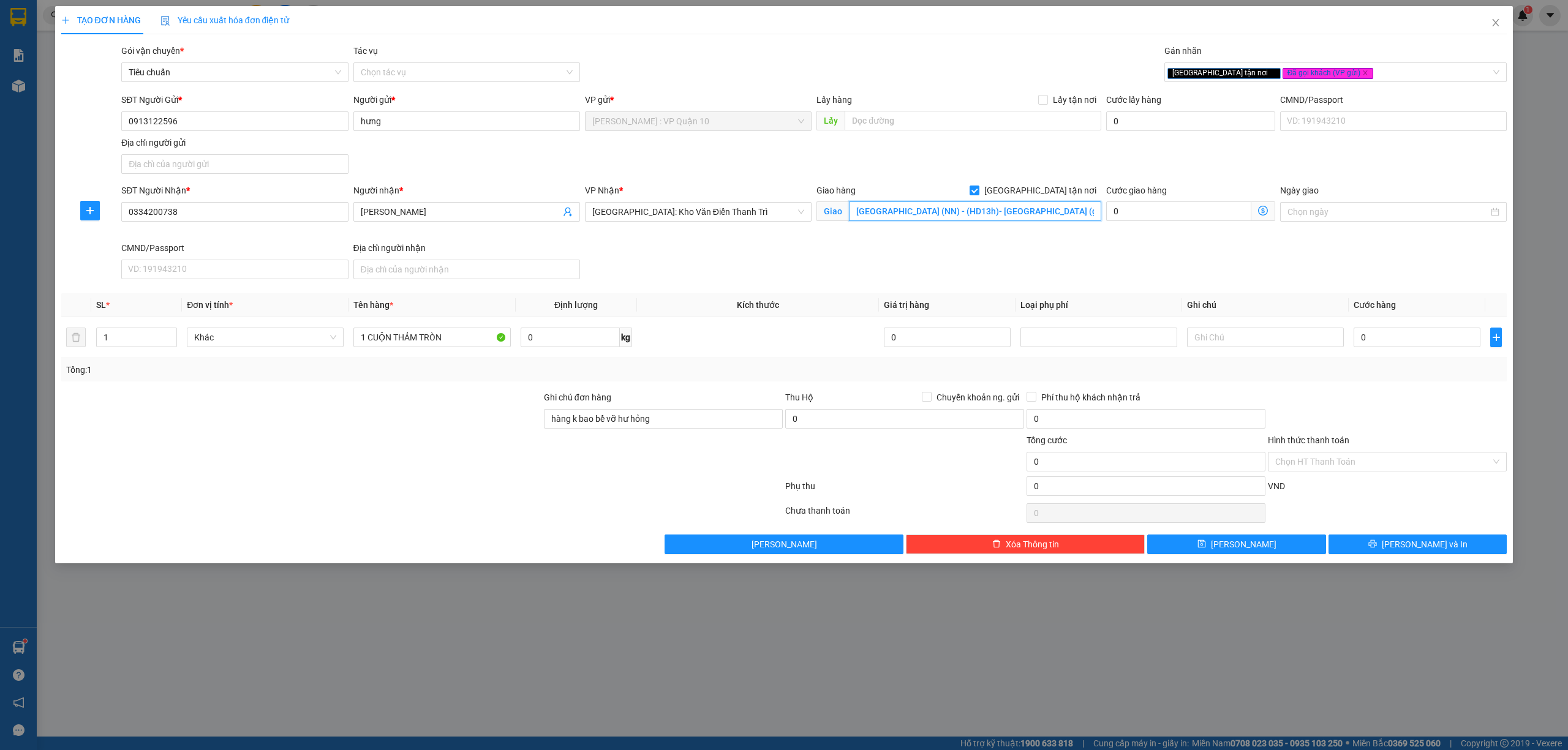
click at [1005, 212] on input "Thái Bình (NN) - (HD13h)- TT Huyện Hưng Hà (giao tại bưu điện Hưng Hà)" at bounding box center [975, 211] width 253 height 19
click at [960, 212] on input "Thái Bình (NN) - (HD13h)- TT Huyện Hưng Hà (giao tại bưu điện Hưng Hà)" at bounding box center [975, 211] width 253 height 19
click at [968, 255] on div "SĐT Người Nhận * 0334200738 Người nhận * hoàng vũ VP Nhận * Hà Nội: Kho Văn Điể…" at bounding box center [814, 234] width 1390 height 100
click at [986, 216] on input "Thái Bình (NN) - (HD13h)- TT Huyện Hưng Hà (giao tại bưu điện Hưng Hà)" at bounding box center [975, 211] width 253 height 19
type input "Thái Bình - THÔN KHẢ TÂN - XA DUYÊN HẢI - HƯNG HÀ - THÁI BÌNH"
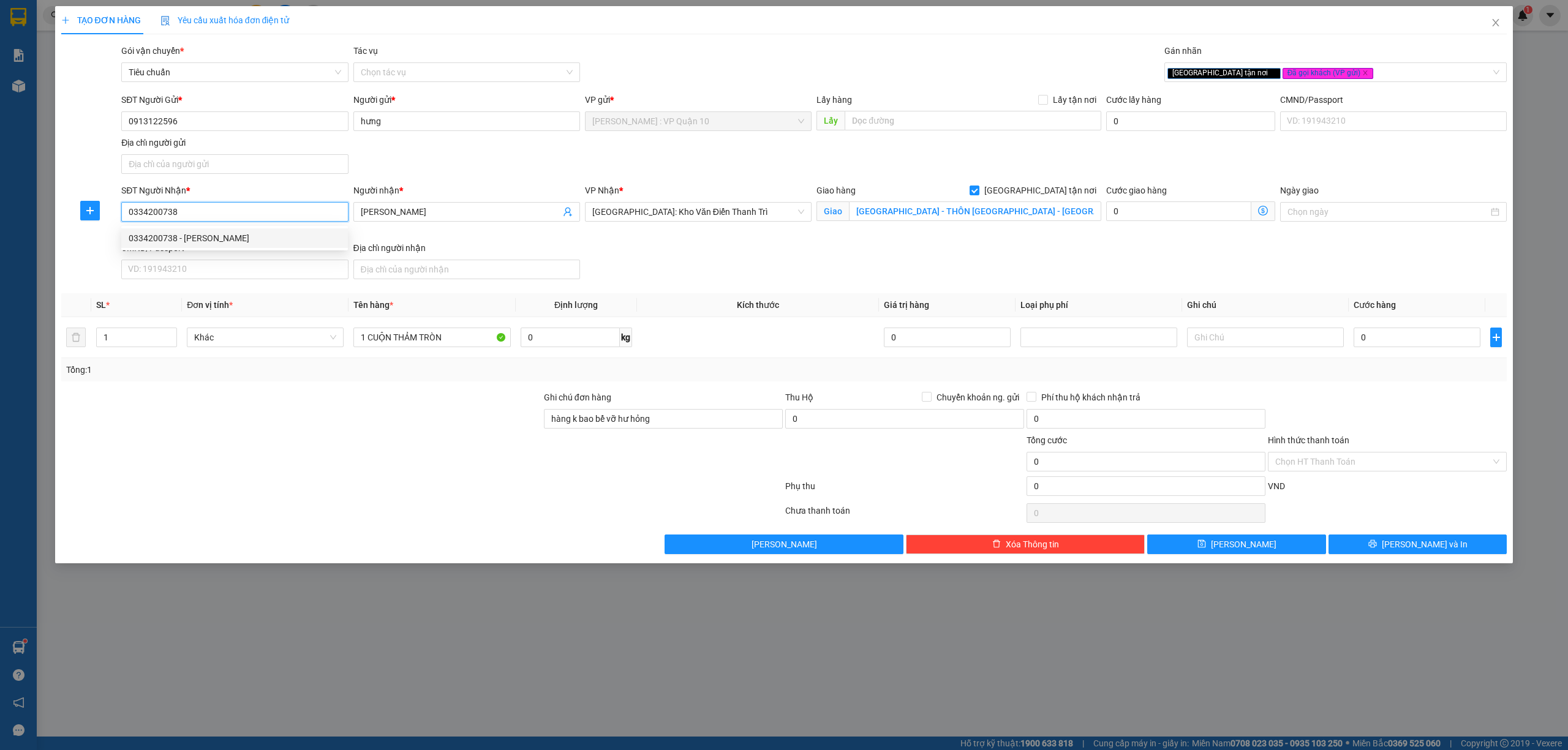
drag, startPoint x: 175, startPoint y: 204, endPoint x: 114, endPoint y: 210, distance: 61.3
click at [113, 210] on div "SĐT Người Nhận * 0334200738 Người nhận * hoàng vũ VP Nhận * Hà Nội: Kho Văn Điể…" at bounding box center [784, 234] width 1449 height 100
click at [441, 214] on input "hoàng vũ" at bounding box center [461, 211] width 200 height 13
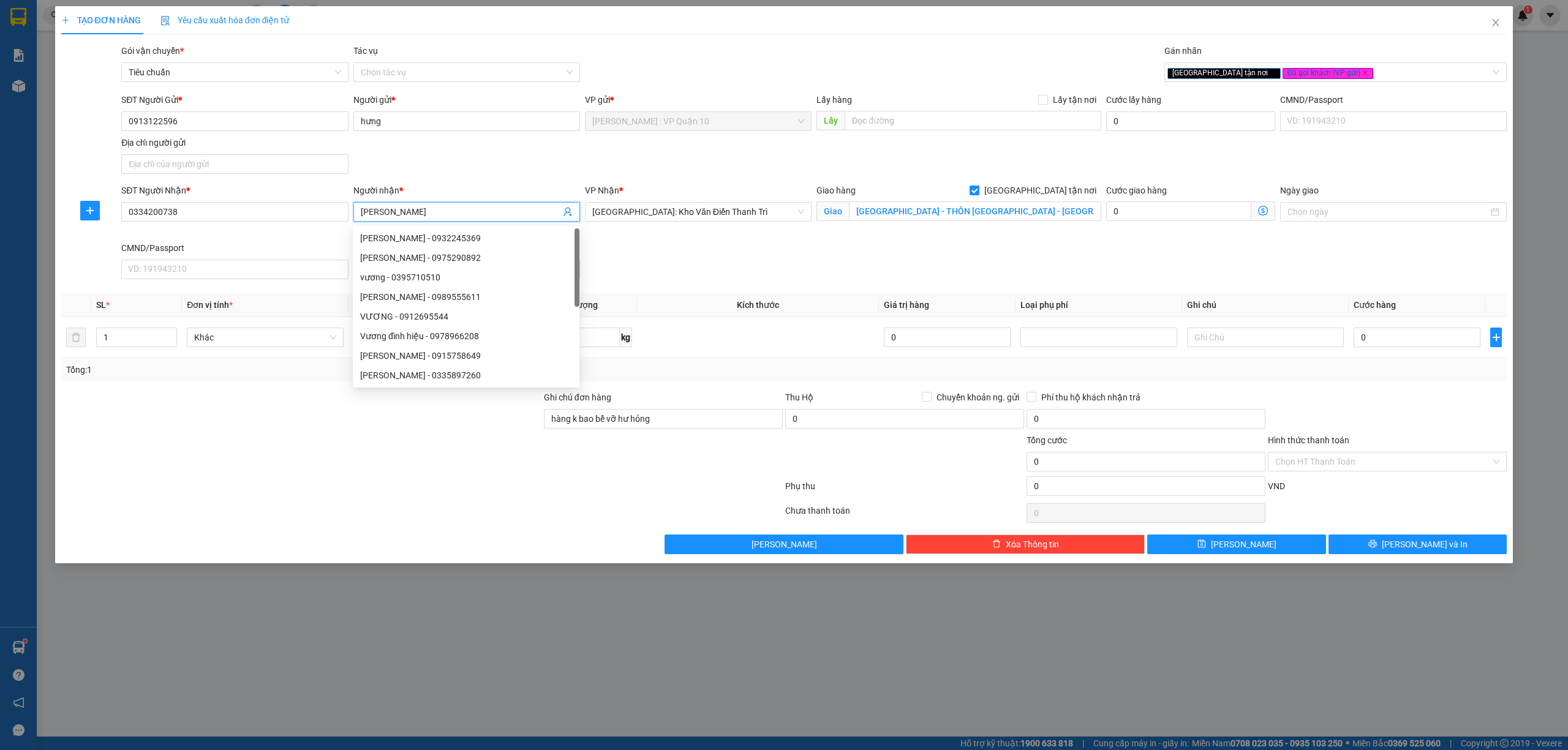
paste input "0334200738"
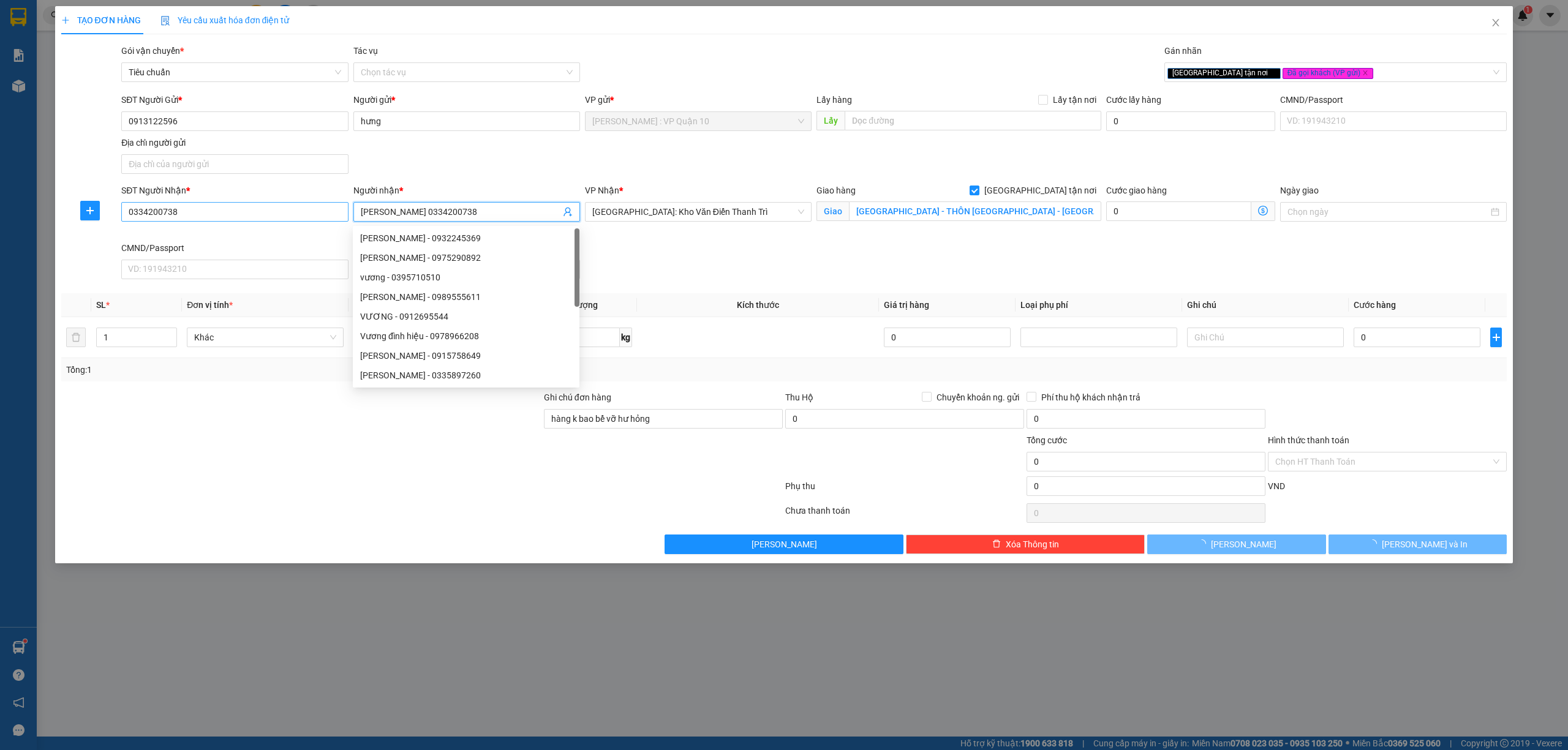
type input "hoàng vũ 0334200738"
drag, startPoint x: 219, startPoint y: 216, endPoint x: 214, endPoint y: 210, distance: 7.8
click at [219, 214] on input "0334200738" at bounding box center [235, 211] width 227 height 19
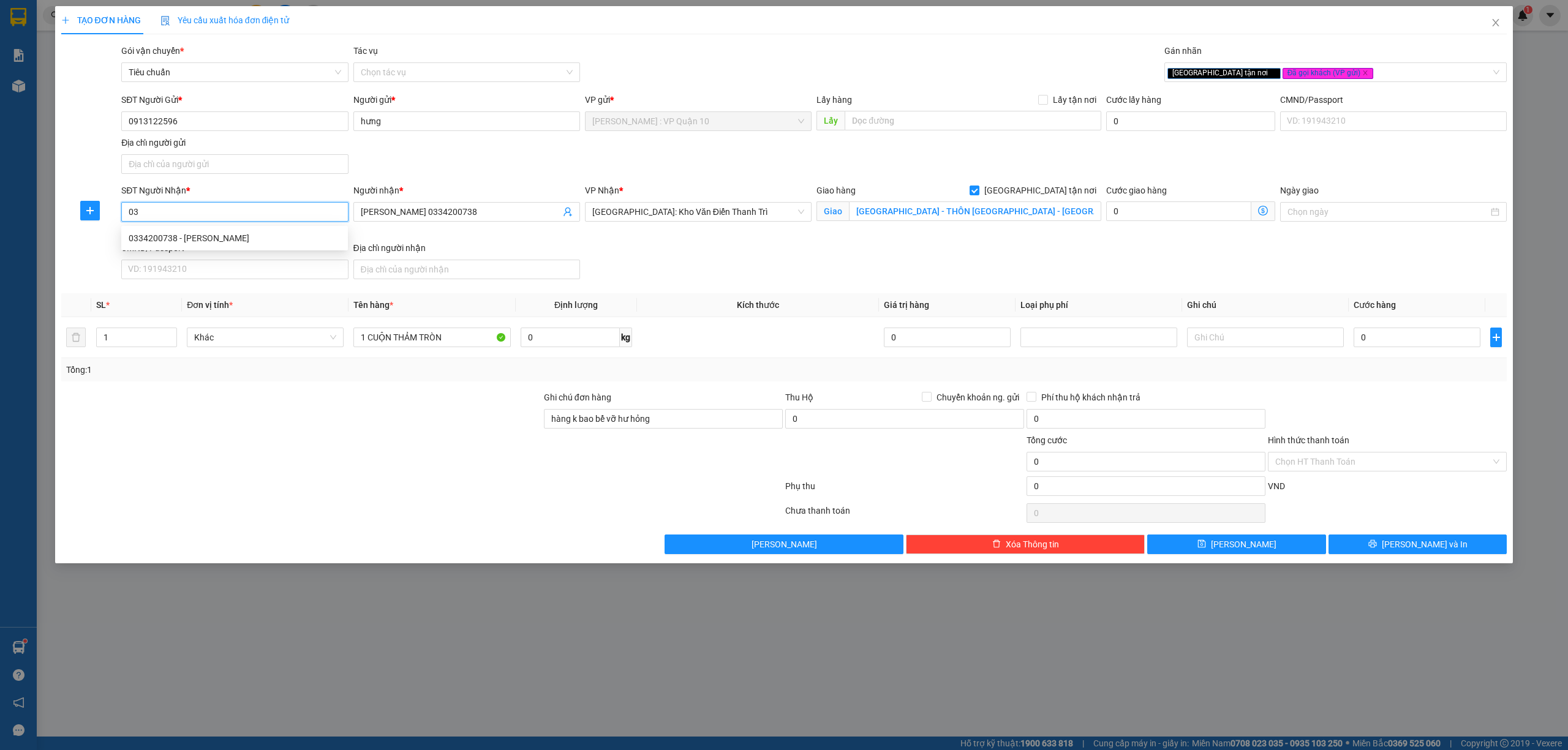
type input "0"
type input "0375483390"
click at [488, 219] on input "hoàng vũ 0334200738" at bounding box center [461, 211] width 200 height 13
type input "DIỆU THƯƠNG 0898948025 hoàng vũ 0334200738"
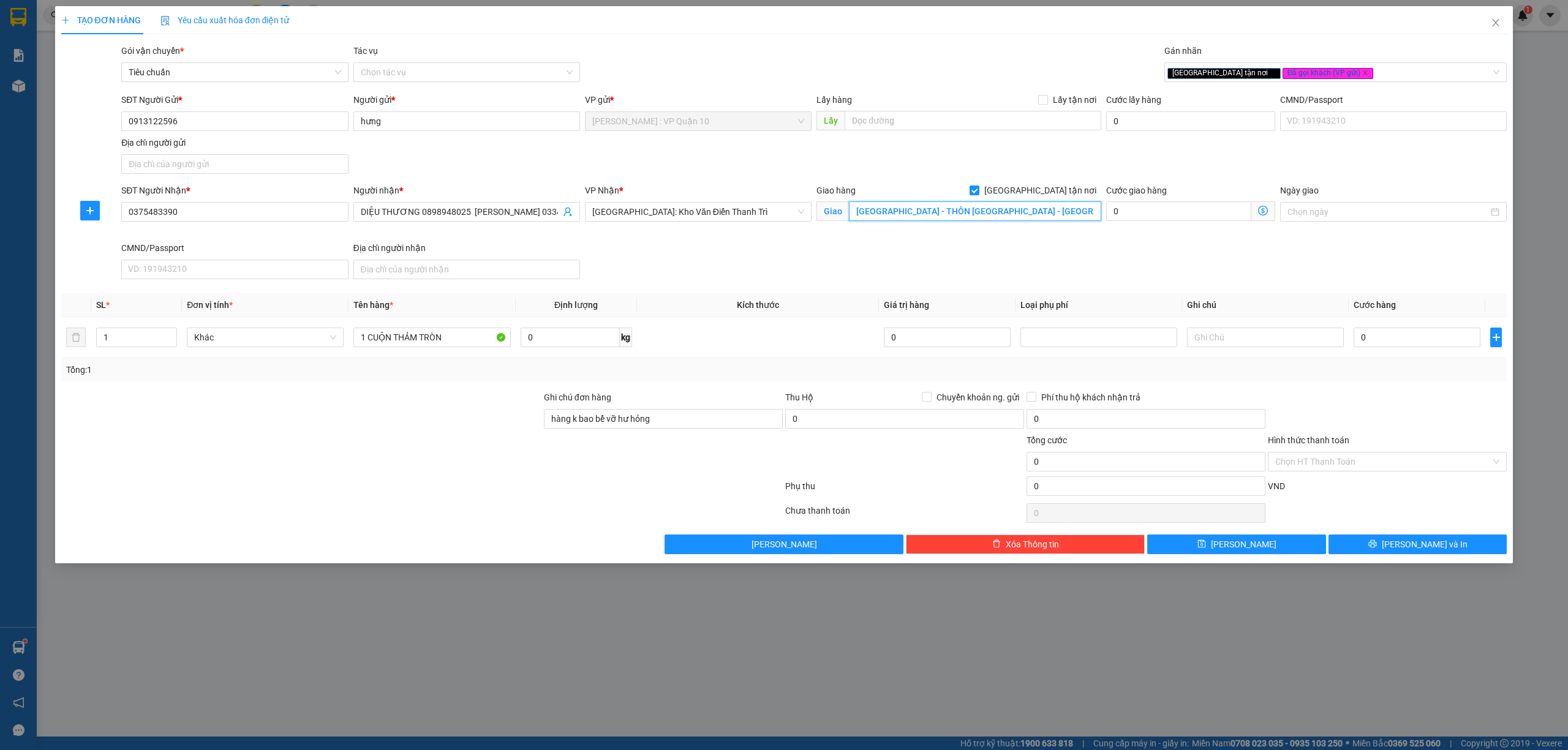
click at [981, 211] on input "Thái Bình - THÔN KHẢ TÂN - XA DUYÊN HẢI - HƯNG HÀ - THÁI BÌNH" at bounding box center [975, 211] width 253 height 19
click at [983, 218] on input "Thái Bình - THÔN KHẢ TÂN - XA DUYÊN HẢI - HƯNG HÀ - THÁI BÌNH" at bounding box center [975, 211] width 253 height 19
type input "Thái Bình - THÔN KHẢ TÂN - XÃ DUYÊN HẢI - HƯNG HÀ - THÁI BÌNH"
click at [981, 238] on div "Giao hàng Giao tận nơi Giao Thái Bình - THÔN KHẢ TÂN - XÃ DUYÊN HẢI - HƯNG HÀ -…" at bounding box center [959, 213] width 290 height 58
click at [1365, 412] on div at bounding box center [1387, 411] width 242 height 43
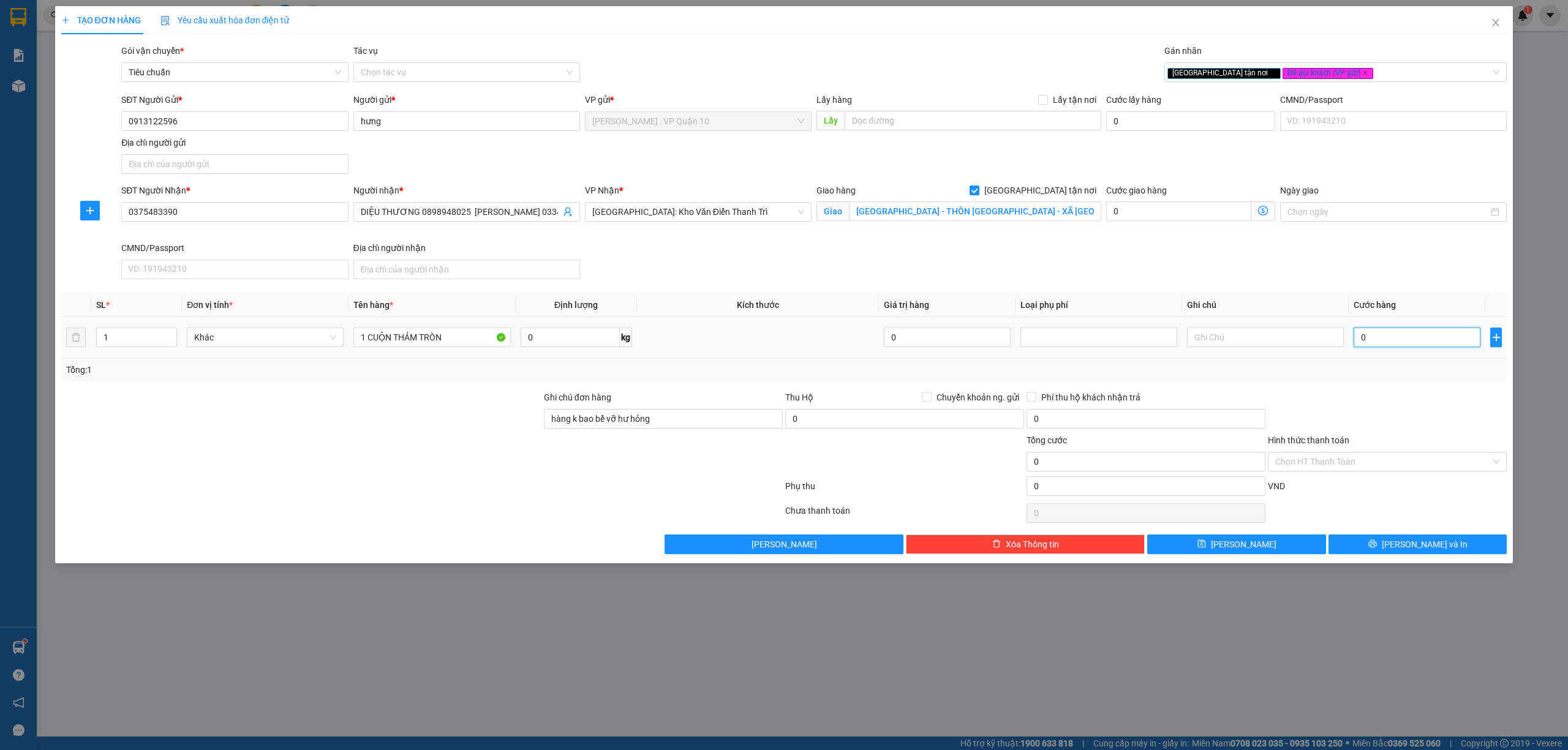
click at [1393, 333] on input "0" at bounding box center [1417, 336] width 127 height 19
type input "20"
type input "200"
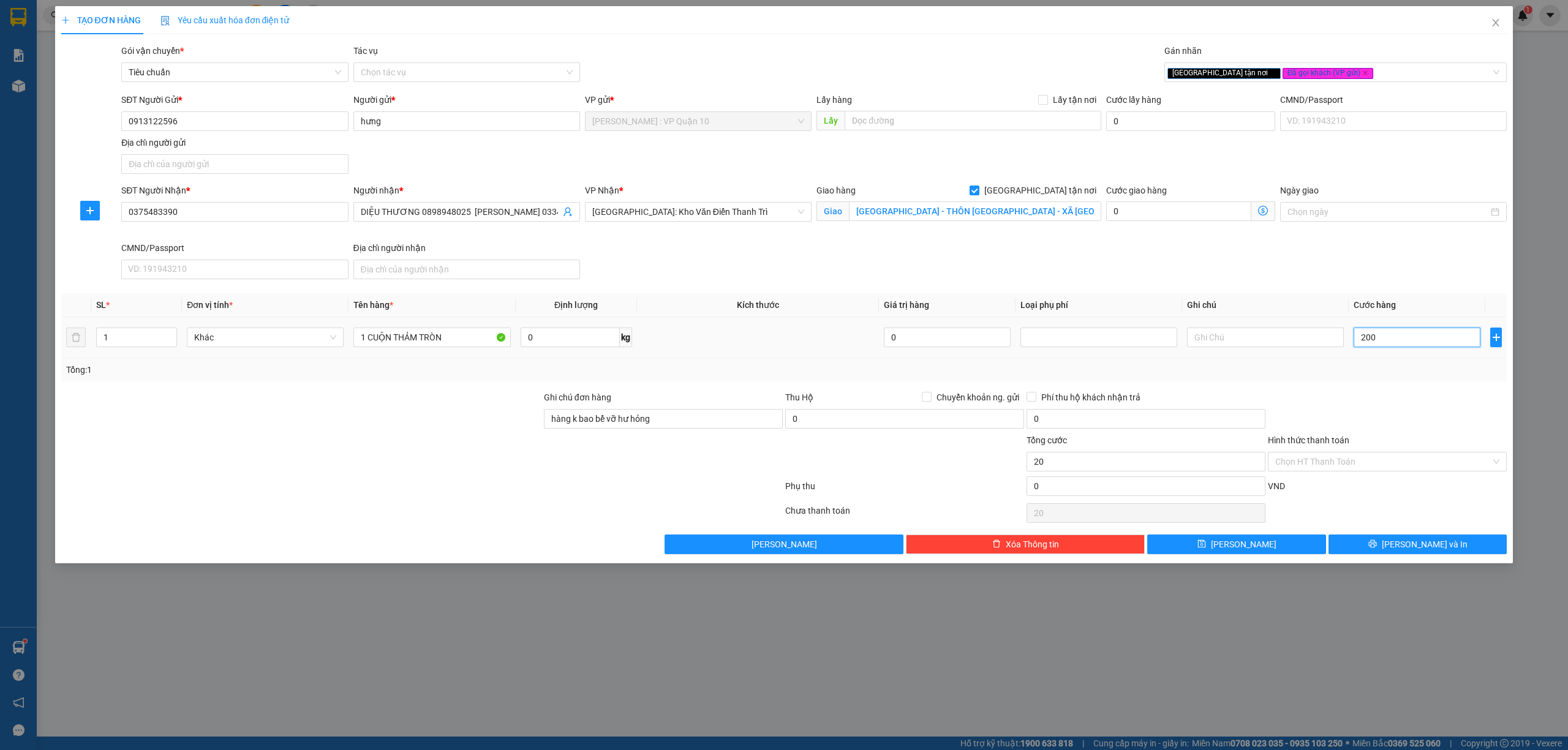
type input "200"
type input "2.000"
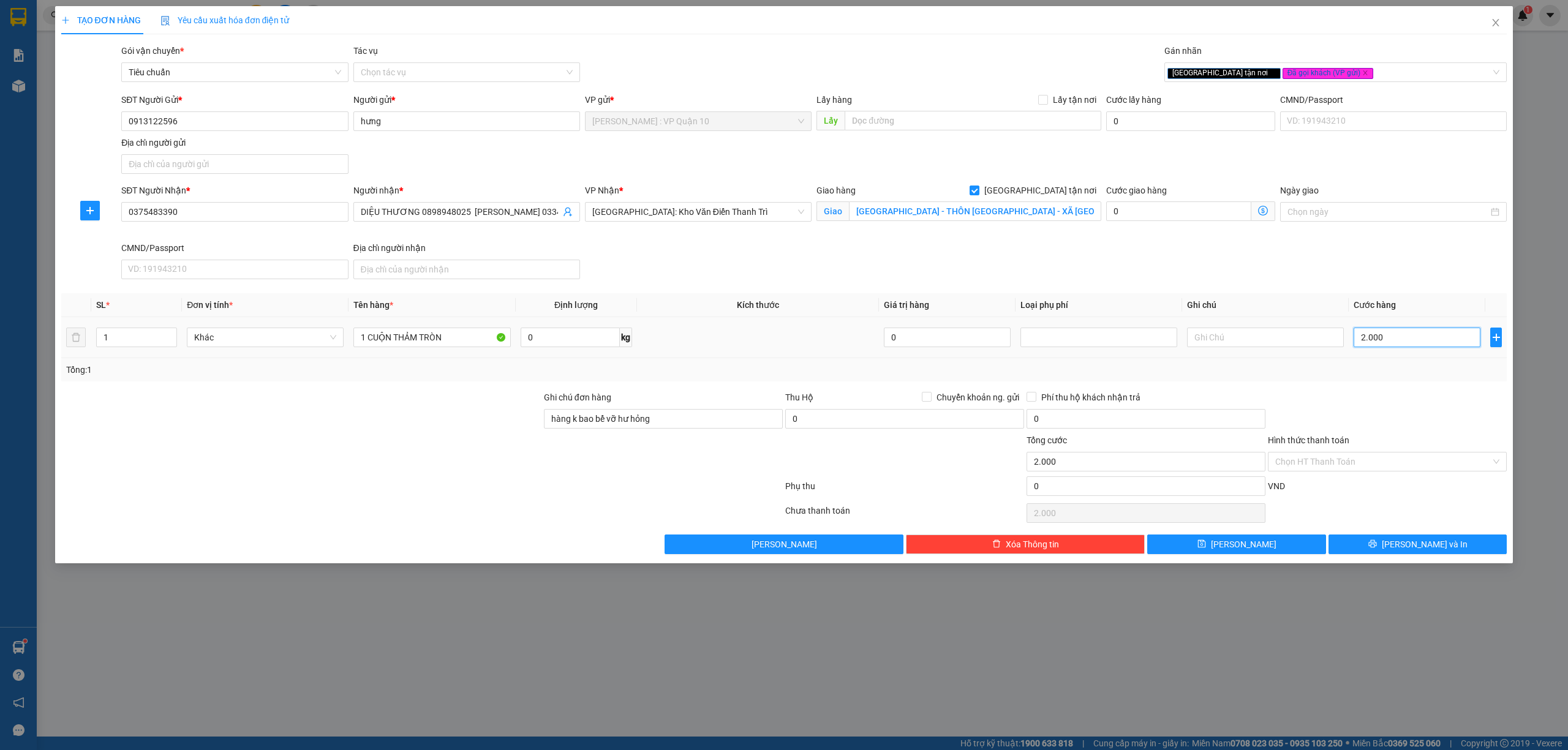
type input "20.000"
click at [1365, 551] on button "[PERSON_NAME] và In" at bounding box center [1418, 544] width 178 height 19
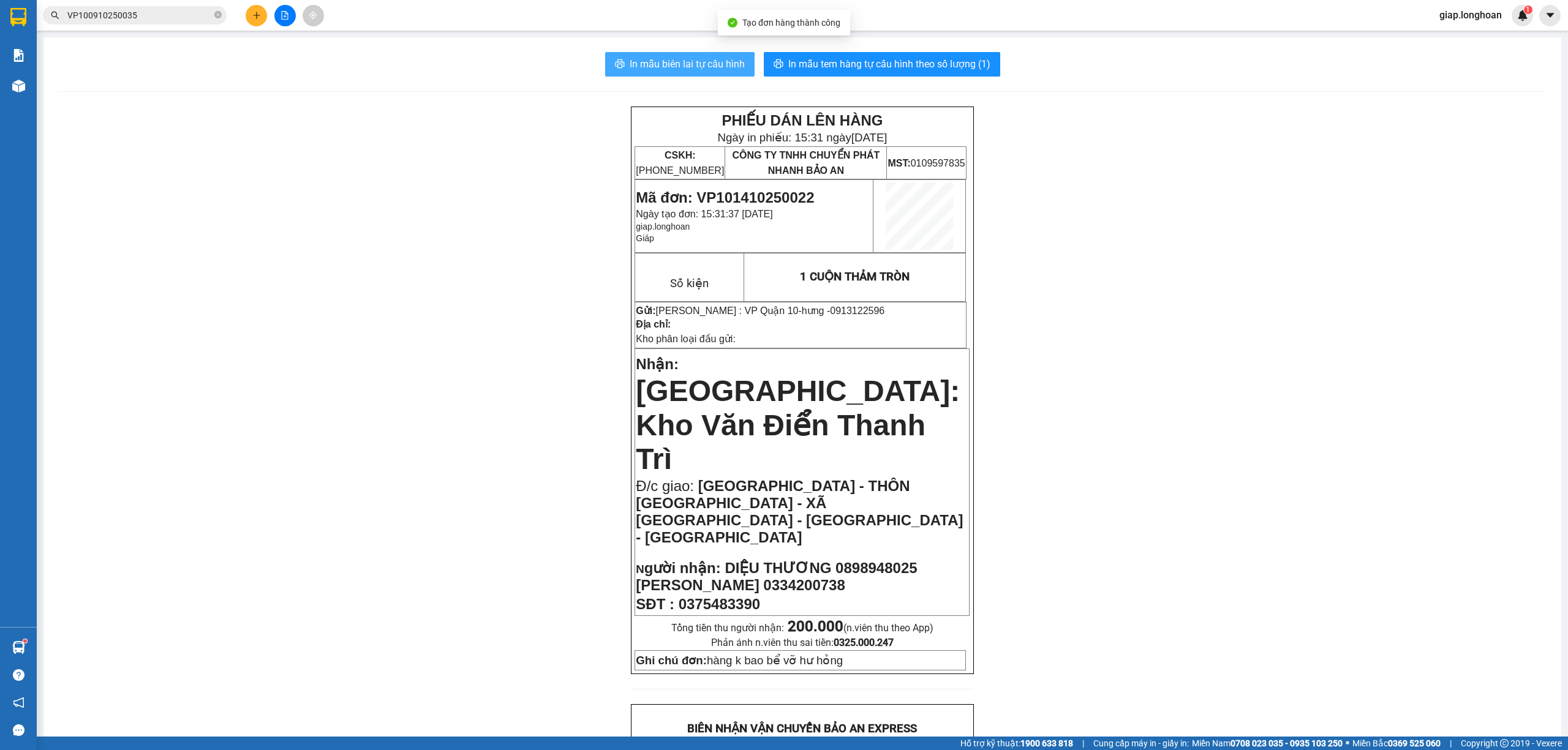
click at [697, 59] on span "In mẫu biên lai tự cấu hình" at bounding box center [687, 64] width 115 height 16
click at [850, 57] on span "In mẫu tem hàng tự cấu hình theo số lượng (1)" at bounding box center [888, 64] width 202 height 16
click at [253, 13] on icon "plus" at bounding box center [256, 15] width 9 height 9
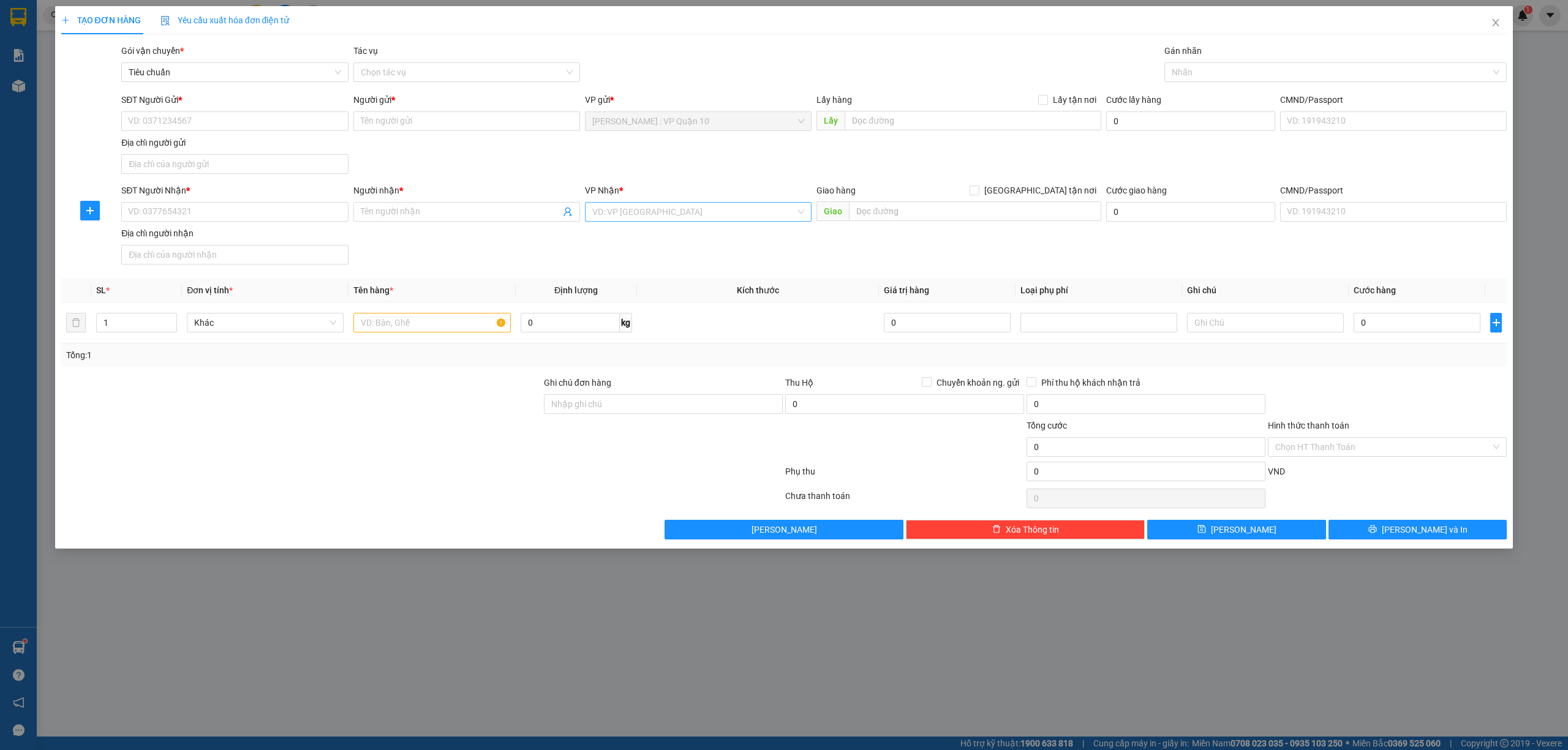
click at [637, 214] on input "search" at bounding box center [694, 212] width 203 height 19
click at [668, 720] on div "Hồ Chí Minh : Kho Quận 12" at bounding box center [698, 727] width 212 height 13
drag, startPoint x: 1180, startPoint y: 73, endPoint x: 1188, endPoint y: 69, distance: 8.9
click at [1181, 73] on div at bounding box center [1330, 72] width 325 height 15
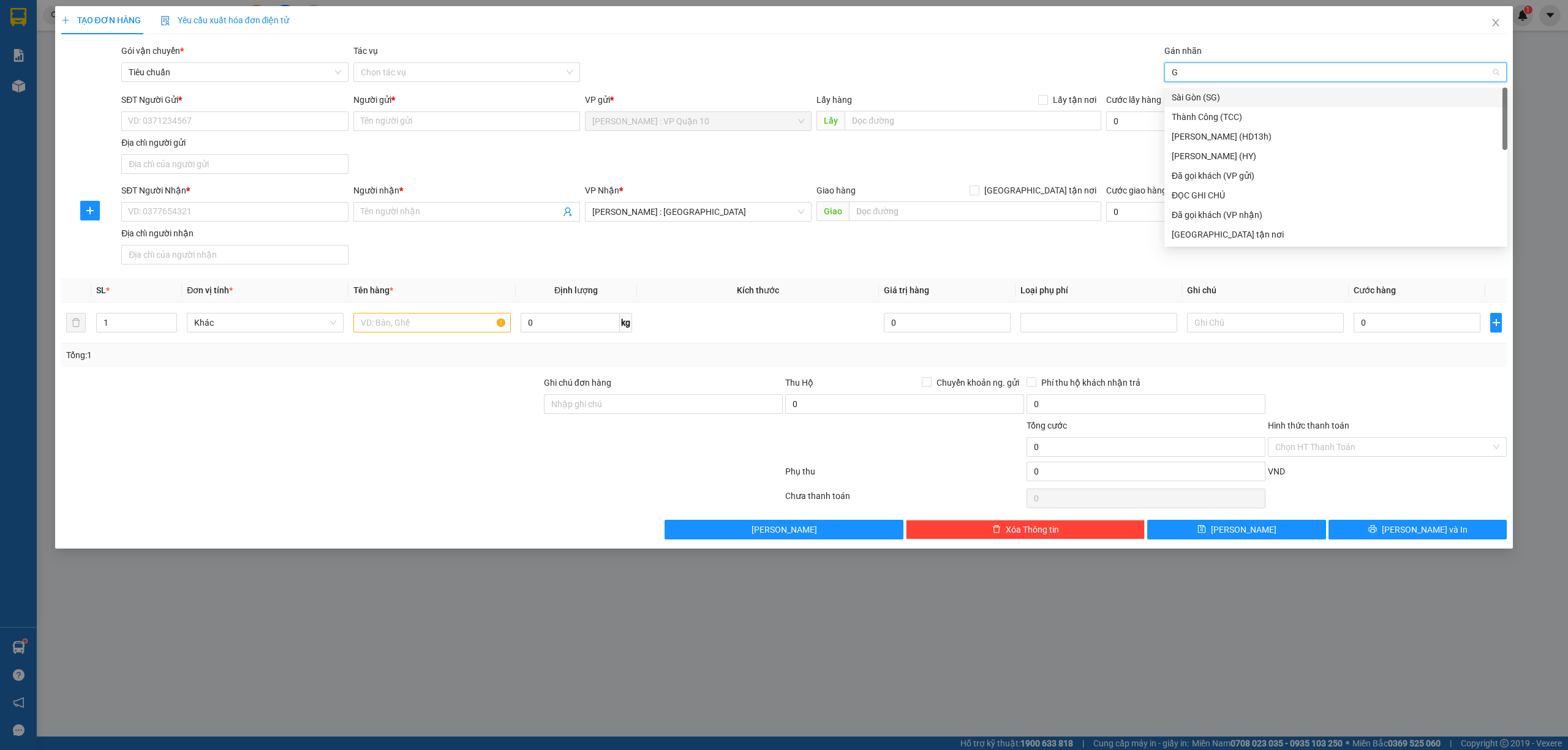
type input "GI"
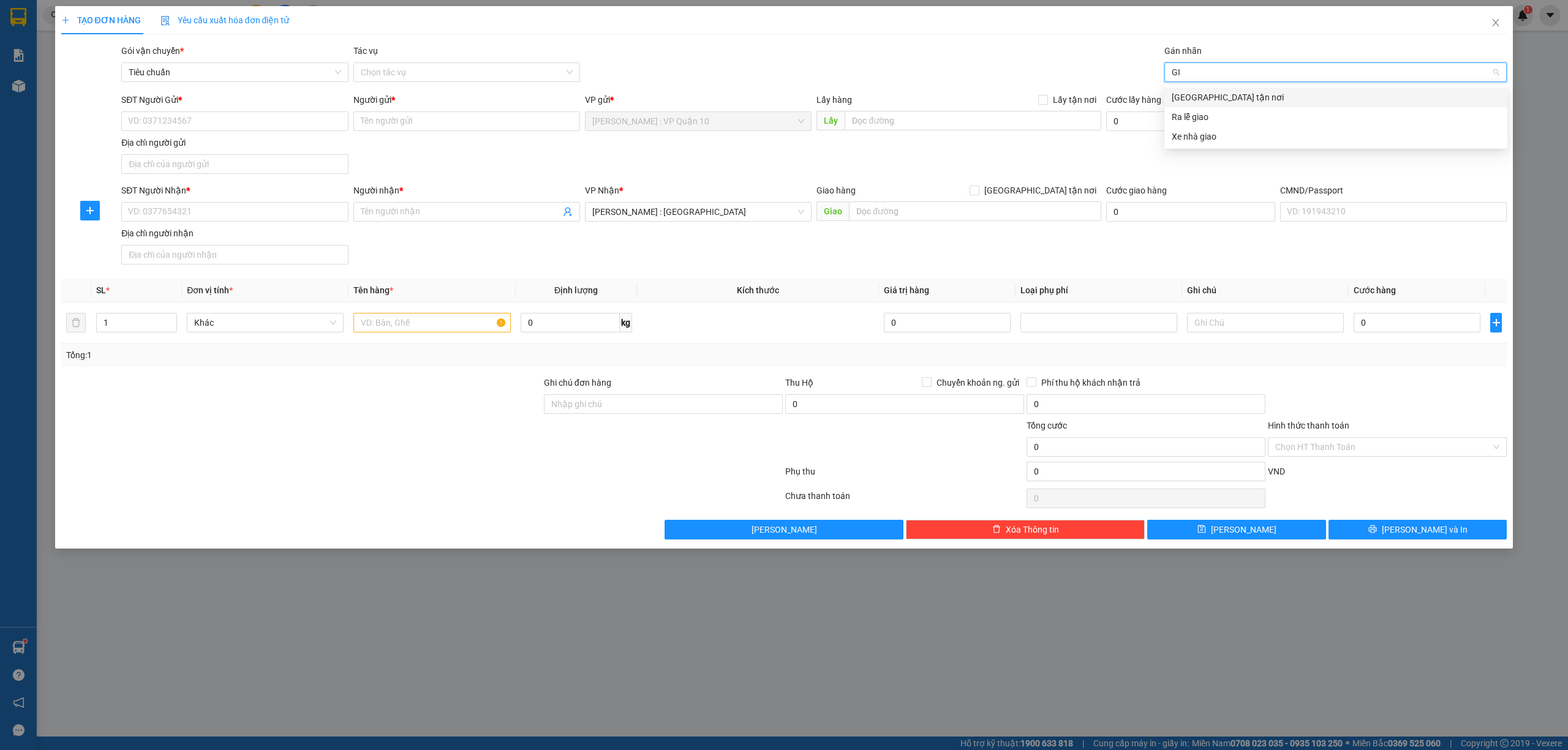
click at [1196, 89] on div "[GEOGRAPHIC_DATA] tận nơi" at bounding box center [1336, 97] width 343 height 19
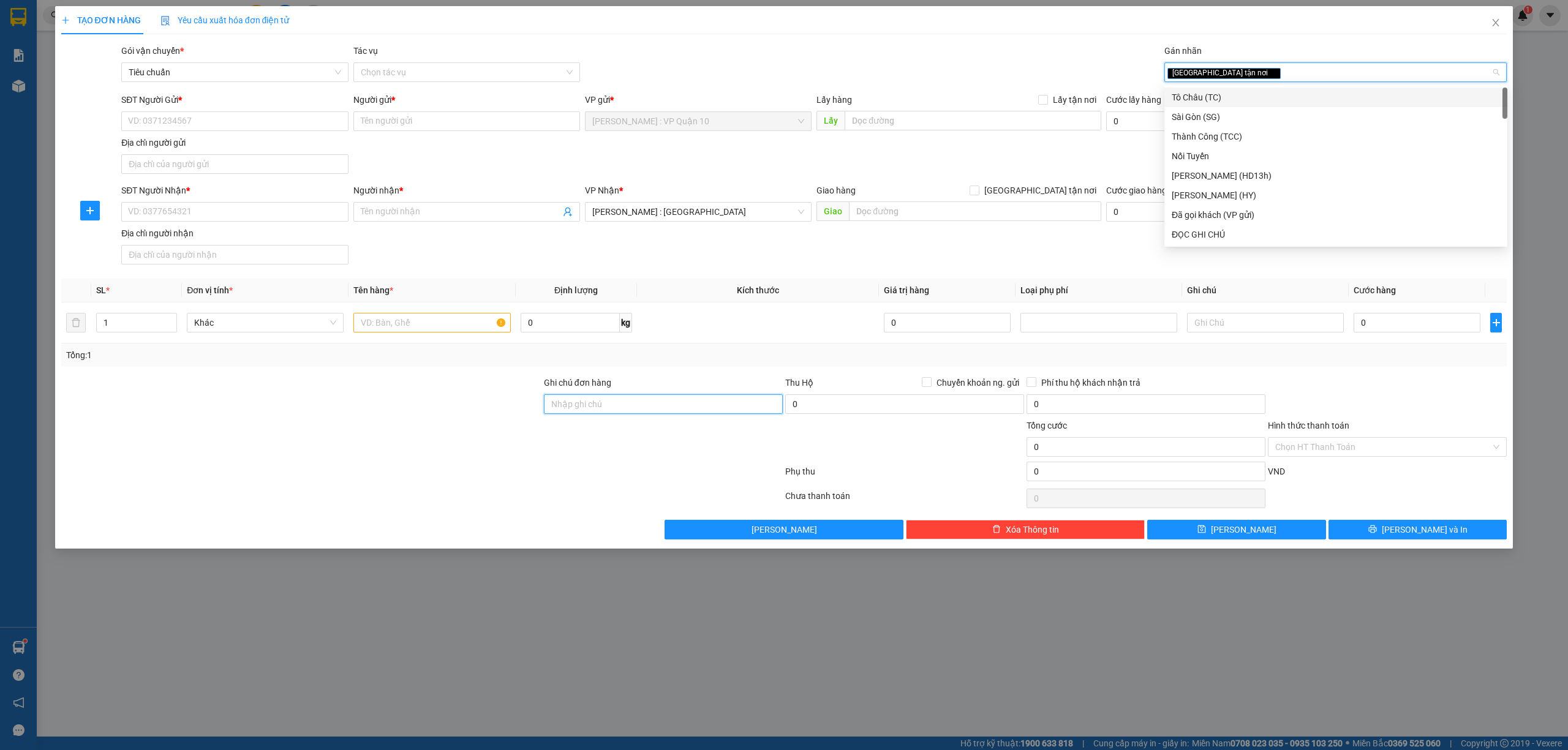
drag, startPoint x: 628, startPoint y: 397, endPoint x: 638, endPoint y: 407, distance: 14.1
click at [632, 402] on input "Ghi chú đơn hàng" at bounding box center [663, 403] width 238 height 19
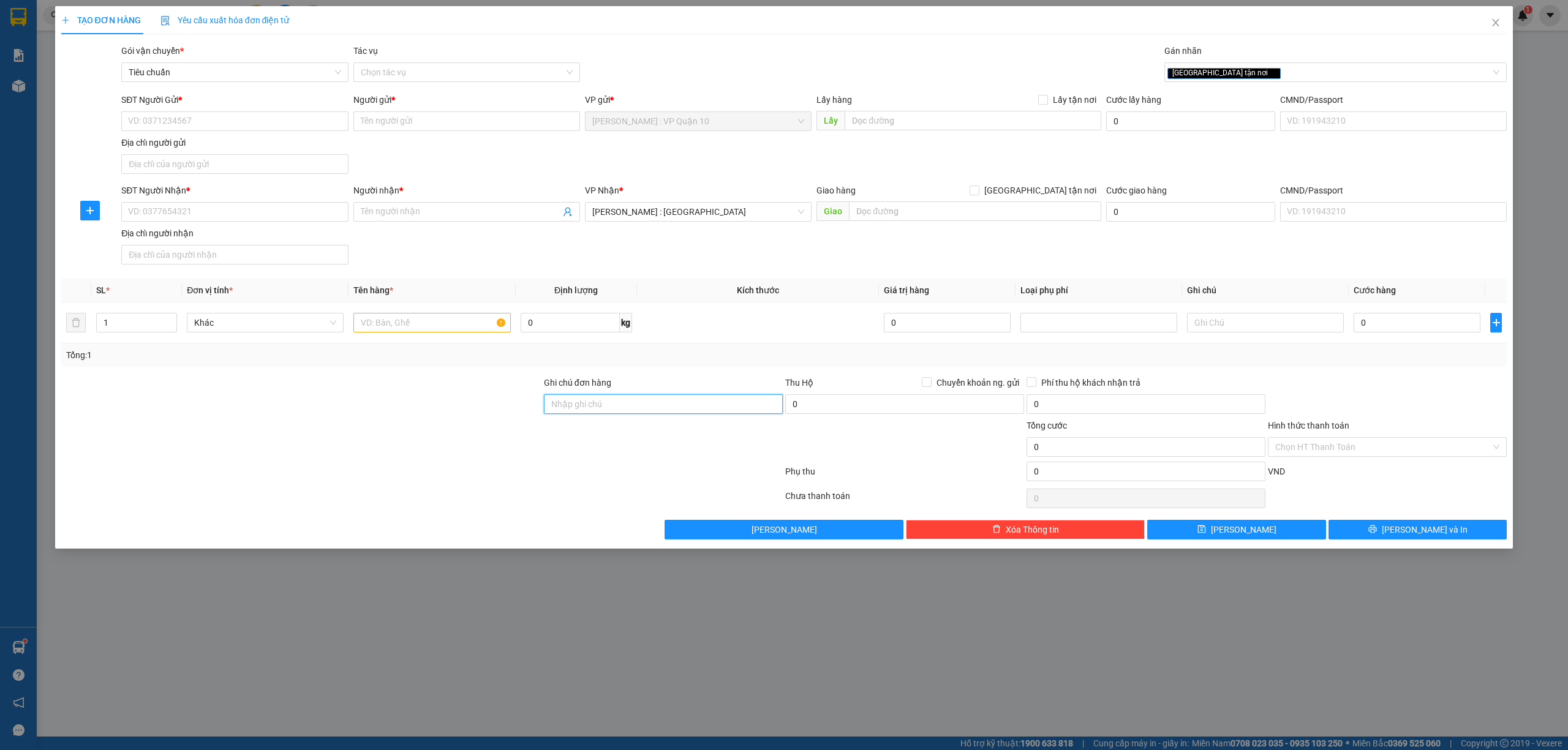
type input "hàng k bao bể vỡ hư hỏng"
click at [378, 328] on input "text" at bounding box center [431, 322] width 157 height 19
type input "1 BỌC NILONG NHỎ"
click at [196, 210] on input "SĐT Người Nhận *" at bounding box center [235, 211] width 227 height 19
type input "0708667666"
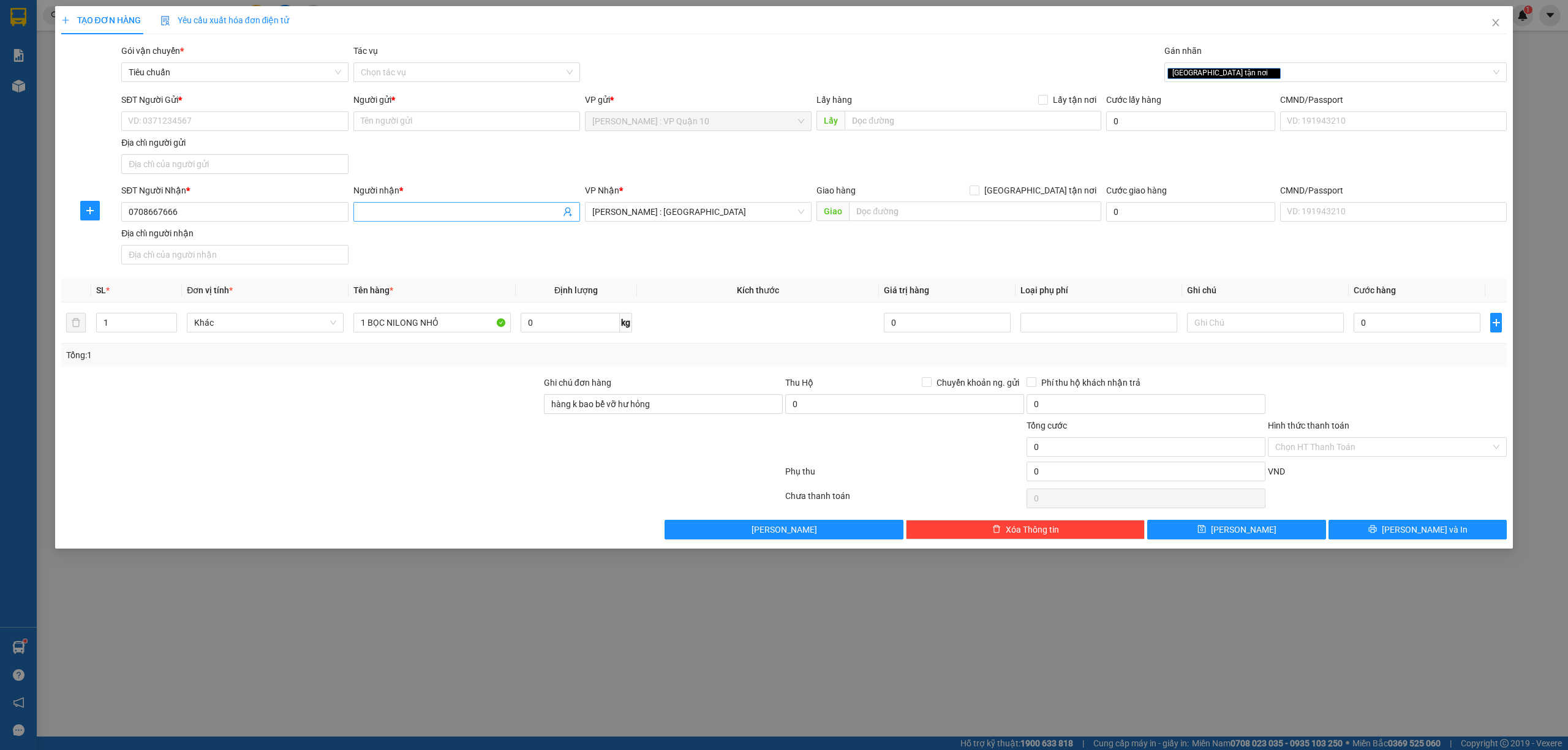
drag, startPoint x: 440, startPoint y: 210, endPoint x: 454, endPoint y: 210, distance: 14.0
click at [442, 210] on input "Người nhận *" at bounding box center [461, 211] width 200 height 13
type input "HỒNG THI"
click at [182, 113] on input "SĐT Người Gửi *" at bounding box center [235, 121] width 227 height 19
type input "0397282899"
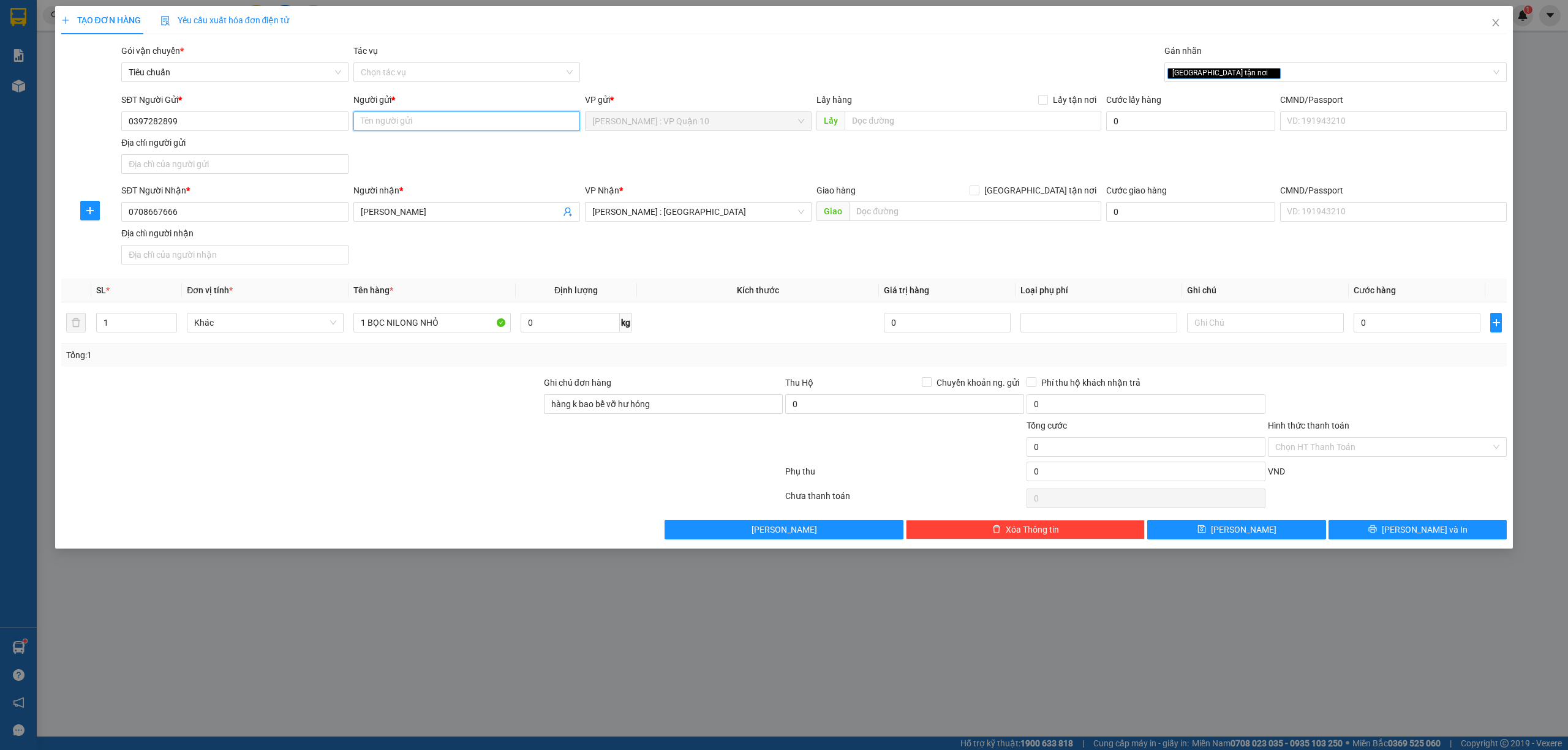
click at [397, 125] on input "Người gửi *" at bounding box center [466, 121] width 227 height 19
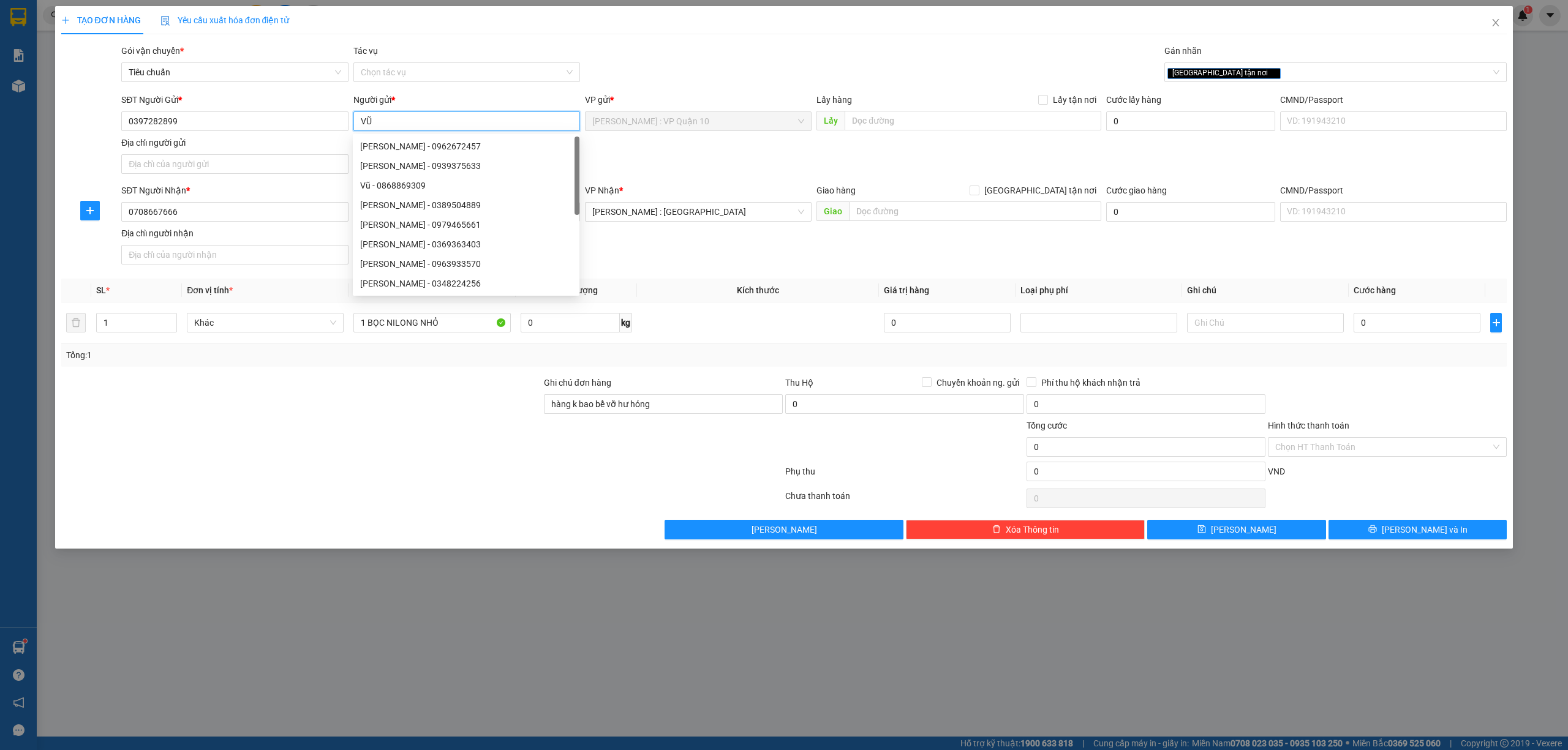
type input "VŨ"
click at [454, 435] on div at bounding box center [301, 440] width 482 height 43
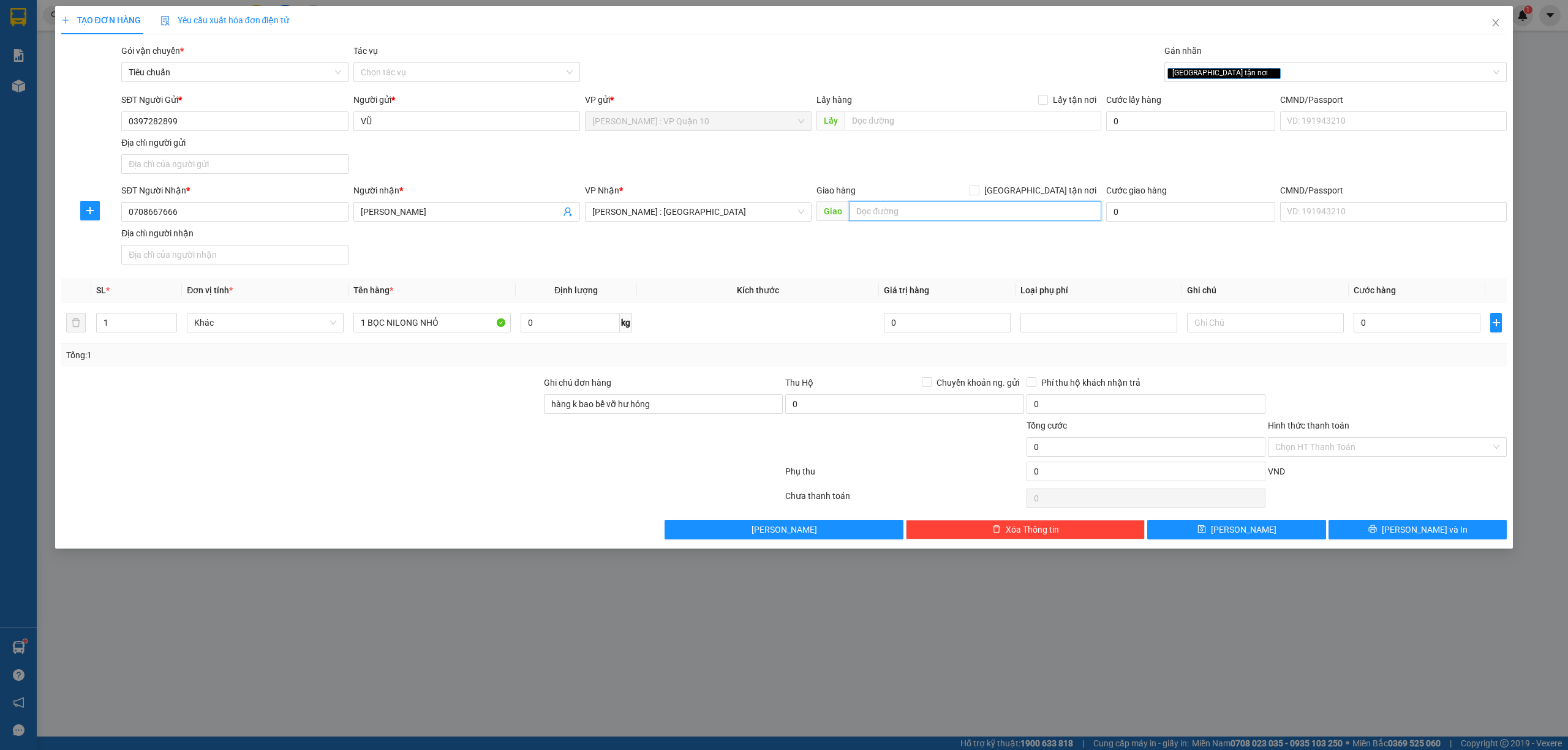
click at [920, 218] on input "text" at bounding box center [975, 211] width 253 height 19
type input "12 ĐƯỜNG N2 - KHU PHỐ BÌNH DƯƠNG - P, LONG BÌNH TÂN - BIÊN HÒA - ĐỒNG NAI"
click at [978, 192] on input "[GEOGRAPHIC_DATA] tận nơi" at bounding box center [973, 189] width 9 height 9
checkbox input "true"
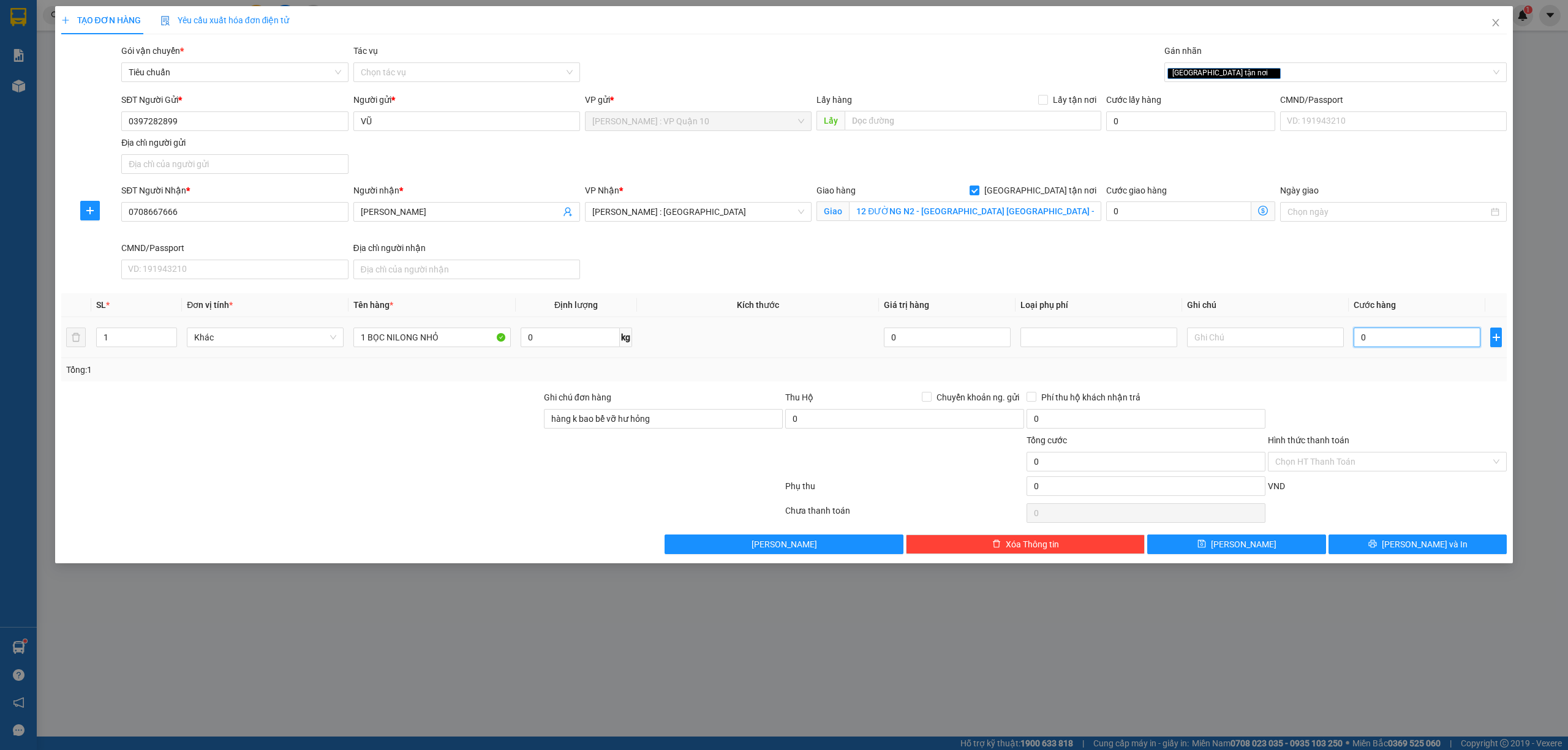
click at [1422, 343] on input "0" at bounding box center [1417, 336] width 127 height 19
type input "60"
type input "650"
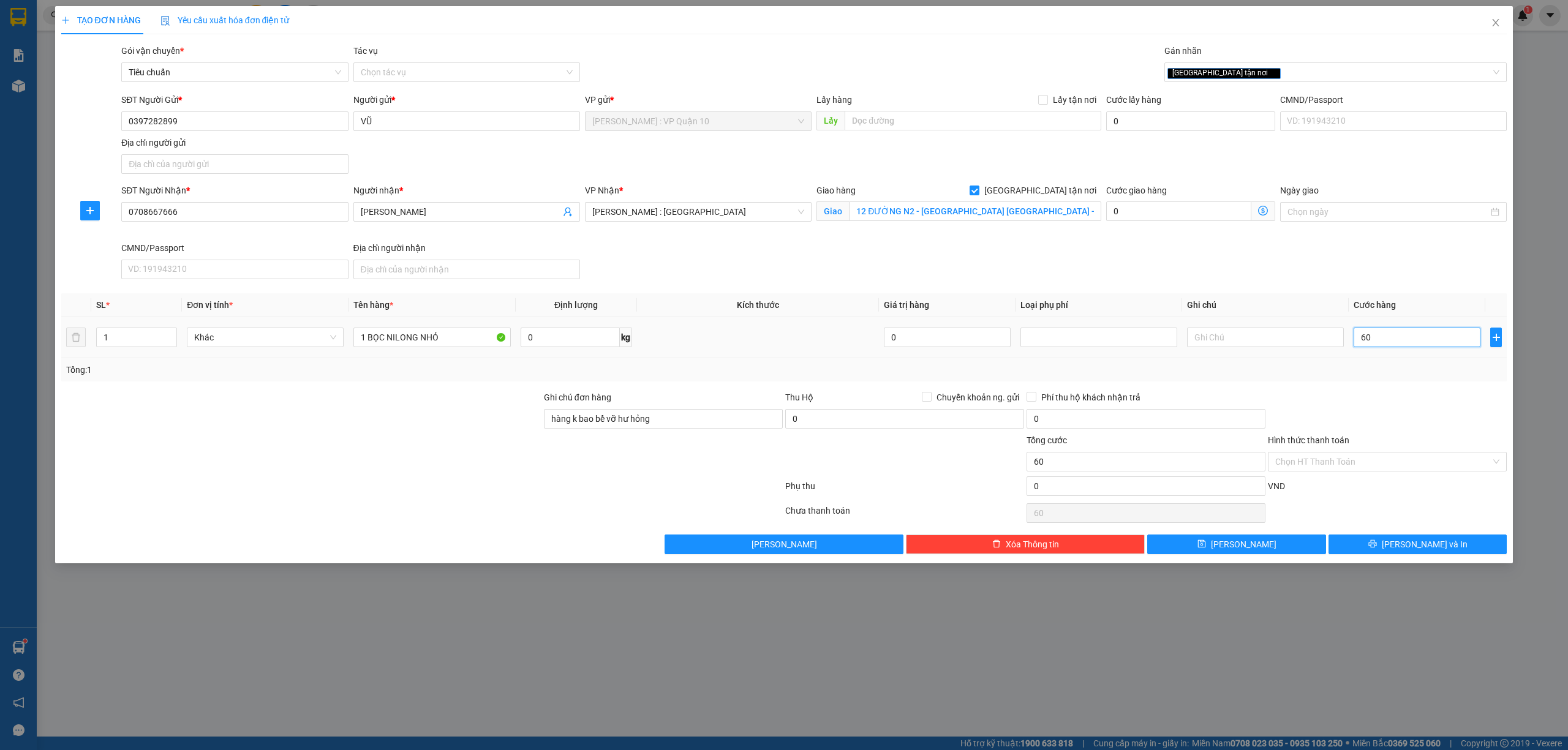
type input "650"
type input "6.500"
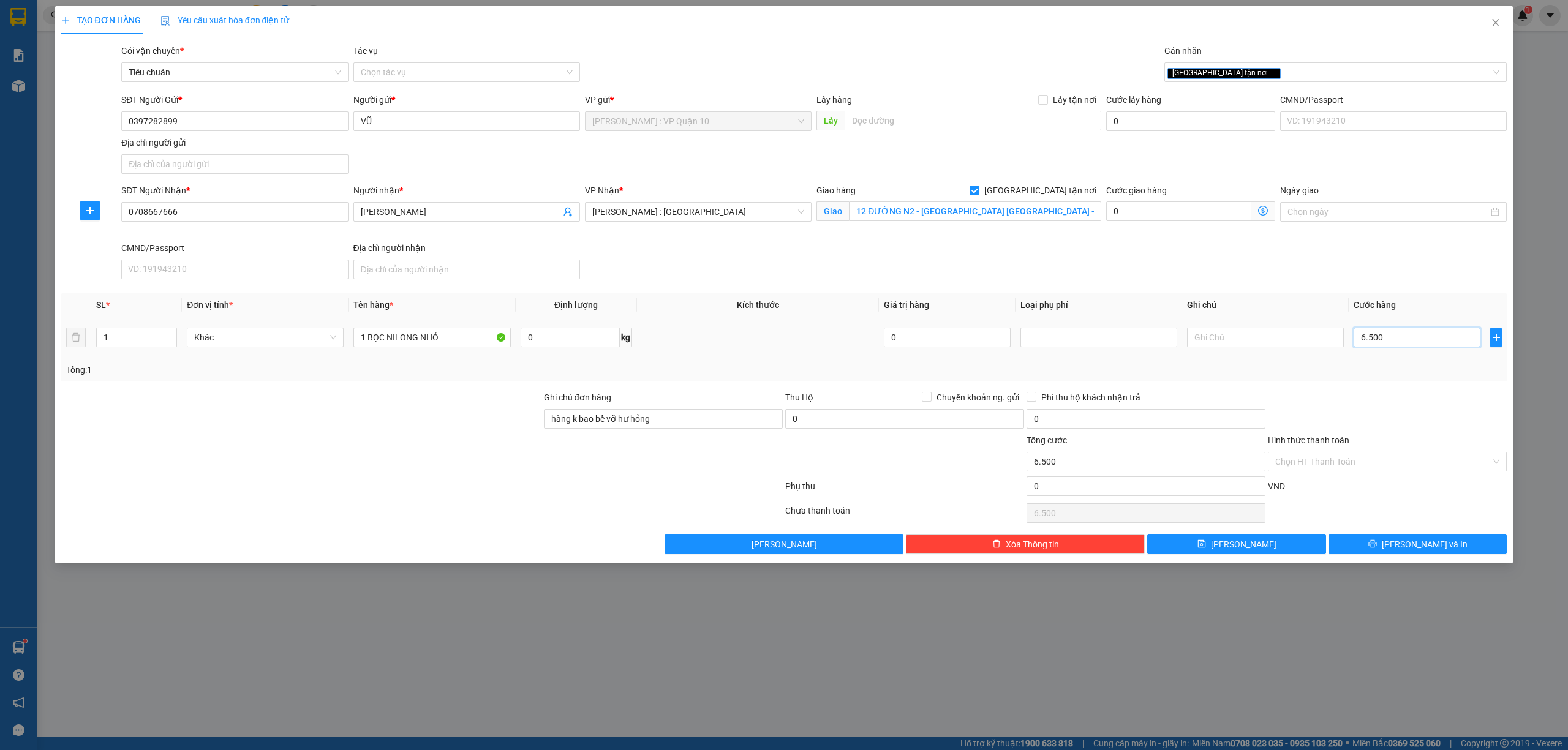
type input "65.000"
click at [1346, 460] on input "Hình thức thanh toán" at bounding box center [1383, 462] width 216 height 19
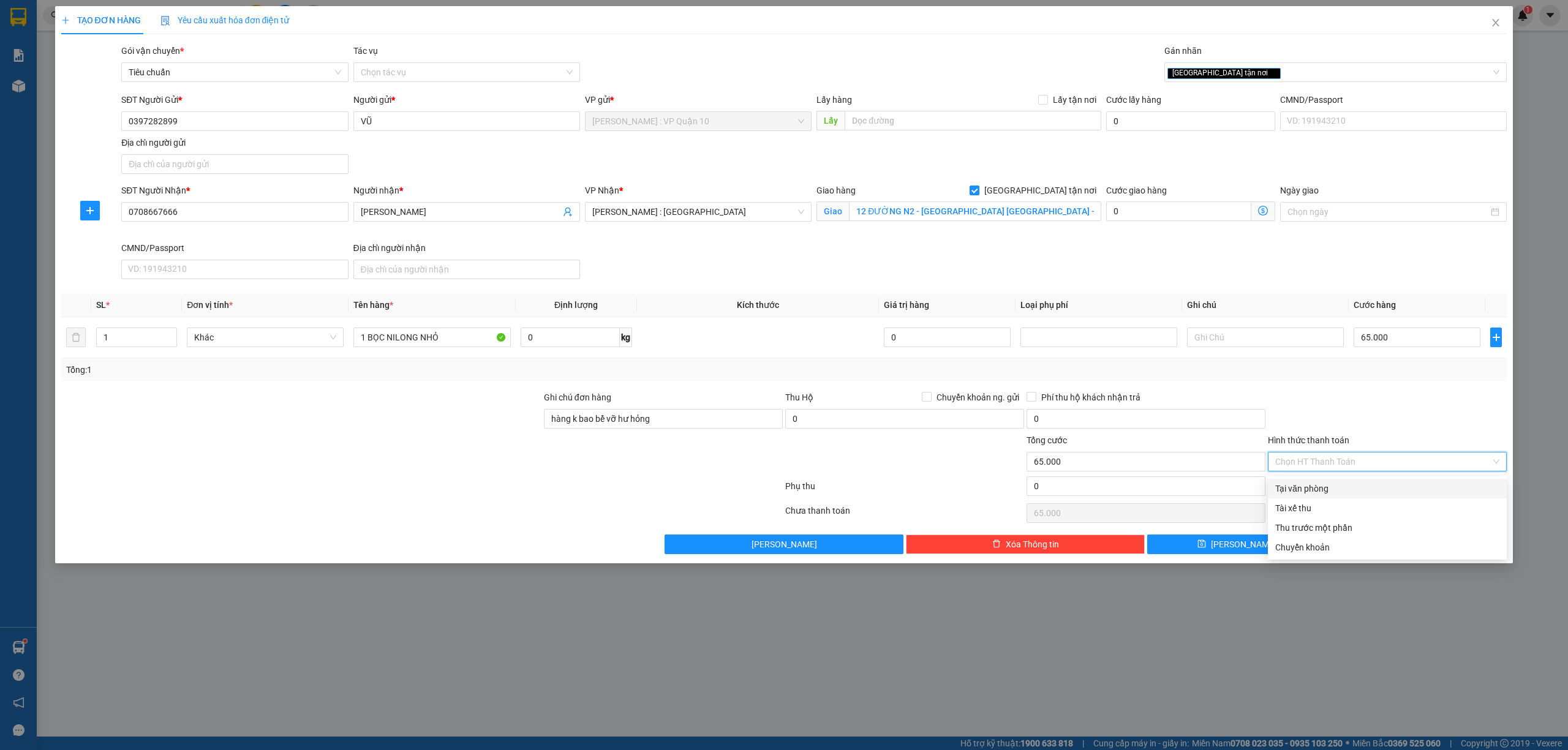
click at [1326, 486] on div "Tại văn phòng" at bounding box center [1387, 488] width 224 height 13
type input "0"
click at [1361, 540] on button "[PERSON_NAME] và In" at bounding box center [1418, 544] width 178 height 19
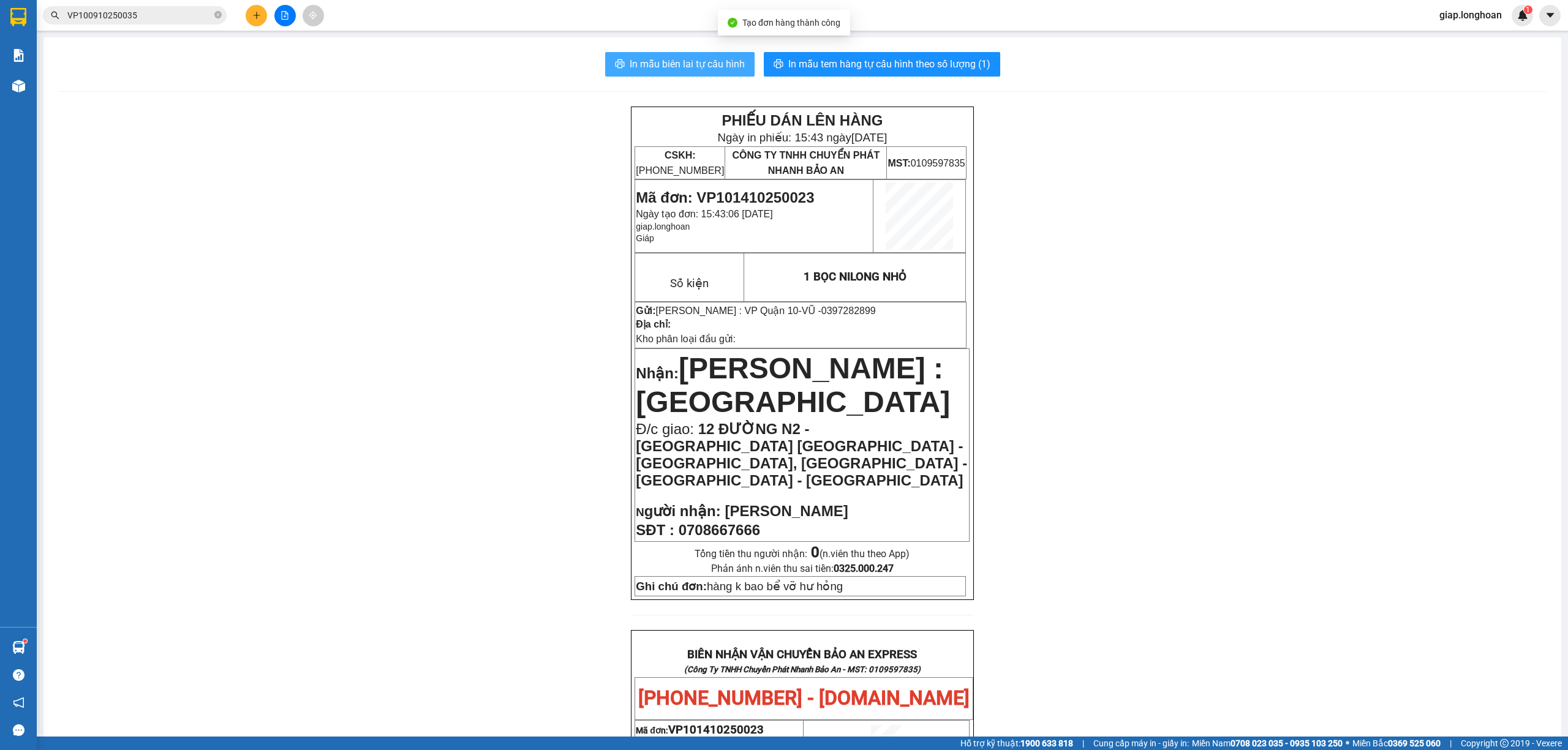
click at [683, 59] on span "In mẫu biên lai tự cấu hình" at bounding box center [687, 64] width 115 height 16
click at [885, 58] on span "In mẫu tem hàng tự cấu hình theo số lượng (1)" at bounding box center [888, 64] width 202 height 16
click at [256, 19] on icon "plus" at bounding box center [256, 15] width 9 height 9
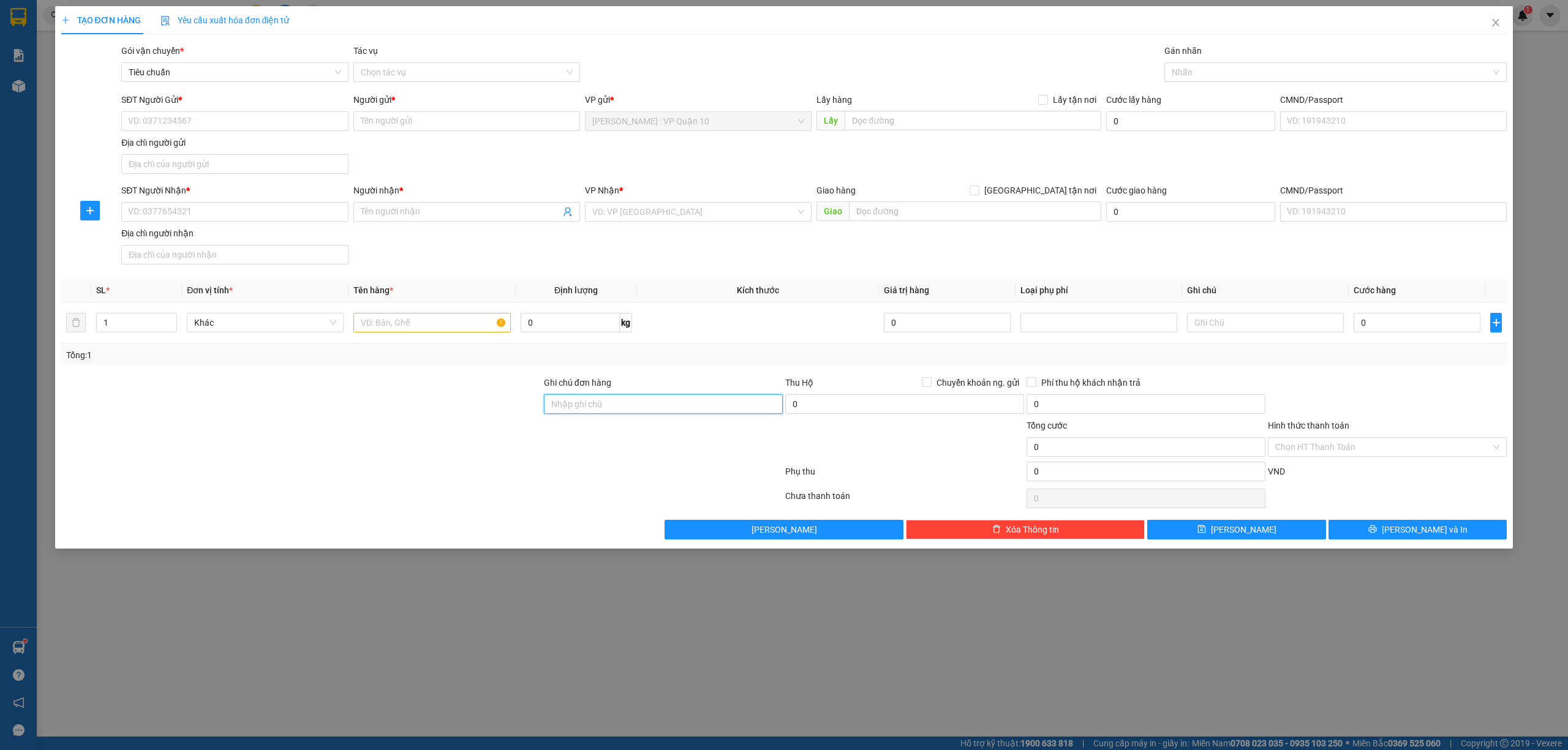
drag, startPoint x: 591, startPoint y: 398, endPoint x: 592, endPoint y: 404, distance: 6.1
click at [592, 400] on input "Ghi chú đơn hàng" at bounding box center [663, 403] width 238 height 19
type input "hàng k bao bể vỡ hư hỏng"
click at [1228, 76] on div at bounding box center [1330, 72] width 325 height 15
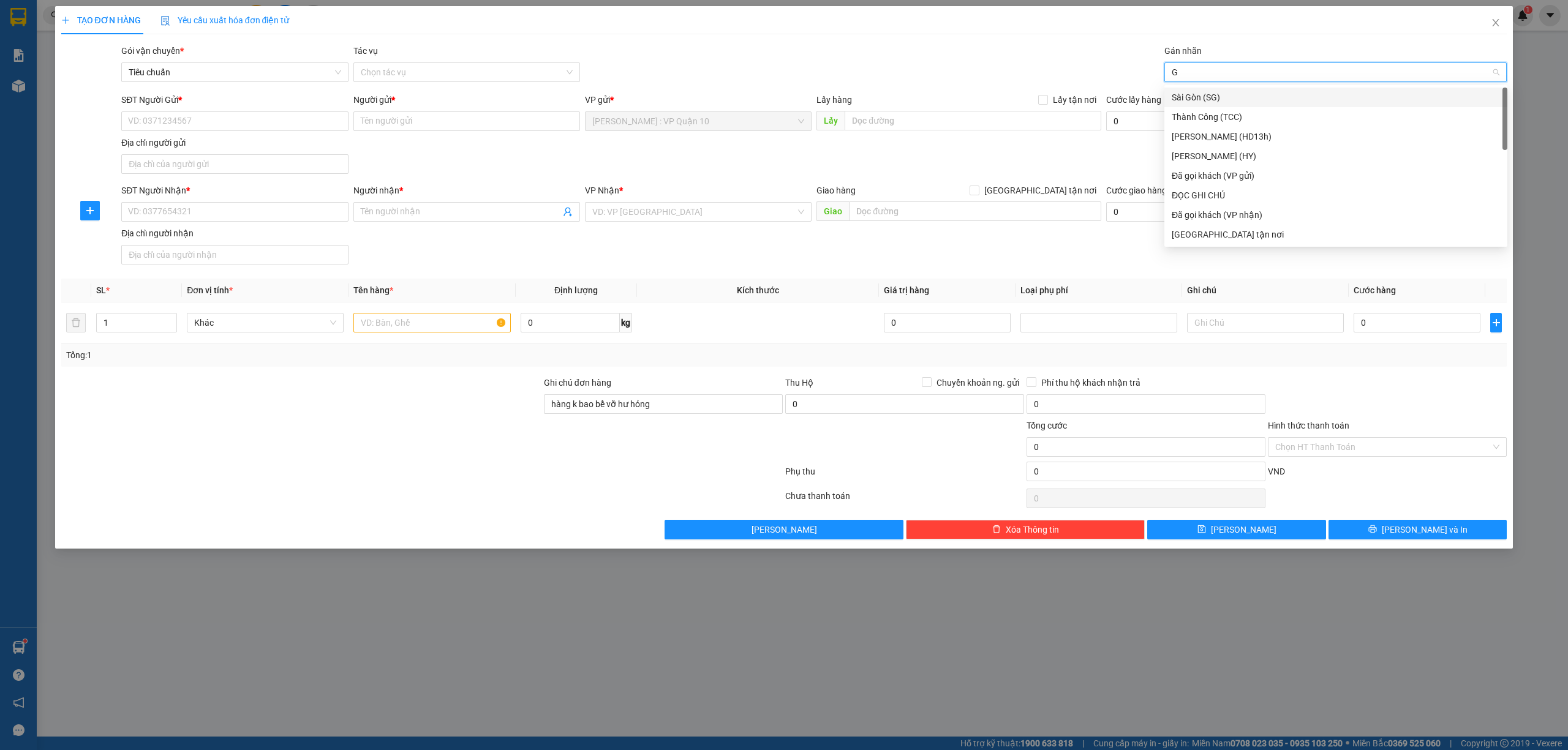
type input "GI"
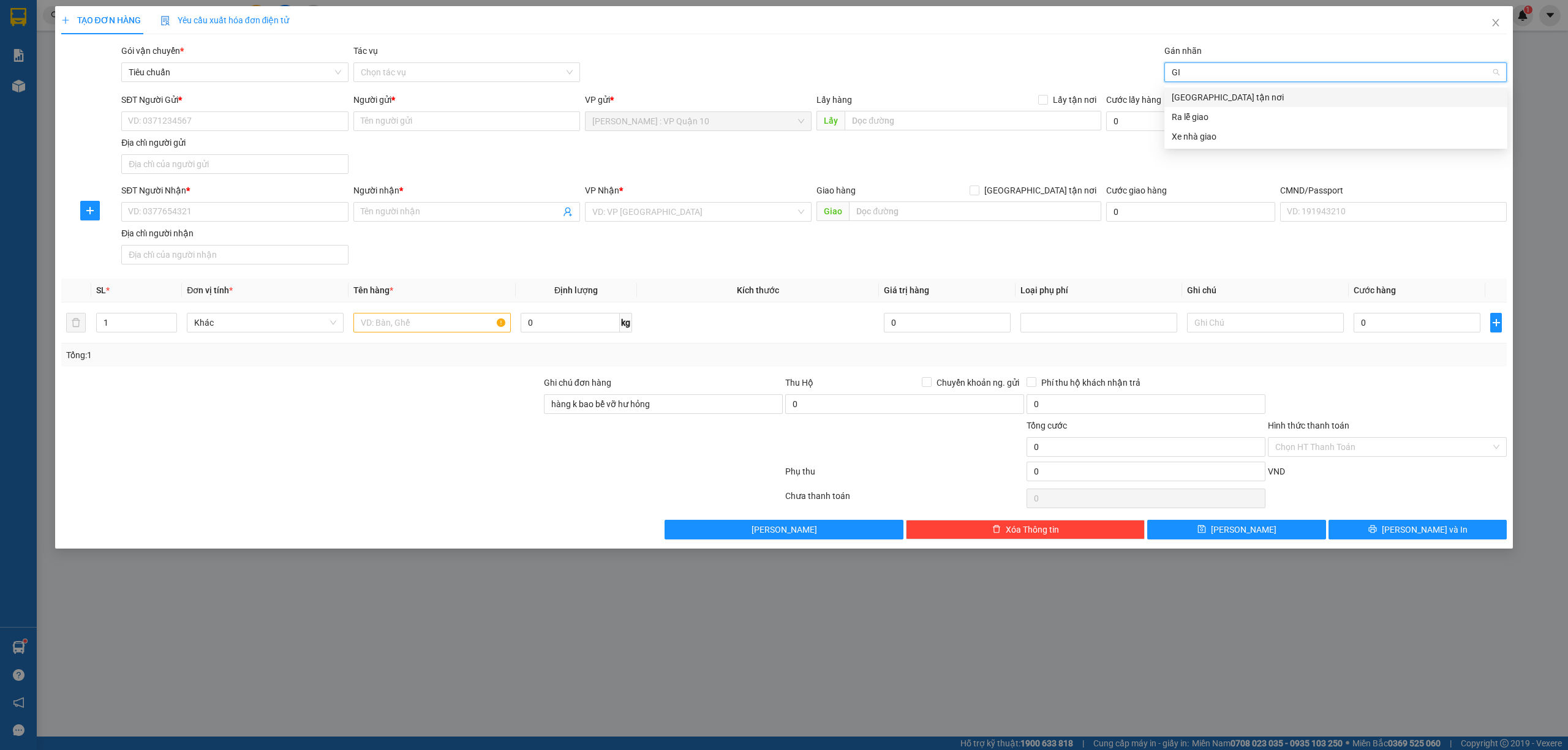
click at [1197, 97] on div "[GEOGRAPHIC_DATA] tận nơi" at bounding box center [1335, 97] width 328 height 13
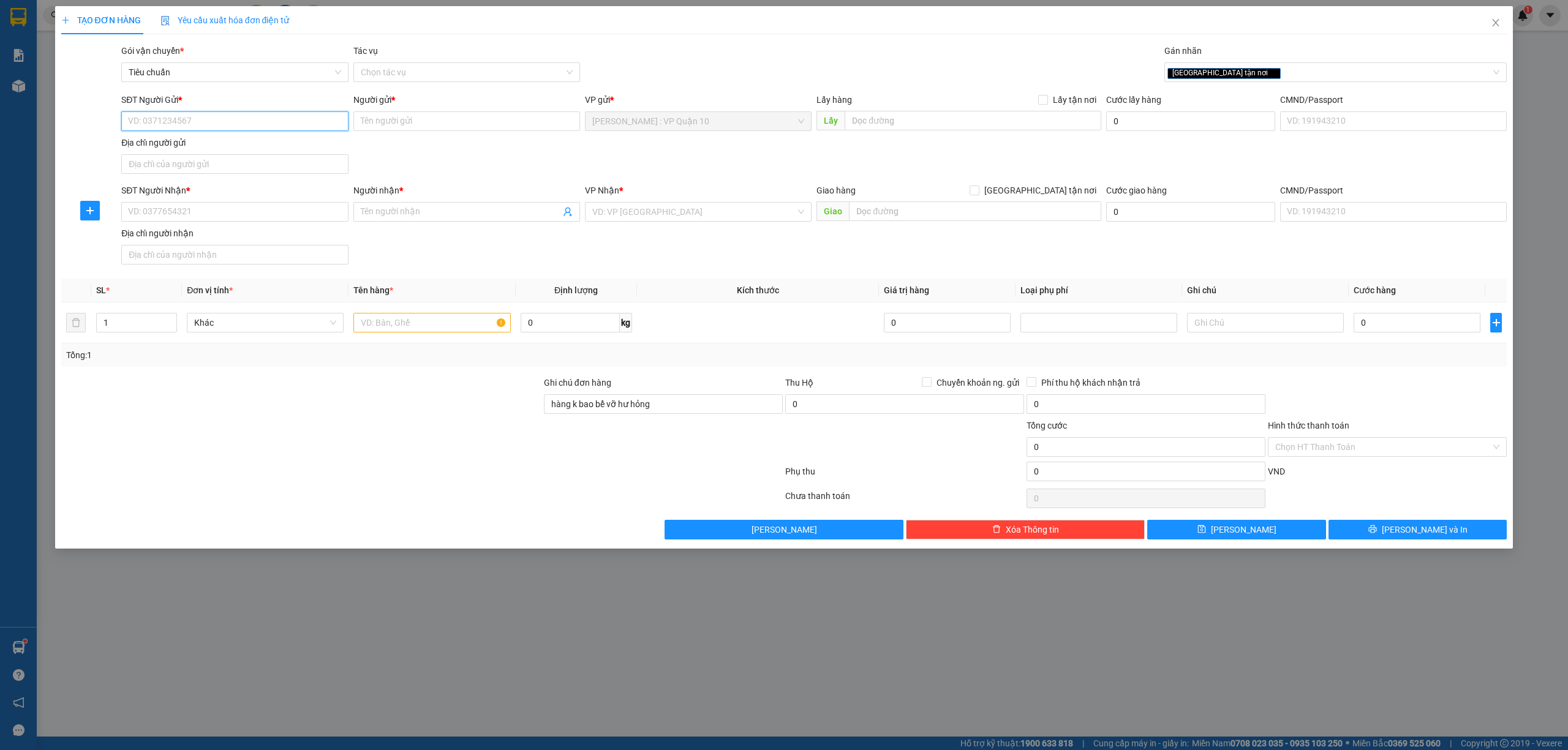
click at [148, 126] on input "SĐT Người Gửi *" at bounding box center [235, 121] width 227 height 19
type input "0908403916"
click at [152, 145] on div "0908403916 - A TUẤN" at bounding box center [235, 146] width 212 height 13
type input "A TUẤN"
type input "0908403916"
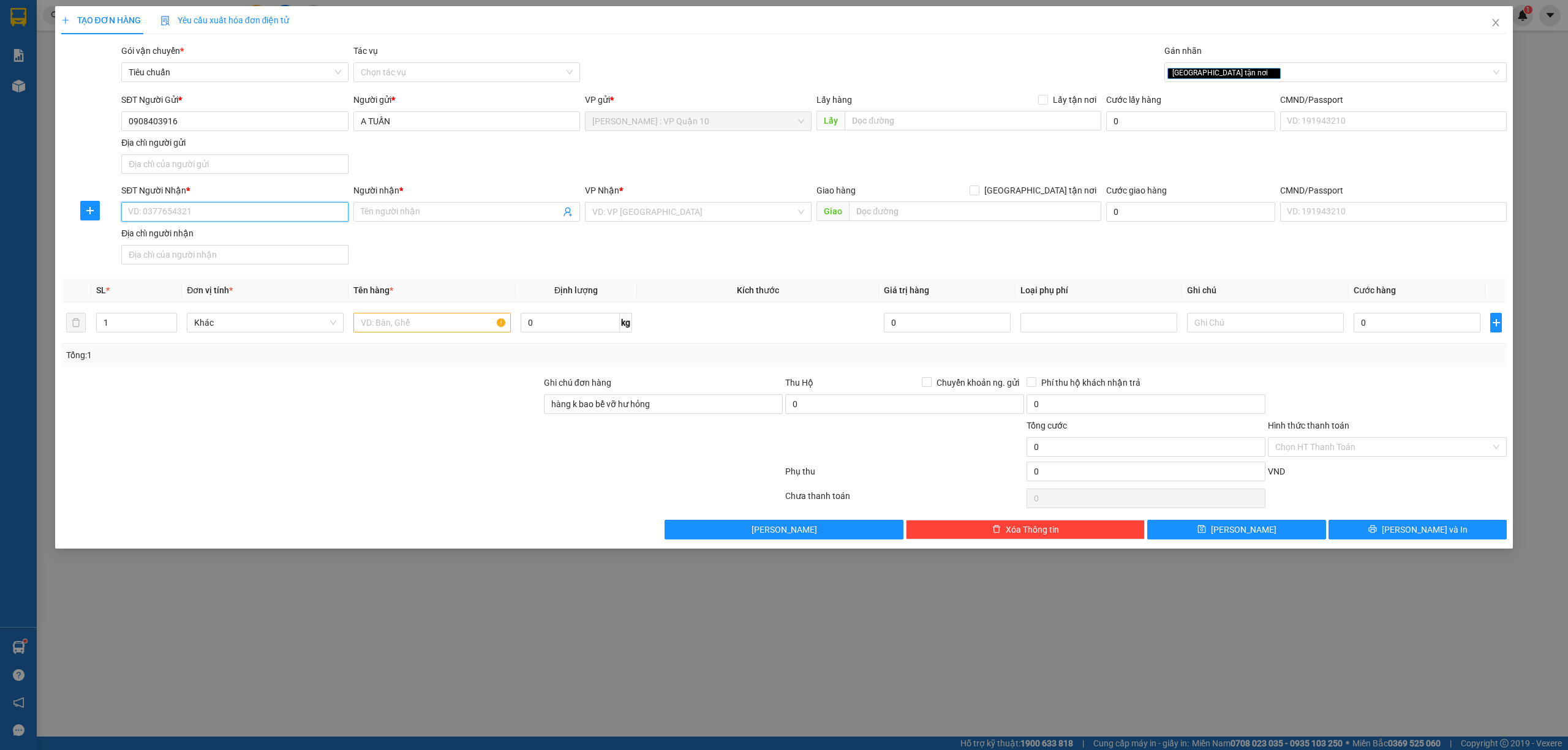
click at [156, 218] on input "SĐT Người Nhận *" at bounding box center [235, 211] width 227 height 19
type input "0946611956"
click at [153, 231] on div "0946611956 - Sơn LH" at bounding box center [235, 238] width 212 height 13
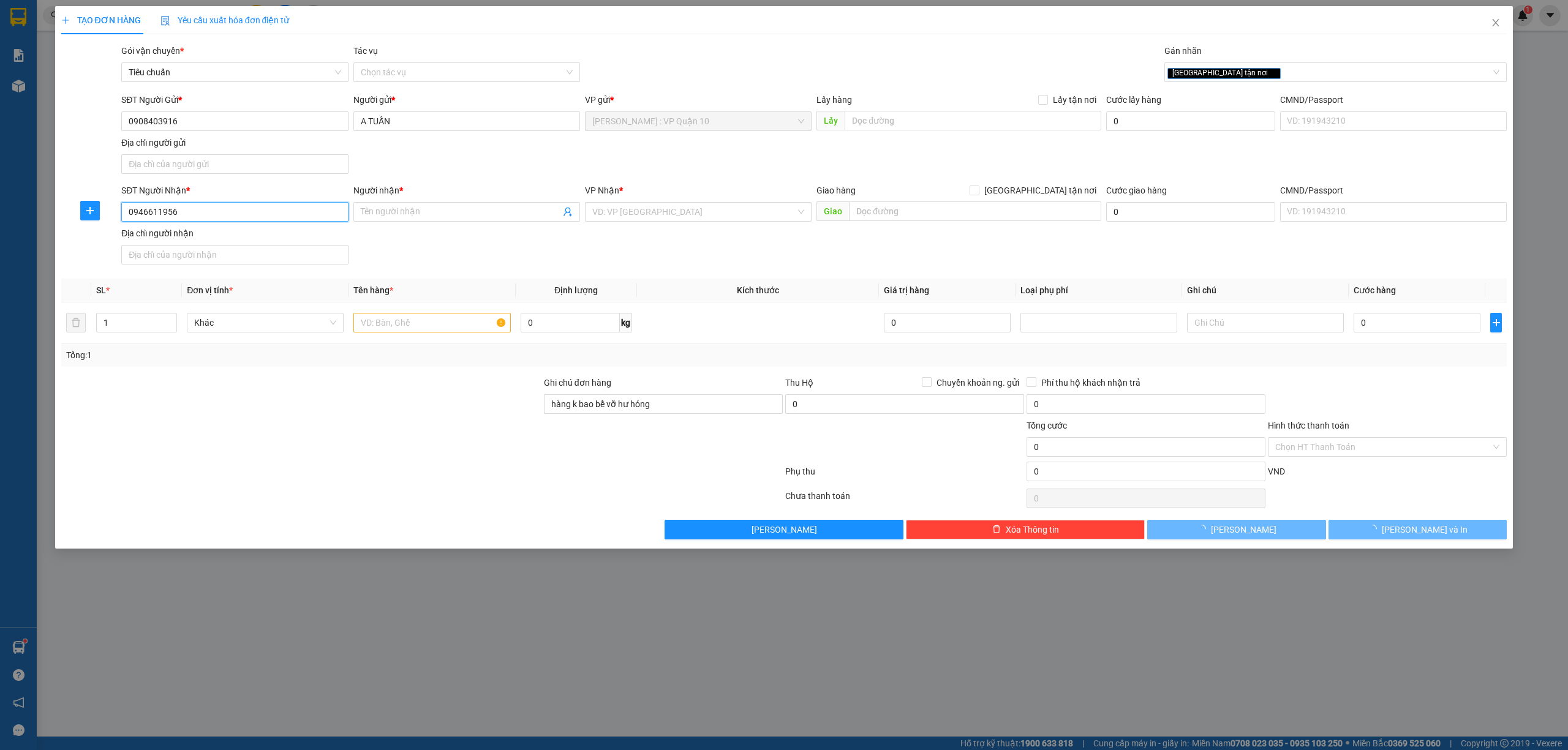
type input "Sơn LH"
checkbox input "true"
type input "499 lương thế vinh - nam từ liêm - hà nội"
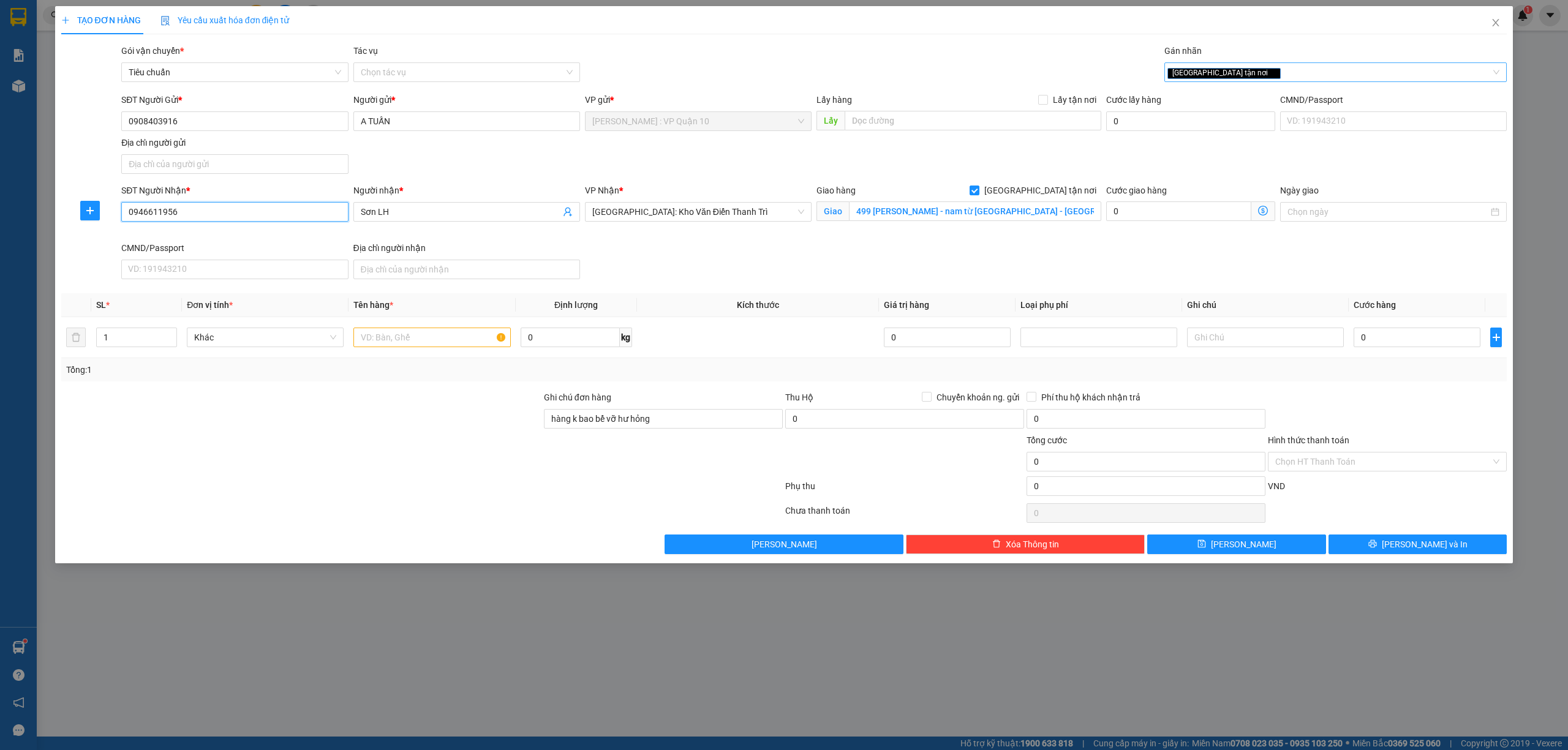
click at [1267, 69] on div "[GEOGRAPHIC_DATA] tận nơi" at bounding box center [1330, 72] width 325 height 15
type input "0946611956"
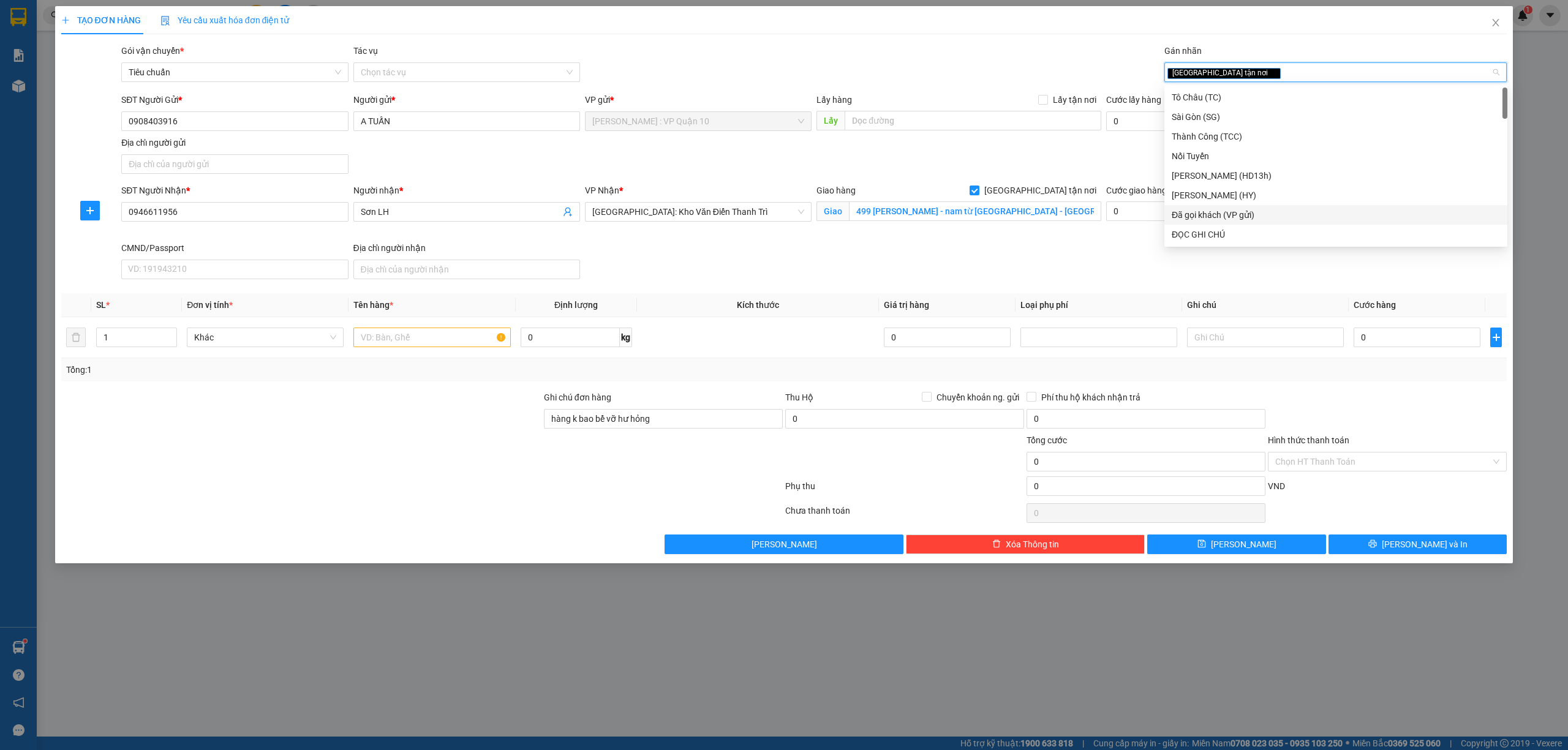
drag, startPoint x: 1238, startPoint y: 217, endPoint x: 1231, endPoint y: 216, distance: 7.1
click at [1238, 216] on div "Đã gọi khách (VP gửi)" at bounding box center [1335, 214] width 328 height 13
click at [380, 417] on div at bounding box center [301, 411] width 482 height 43
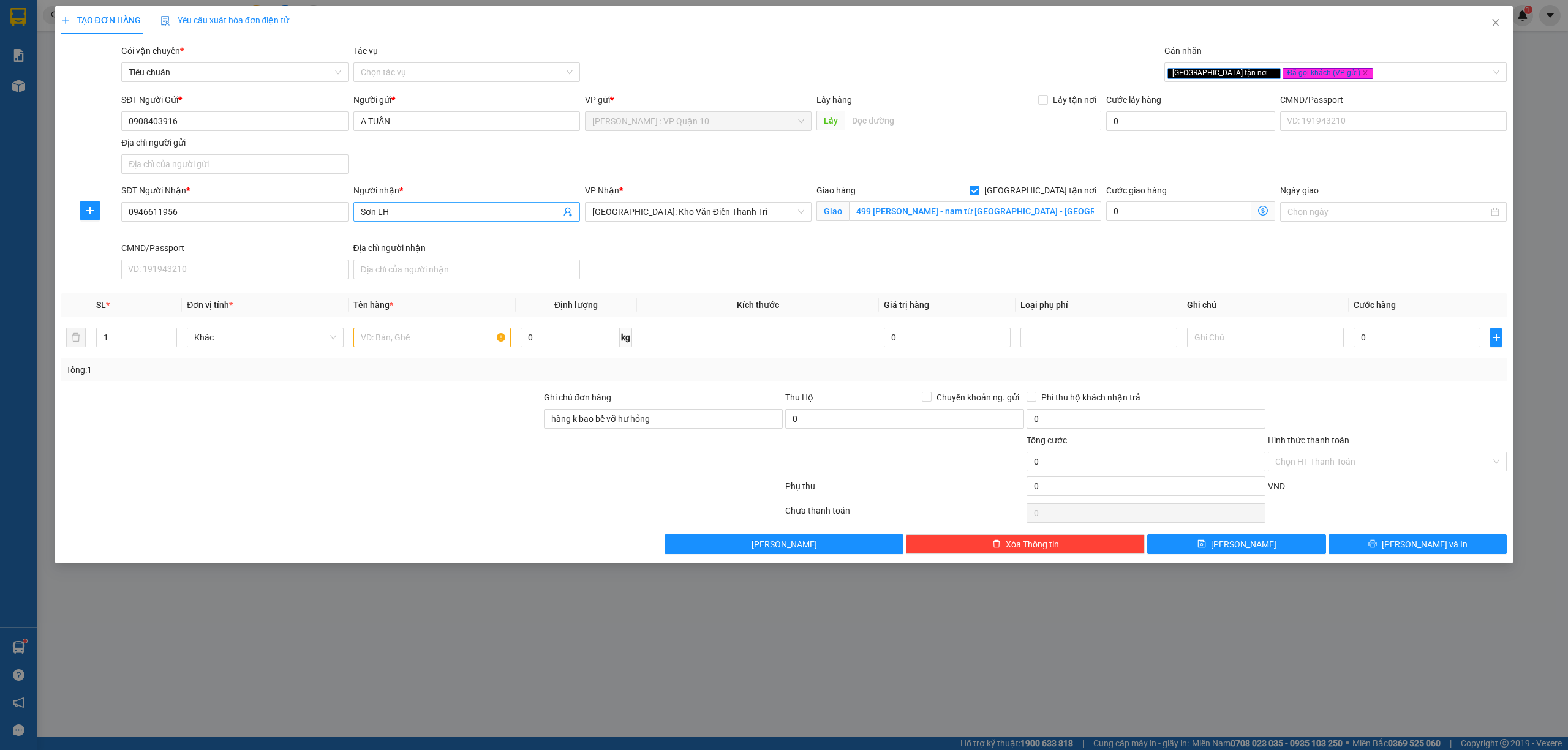
drag, startPoint x: 442, startPoint y: 196, endPoint x: 433, endPoint y: 210, distance: 16.6
click at [442, 204] on div "Người nhận * Sơn LH" at bounding box center [466, 205] width 227 height 43
click at [425, 213] on input "Sơn LH" at bounding box center [461, 211] width 200 height 13
type input "Sơn ( CARVINA )"
click at [127, 336] on input "1" at bounding box center [136, 337] width 79 height 19
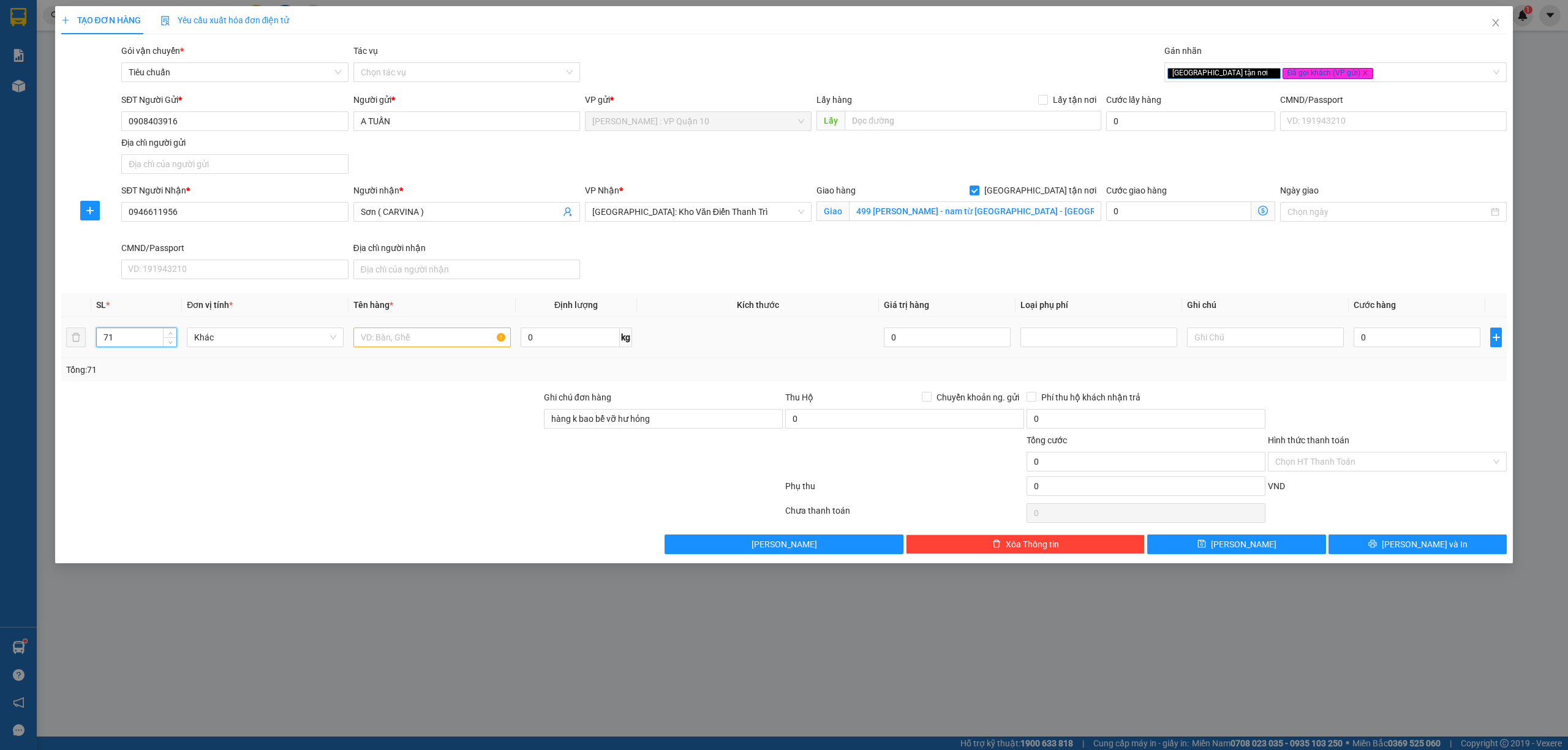
type input "71"
click at [385, 343] on input "text" at bounding box center [431, 336] width 157 height 19
type input "71 KIỆN GIẤY VUÔNG DẸP"
drag, startPoint x: 179, startPoint y: 127, endPoint x: 125, endPoint y: 120, distance: 54.5
click at [125, 120] on input "0908403916" at bounding box center [235, 121] width 227 height 19
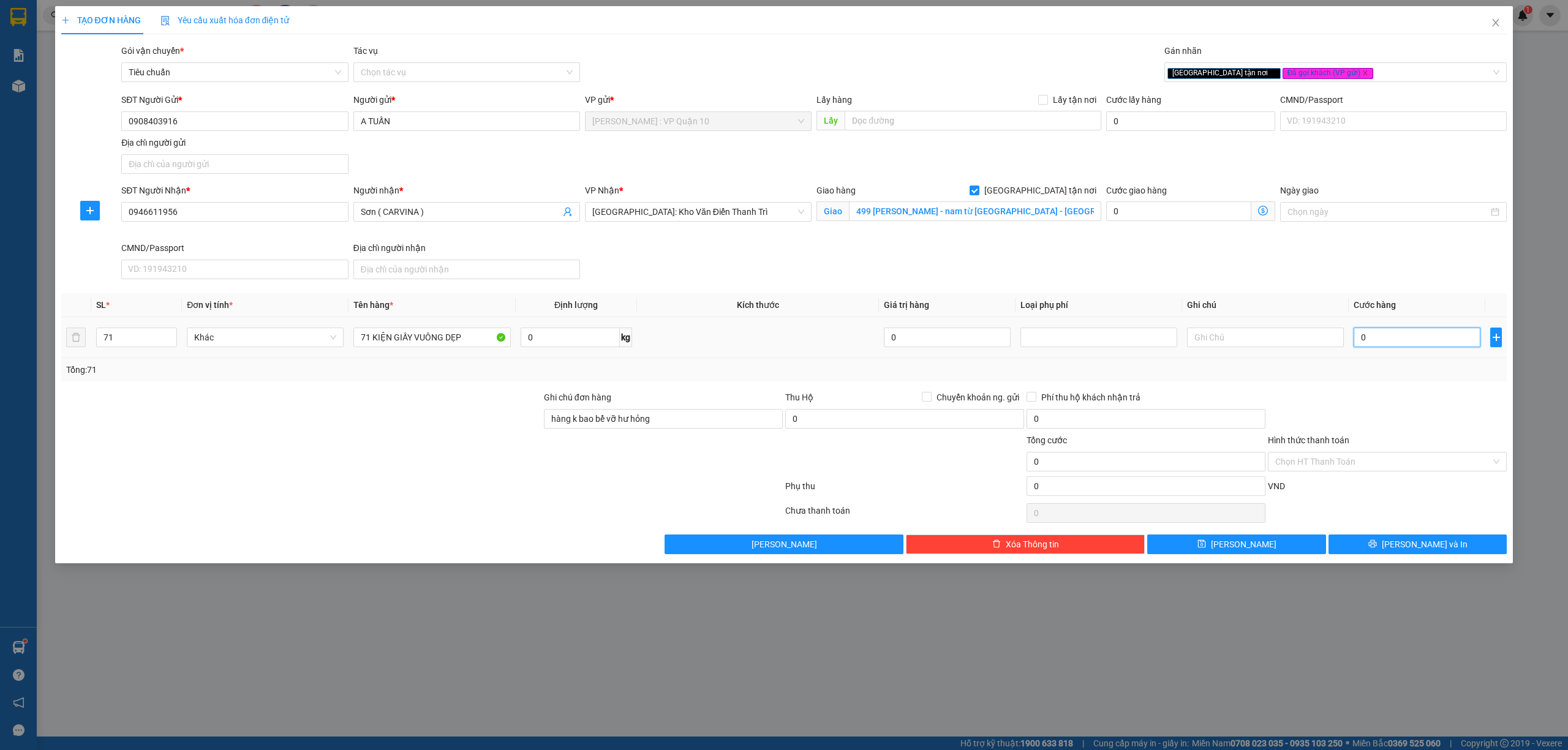
click at [1419, 341] on input "0" at bounding box center [1417, 336] width 127 height 19
type input "50"
type input "590"
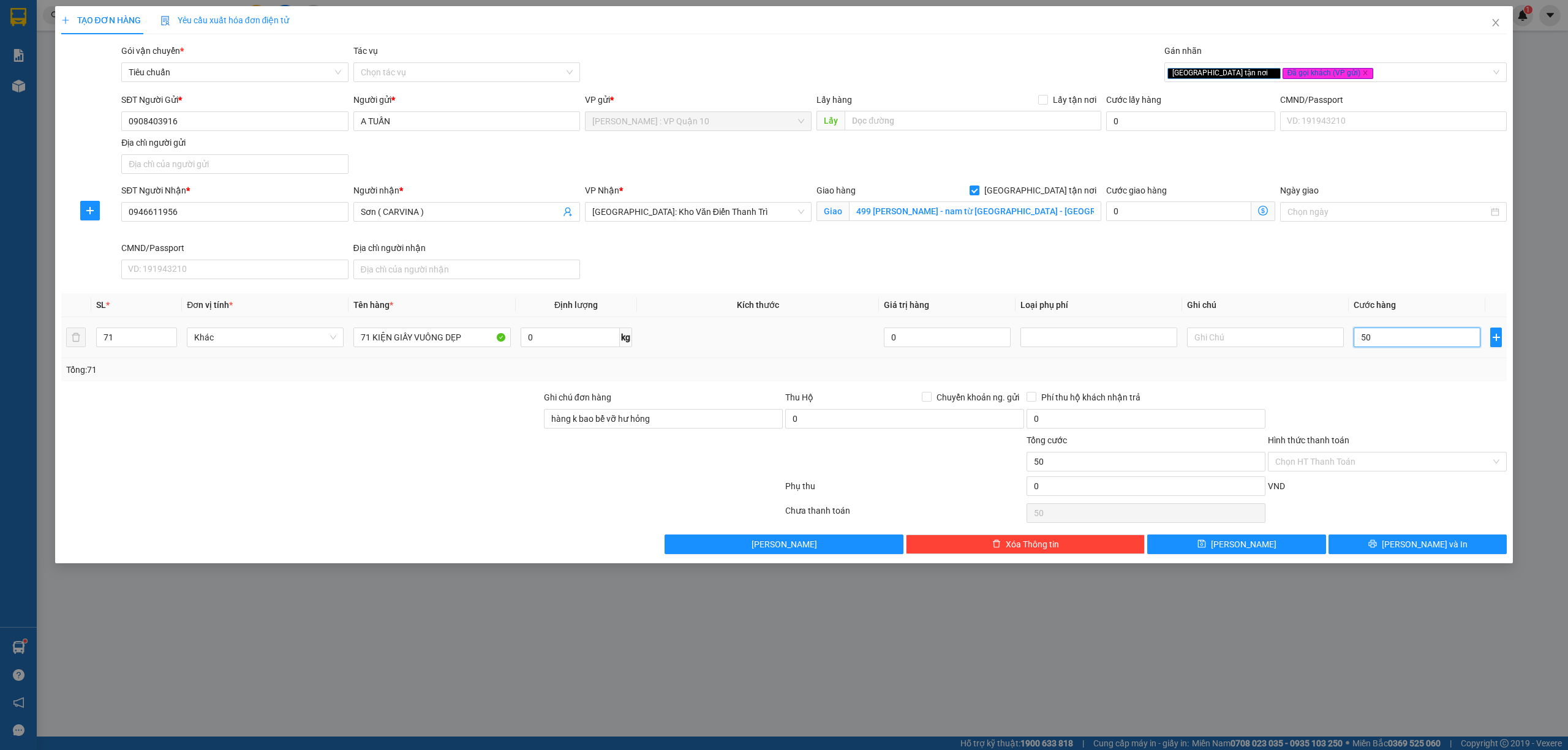
type input "590"
type input "5.900"
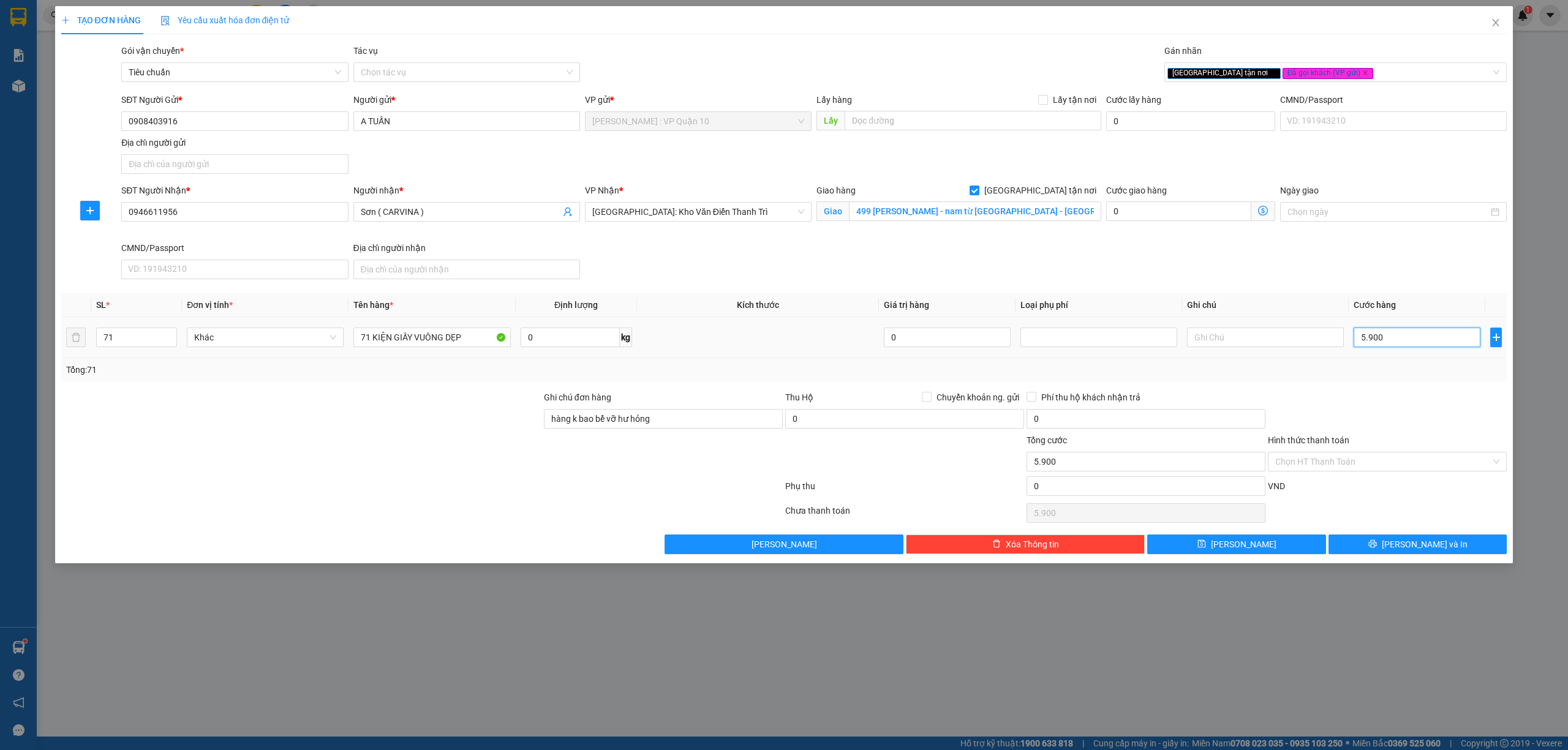
type input "59.000"
type input "590.000"
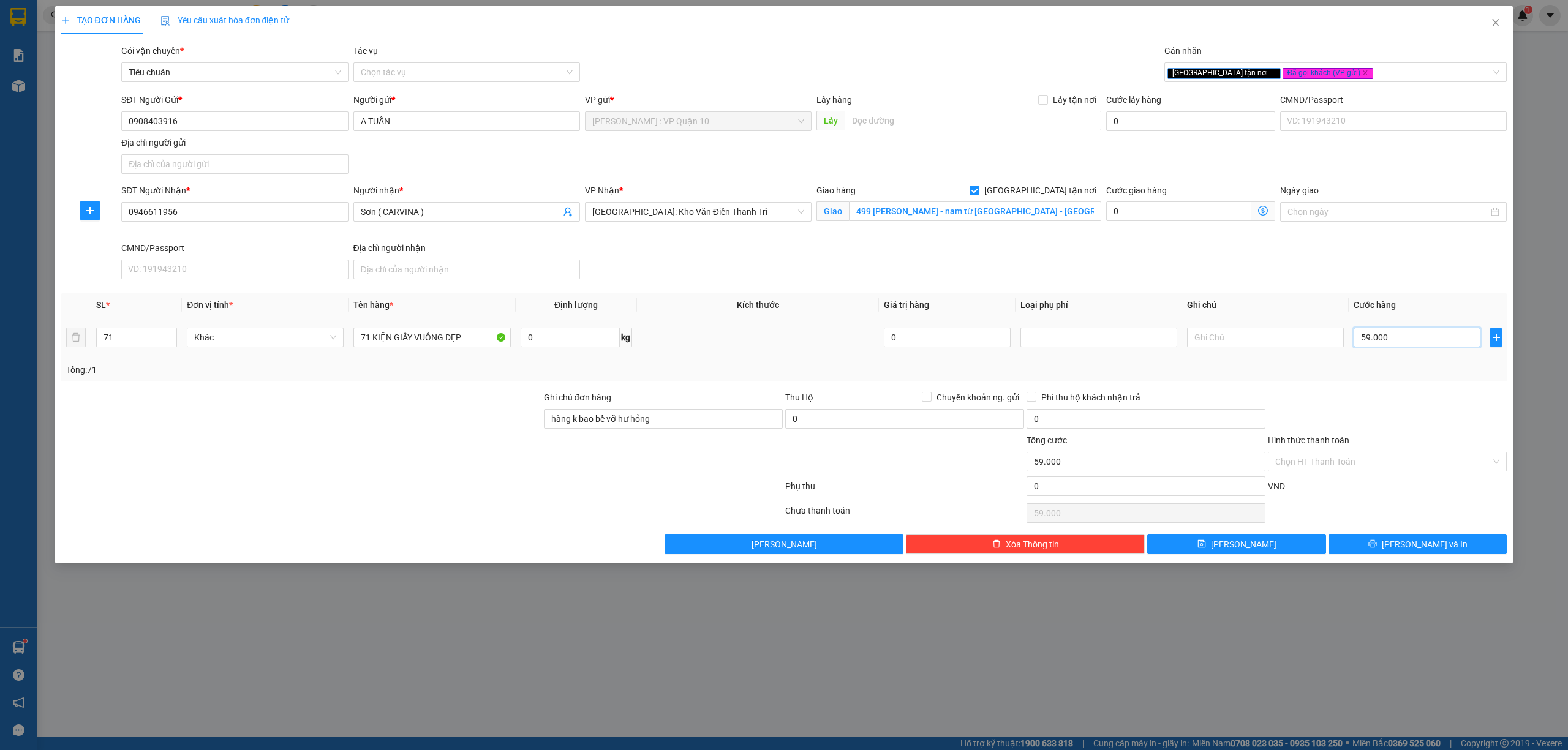
type input "590.000"
type input "5.900.000"
click at [1377, 548] on icon "printer" at bounding box center [1372, 543] width 9 height 9
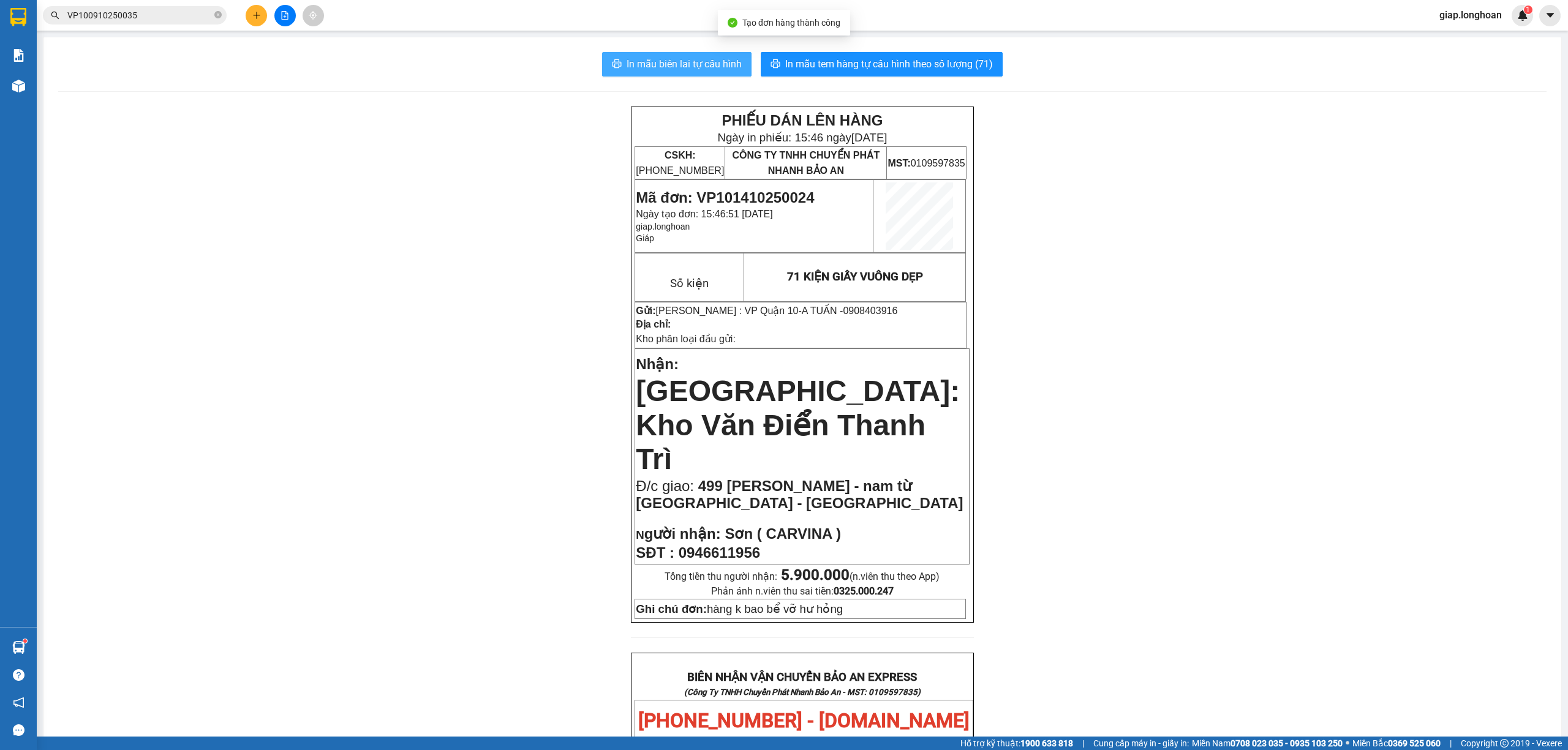
click at [684, 60] on span "In mẫu biên lai tự cấu hình" at bounding box center [684, 64] width 115 height 16
click at [258, 13] on icon "plus" at bounding box center [256, 15] width 9 height 9
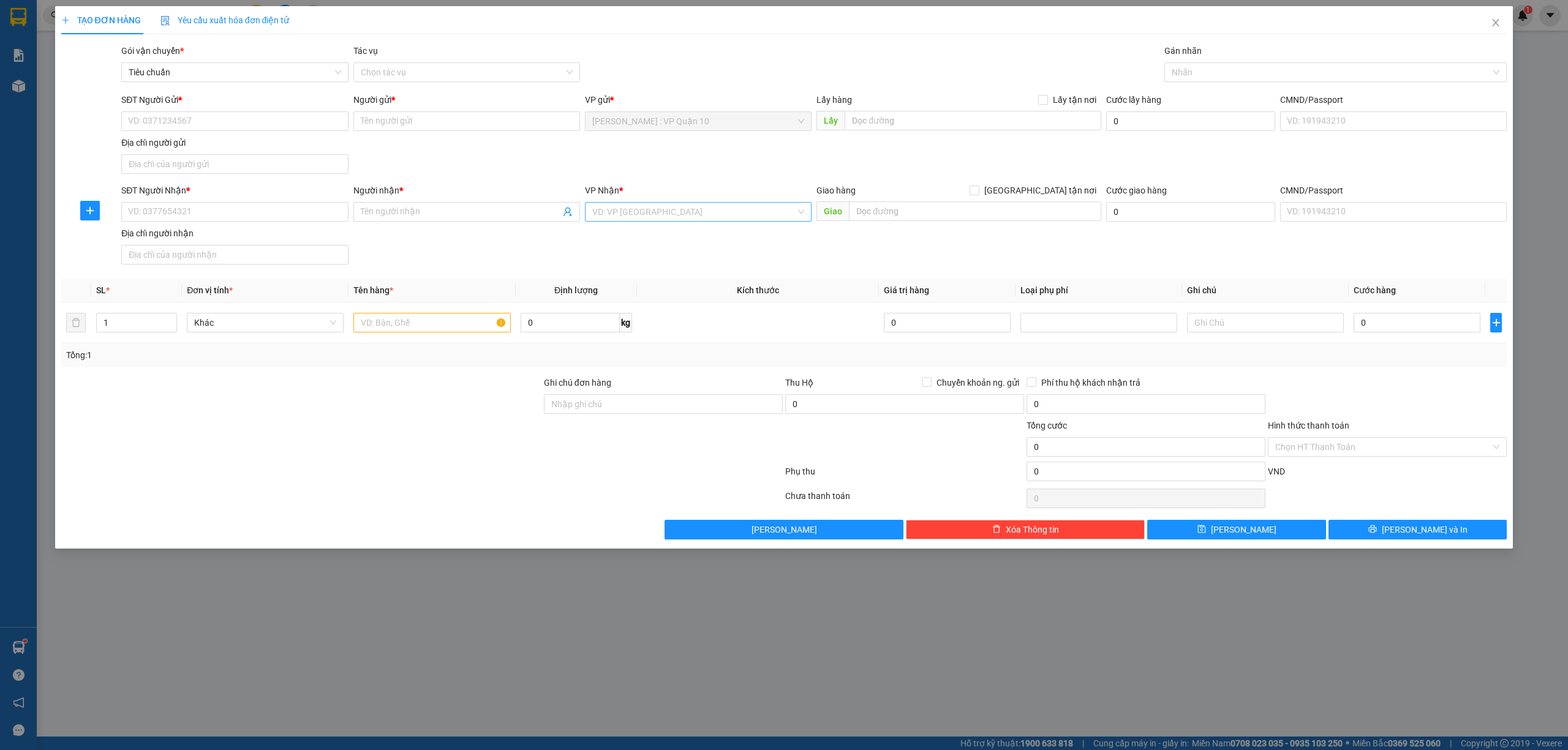
click at [615, 212] on input "search" at bounding box center [694, 212] width 203 height 19
click at [681, 387] on div "[GEOGRAPHIC_DATA] : VP [PERSON_NAME]" at bounding box center [698, 393] width 212 height 13
click at [1186, 70] on div at bounding box center [1330, 72] width 325 height 15
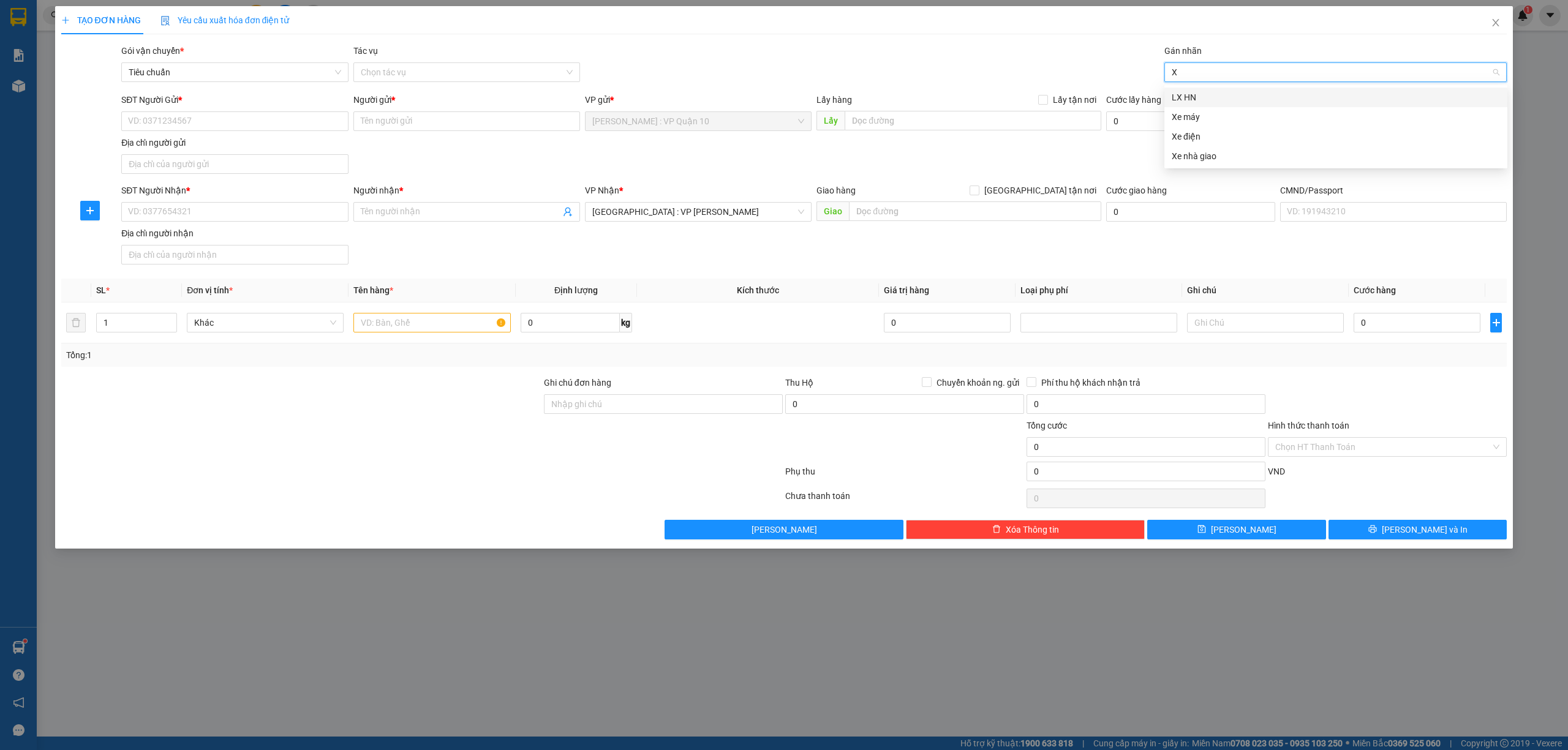
type input "XE"
click at [1189, 99] on div "Xe máy" at bounding box center [1335, 97] width 328 height 13
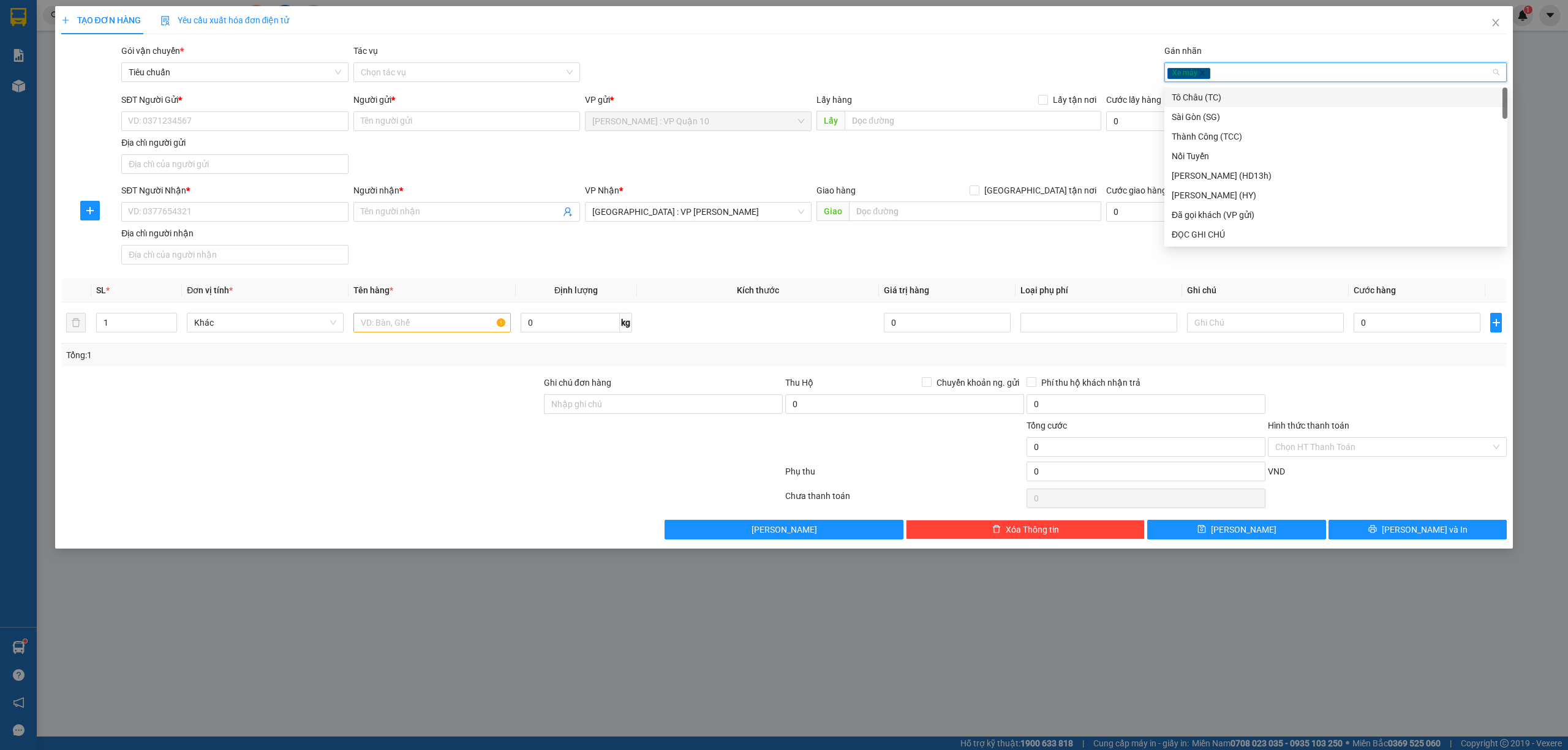
click at [968, 54] on div "Gói vận chuyển * Tiêu chuẩn Tác vụ Chọn tác vụ Gán nhãn Xe máy" at bounding box center [814, 65] width 1390 height 43
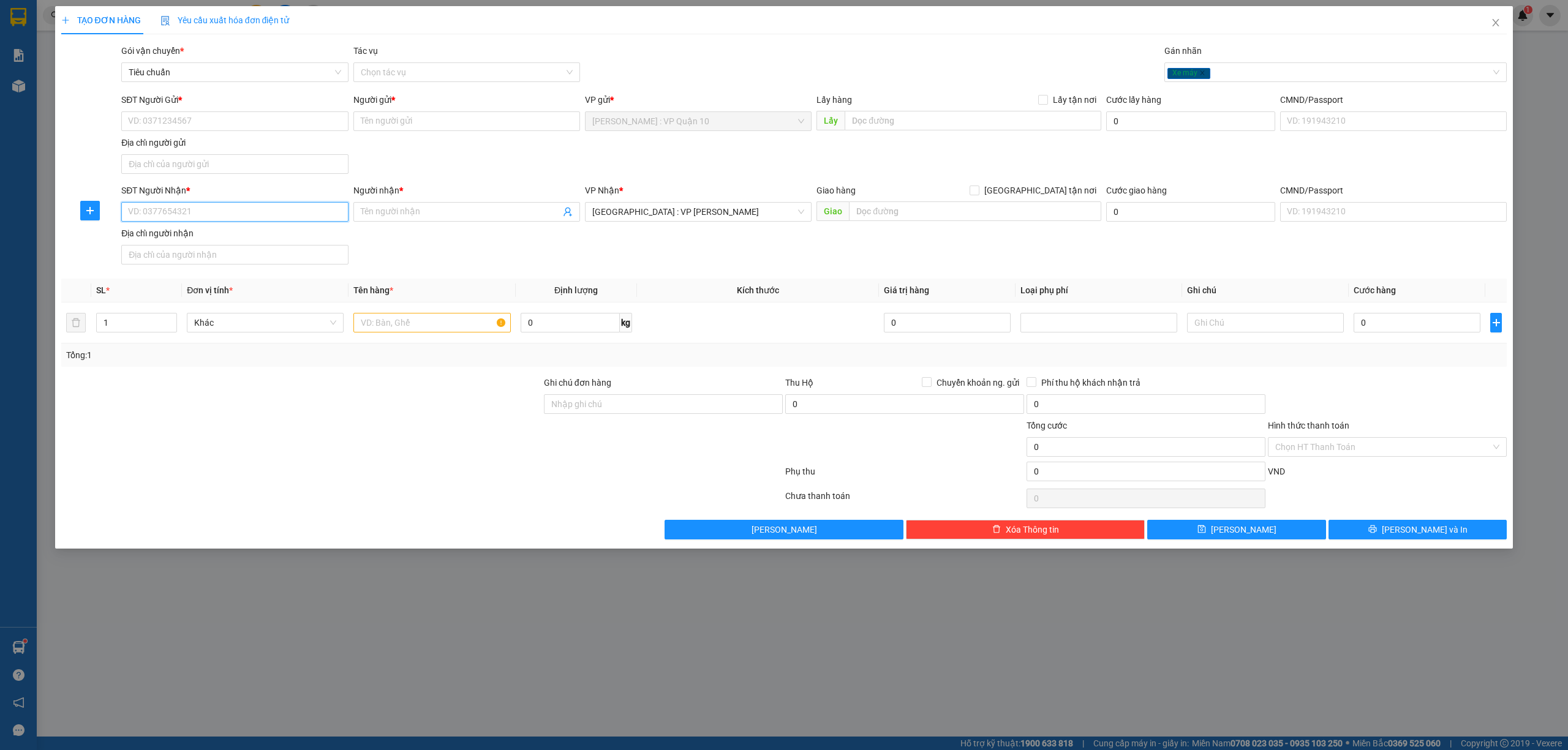
drag, startPoint x: 178, startPoint y: 214, endPoint x: 180, endPoint y: 208, distance: 6.3
click at [178, 213] on input "SĐT Người Nhận *" at bounding box center [235, 211] width 227 height 19
type input "0337824162"
click at [388, 211] on input "Người nhận *" at bounding box center [461, 211] width 200 height 13
type input "QUỐC VŨ"
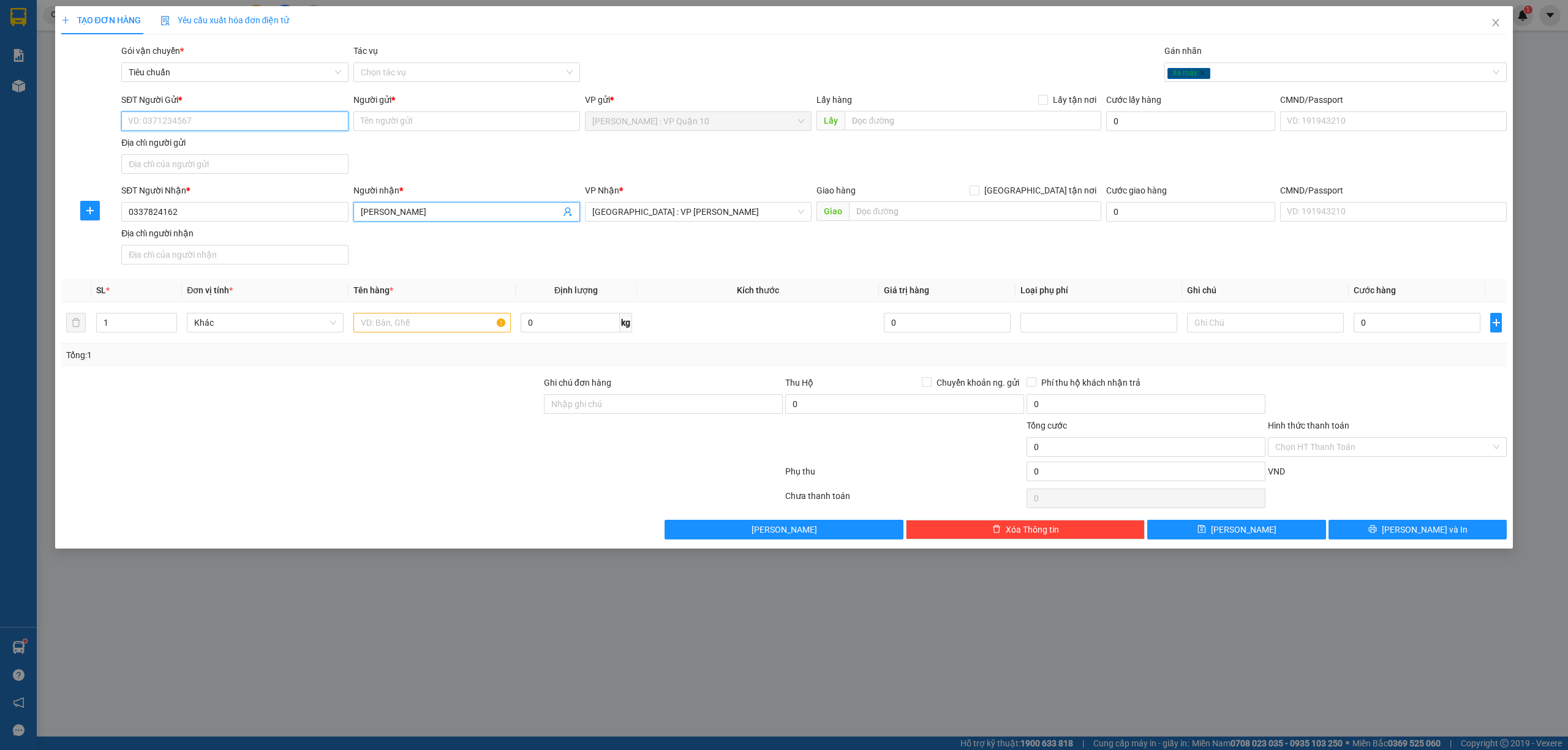
click at [223, 118] on input "SĐT Người Gửi *" at bounding box center [235, 121] width 227 height 19
type input "0347801745"
click at [396, 121] on input "Người gửi *" at bounding box center [466, 121] width 227 height 19
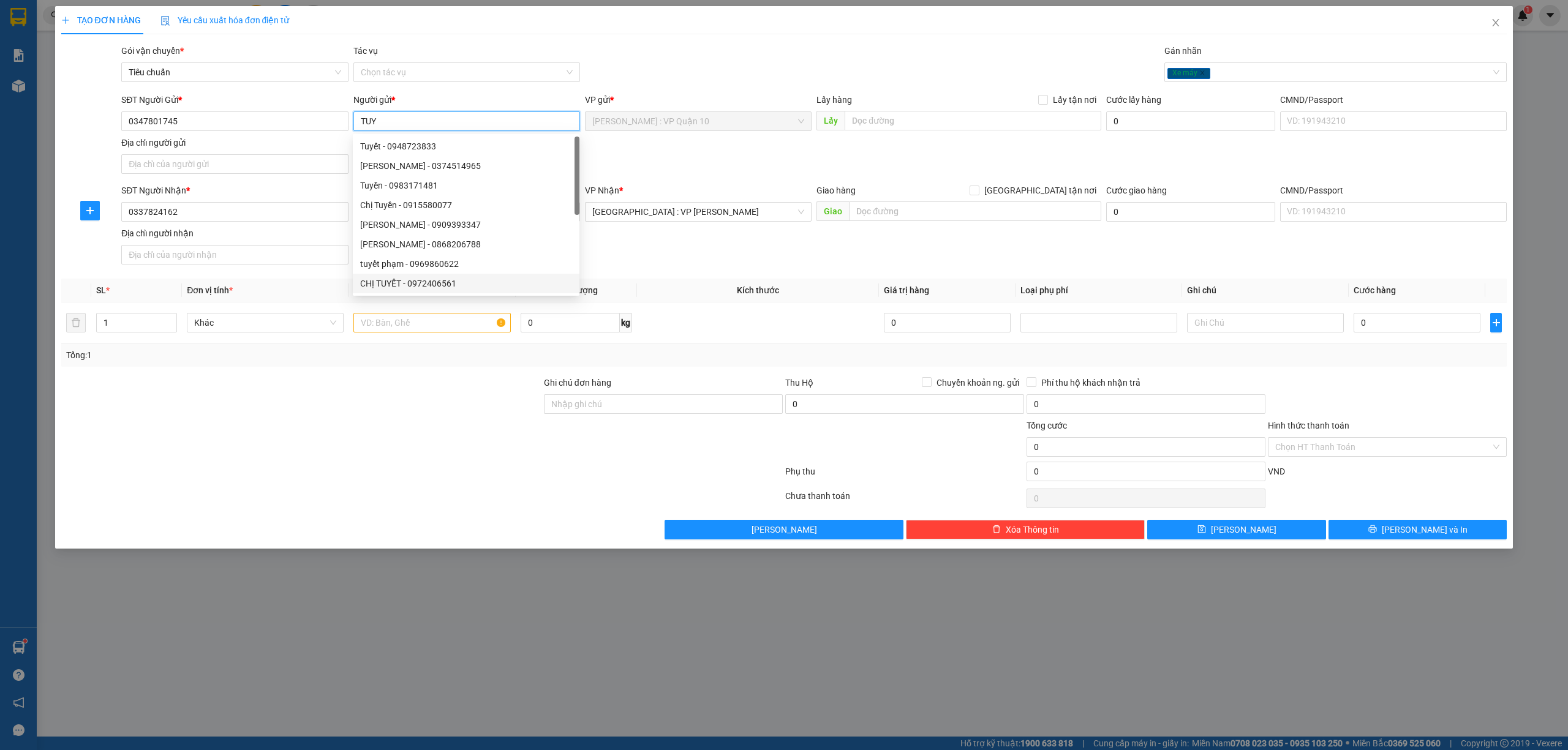
type input "TUY"
click at [379, 424] on div at bounding box center [301, 440] width 482 height 43
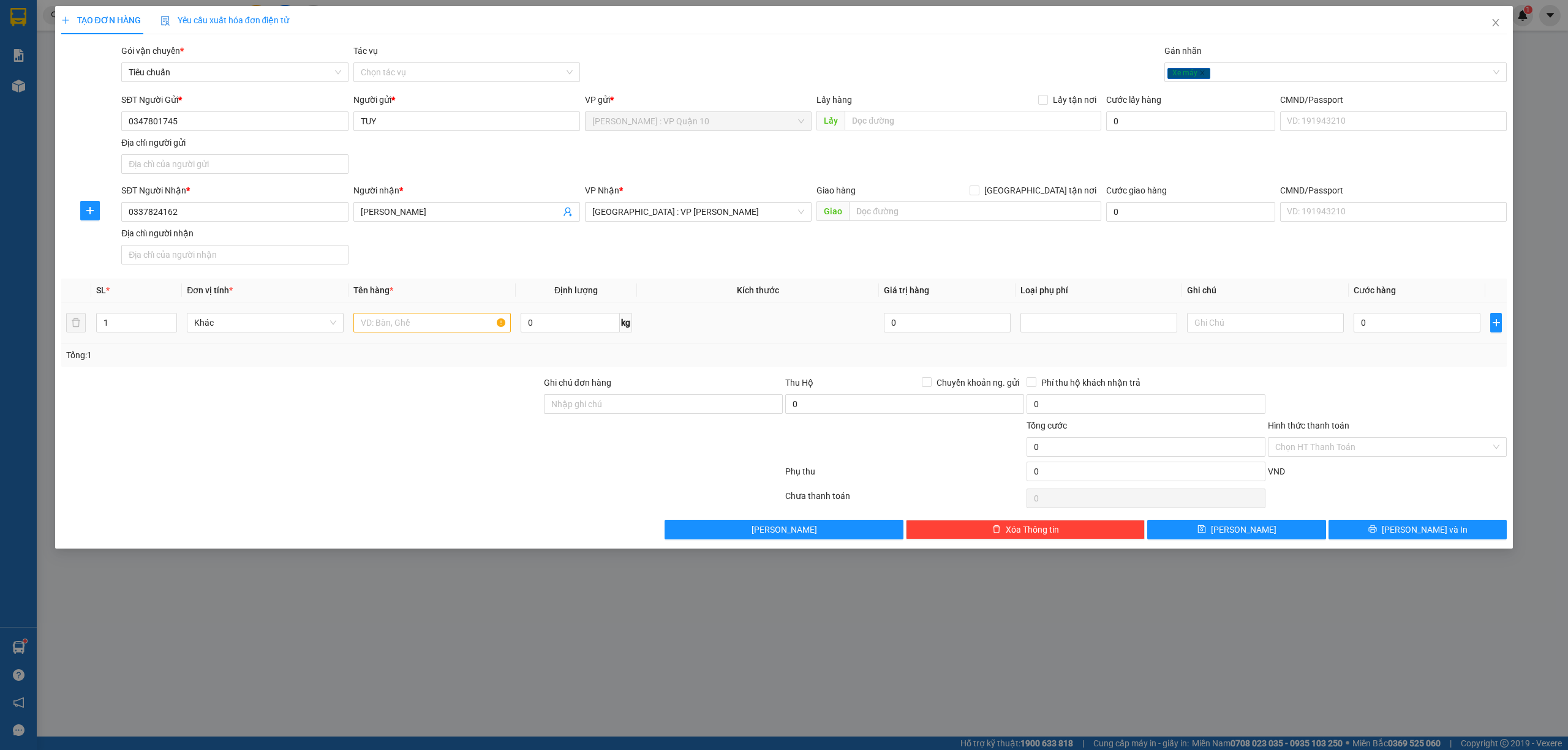
click at [390, 335] on div at bounding box center [431, 322] width 157 height 24
click at [381, 338] on td at bounding box center [432, 322] width 167 height 41
click at [375, 329] on input "text" at bounding box center [431, 322] width 157 height 19
type input "1 CON XE MÁY SỐ BIỂN 78F1 - 457.24"
click at [602, 405] on input "Ghi chú đơn hàng" at bounding box center [663, 403] width 238 height 19
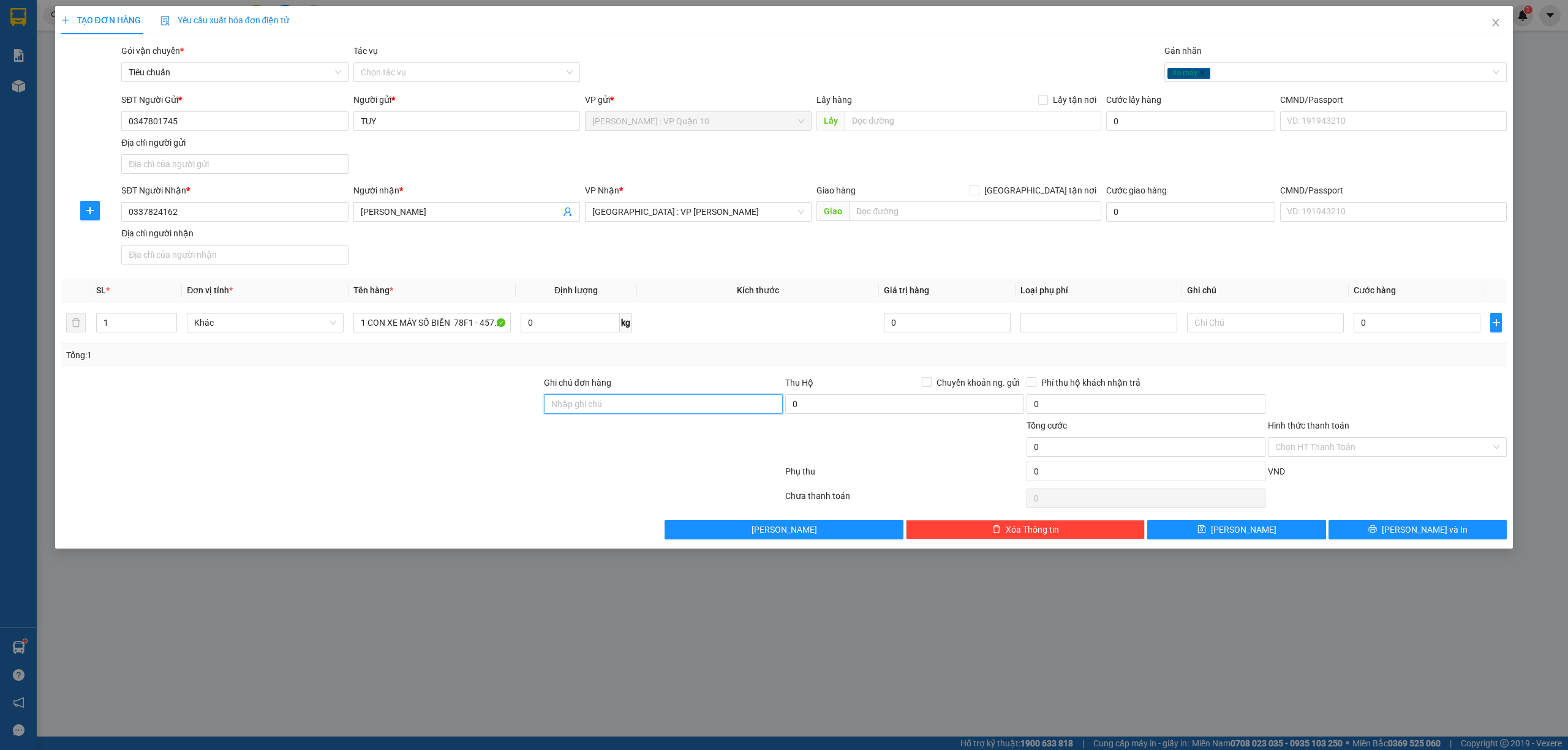
type input "CÓ CHÌA KHÓA ĐI KÈM"
click at [562, 492] on div at bounding box center [422, 498] width 724 height 24
type input "60"
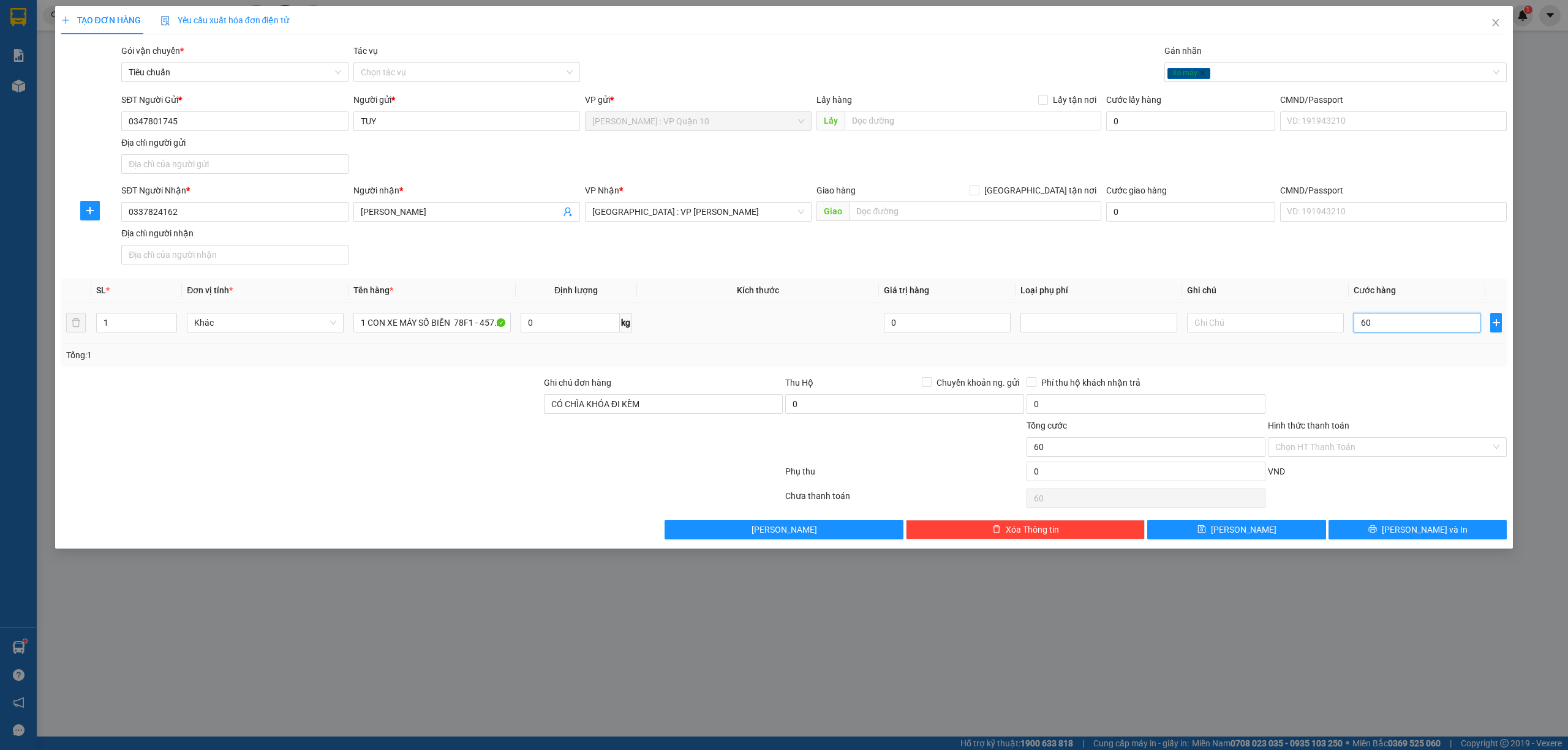
type input "620"
type input "6.200"
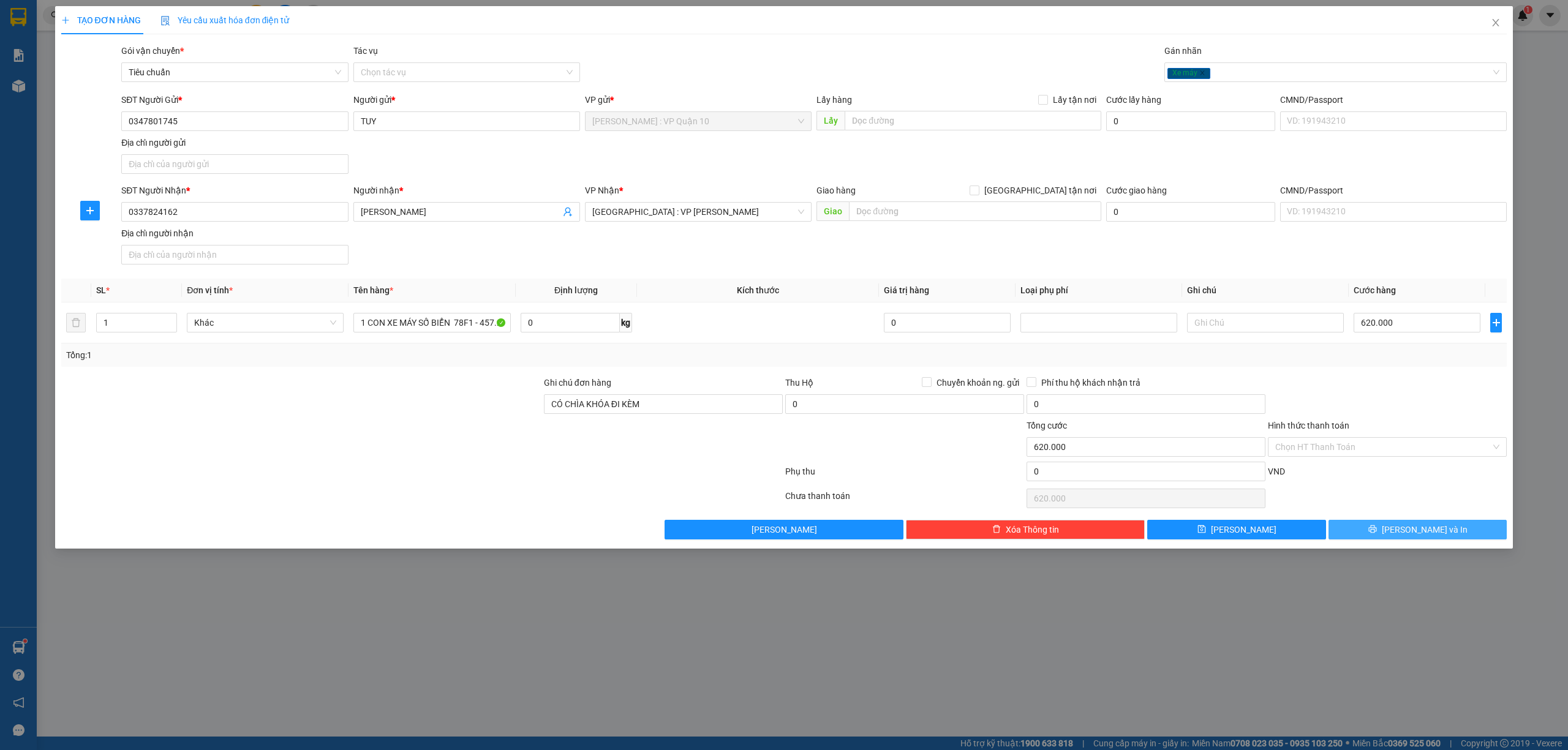
click at [1436, 532] on span "[PERSON_NAME] và In" at bounding box center [1425, 529] width 86 height 13
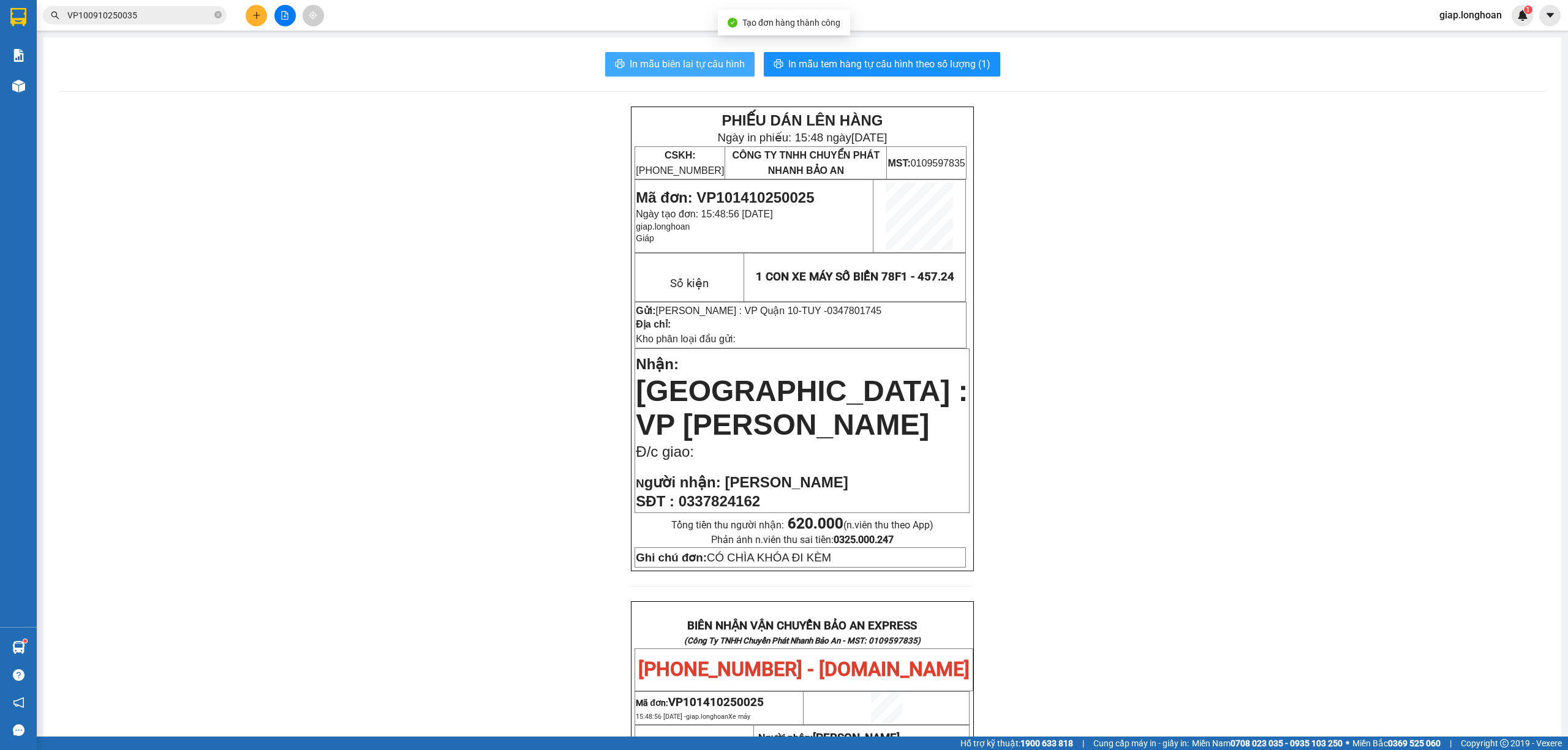
click at [666, 58] on span "In mẫu biên lai tự cấu hình" at bounding box center [687, 64] width 115 height 16
click at [887, 65] on span "In mẫu tem hàng tự cấu hình theo số lượng (1)" at bounding box center [888, 64] width 202 height 16
click at [250, 12] on button at bounding box center [256, 16] width 22 height 22
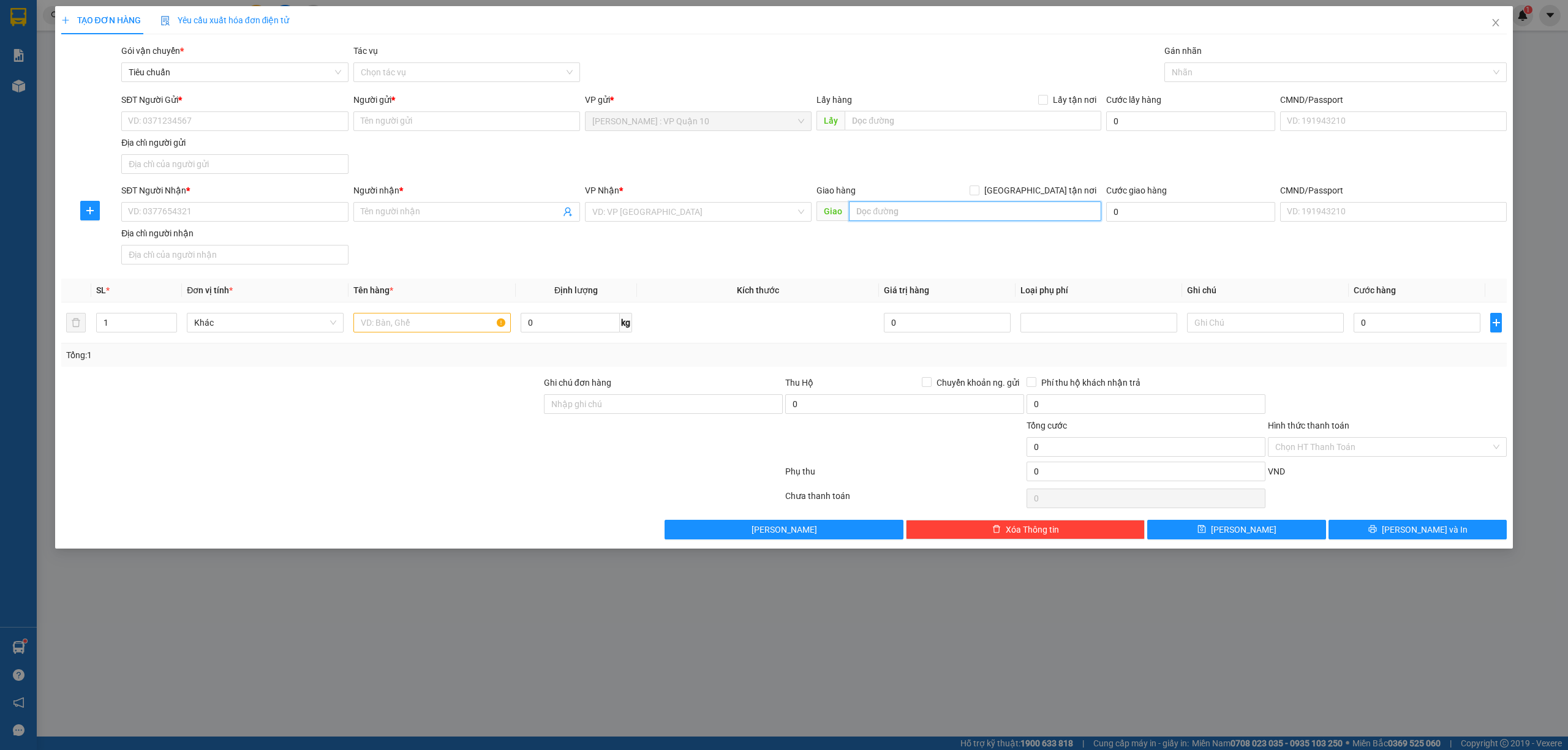
drag, startPoint x: 868, startPoint y: 210, endPoint x: 872, endPoint y: 216, distance: 7.2
click at [871, 211] on input "text" at bounding box center [975, 211] width 253 height 19
drag, startPoint x: 1040, startPoint y: 185, endPoint x: 959, endPoint y: 203, distance: 83.0
click at [1040, 186] on label "[GEOGRAPHIC_DATA] tận nơi" at bounding box center [1035, 190] width 132 height 13
click at [978, 191] on input "[GEOGRAPHIC_DATA] tận nơi" at bounding box center [973, 189] width 9 height 9
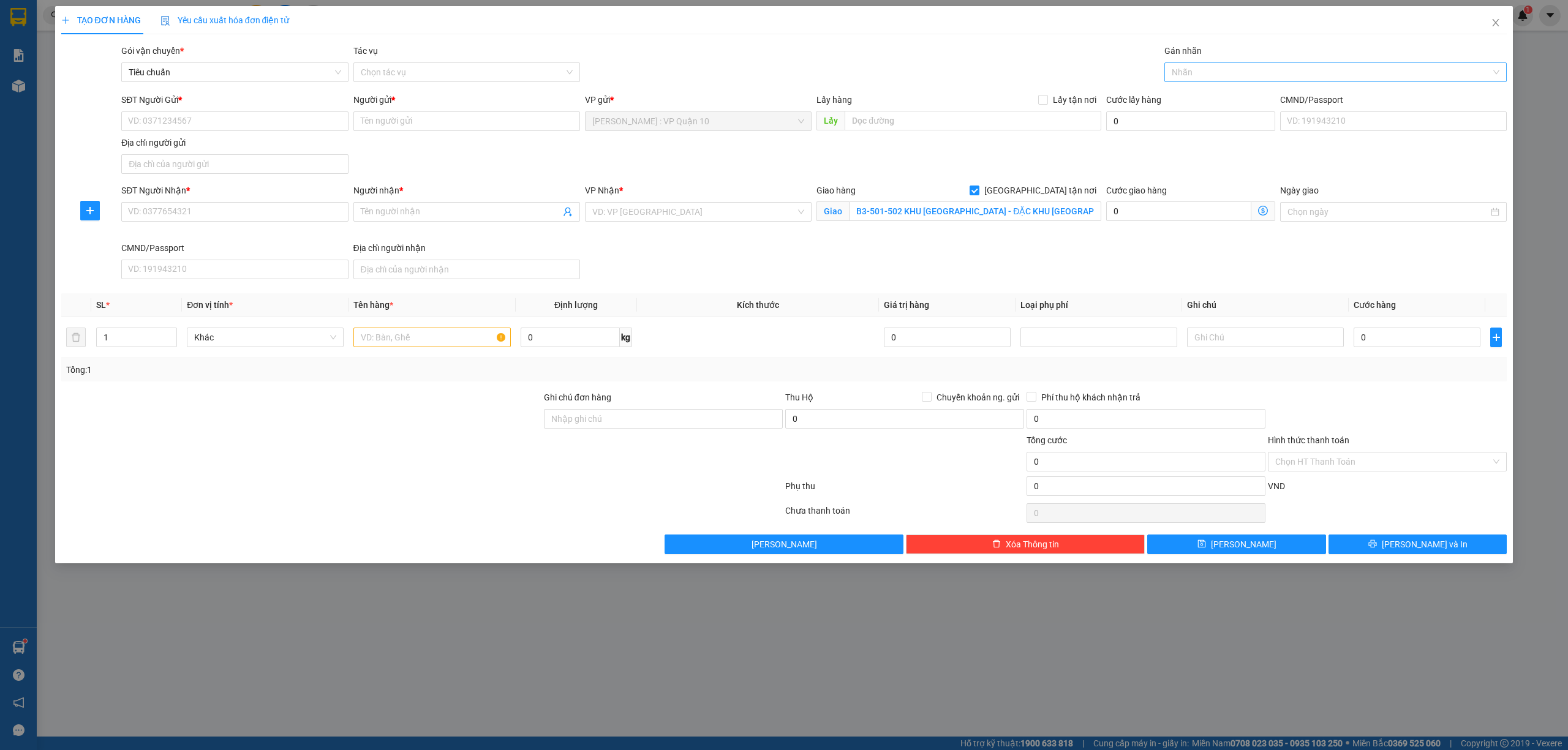
click at [1192, 75] on div at bounding box center [1330, 72] width 325 height 15
click at [1202, 96] on div "[GEOGRAPHIC_DATA] tận nơi" at bounding box center [1335, 97] width 328 height 13
click at [632, 207] on input "search" at bounding box center [694, 212] width 203 height 19
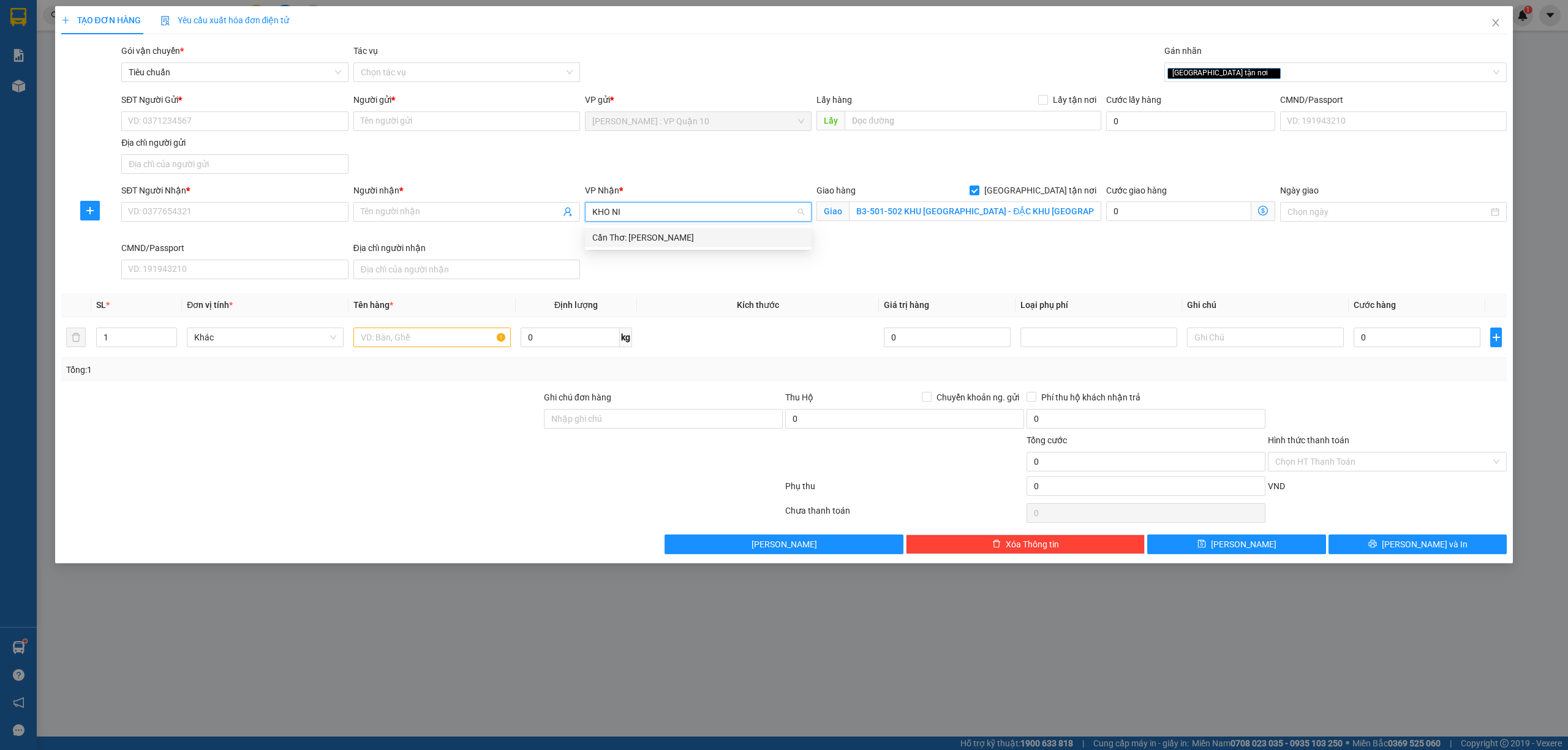
click at [671, 238] on div "Cần Thơ: [PERSON_NAME]" at bounding box center [698, 237] width 212 height 13
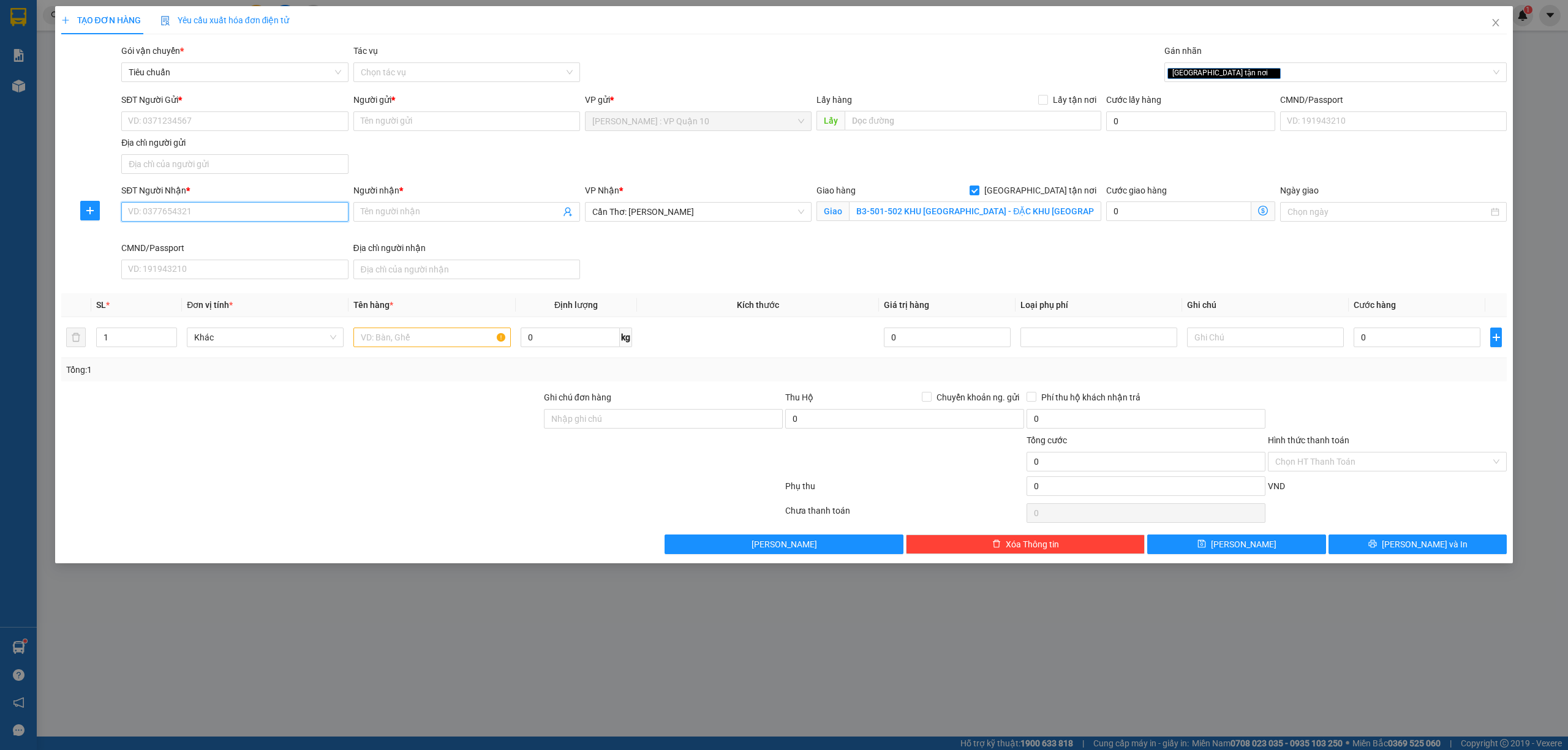
drag, startPoint x: 224, startPoint y: 212, endPoint x: 231, endPoint y: 213, distance: 7.1
click at [224, 213] on input "SĐT Người Nhận *" at bounding box center [235, 211] width 227 height 19
click at [394, 213] on input "Người nhận *" at bounding box center [461, 211] width 200 height 13
click at [178, 125] on input "SĐT Người Gửi *" at bounding box center [235, 121] width 227 height 19
click at [388, 123] on input "Người gửi *" at bounding box center [466, 121] width 227 height 19
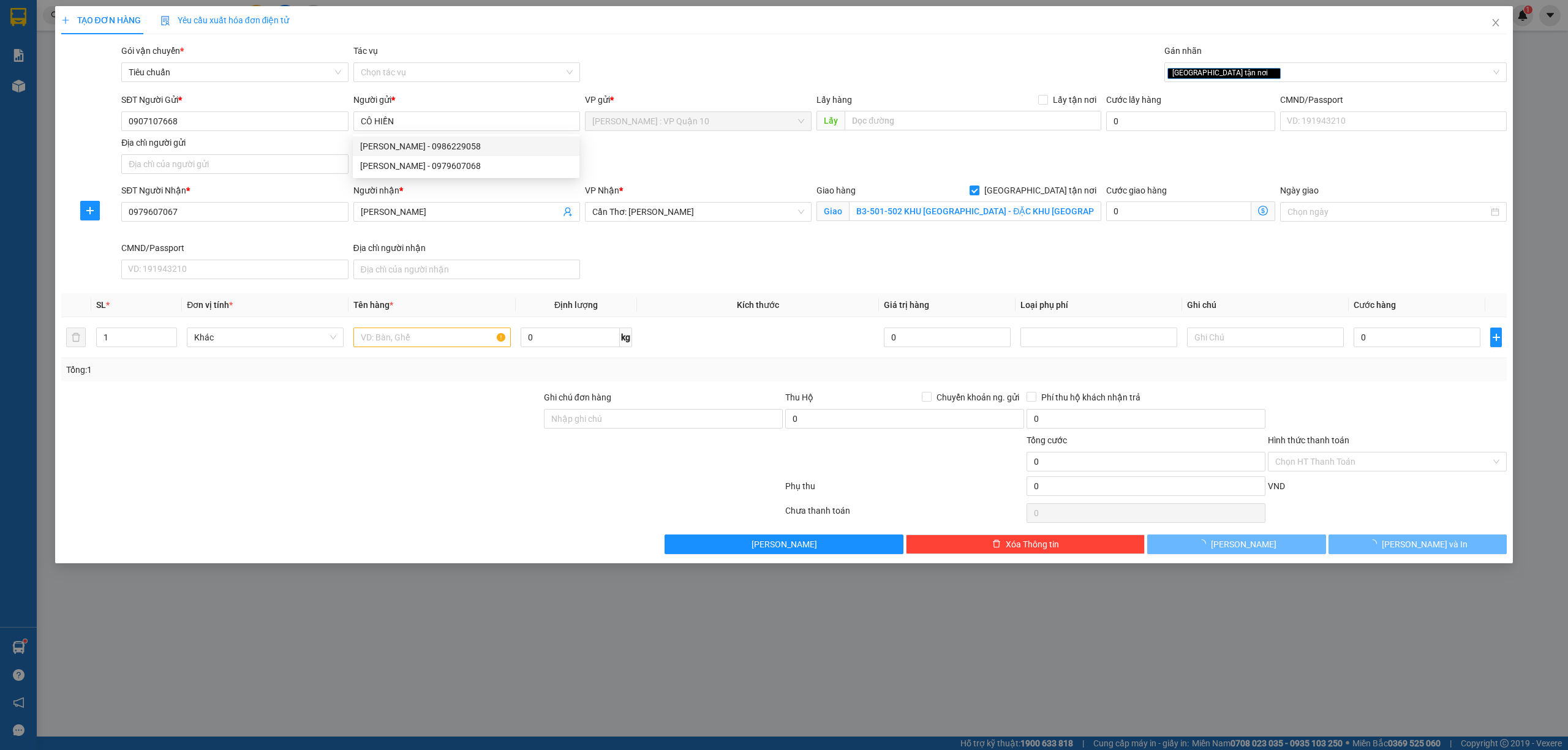
click at [379, 404] on form "Ghi chú đơn hàng Thu Hộ Chuyển khoản ng. gửi 0 Phí thu hộ khách nhận trả 0 Tổng…" at bounding box center [784, 445] width 1446 height 110
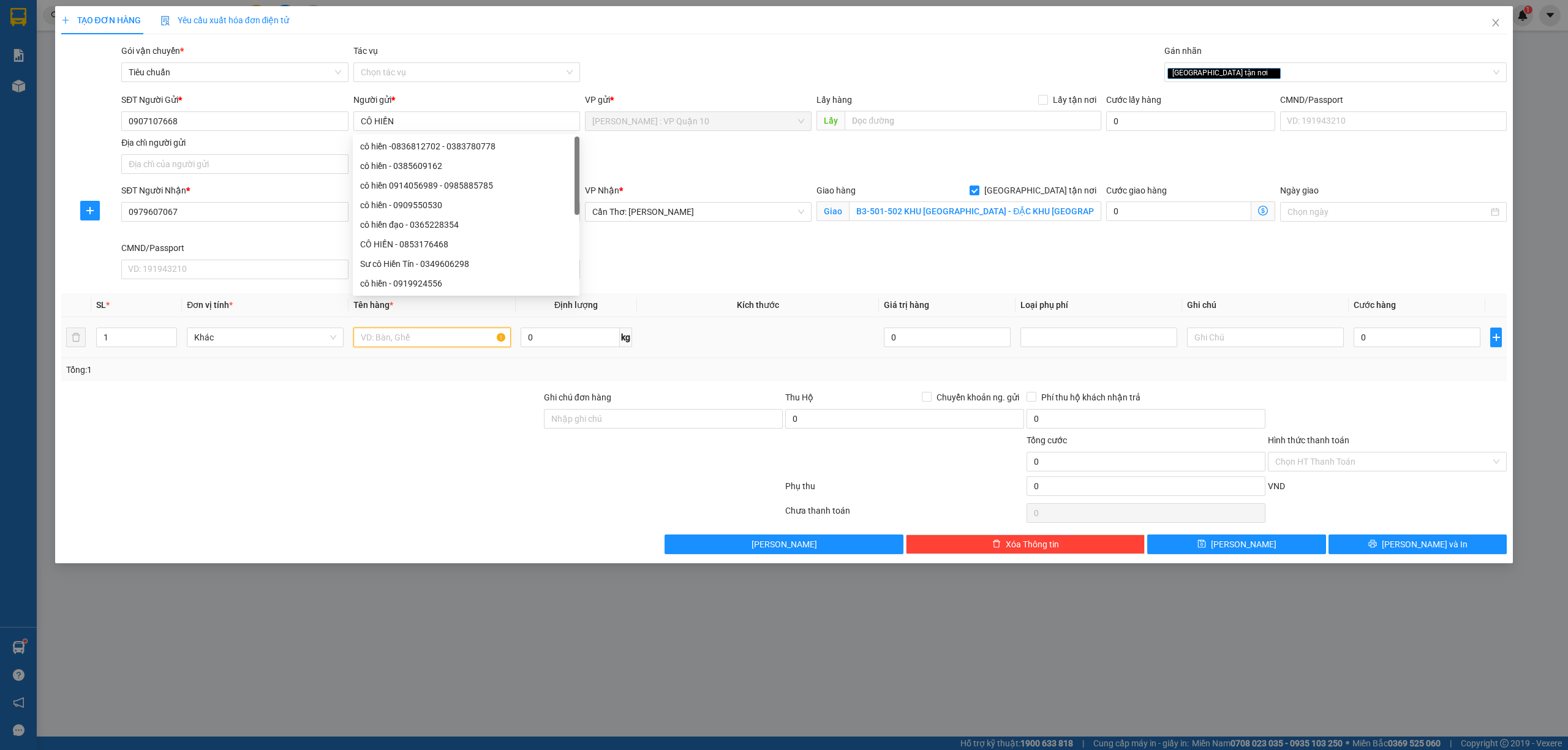
click at [383, 336] on input "text" at bounding box center [431, 336] width 157 height 19
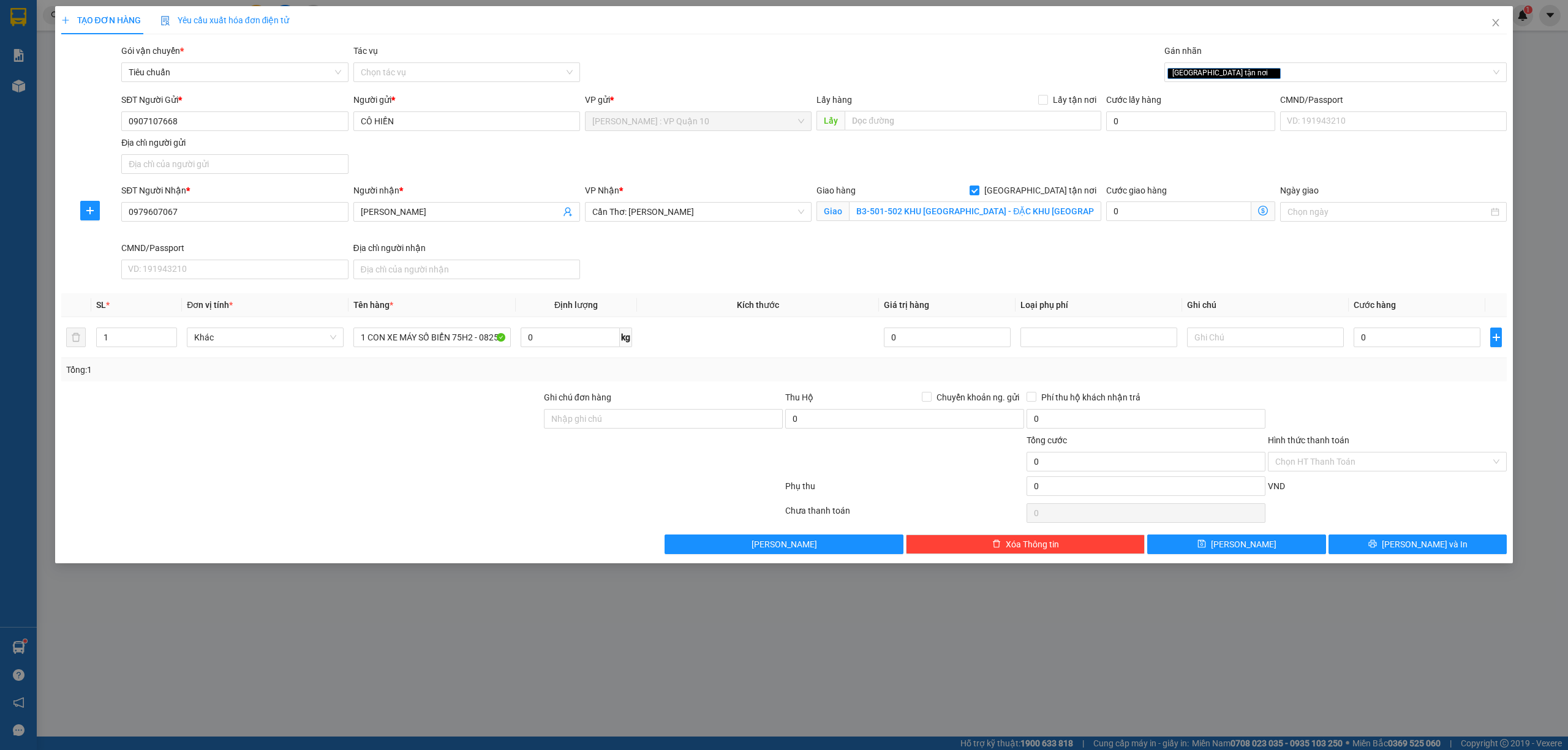
click at [401, 476] on div at bounding box center [301, 454] width 482 height 43
click at [637, 419] on input "Ghi chú đơn hàng" at bounding box center [663, 418] width 238 height 19
click at [479, 516] on div at bounding box center [422, 512] width 724 height 24
click at [1399, 336] on input "0" at bounding box center [1417, 336] width 127 height 19
click at [1341, 456] on input "Hình thức thanh toán" at bounding box center [1383, 462] width 216 height 19
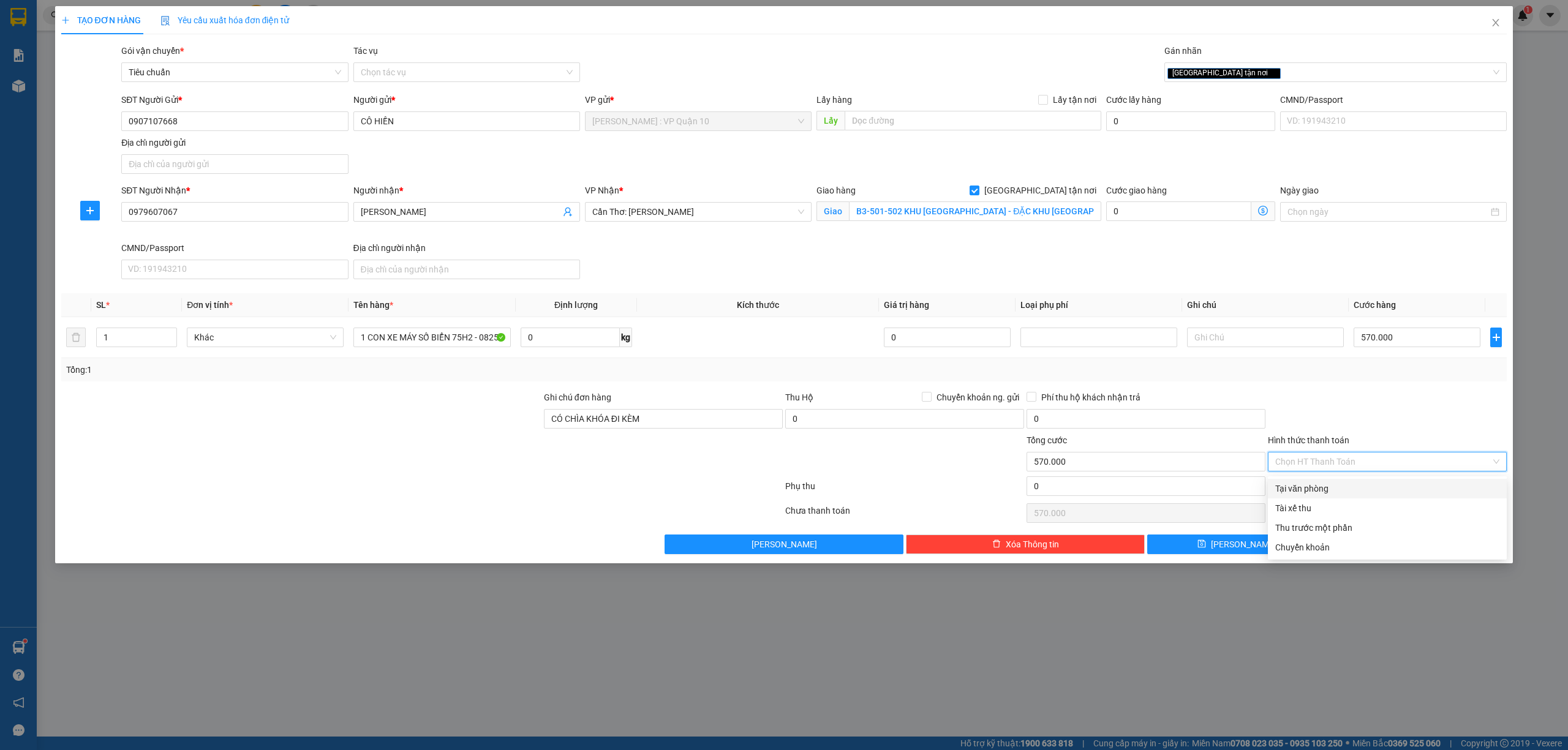
click at [1324, 482] on div "Tại văn phòng" at bounding box center [1387, 488] width 224 height 13
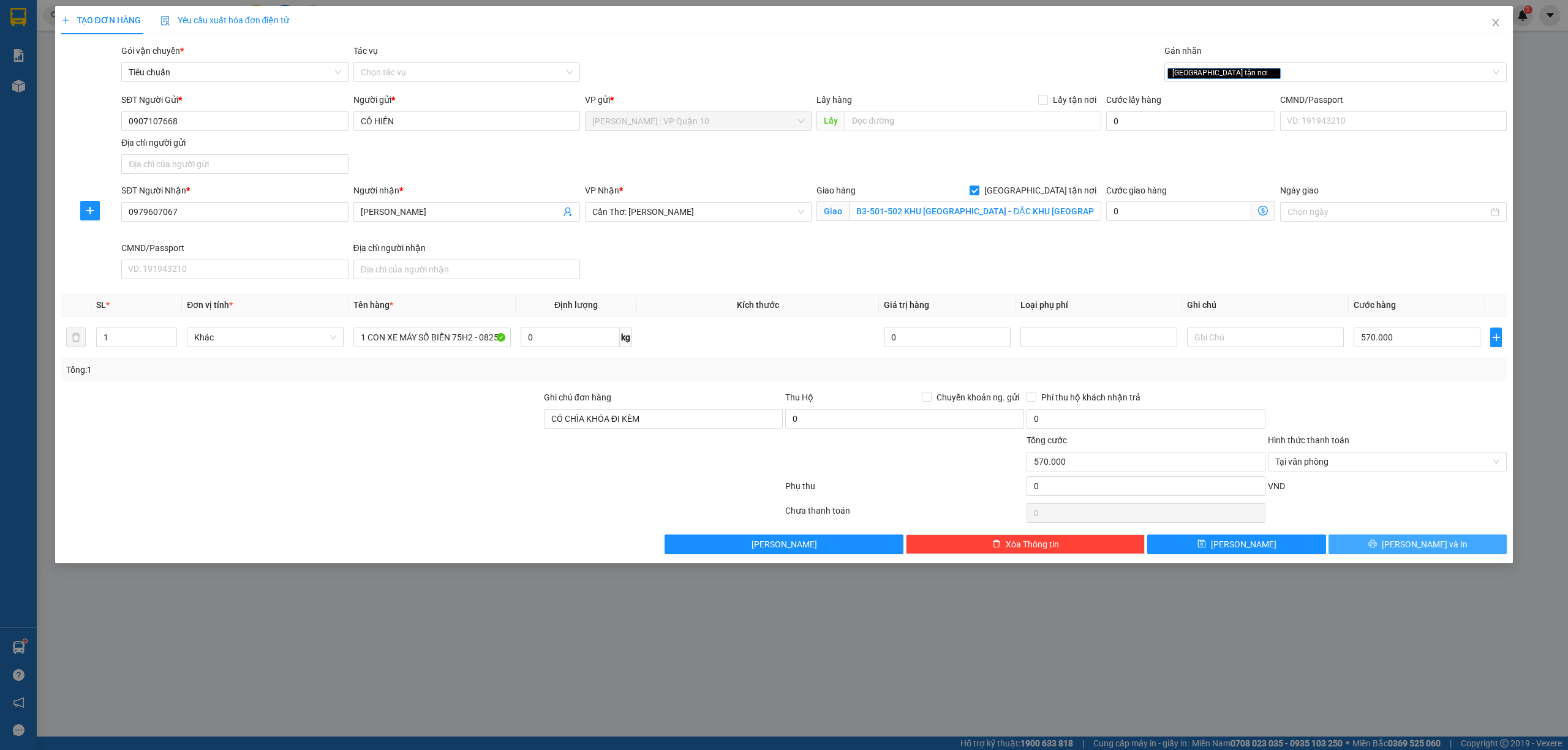
click at [1379, 549] on button "[PERSON_NAME] và In" at bounding box center [1418, 544] width 178 height 19
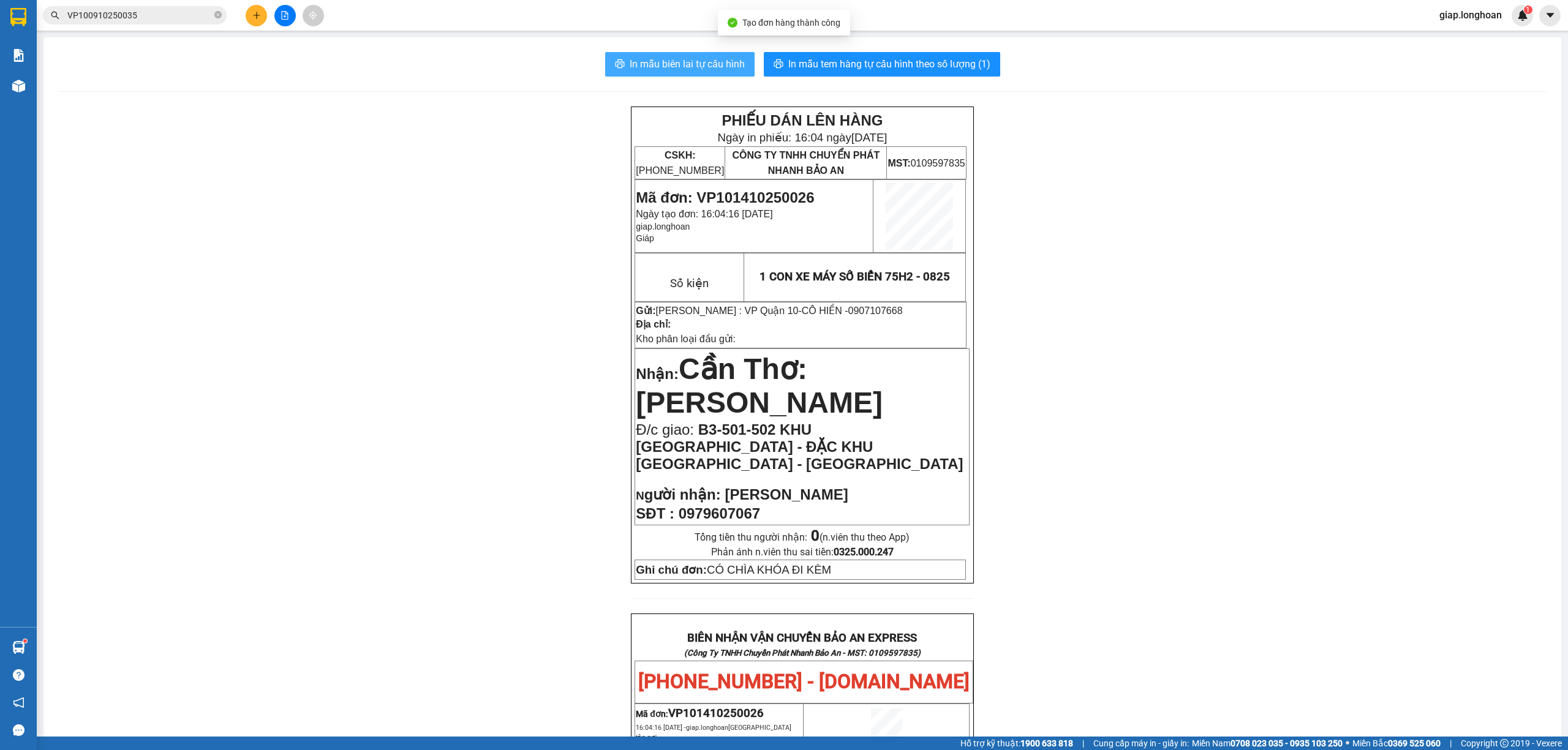
click at [665, 58] on span "In mẫu biên lai tự cấu hình" at bounding box center [687, 64] width 115 height 16
click at [833, 58] on span "In mẫu tem hàng tự cấu hình theo số lượng (1)" at bounding box center [888, 64] width 202 height 16
click at [482, 539] on div "PHIẾU DÁN LÊN HÀNG Ngày in phiếu: 16:04 ngày 14-10-2025 CSKH: 1900.06.88.33 CÔN…" at bounding box center [803, 710] width 1489 height 1208
click at [262, 19] on button at bounding box center [256, 16] width 22 height 22
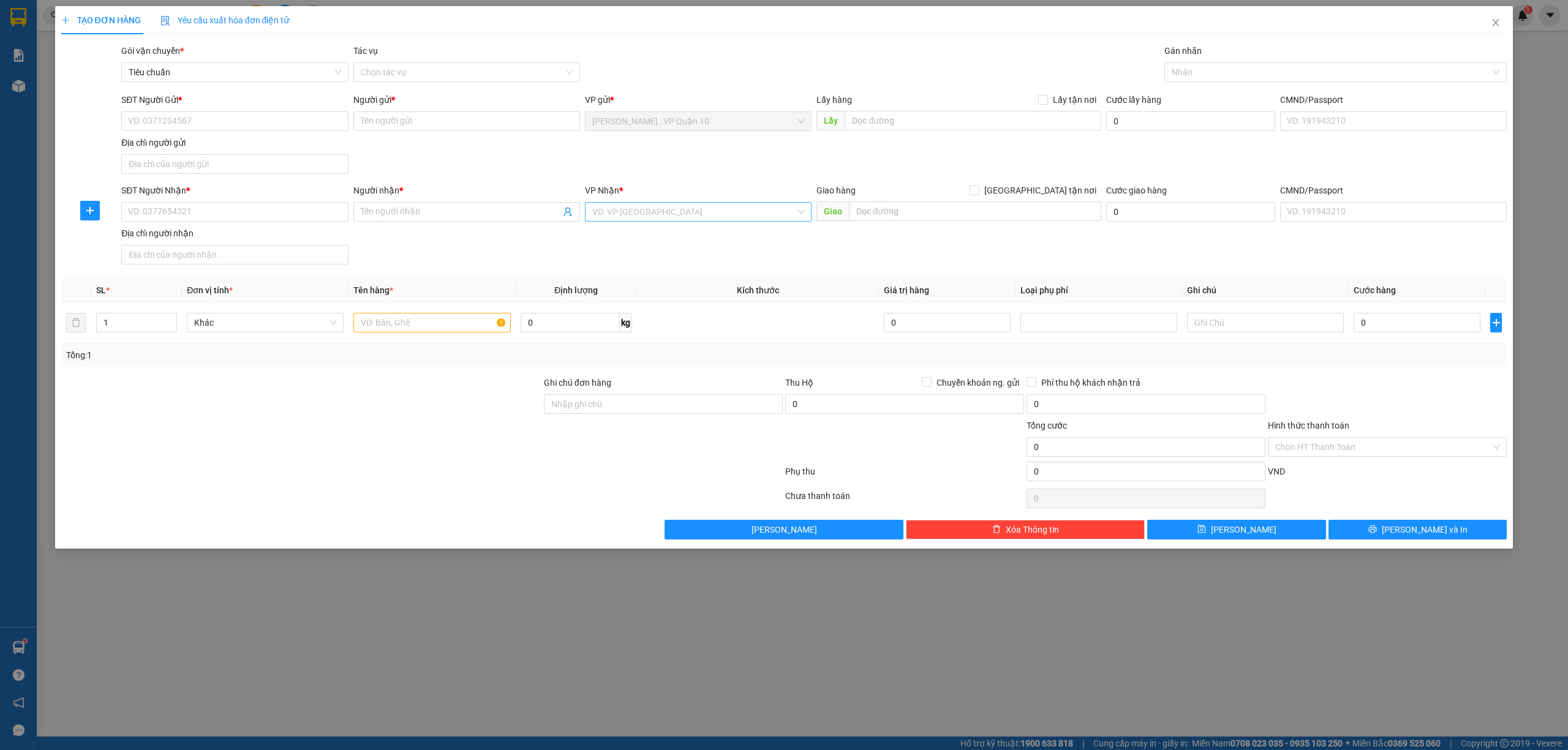
click at [675, 213] on input "search" at bounding box center [694, 212] width 203 height 19
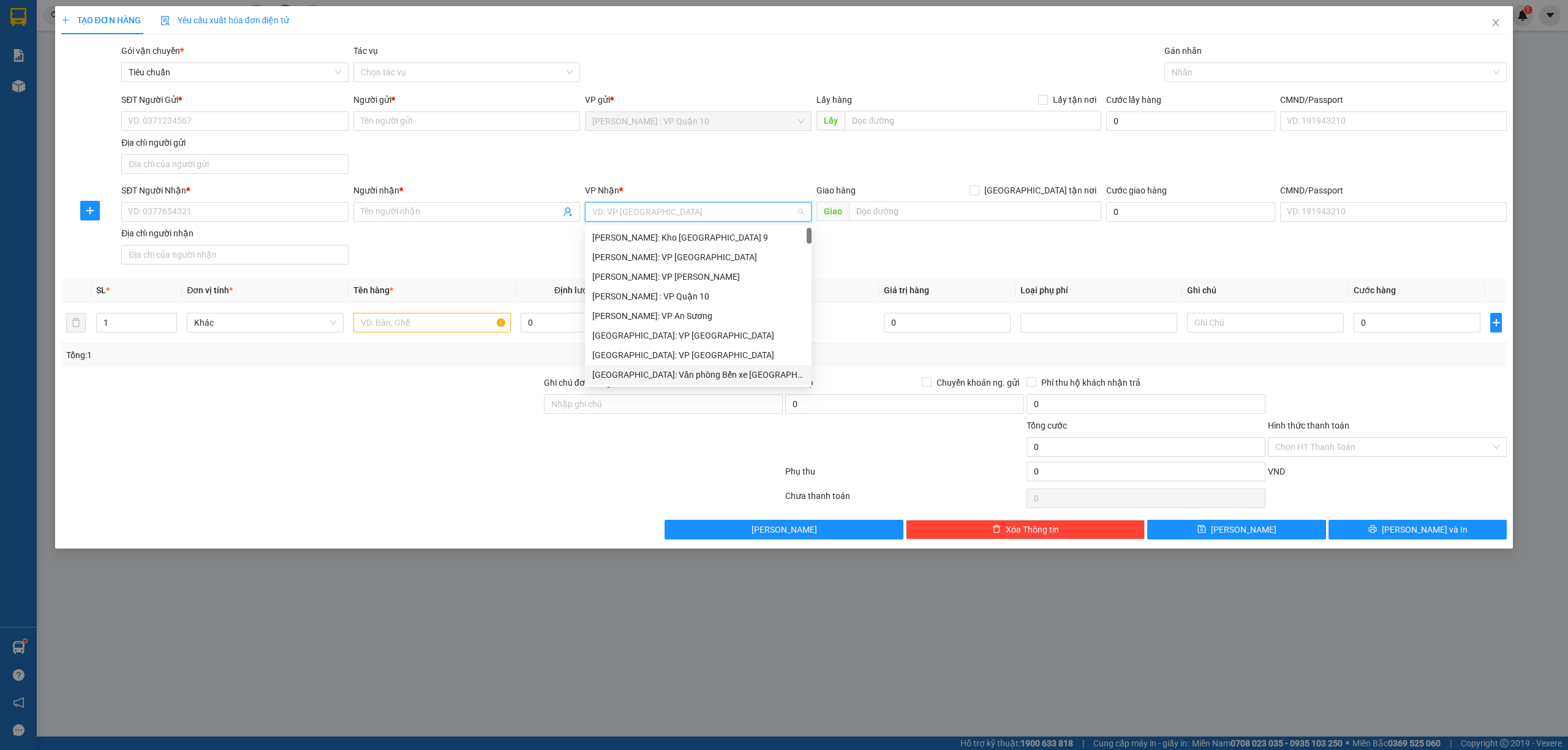
click at [719, 370] on div "[GEOGRAPHIC_DATA]: Văn phòng Bến xe [GEOGRAPHIC_DATA]" at bounding box center [698, 374] width 212 height 13
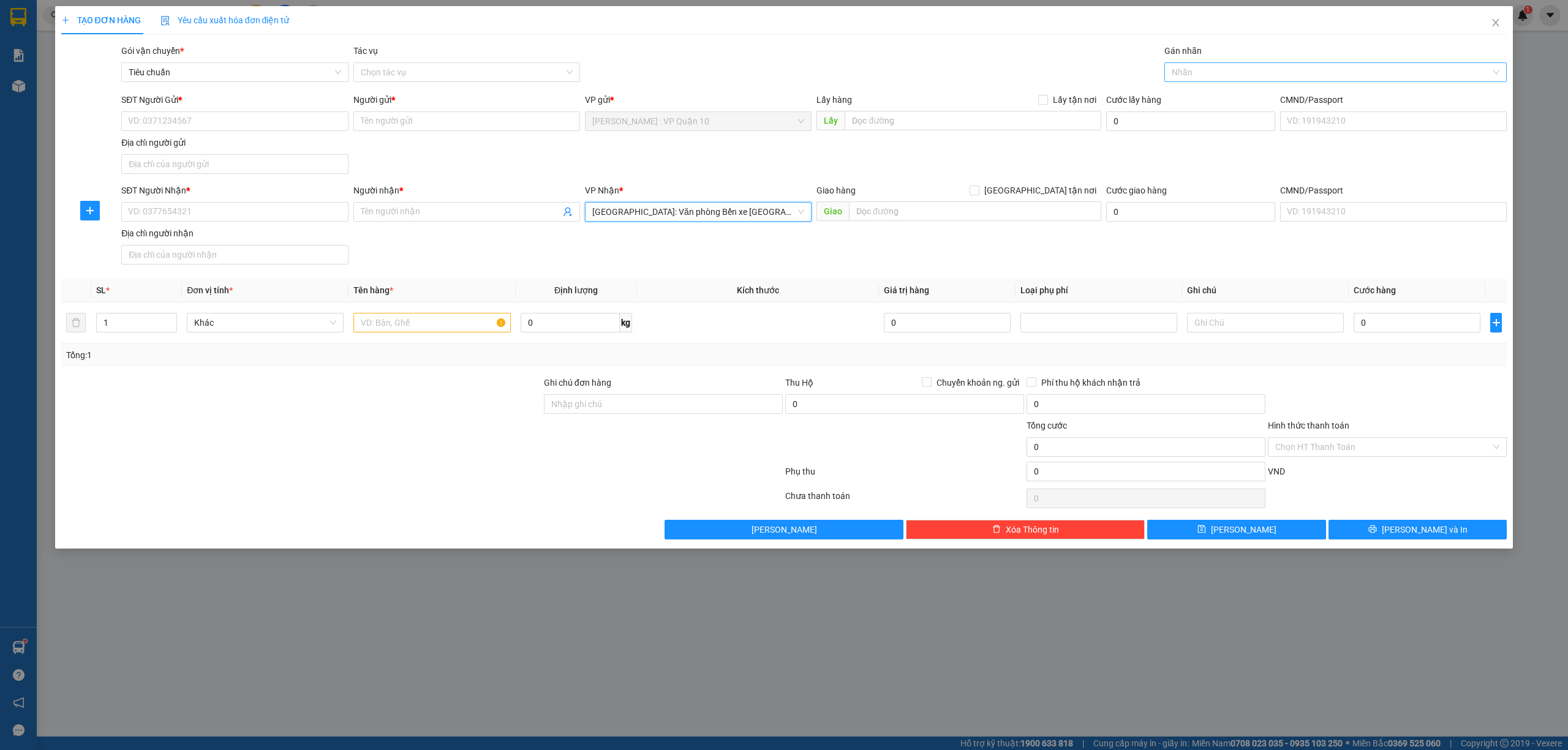
click at [1199, 77] on div at bounding box center [1330, 72] width 325 height 15
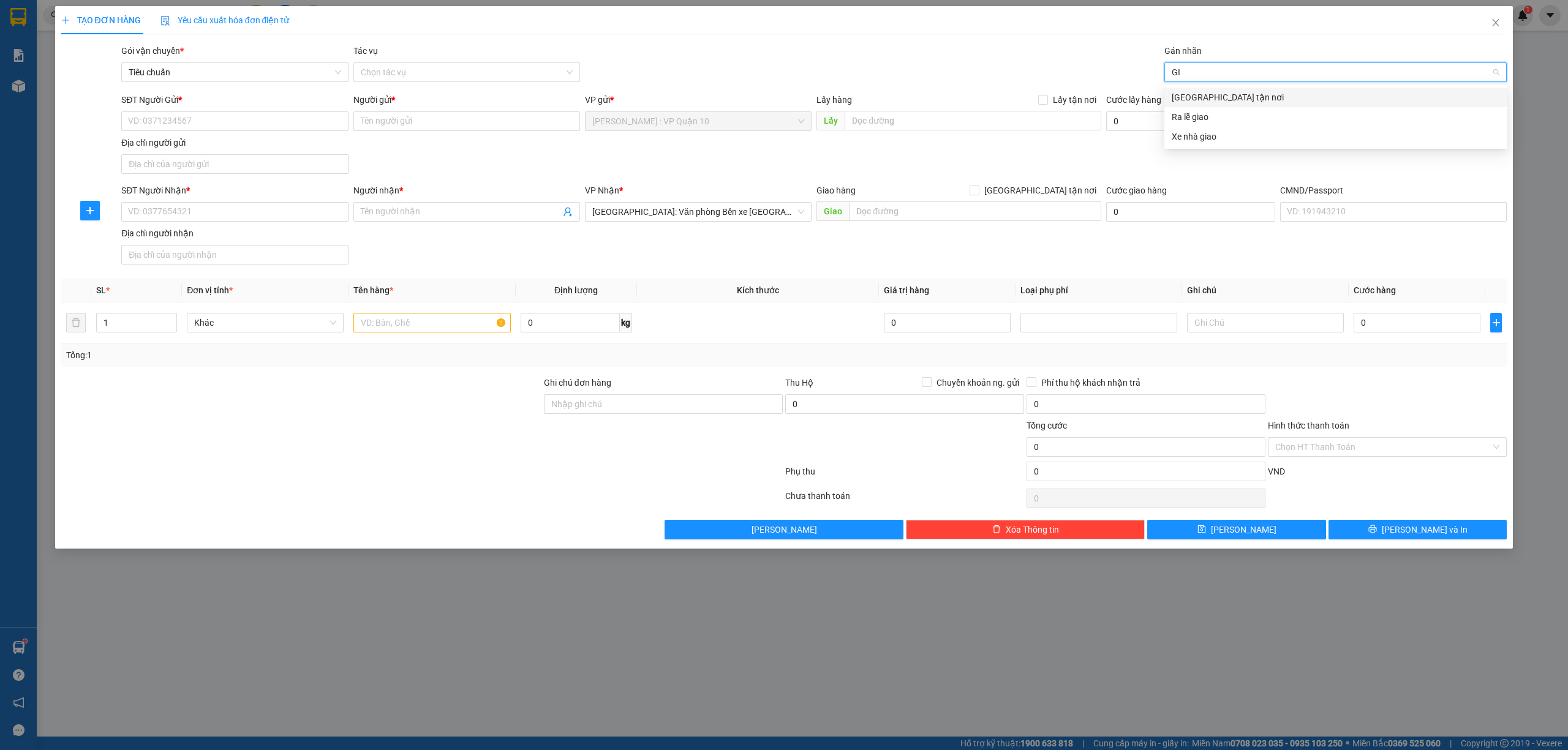
click at [1204, 91] on div "[GEOGRAPHIC_DATA] tận nơi" at bounding box center [1335, 97] width 328 height 13
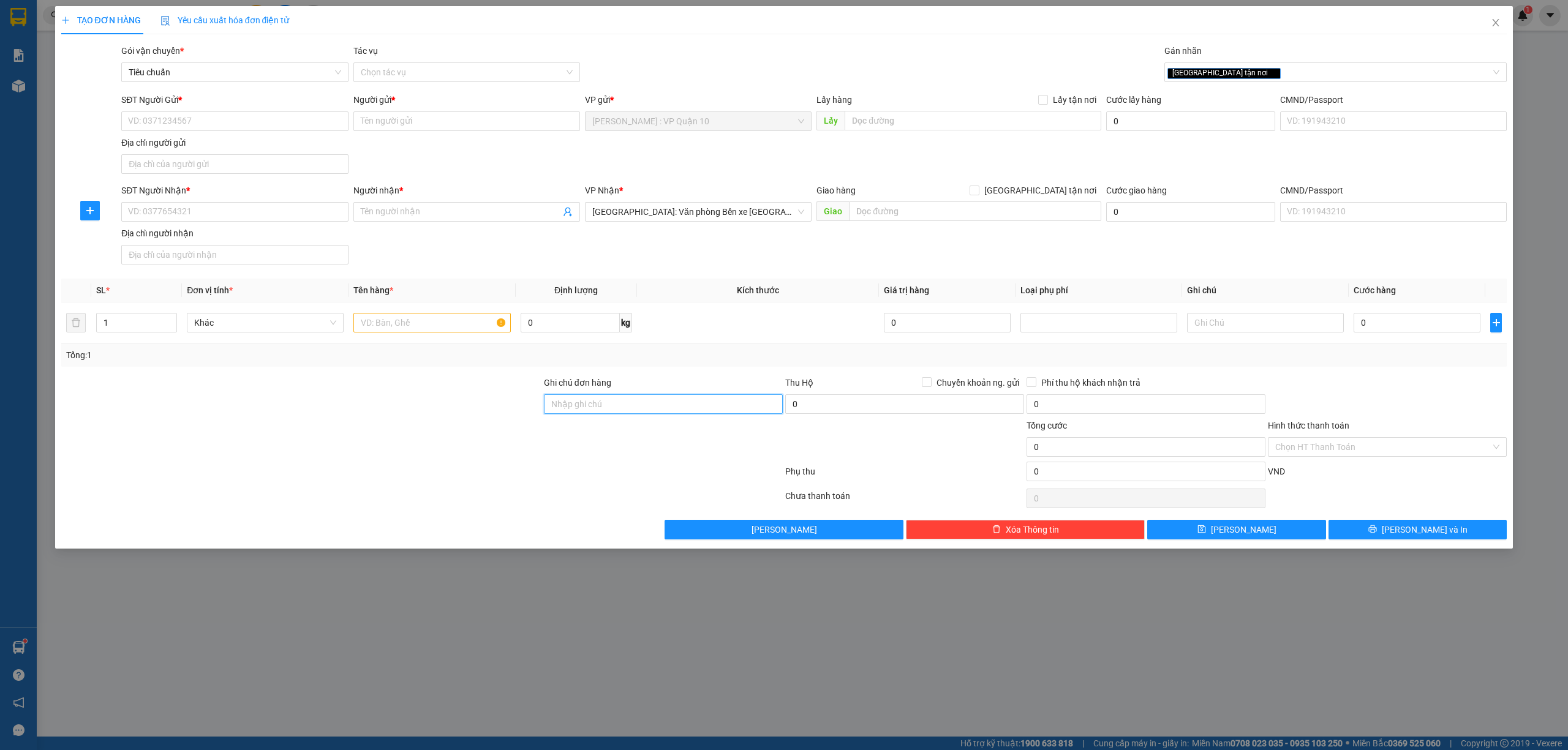
click at [585, 410] on input "Ghi chú đơn hàng" at bounding box center [663, 403] width 238 height 19
click at [141, 328] on input "1" at bounding box center [136, 322] width 79 height 19
click at [409, 319] on input "text" at bounding box center [431, 322] width 157 height 19
click at [258, 219] on input "SĐT Người Nhận *" at bounding box center [235, 211] width 227 height 19
click at [407, 220] on span at bounding box center [466, 211] width 227 height 19
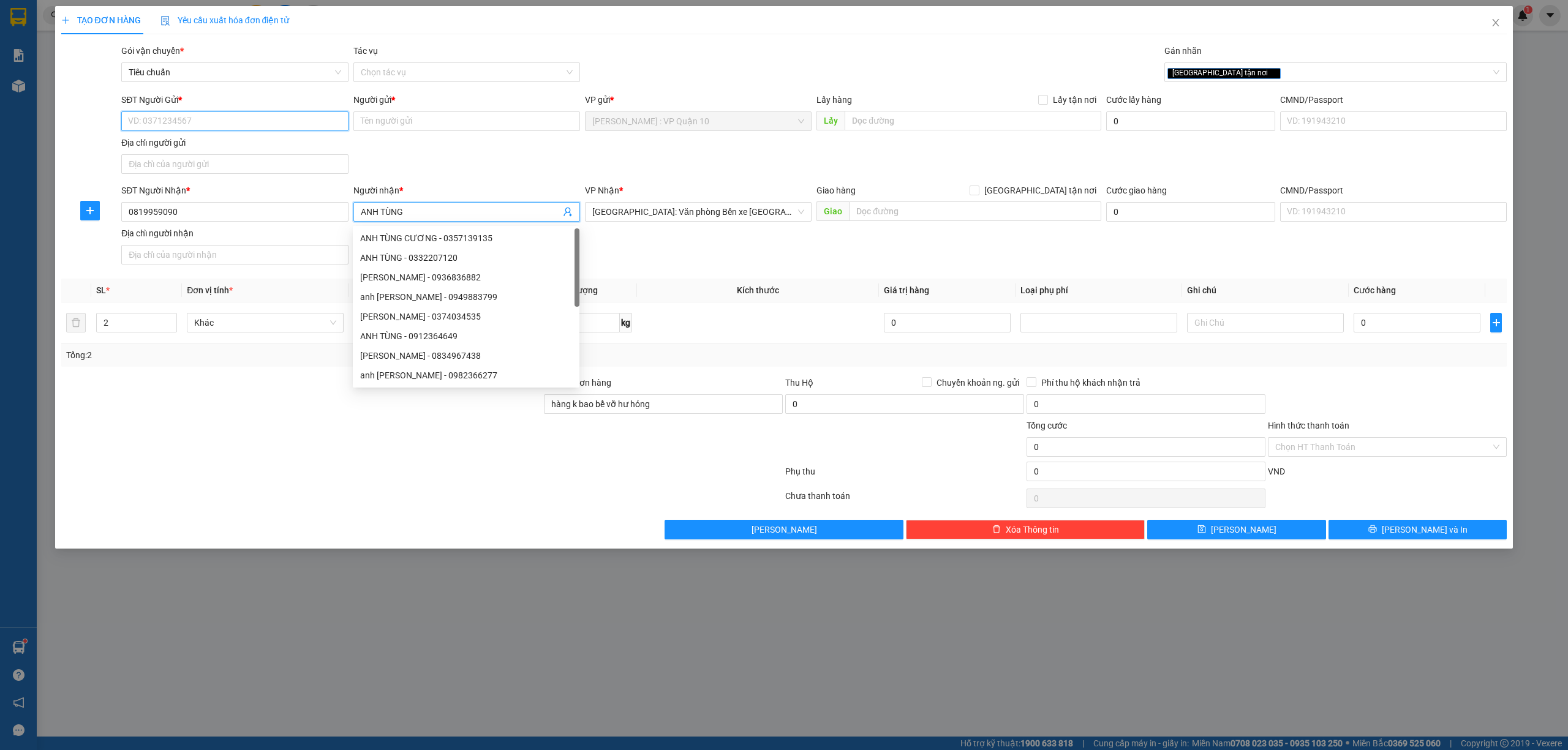
click at [210, 116] on input "SĐT Người Gửi *" at bounding box center [235, 121] width 227 height 19
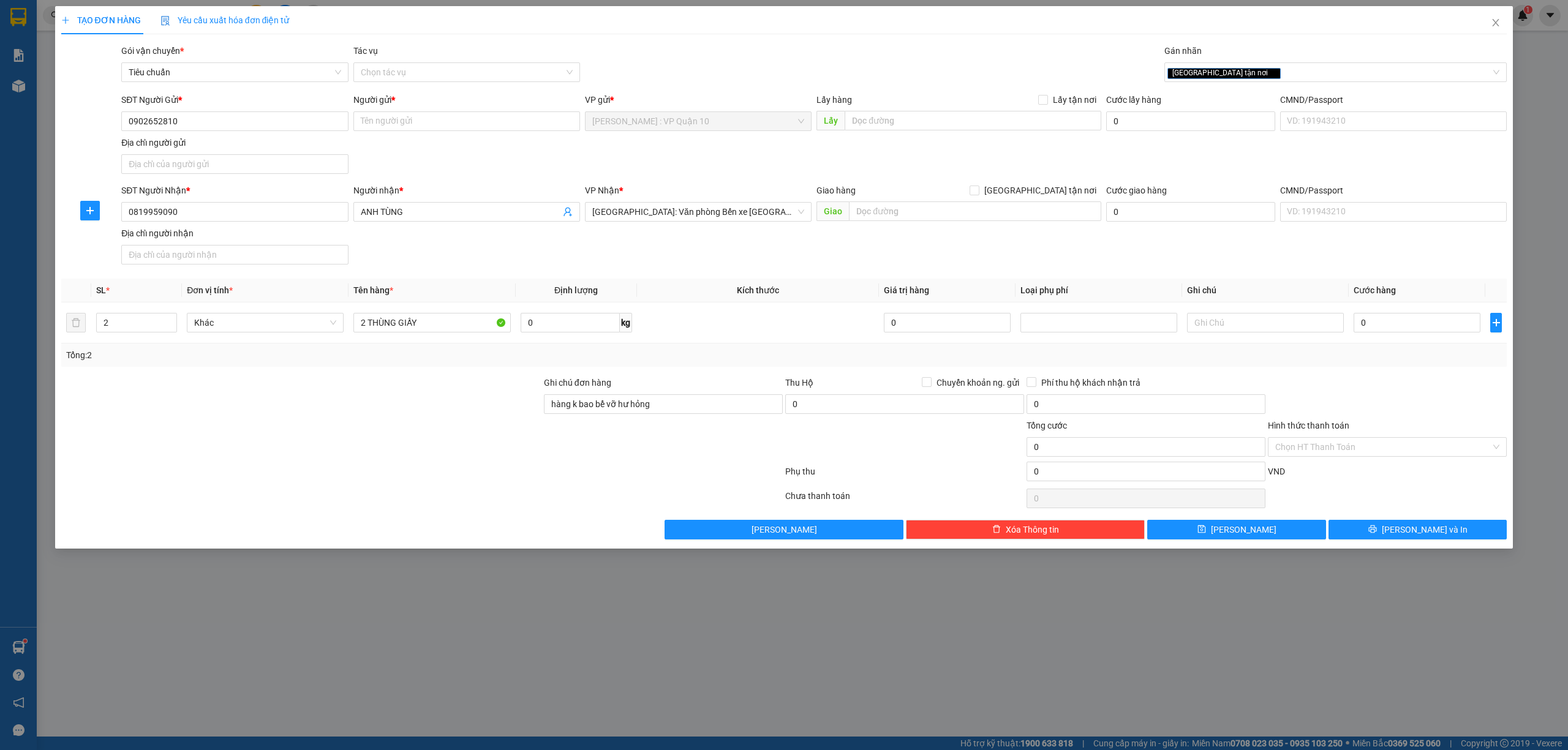
click at [409, 133] on div "Người gửi * Tên người gửi" at bounding box center [466, 114] width 227 height 43
click at [405, 129] on input "Người gửi *" at bounding box center [466, 121] width 227 height 19
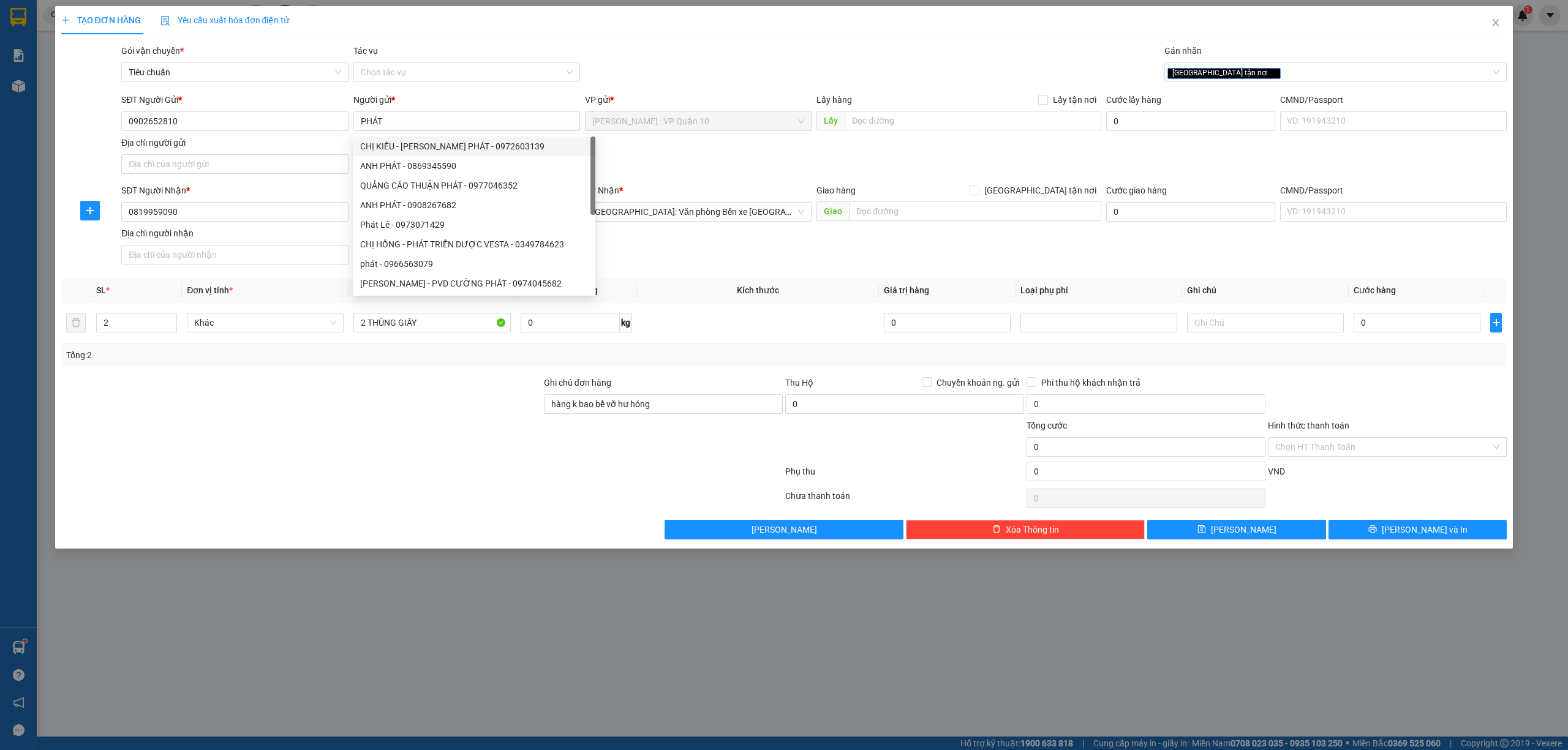
drag, startPoint x: 387, startPoint y: 462, endPoint x: 397, endPoint y: 456, distance: 11.7
click at [387, 462] on div at bounding box center [301, 440] width 482 height 43
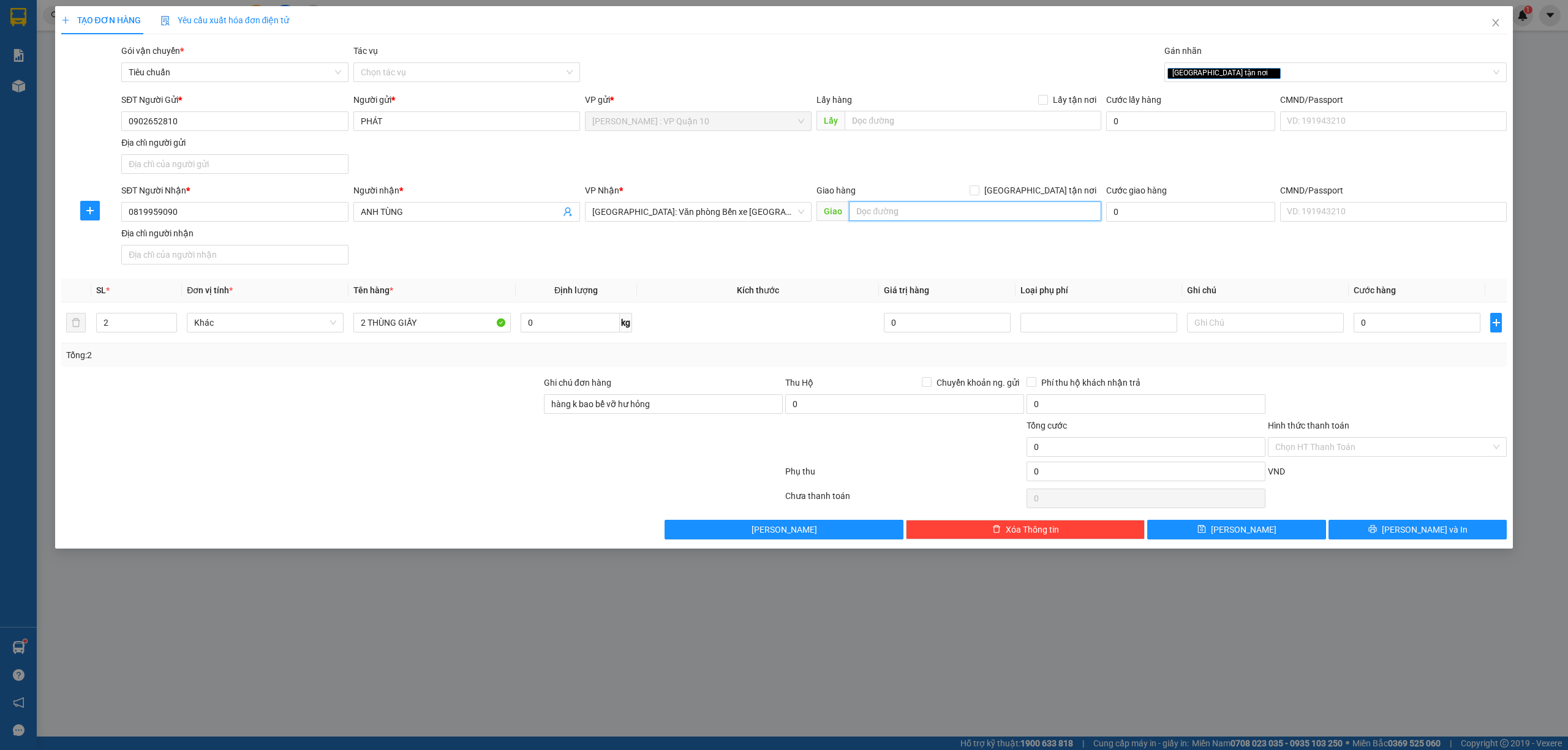
click at [902, 209] on input "text" at bounding box center [975, 211] width 253 height 19
click at [978, 192] on input "[GEOGRAPHIC_DATA] tận nơi" at bounding box center [973, 189] width 9 height 9
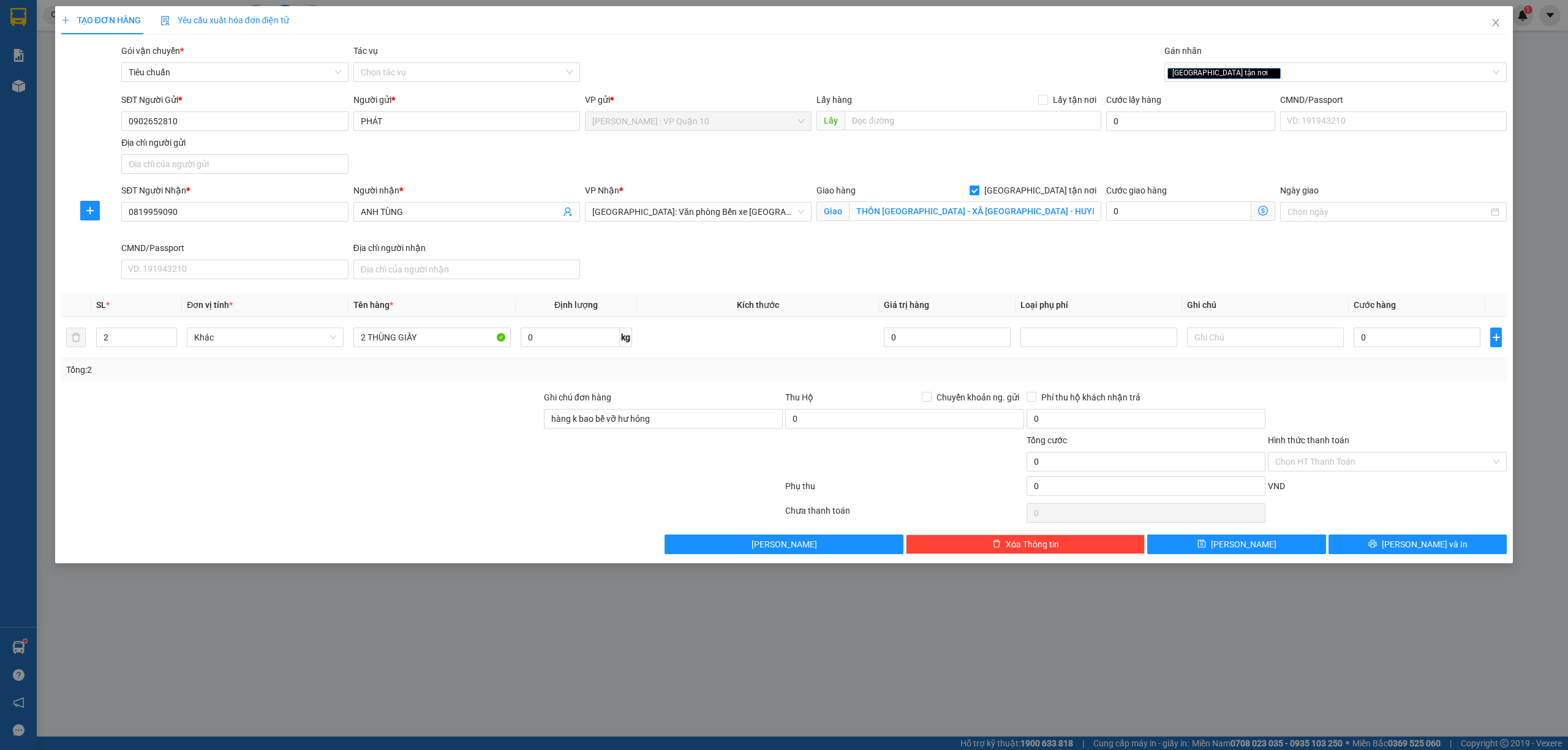
click at [937, 263] on div "SĐT Người Nhận * 0819959090 Người nhận * ANH TÙNG VP Nhận * Hải Phòng: Văn phòn…" at bounding box center [814, 234] width 1390 height 100
drag, startPoint x: 1395, startPoint y: 546, endPoint x: 1358, endPoint y: 578, distance: 48.9
click at [1377, 546] on icon "printer" at bounding box center [1372, 543] width 9 height 9
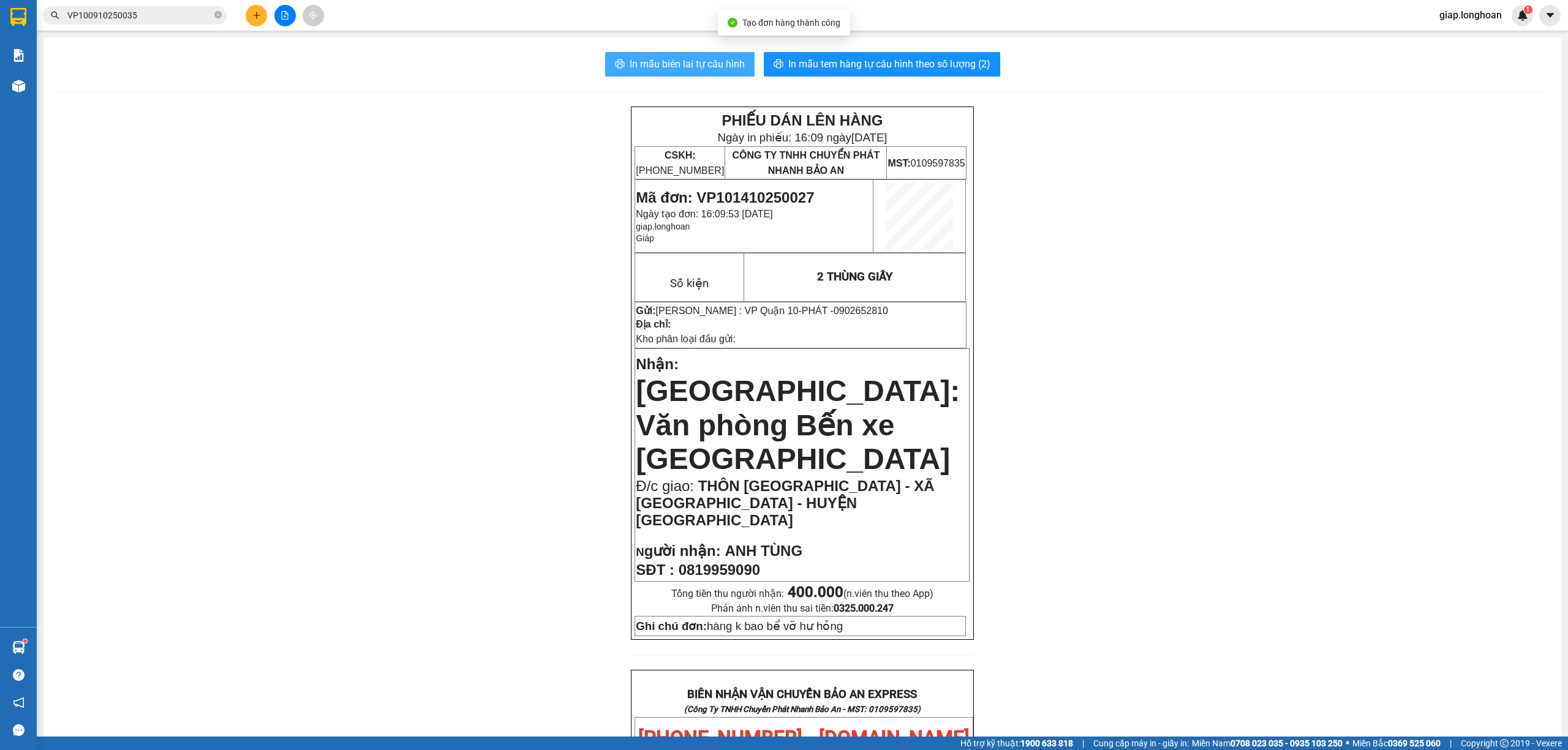
click at [673, 65] on span "In mẫu biên lai tự cấu hình" at bounding box center [687, 64] width 115 height 16
click at [858, 62] on span "In mẫu tem hàng tự cấu hình theo số lượng (2)" at bounding box center [888, 64] width 202 height 16
click at [255, 18] on icon "plus" at bounding box center [256, 15] width 9 height 9
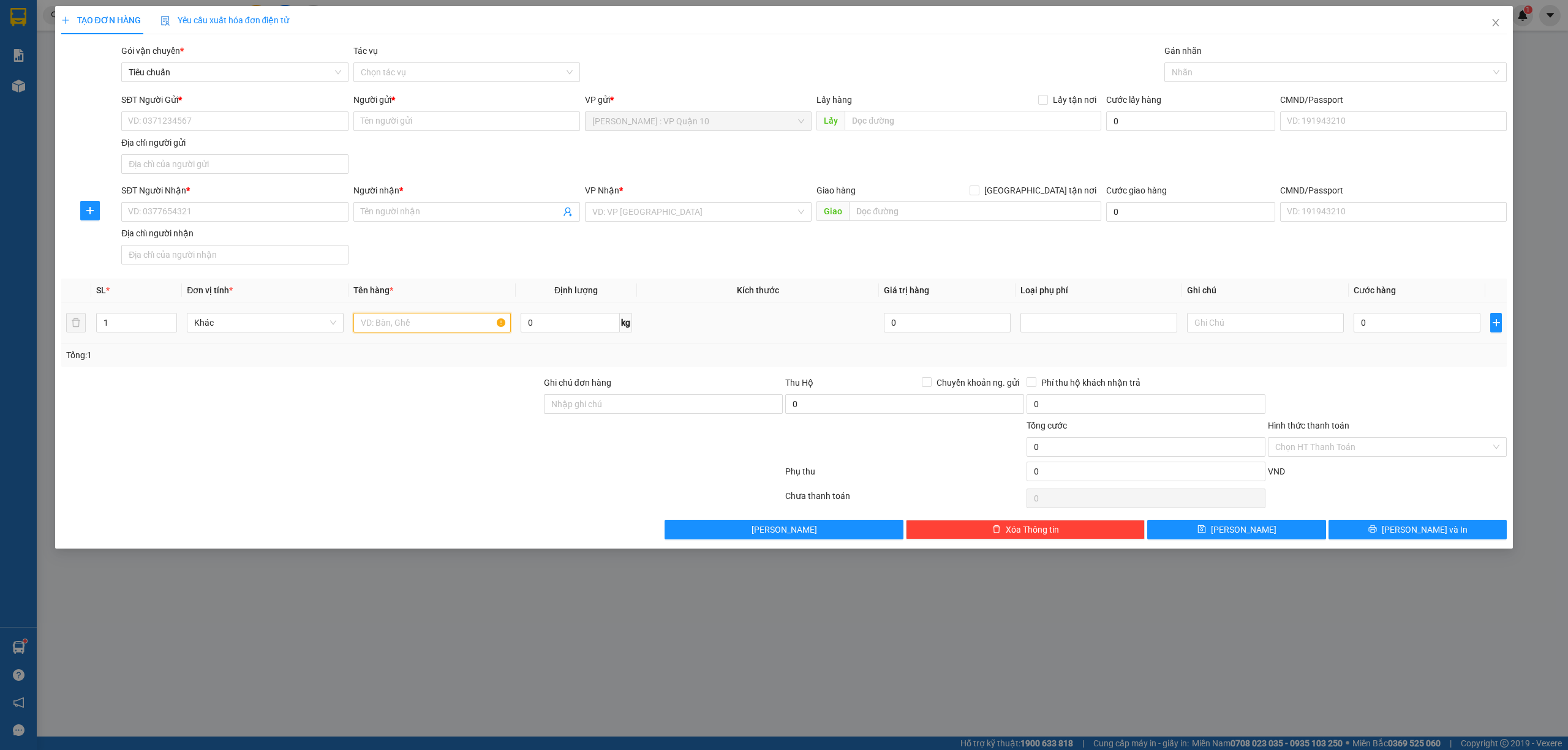
click at [408, 321] on input "text" at bounding box center [431, 322] width 157 height 19
drag, startPoint x: 581, startPoint y: 393, endPoint x: 592, endPoint y: 405, distance: 16.3
click at [582, 394] on div "Ghi chú đơn hàng" at bounding box center [663, 386] width 238 height 19
click at [594, 405] on input "Ghi chú đơn hàng" at bounding box center [663, 403] width 238 height 19
click at [542, 473] on div at bounding box center [422, 474] width 724 height 24
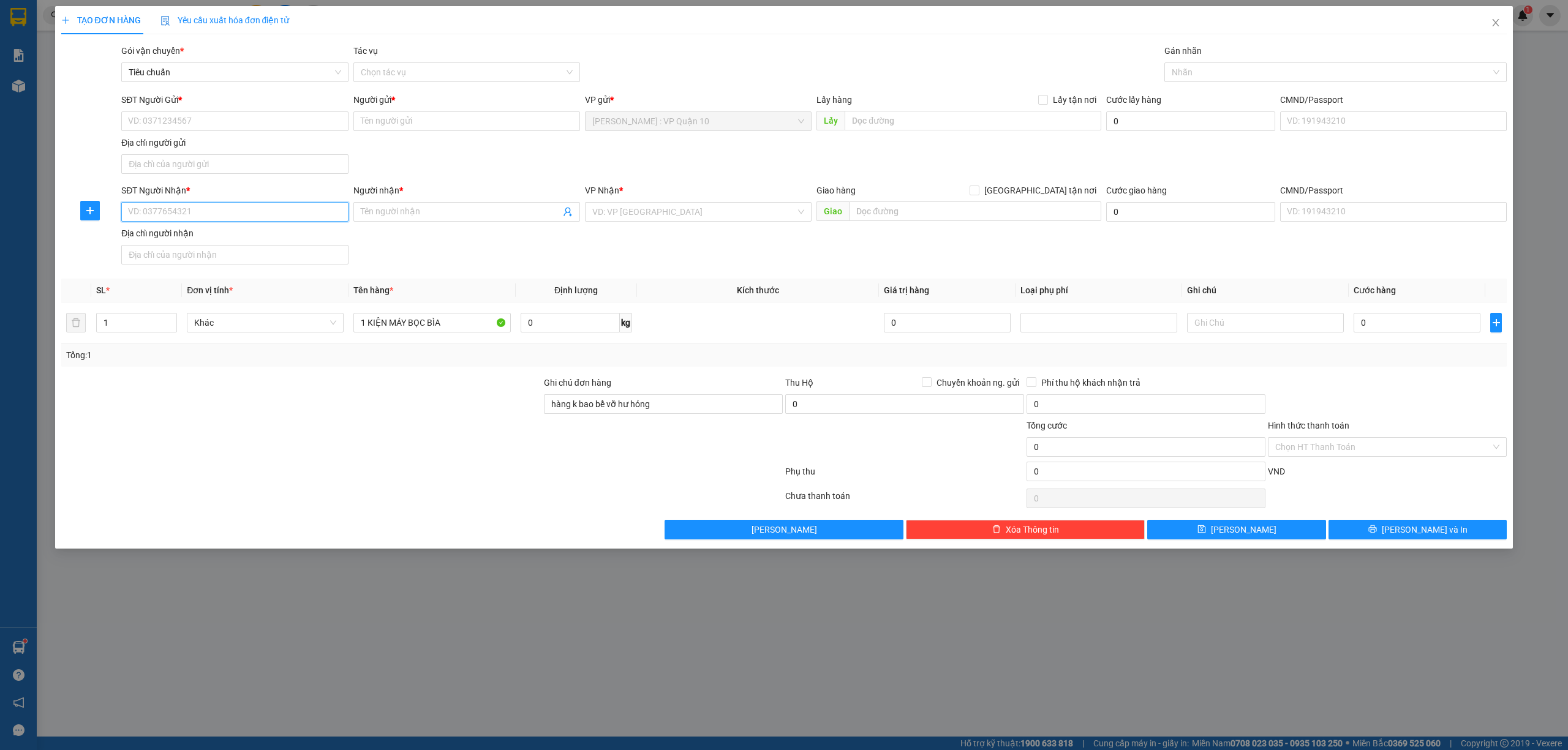
click at [182, 211] on input "SĐT Người Nhận *" at bounding box center [235, 211] width 227 height 19
click at [173, 122] on input "SĐT Người Gửi *" at bounding box center [235, 121] width 227 height 19
click at [200, 146] on div "0903061838 - ANH KHANH" at bounding box center [235, 146] width 212 height 13
click at [229, 211] on input "SĐT Người Nhận *" at bounding box center [235, 211] width 227 height 19
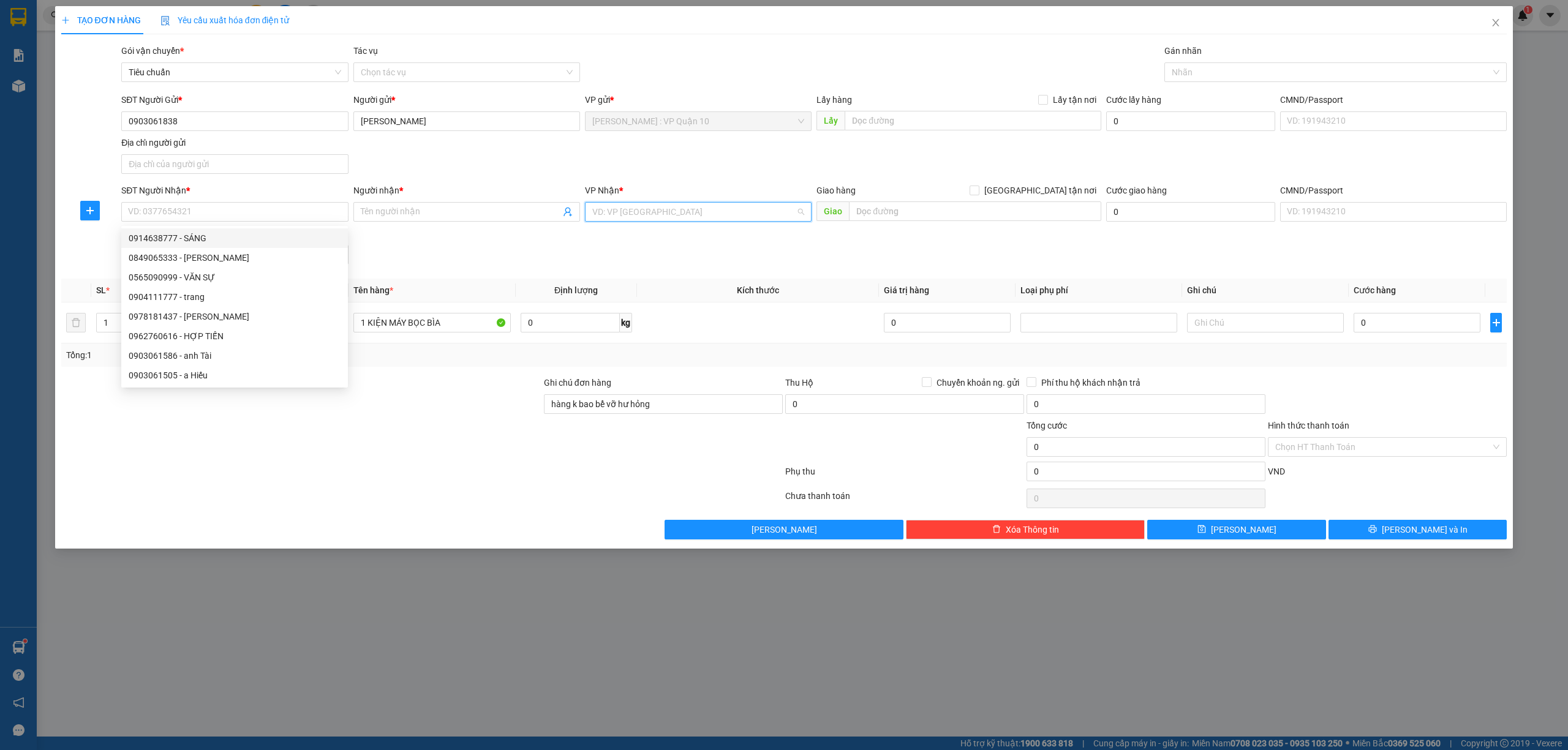
click at [630, 219] on input "search" at bounding box center [694, 212] width 203 height 19
click at [1206, 71] on div at bounding box center [1330, 72] width 325 height 15
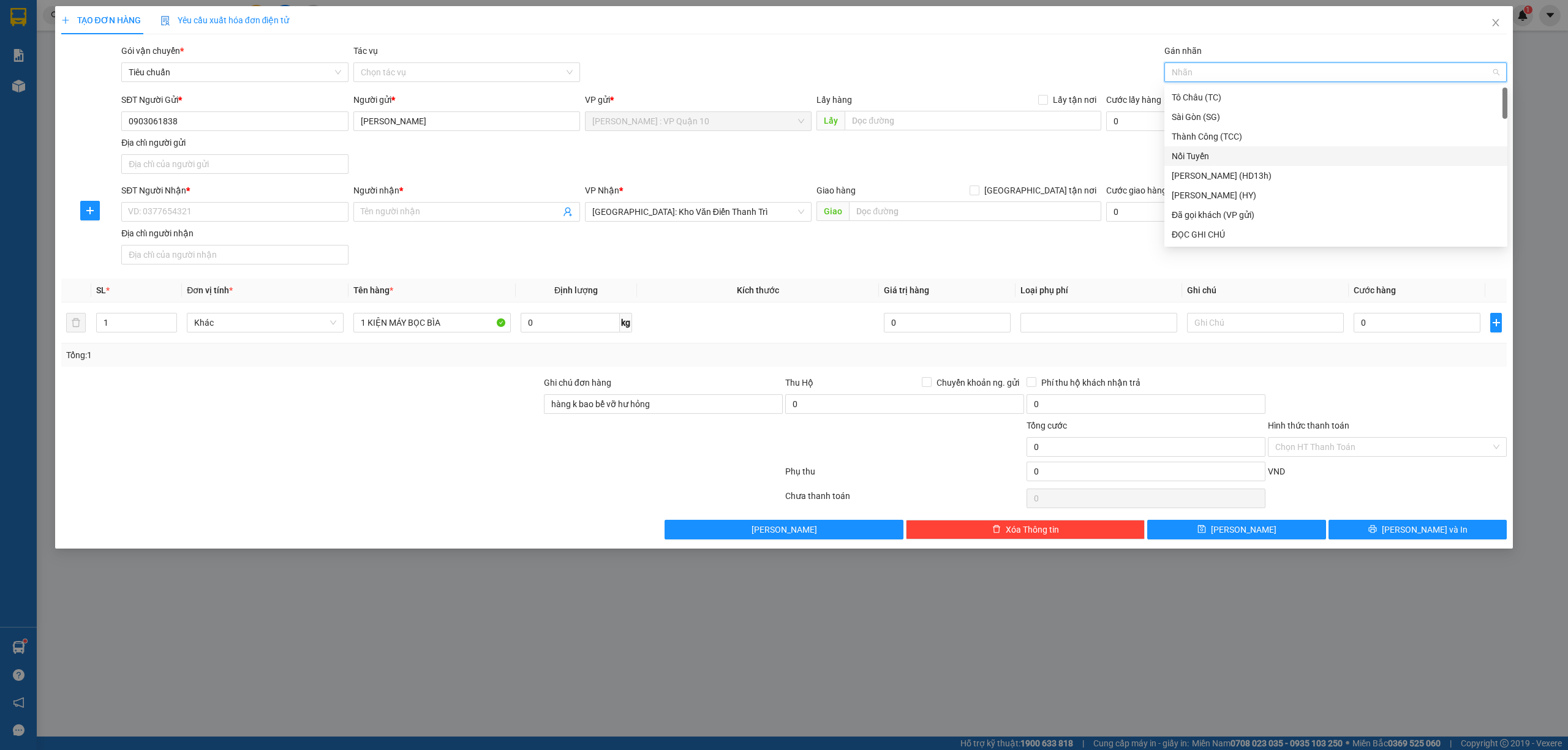
drag, startPoint x: 1195, startPoint y: 161, endPoint x: 1192, endPoint y: 155, distance: 6.7
click at [1194, 160] on div "Nối Tuyến" at bounding box center [1335, 156] width 328 height 13
click at [434, 465] on div at bounding box center [422, 474] width 724 height 24
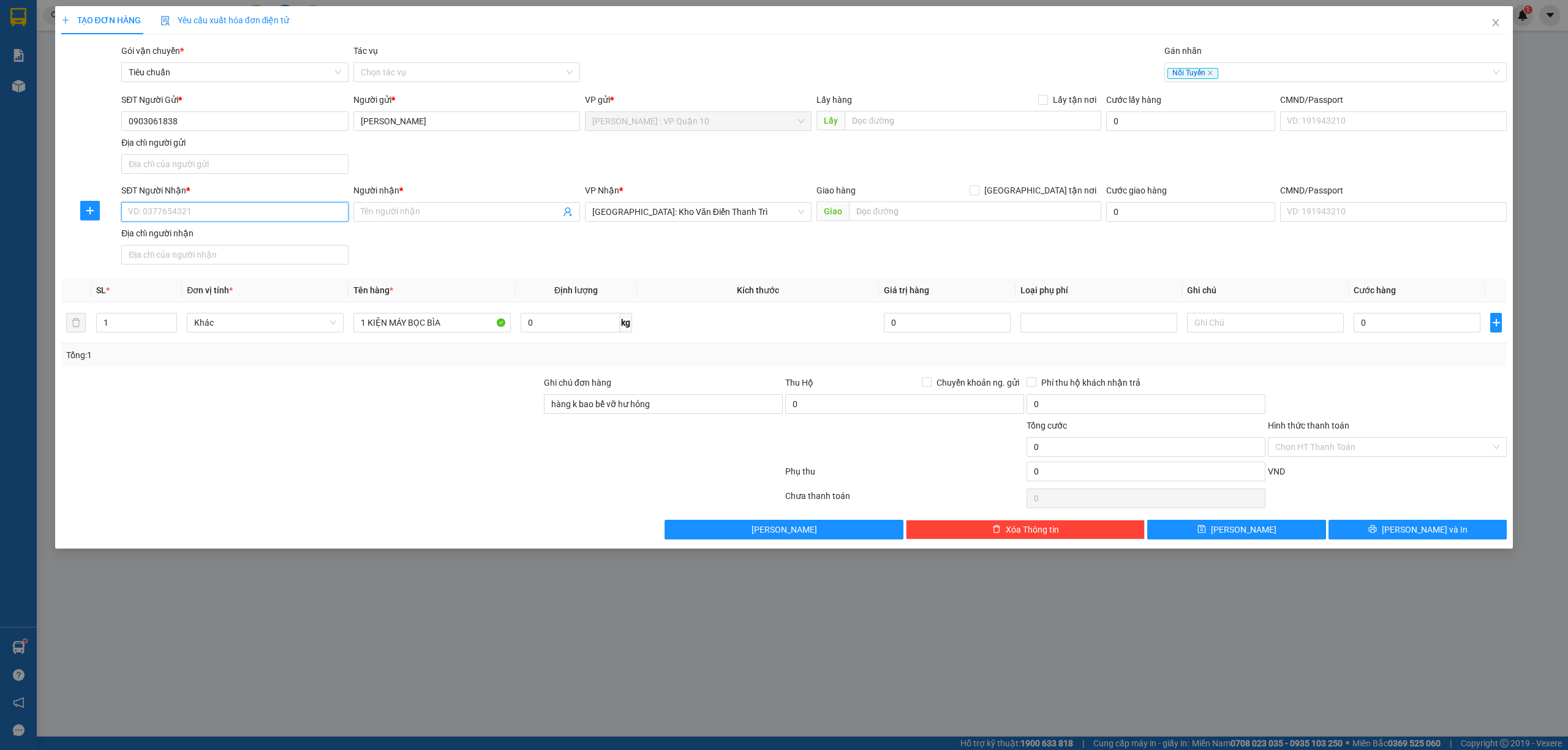
click at [195, 208] on input "SĐT Người Nhận *" at bounding box center [235, 211] width 227 height 19
click at [157, 236] on div "0565090999 - VĂN SỰ" at bounding box center [235, 238] width 212 height 13
click at [651, 216] on span "Lạng Sơn" at bounding box center [698, 212] width 212 height 19
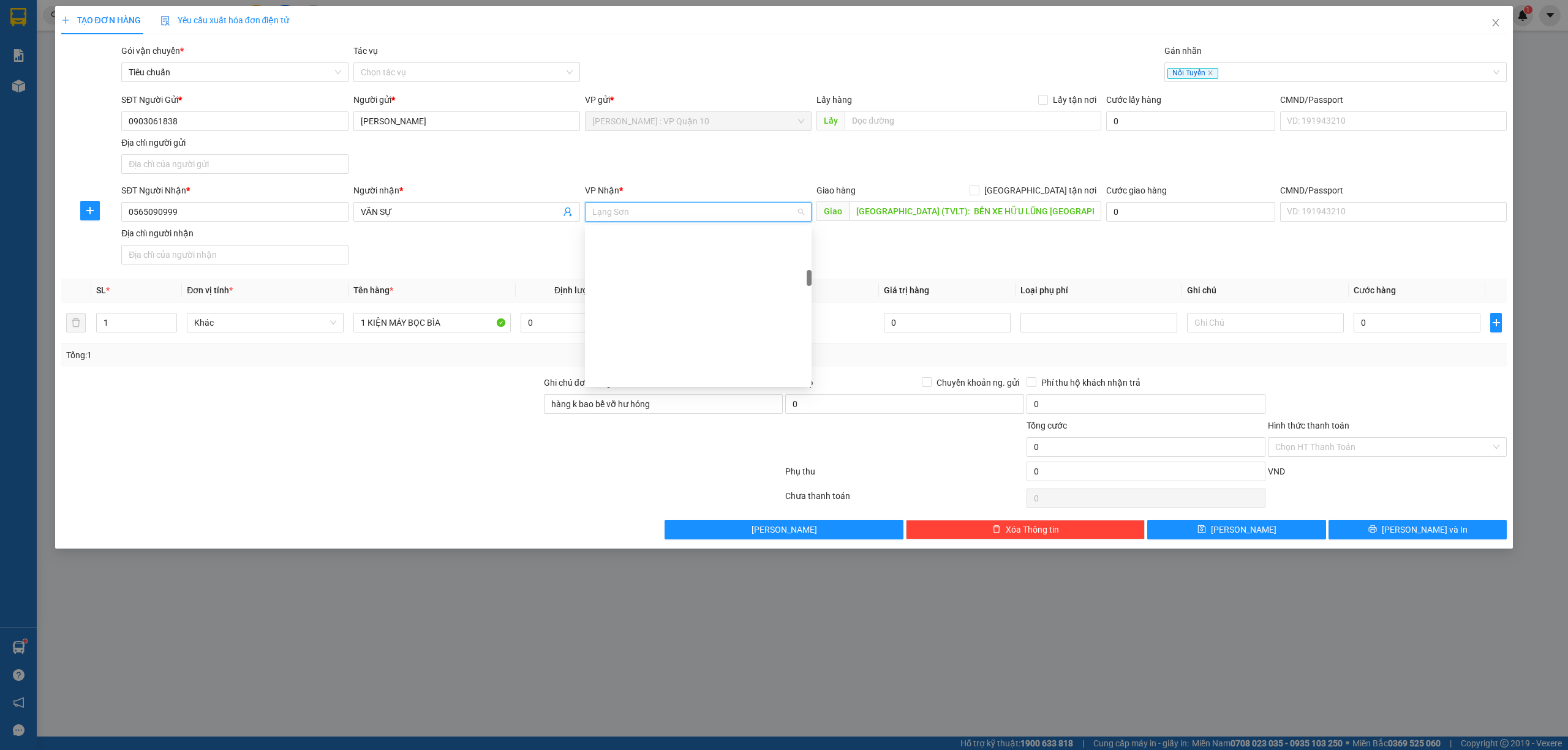
click at [978, 187] on input "[GEOGRAPHIC_DATA] tận nơi" at bounding box center [973, 189] width 9 height 9
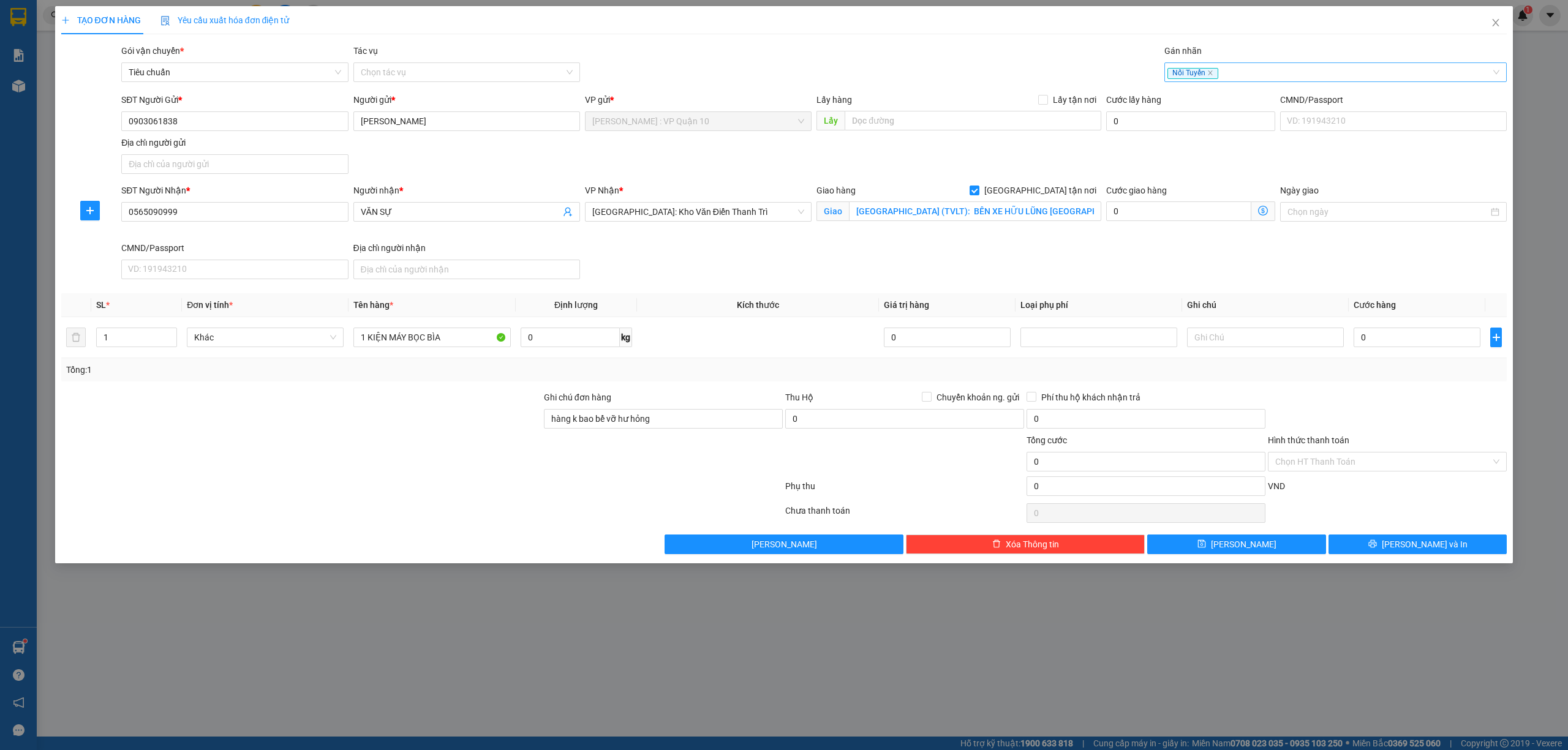
click at [1263, 72] on div "Nối Tuyến" at bounding box center [1330, 72] width 325 height 15
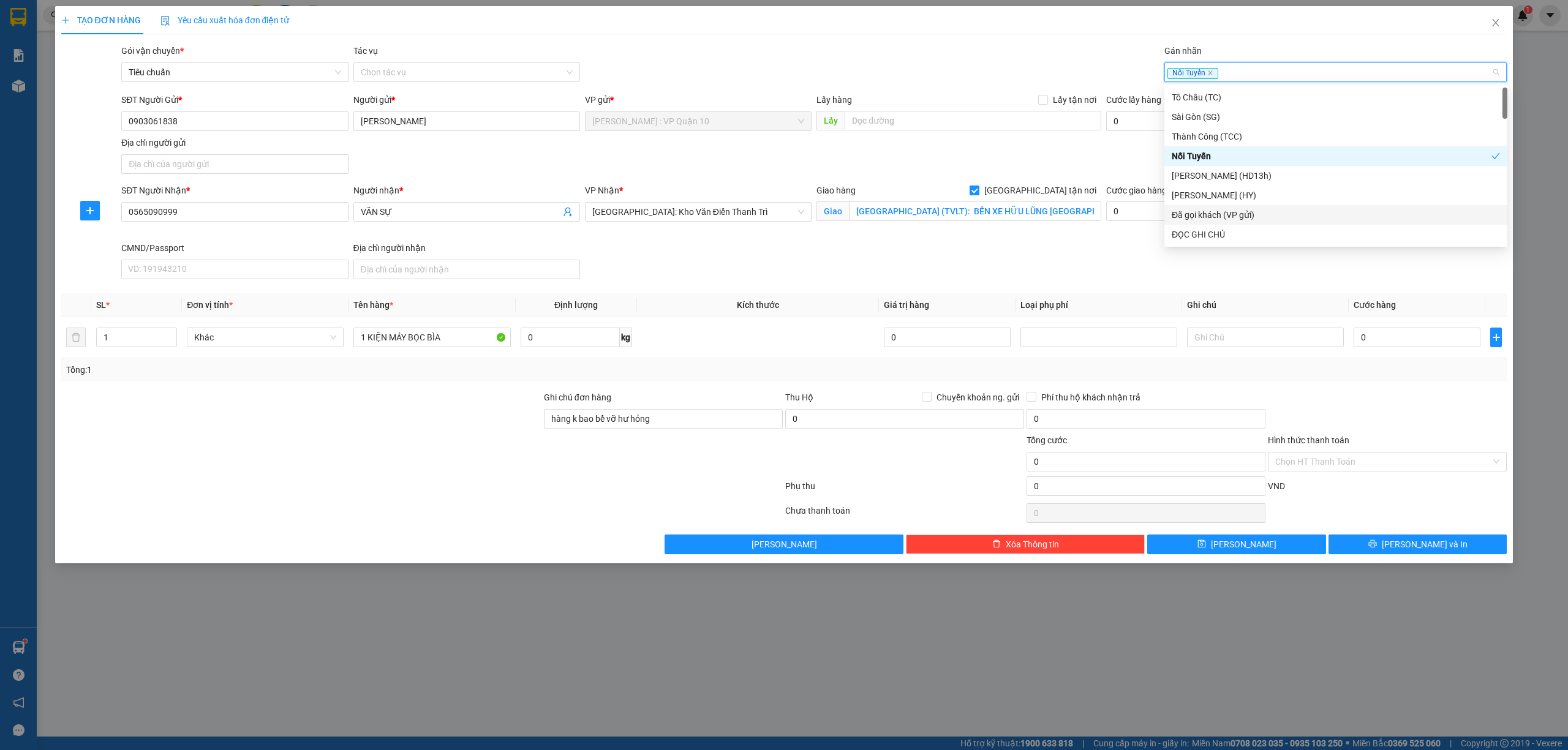
click at [1238, 210] on div "Đã gọi khách (VP gửi)" at bounding box center [1335, 214] width 328 height 13
click at [420, 488] on div at bounding box center [422, 488] width 724 height 24
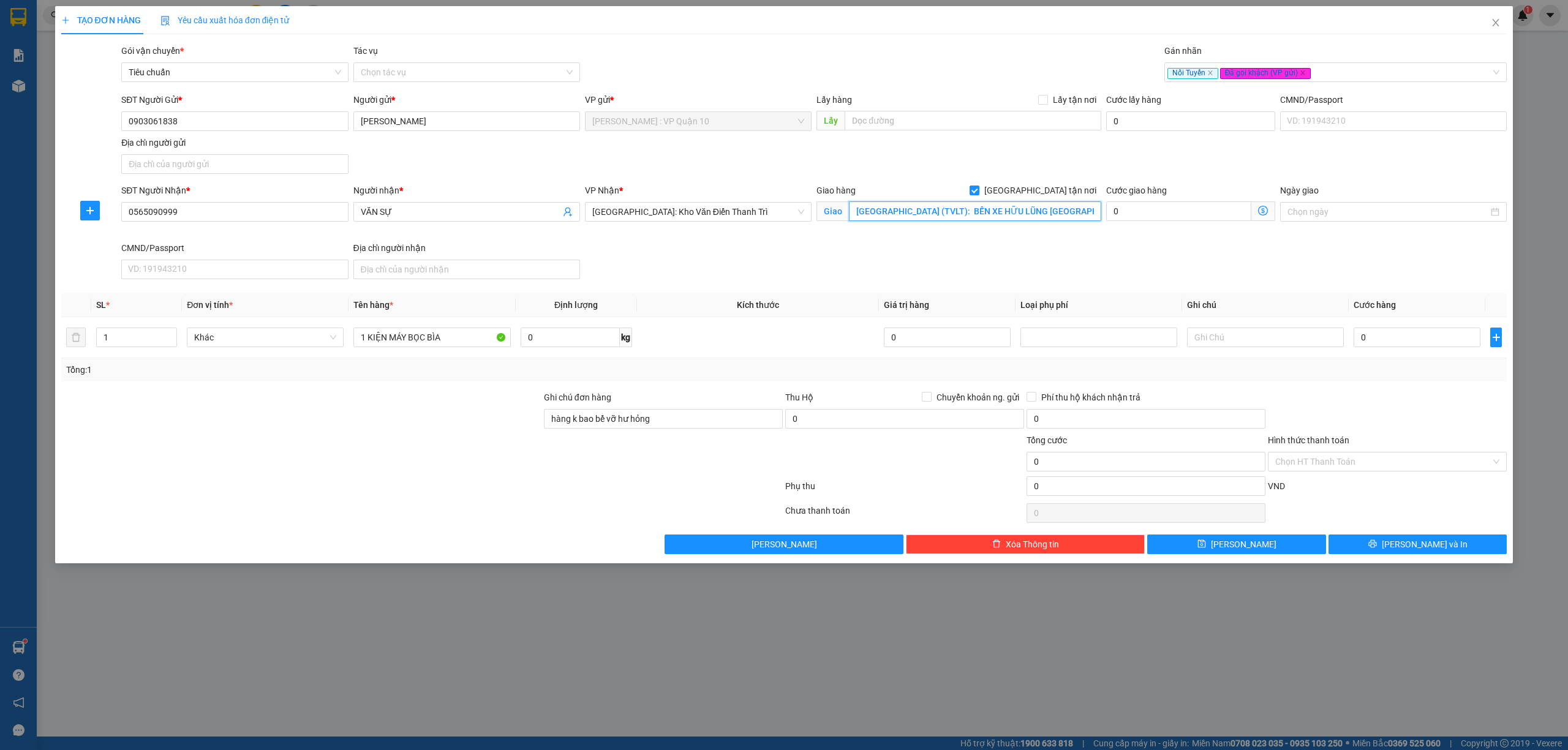
click at [900, 213] on input "TP Lạng Sơn (TVLT): BẾN XE HỮU LŨNG LẠNG SƠN QL1A" at bounding box center [975, 211] width 253 height 19
paste input "TP Lạng Sơn (TVLT): giao tại bến xe Thành Phố"
click at [476, 414] on div at bounding box center [301, 411] width 482 height 43
click at [203, 216] on input "0565090999" at bounding box center [235, 211] width 227 height 19
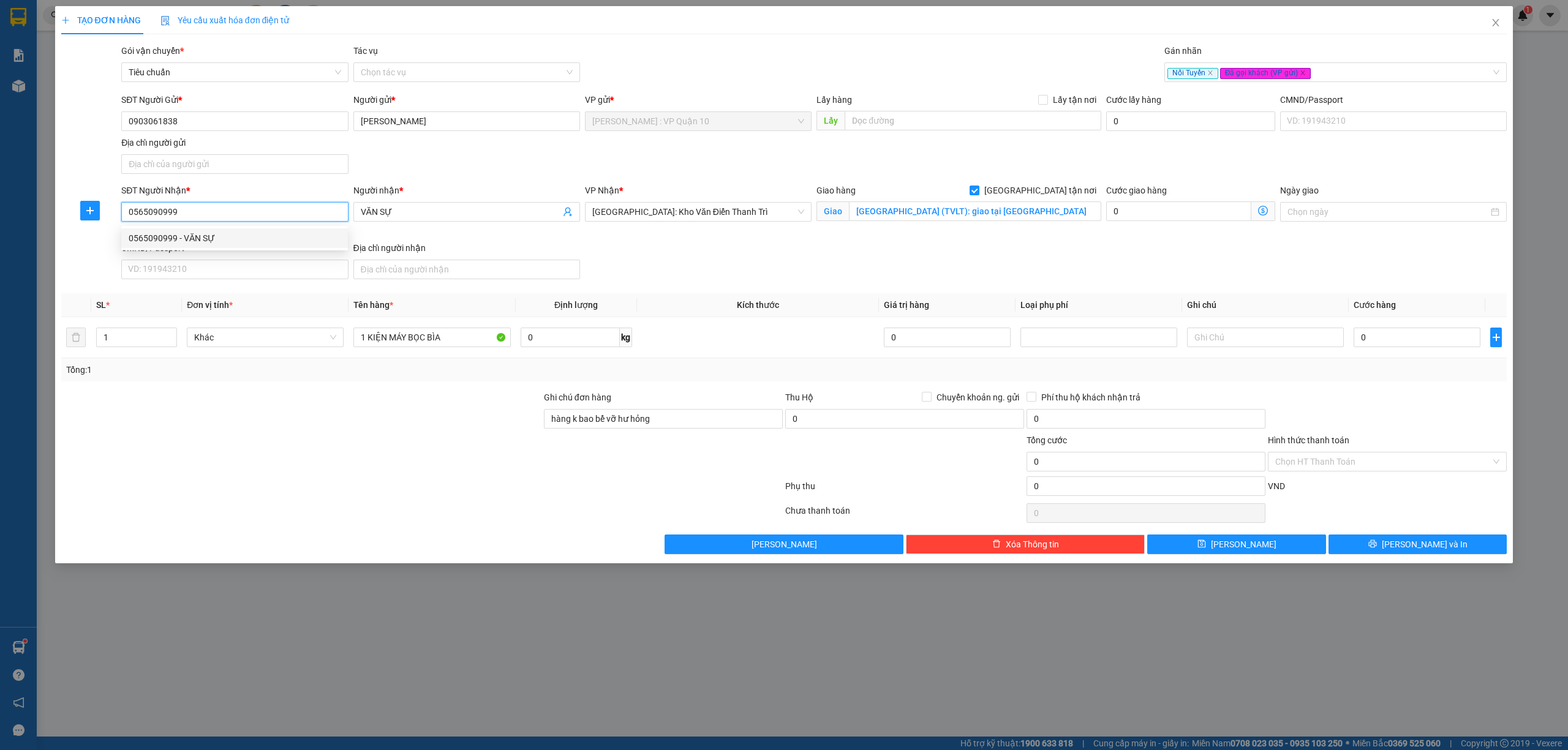
click at [159, 231] on div "0565090999 - VĂN SỰ" at bounding box center [235, 238] width 212 height 13
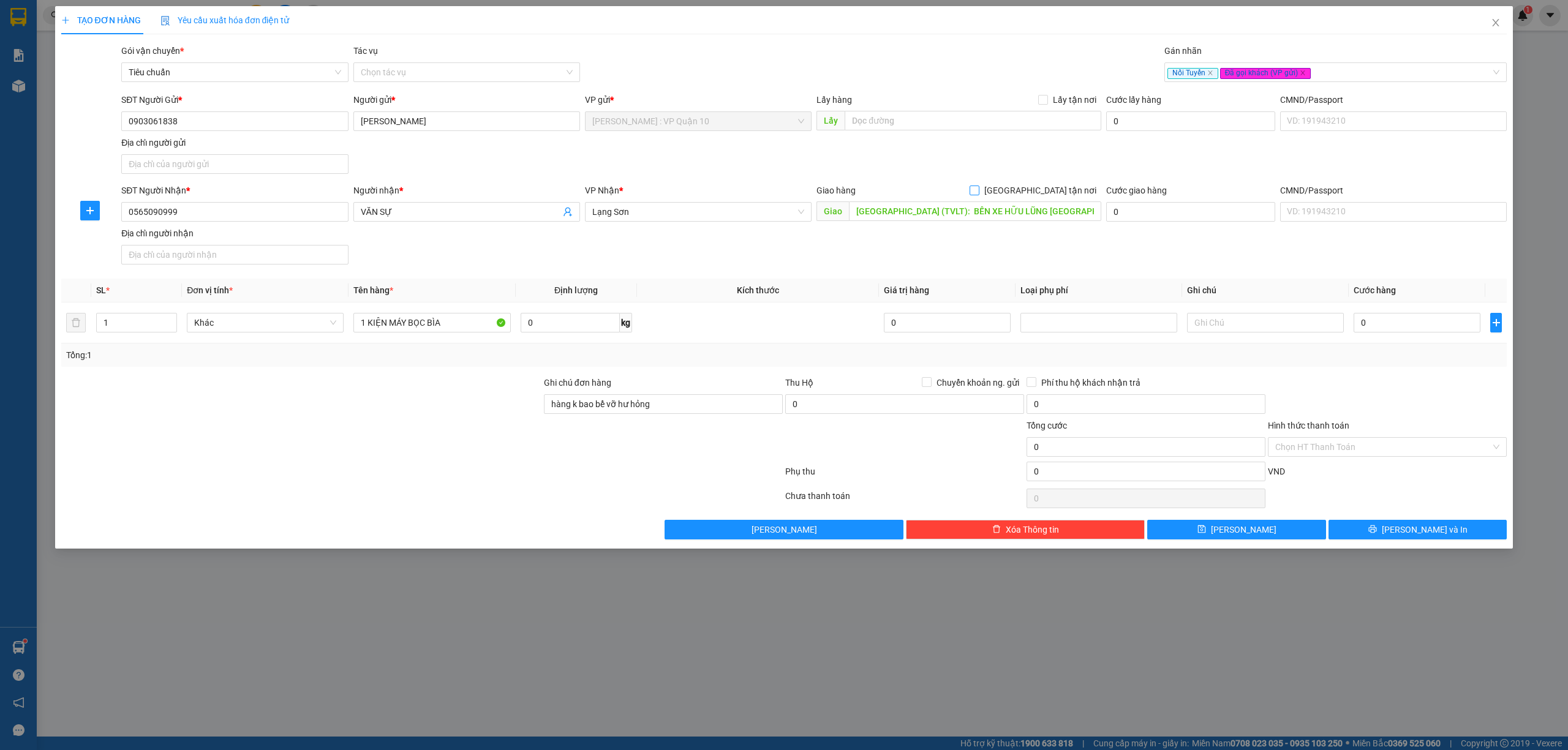
click at [978, 188] on input "[GEOGRAPHIC_DATA] tận nơi" at bounding box center [973, 189] width 9 height 9
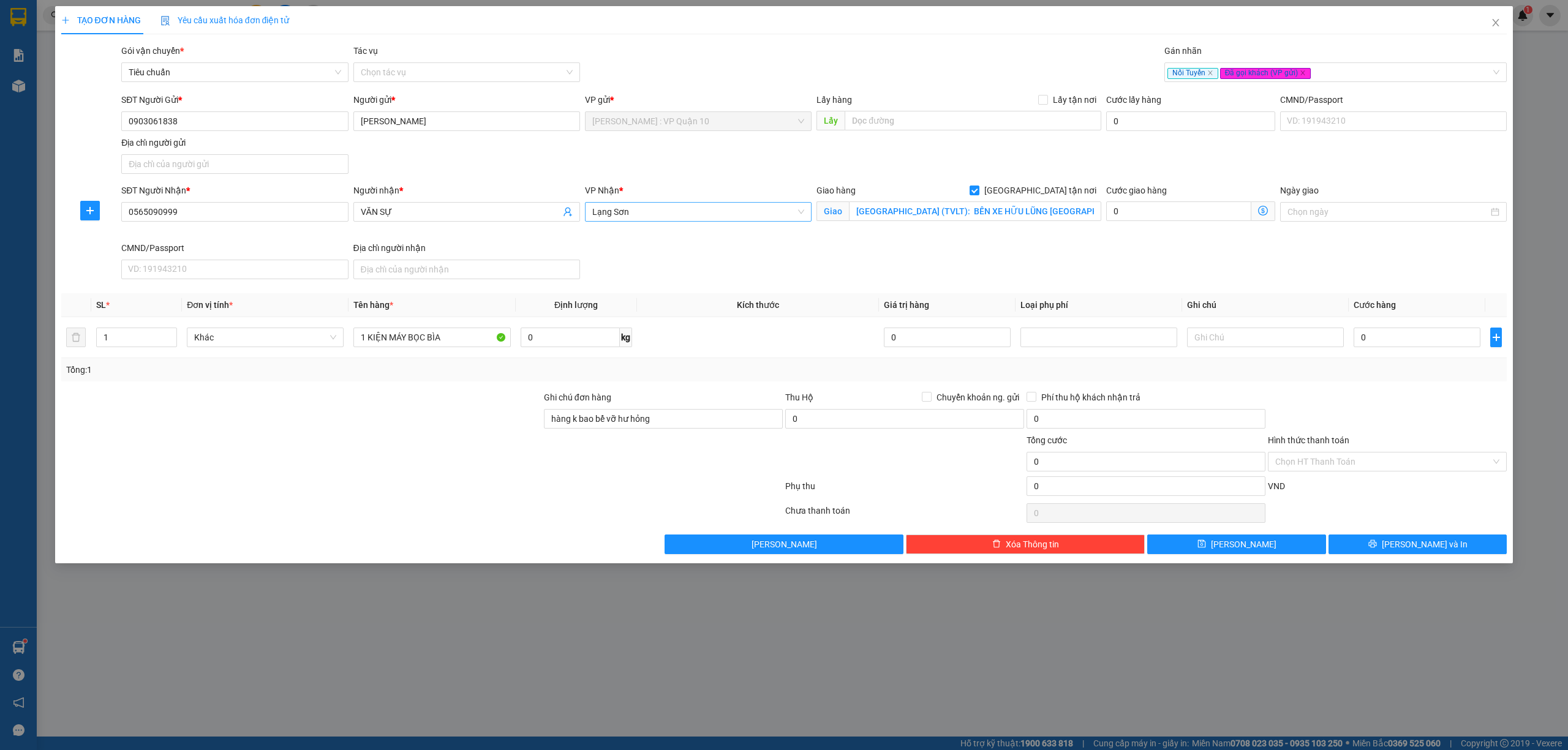
click at [667, 204] on span "Lạng Sơn" at bounding box center [698, 212] width 212 height 19
click at [1407, 336] on input "0" at bounding box center [1417, 336] width 127 height 19
click at [1404, 544] on button "[PERSON_NAME] và In" at bounding box center [1418, 544] width 178 height 19
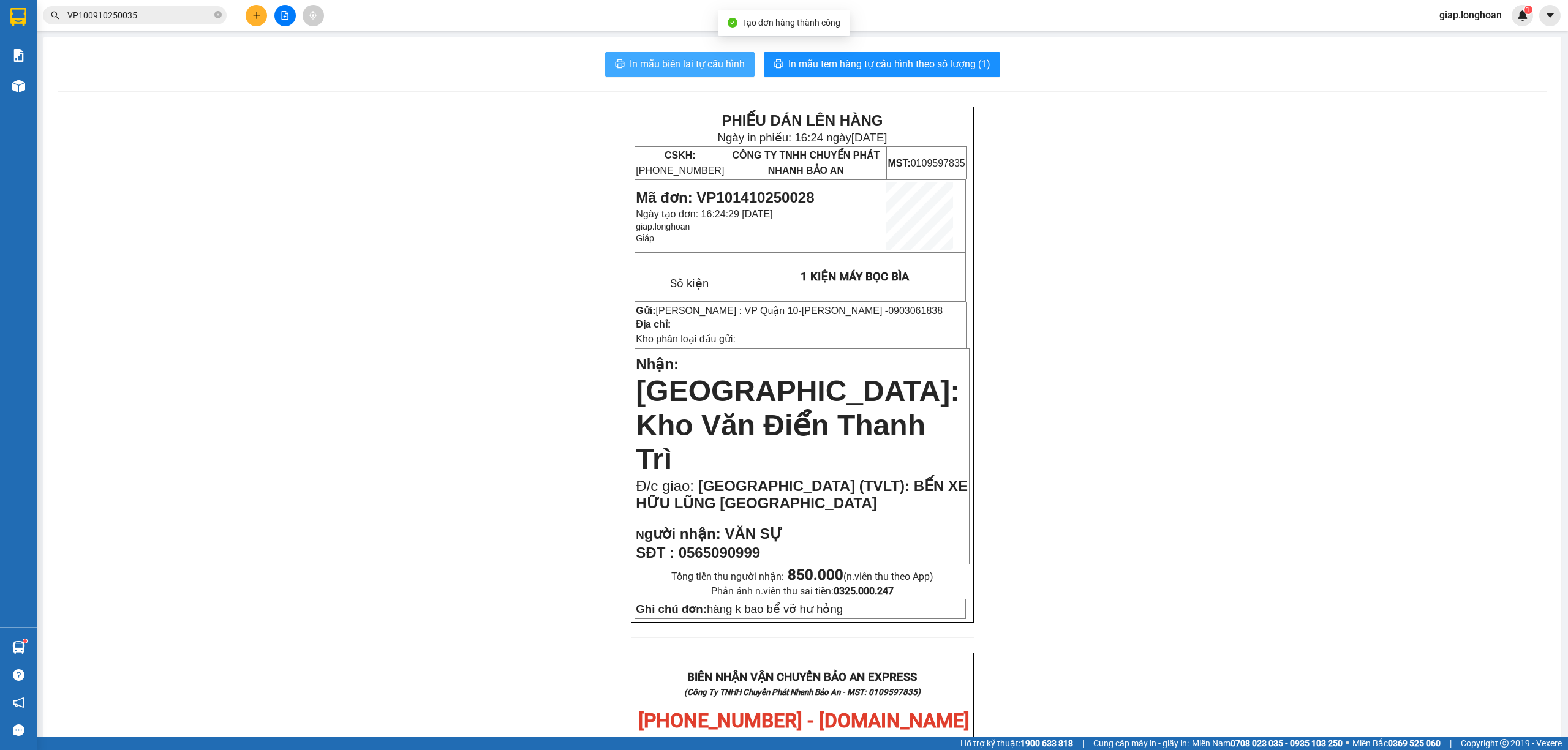
click at [677, 62] on span "In mẫu biên lai tự cấu hình" at bounding box center [687, 64] width 115 height 16
click at [853, 64] on span "In mẫu tem hàng tự cấu hình theo số lượng (1)" at bounding box center [888, 64] width 202 height 16
click at [261, 11] on button at bounding box center [256, 16] width 22 height 22
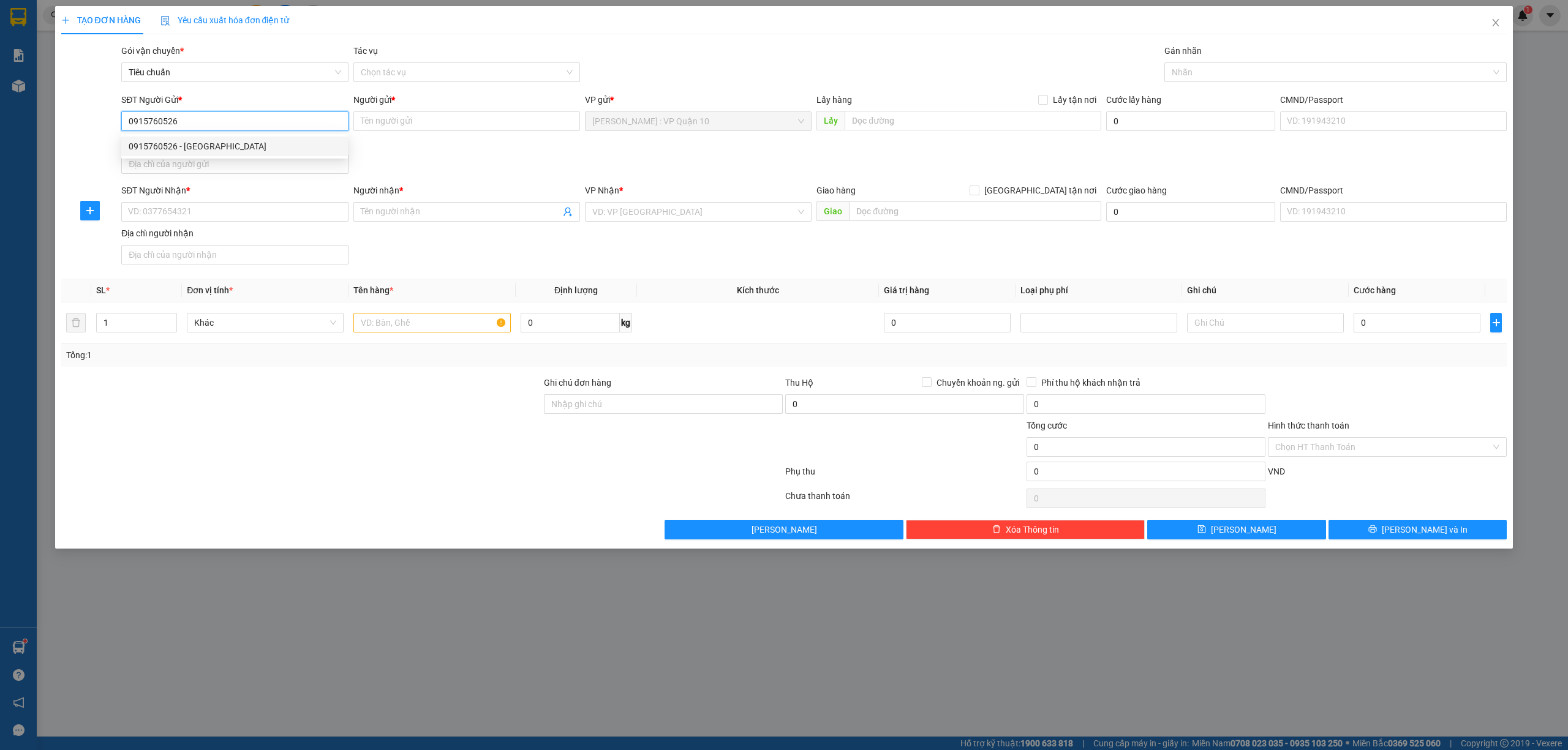
click at [207, 144] on div "0915760526 - CHÚ SƠN" at bounding box center [235, 146] width 212 height 13
click at [194, 212] on input "SĐT Người Nhận *" at bounding box center [235, 211] width 227 height 19
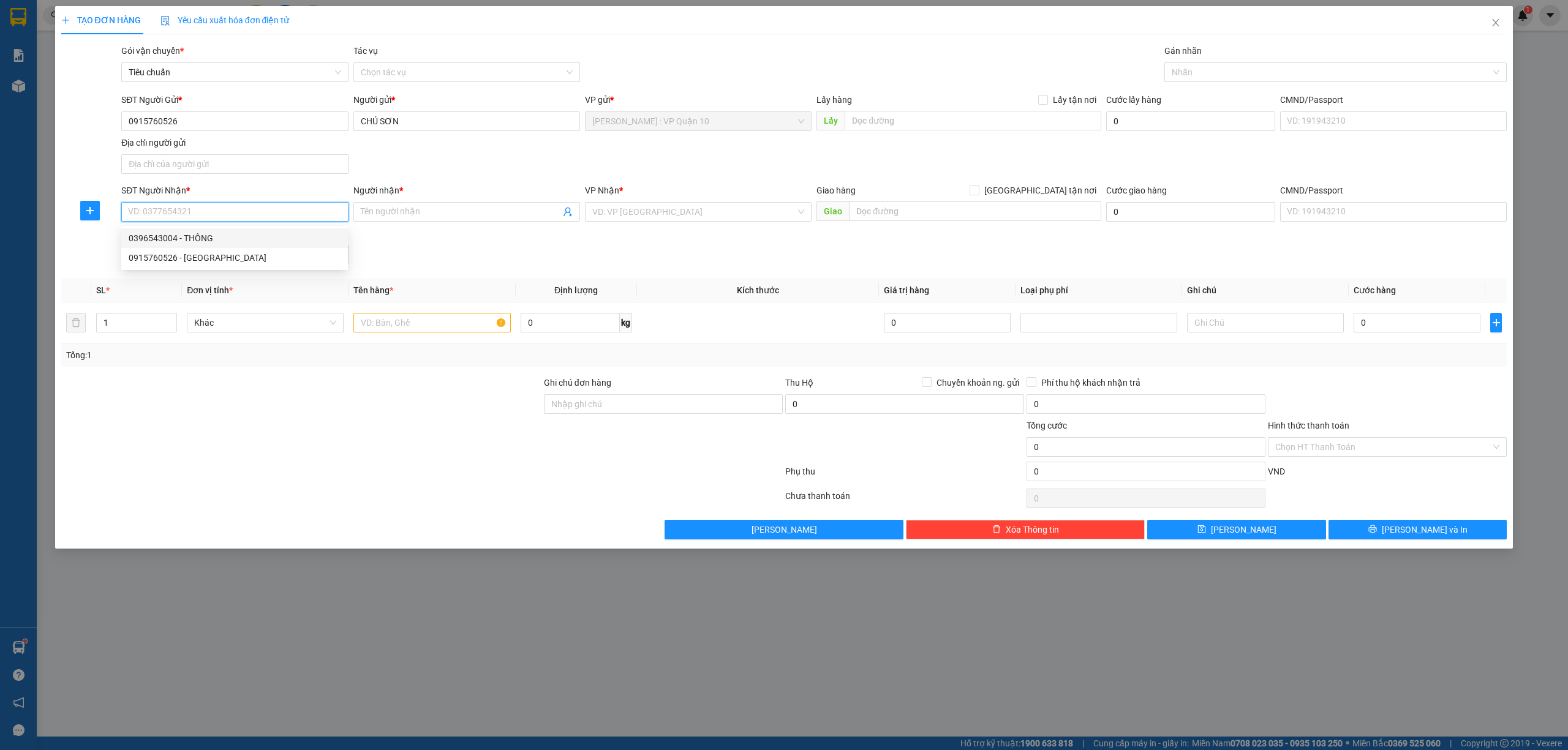
click at [178, 230] on div "0396543004 - THÔNG" at bounding box center [235, 238] width 227 height 19
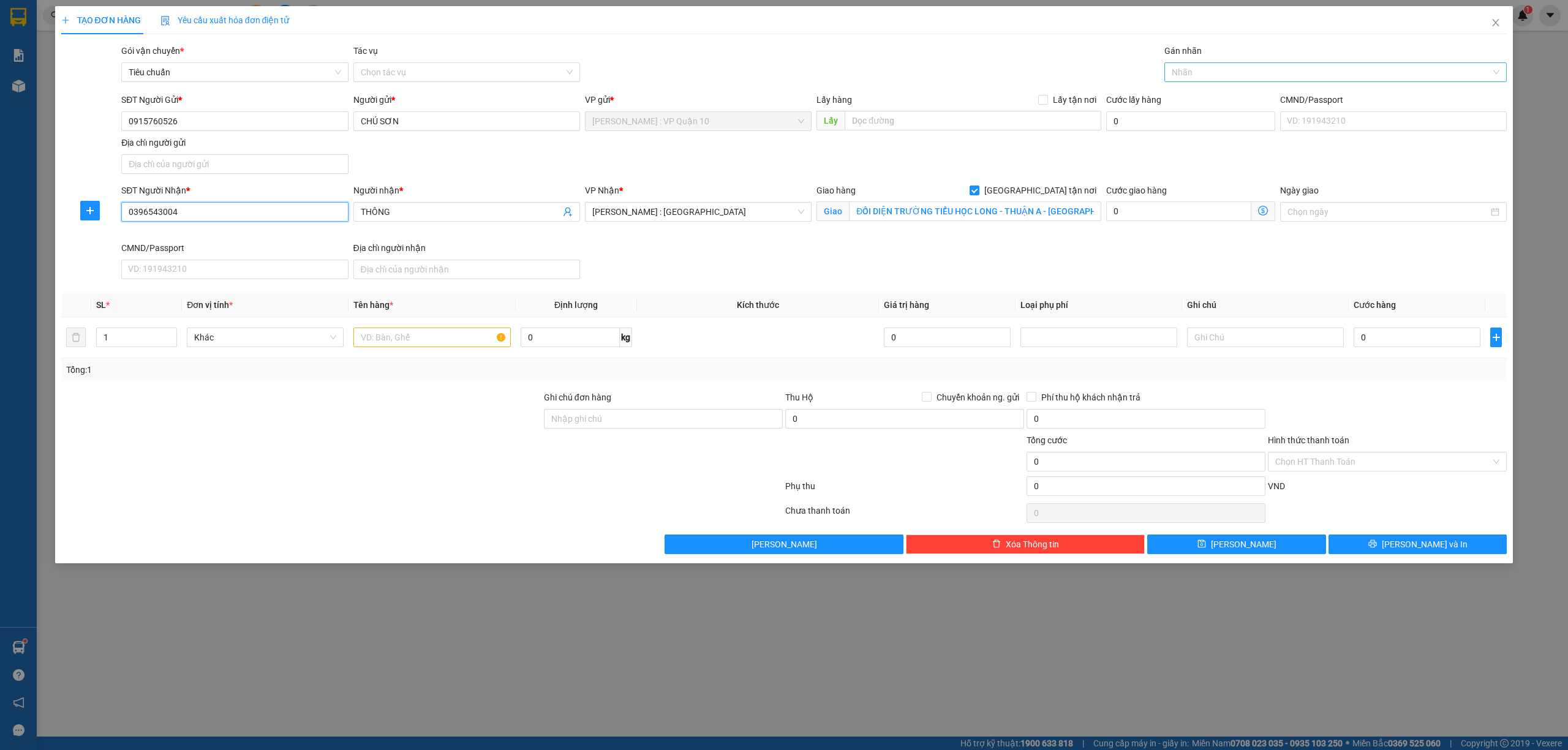
drag, startPoint x: 1201, startPoint y: 65, endPoint x: 1197, endPoint y: 70, distance: 6.4
click at [1201, 70] on div at bounding box center [1330, 72] width 325 height 15
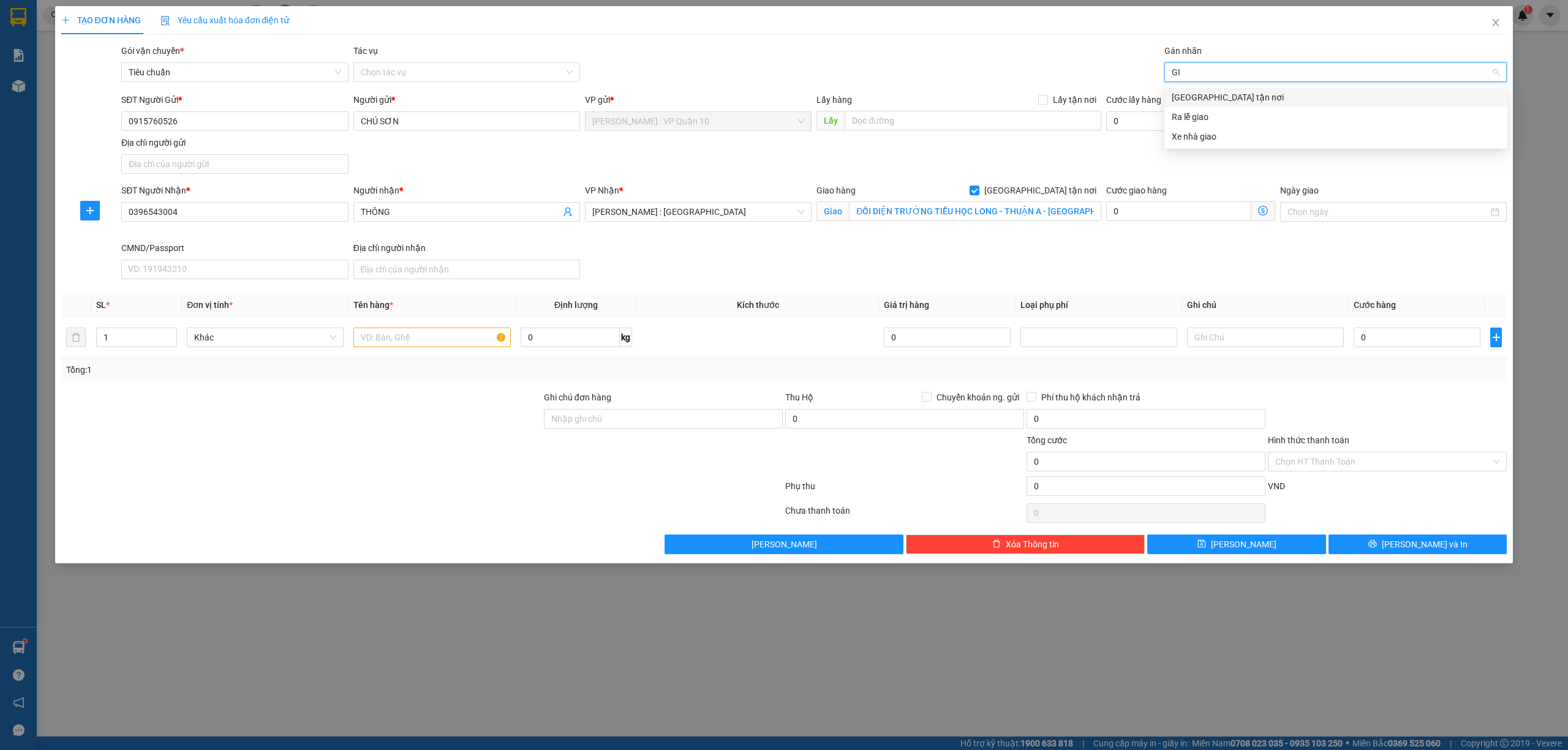
click at [1215, 90] on div "[GEOGRAPHIC_DATA] tận nơi" at bounding box center [1336, 97] width 343 height 19
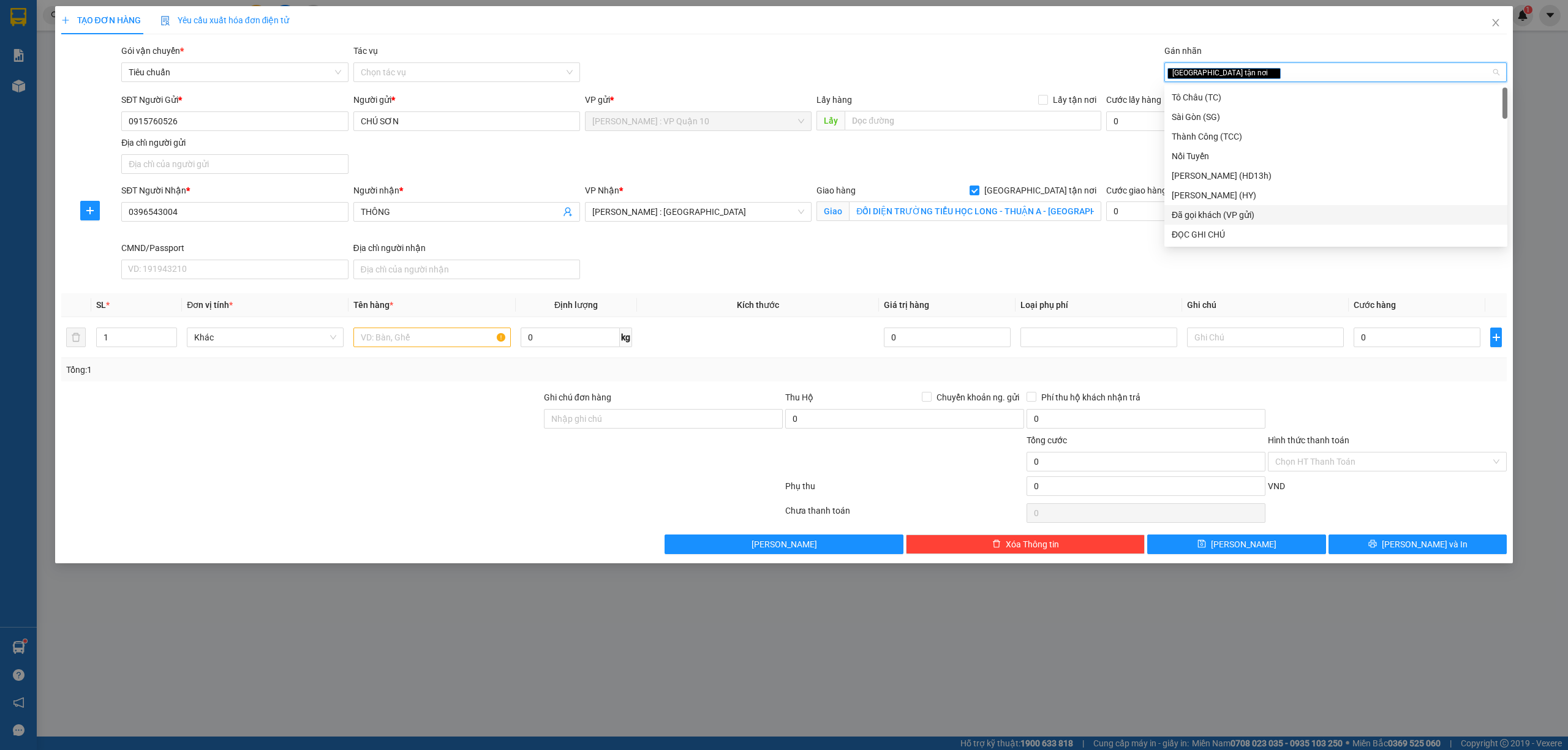
click at [1245, 213] on div "Đã gọi khách (VP gửi)" at bounding box center [1335, 214] width 328 height 13
click at [828, 253] on div "SĐT Người Nhận * 0396543004 Người nhận * THÔNG VP Nhận * Hồ Chí Minh : Kho Quận…" at bounding box center [814, 234] width 1390 height 100
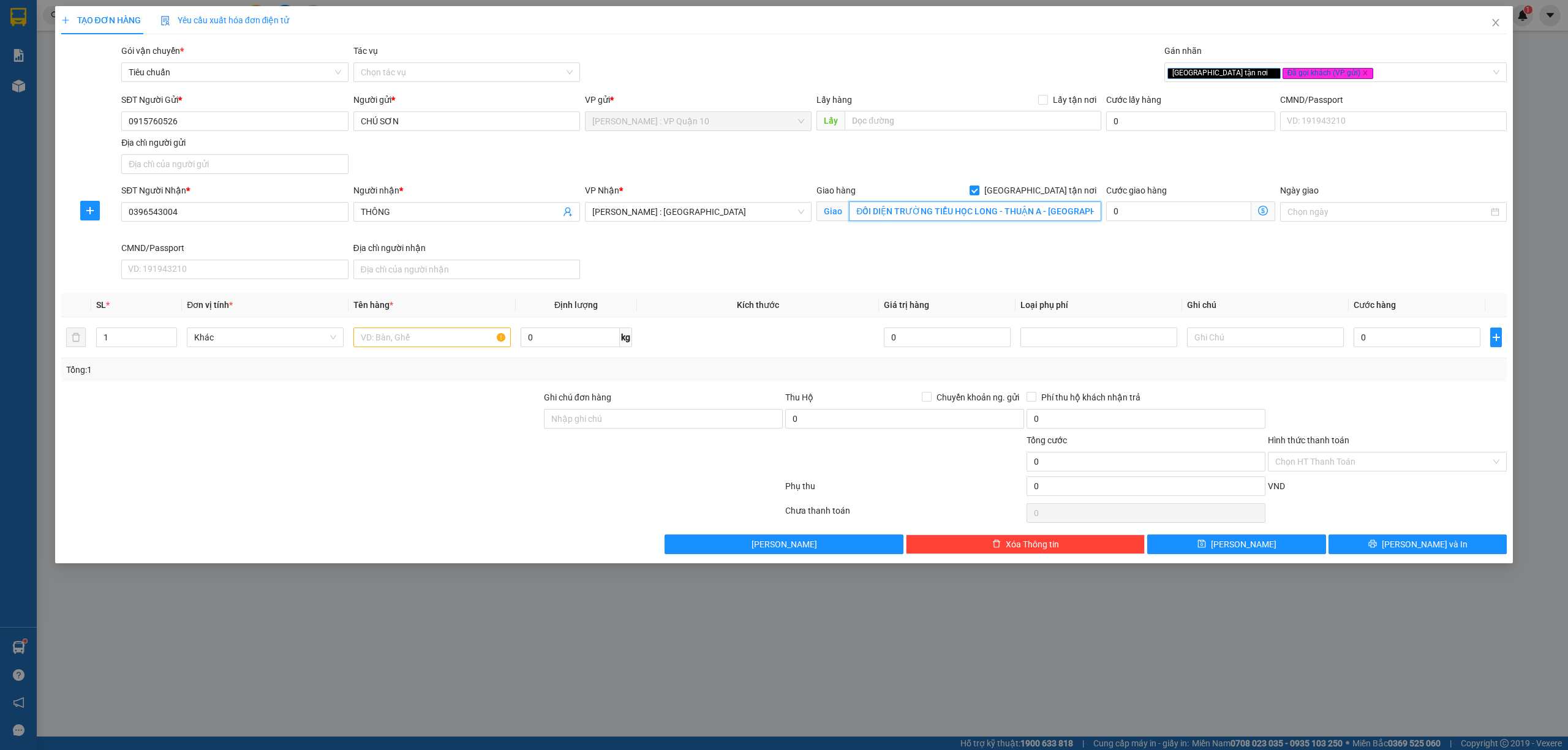
click at [934, 220] on input "ĐỐI DIỆN TRƯỜNG TIỂU HỌC LONG - THUẬN A - BẾN CẦU - TÂY NINH" at bounding box center [975, 211] width 253 height 19
click at [395, 347] on input "text" at bounding box center [431, 336] width 157 height 19
drag, startPoint x: 680, startPoint y: 420, endPoint x: 689, endPoint y: 431, distance: 14.2
click at [680, 421] on input "Ghi chú đơn hàng" at bounding box center [663, 418] width 238 height 19
click at [514, 493] on div at bounding box center [422, 488] width 724 height 24
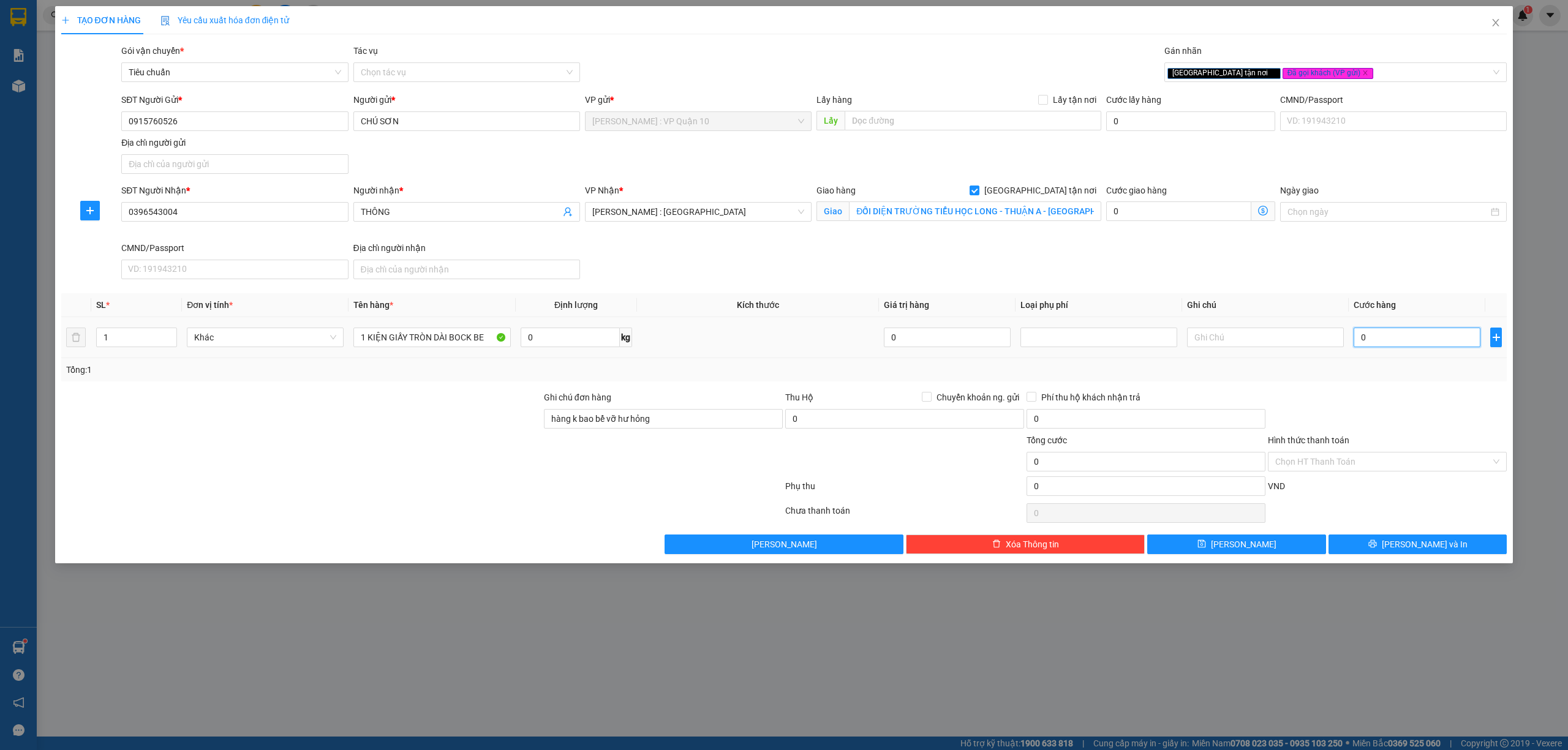
click at [1403, 340] on input "0" at bounding box center [1417, 336] width 127 height 19
click at [1326, 459] on input "Hình thức thanh toán" at bounding box center [1383, 462] width 216 height 19
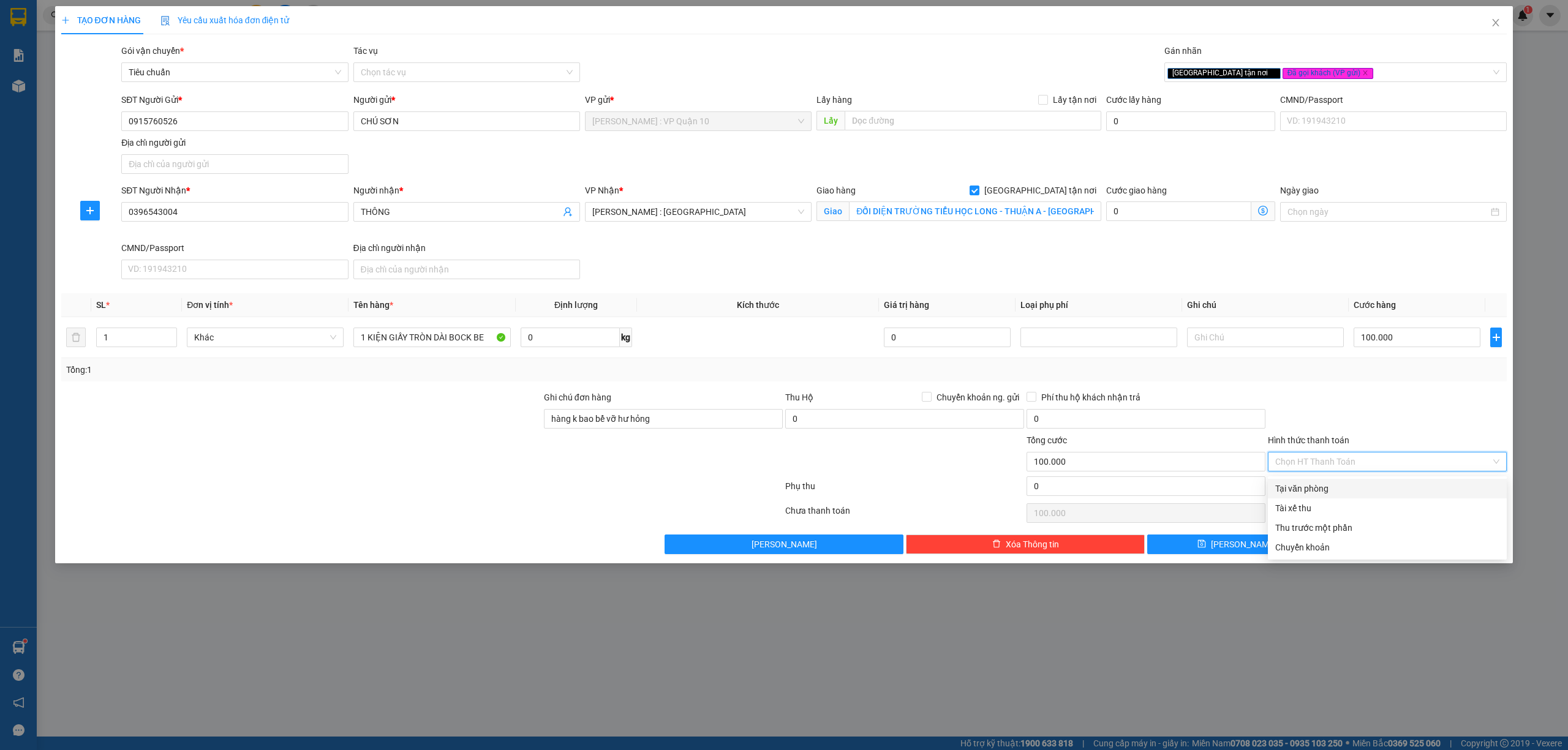
click at [1330, 481] on div "Tại văn phòng" at bounding box center [1387, 488] width 238 height 19
click at [1371, 544] on button "[PERSON_NAME] và In" at bounding box center [1418, 544] width 178 height 19
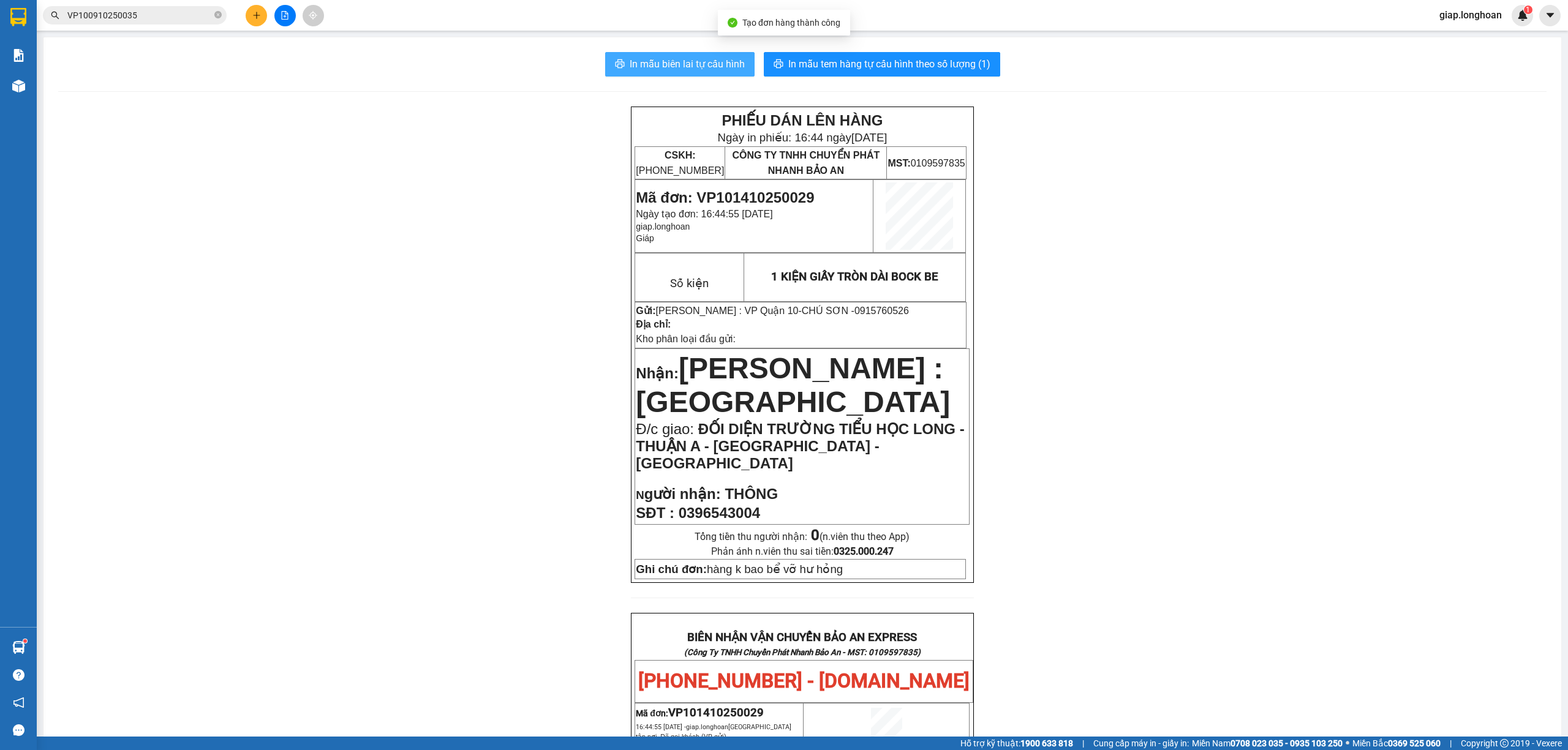
click at [658, 64] on span "In mẫu biên lai tự cấu hình" at bounding box center [687, 64] width 115 height 16
click at [895, 56] on span "In mẫu tem hàng tự cấu hình theo số lượng (1)" at bounding box center [888, 64] width 202 height 16
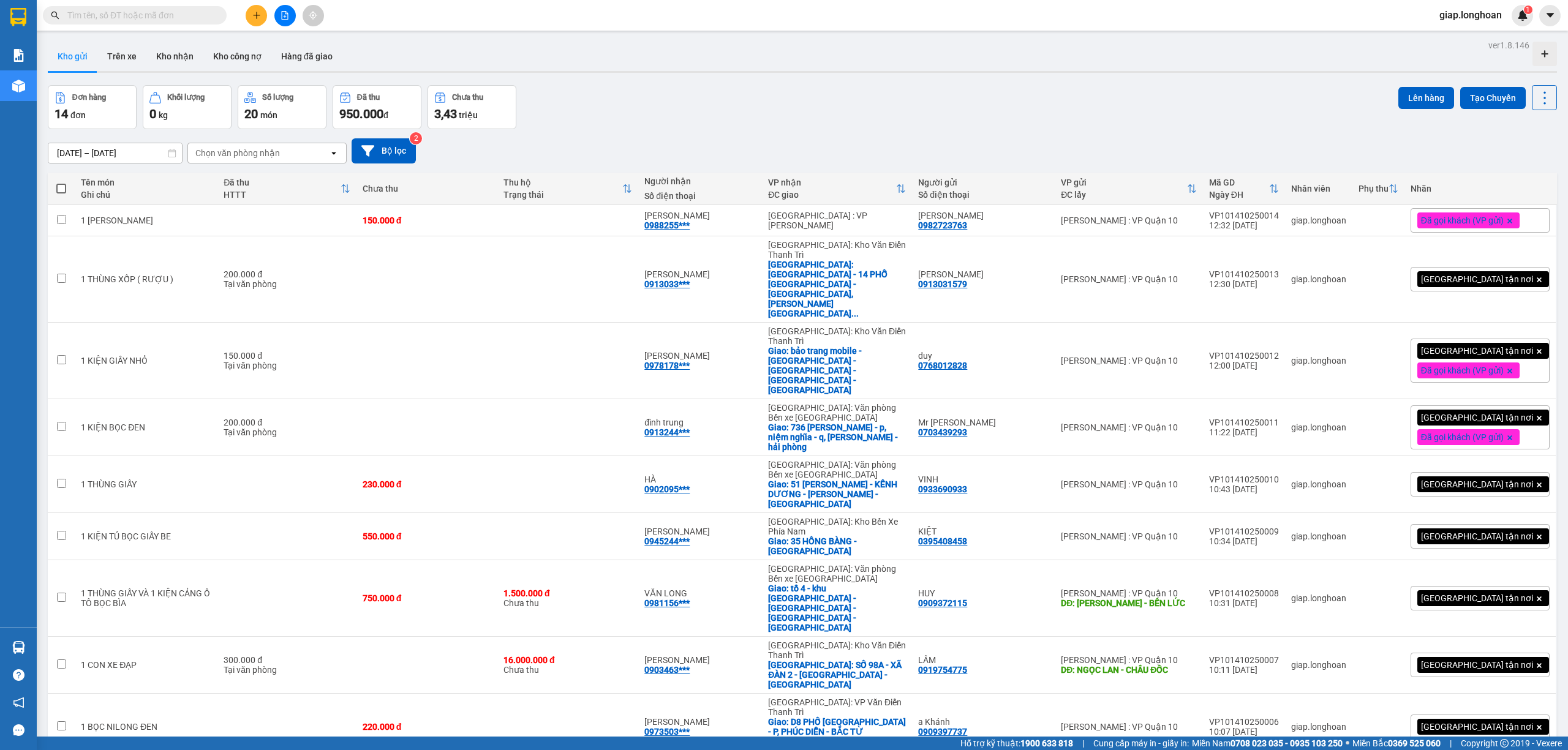
drag, startPoint x: 1488, startPoint y: 657, endPoint x: 1467, endPoint y: 662, distance: 21.6
click at [1488, 563] on span "20 / trang" at bounding box center [1496, 565] width 39 height 12
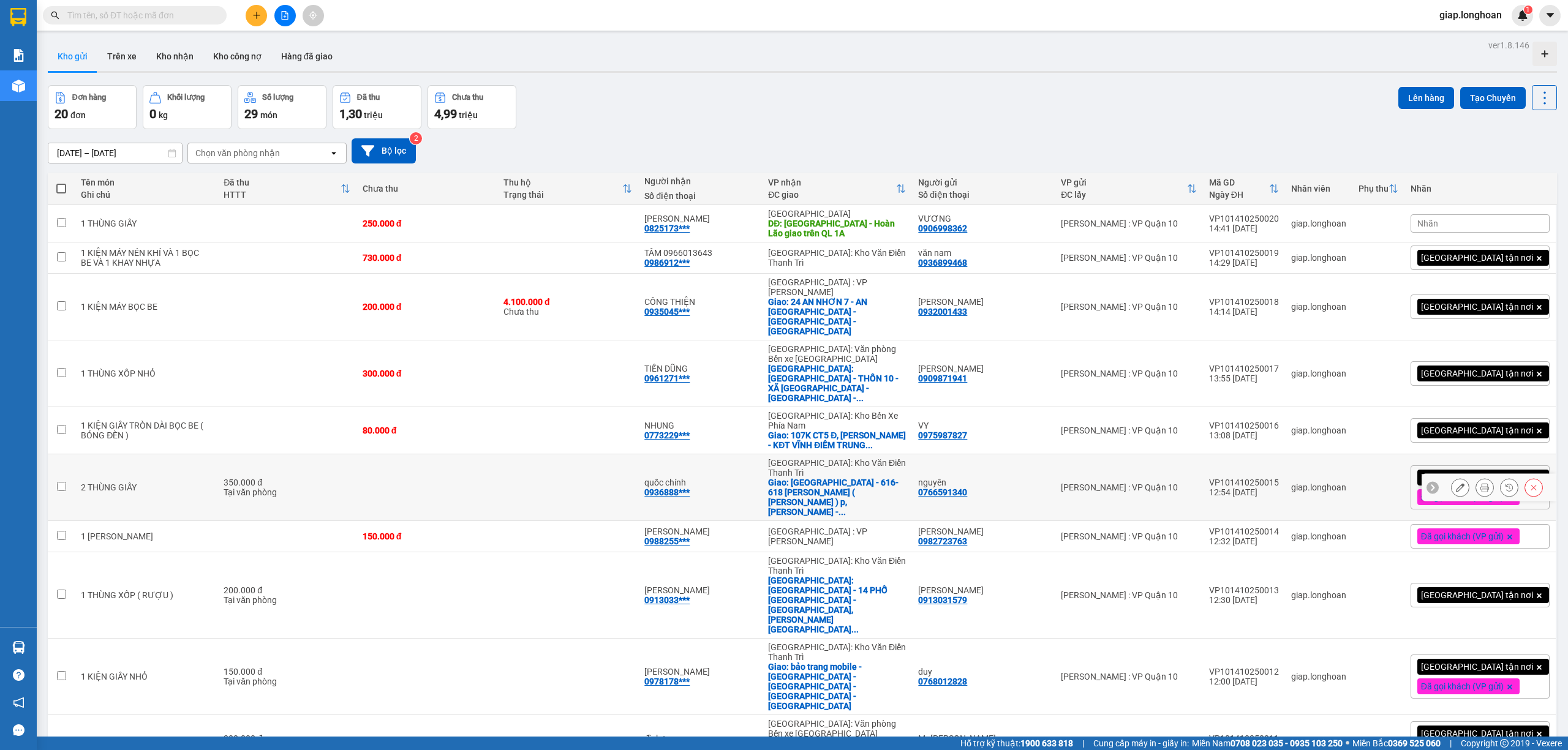
scroll to position [356, 0]
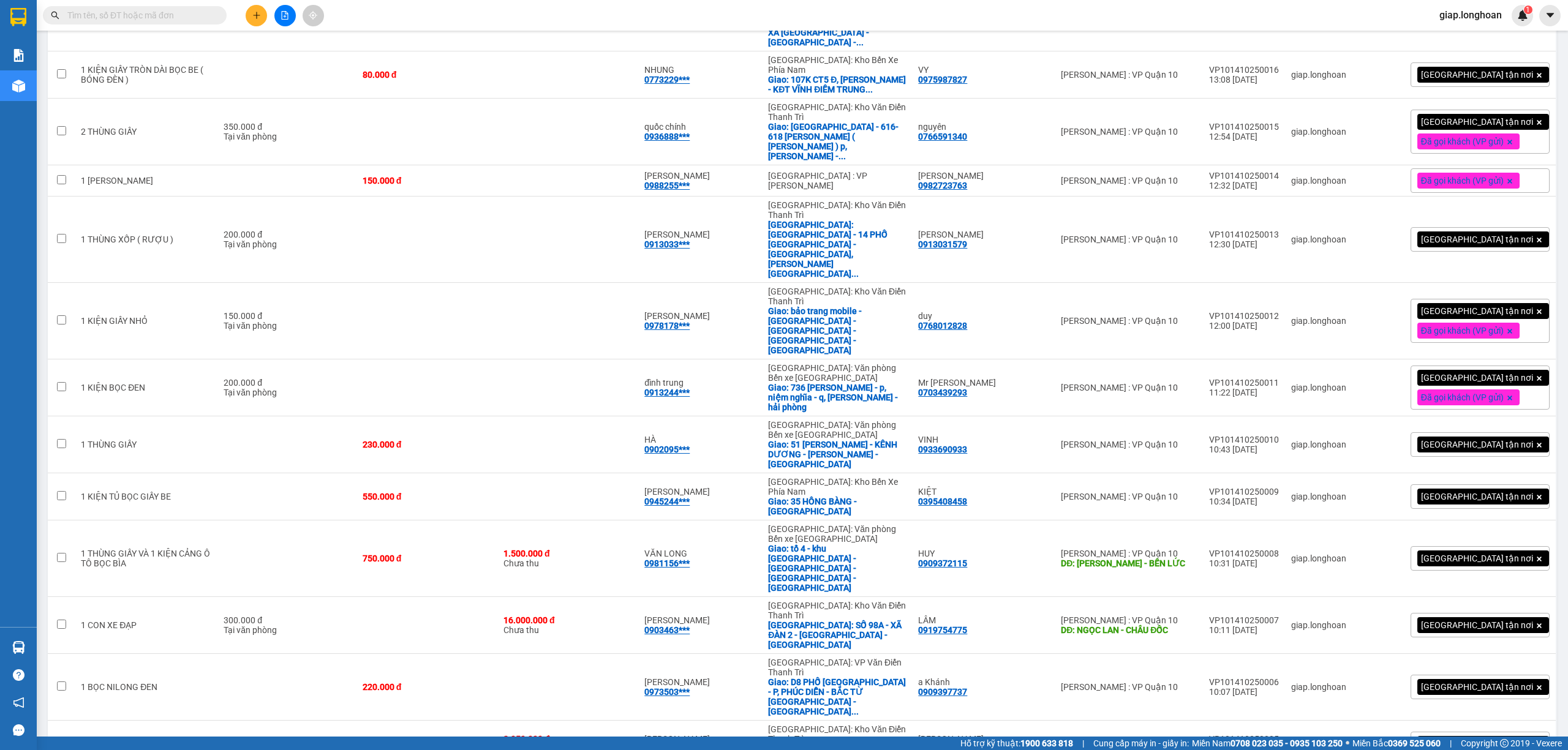
click at [1487, 652] on div "80 / trang" at bounding box center [1503, 657] width 73 height 22
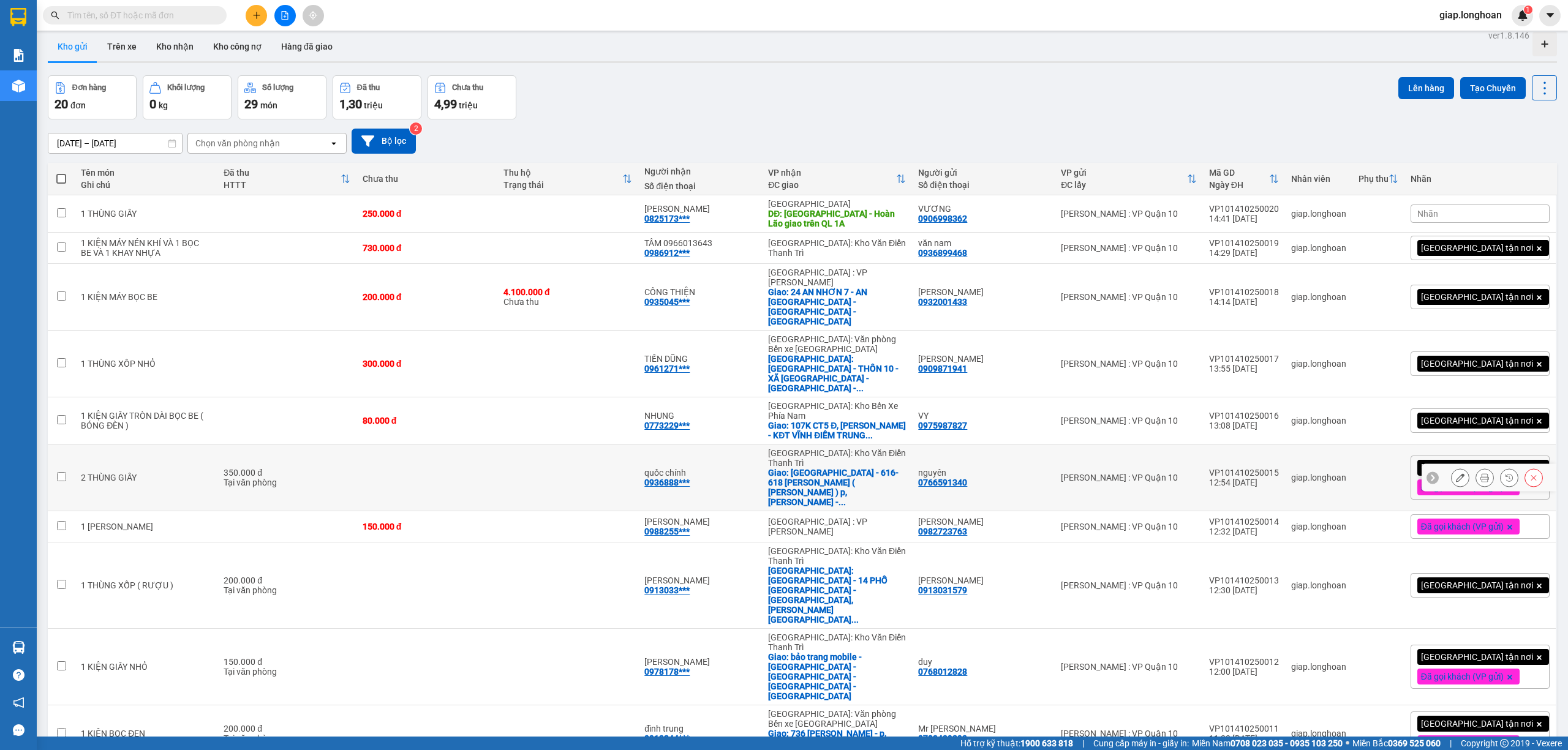
scroll to position [0, 0]
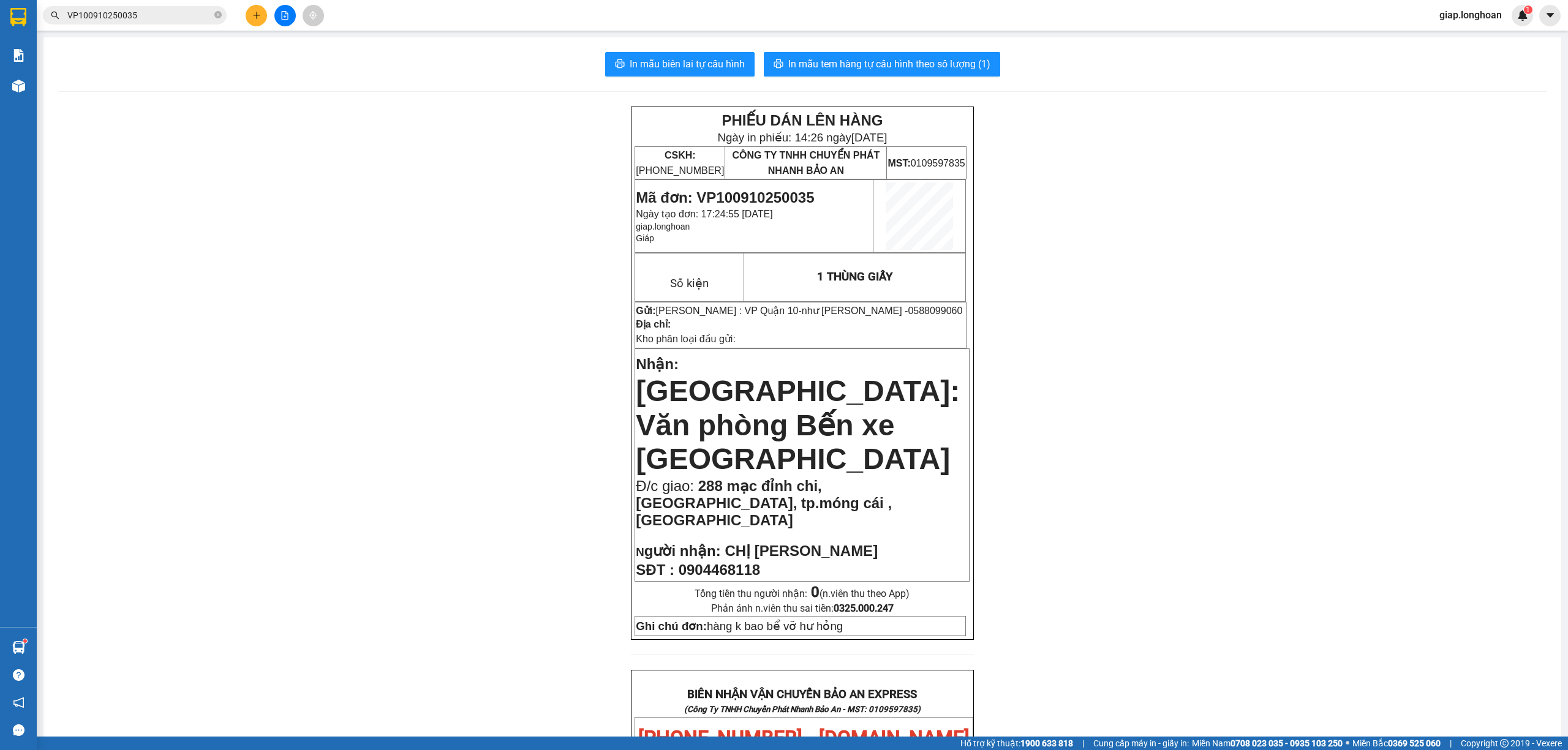
drag, startPoint x: 219, startPoint y: 16, endPoint x: 182, endPoint y: 15, distance: 37.0
click at [219, 16] on icon "close-circle" at bounding box center [217, 14] width 7 height 7
click at [118, 11] on input "text" at bounding box center [139, 15] width 144 height 13
paste input "0908403916"
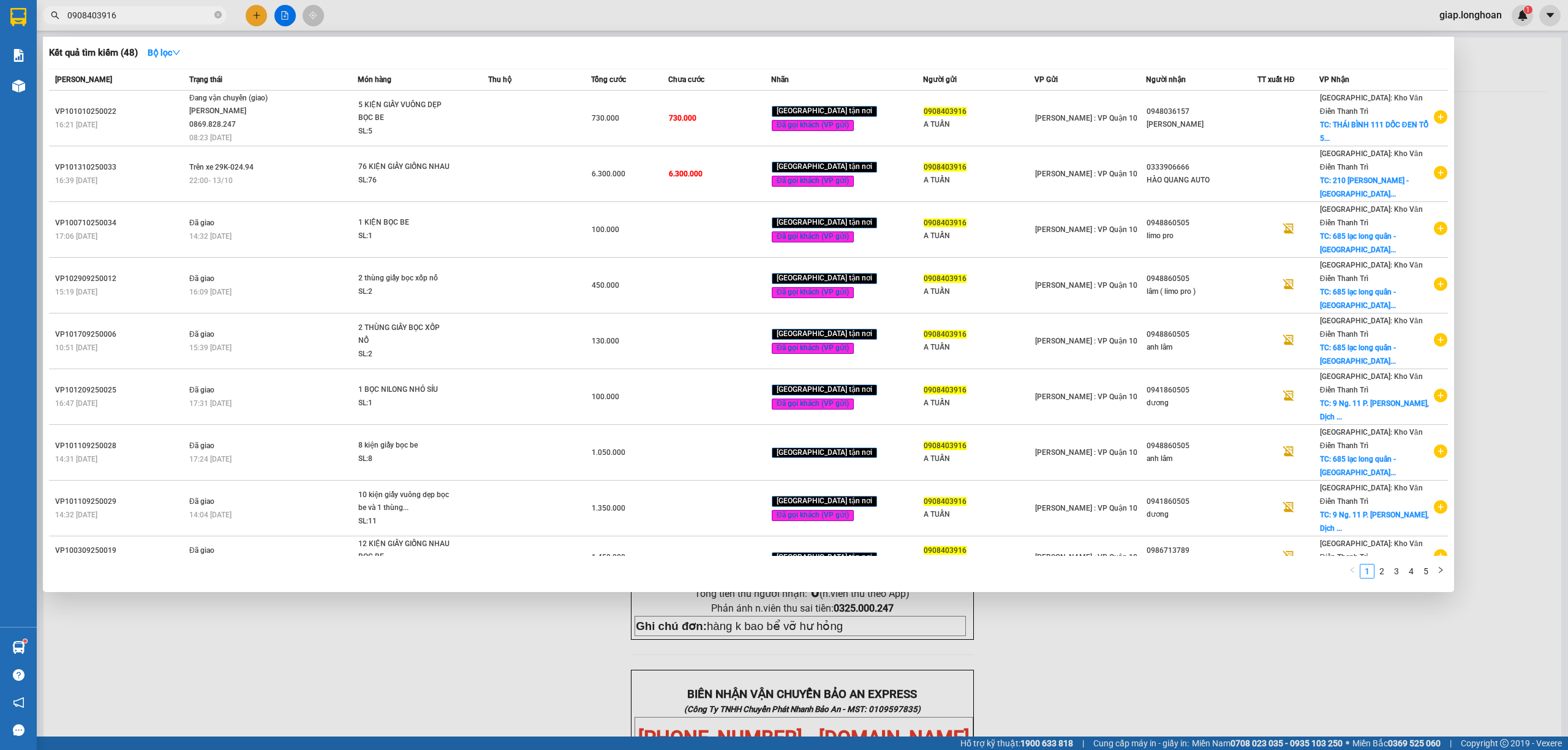
type input "0908403916"
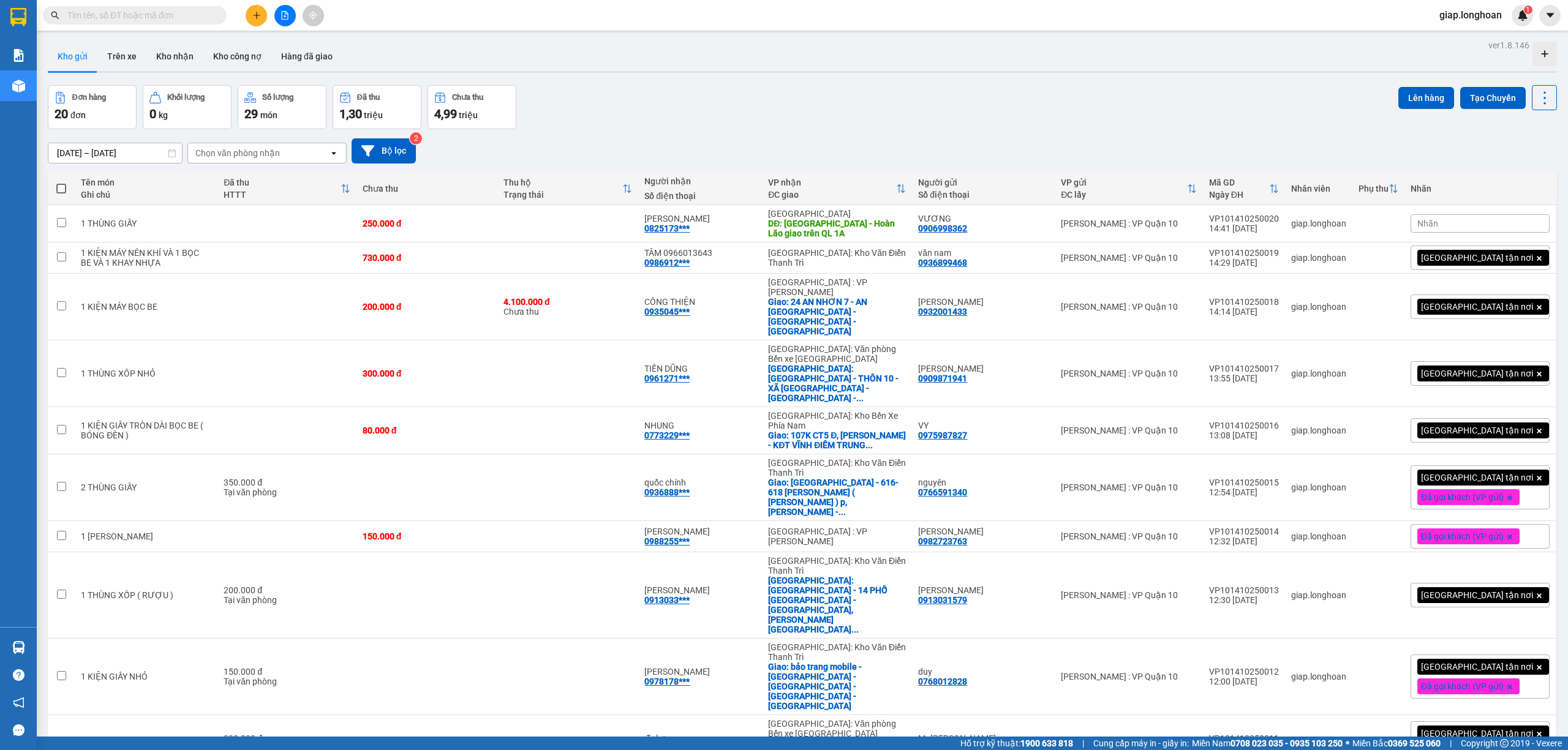
click at [874, 106] on div "Đơn hàng 20 đơn Khối lượng 0 kg Số lượng 29 món Đã thu 1,30 triệu Chưa thu 4,99…" at bounding box center [802, 107] width 1509 height 44
click at [167, 51] on button "Kho nhận" at bounding box center [175, 56] width 57 height 30
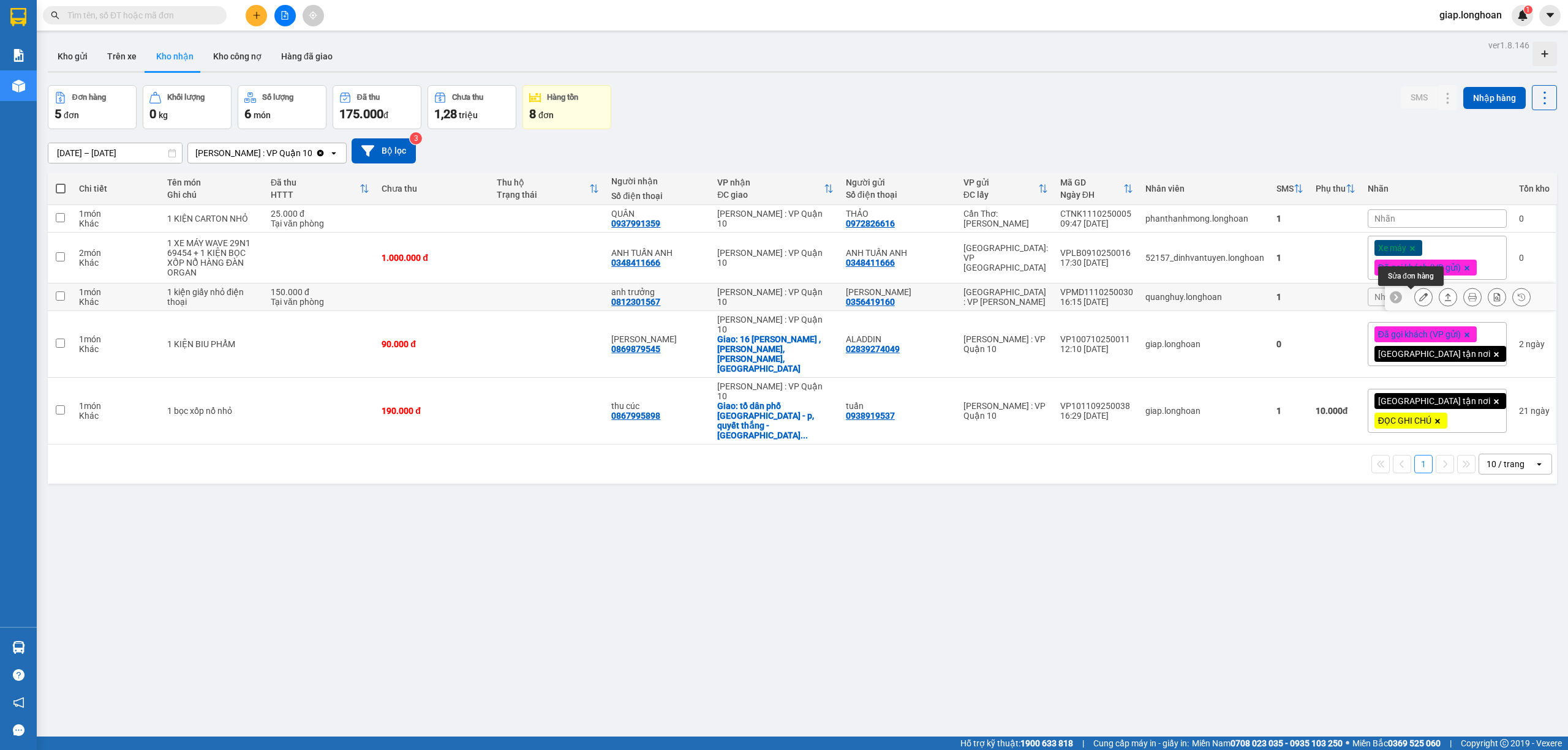
click at [1419, 299] on icon at bounding box center [1423, 297] width 9 height 9
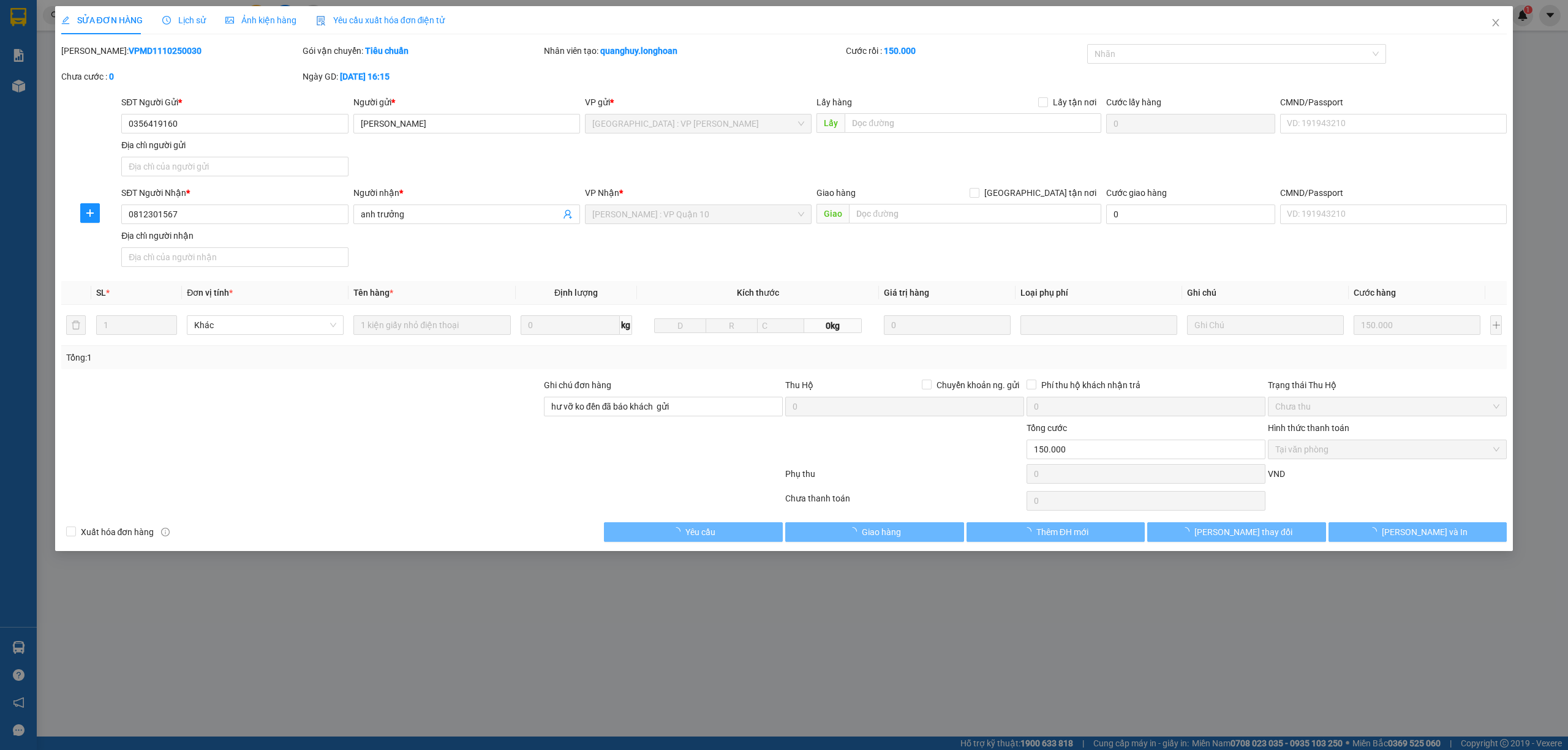
type input "0356419160"
type input "[PERSON_NAME]"
type input "0812301567"
type input "anh trưởng"
type input "hư vỡ ko đền đã báo khách gửi"
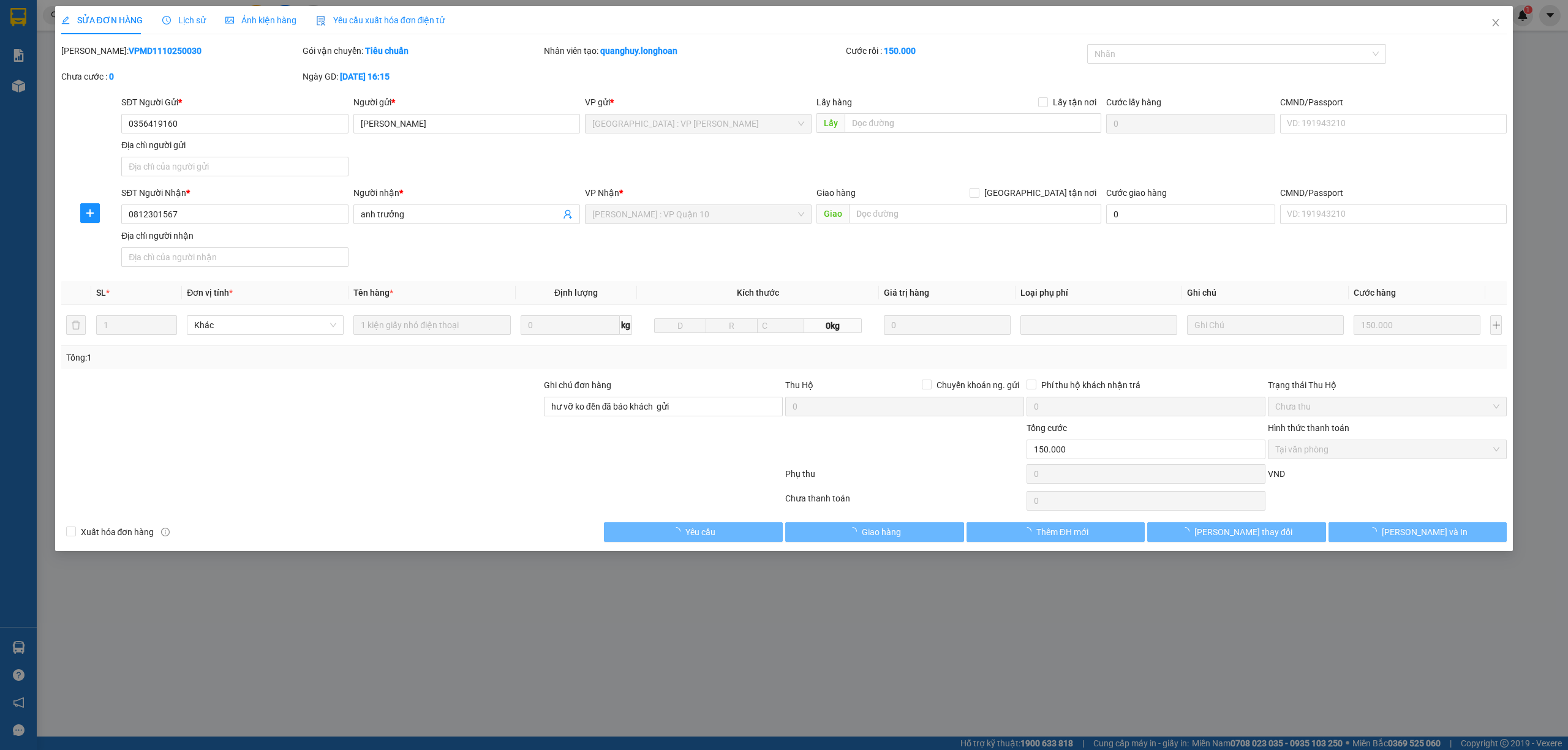
type input "0"
type input "150.000"
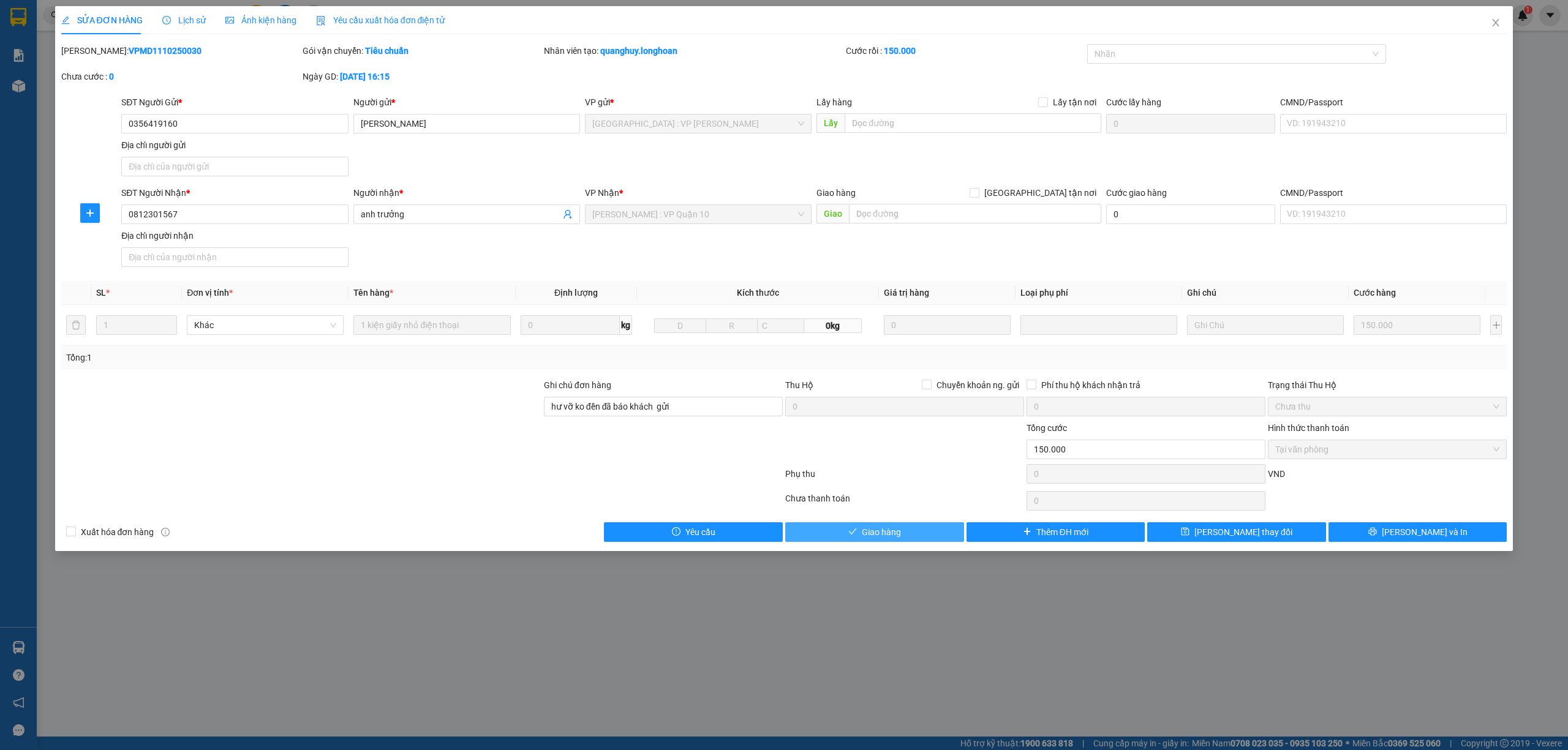
click at [868, 532] on span "Giao hàng" at bounding box center [881, 531] width 39 height 13
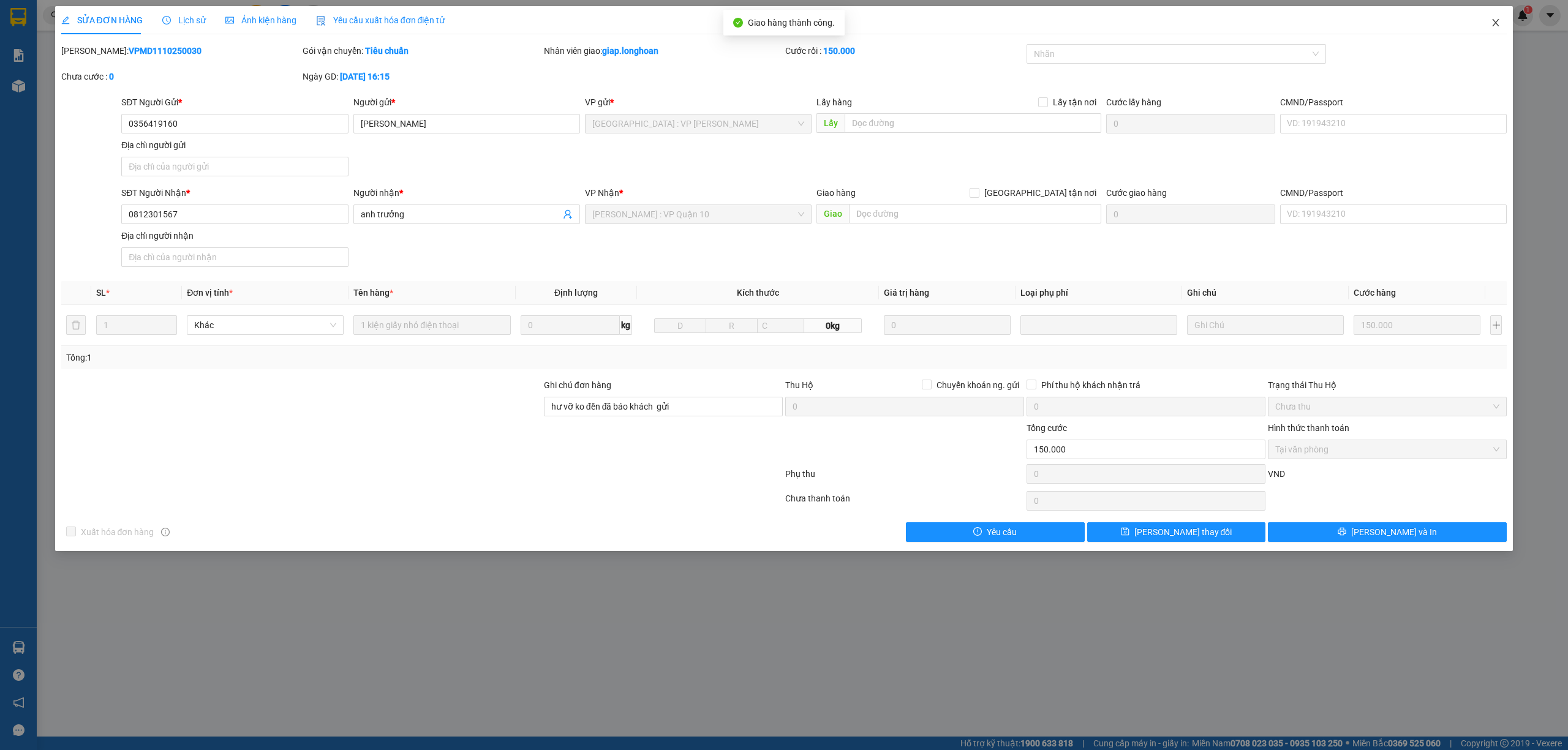
click at [1495, 26] on icon "close" at bounding box center [1496, 23] width 10 height 10
